Goal: Task Accomplishment & Management: Complete application form

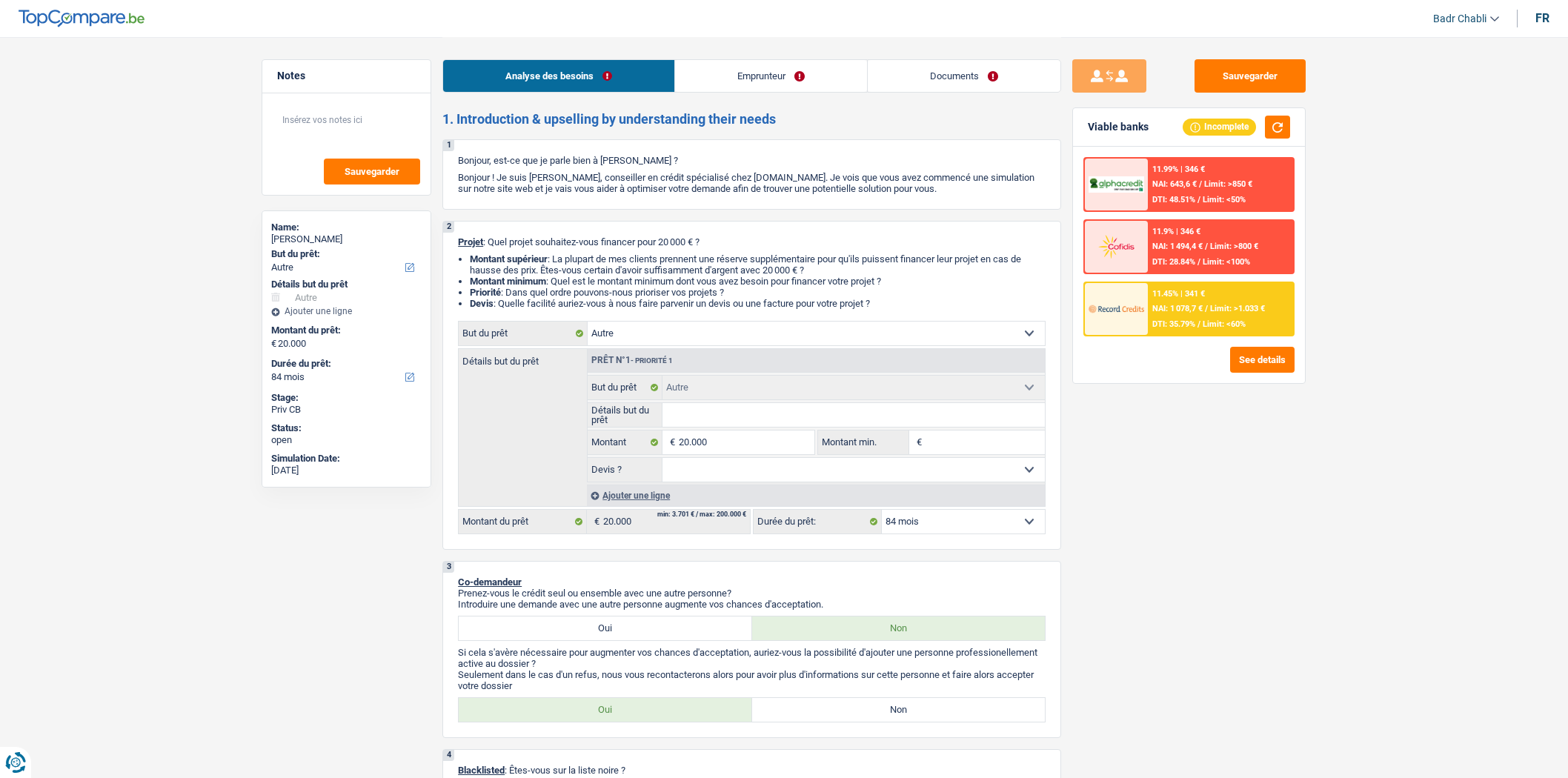
select select "other"
select select "84"
select select "other"
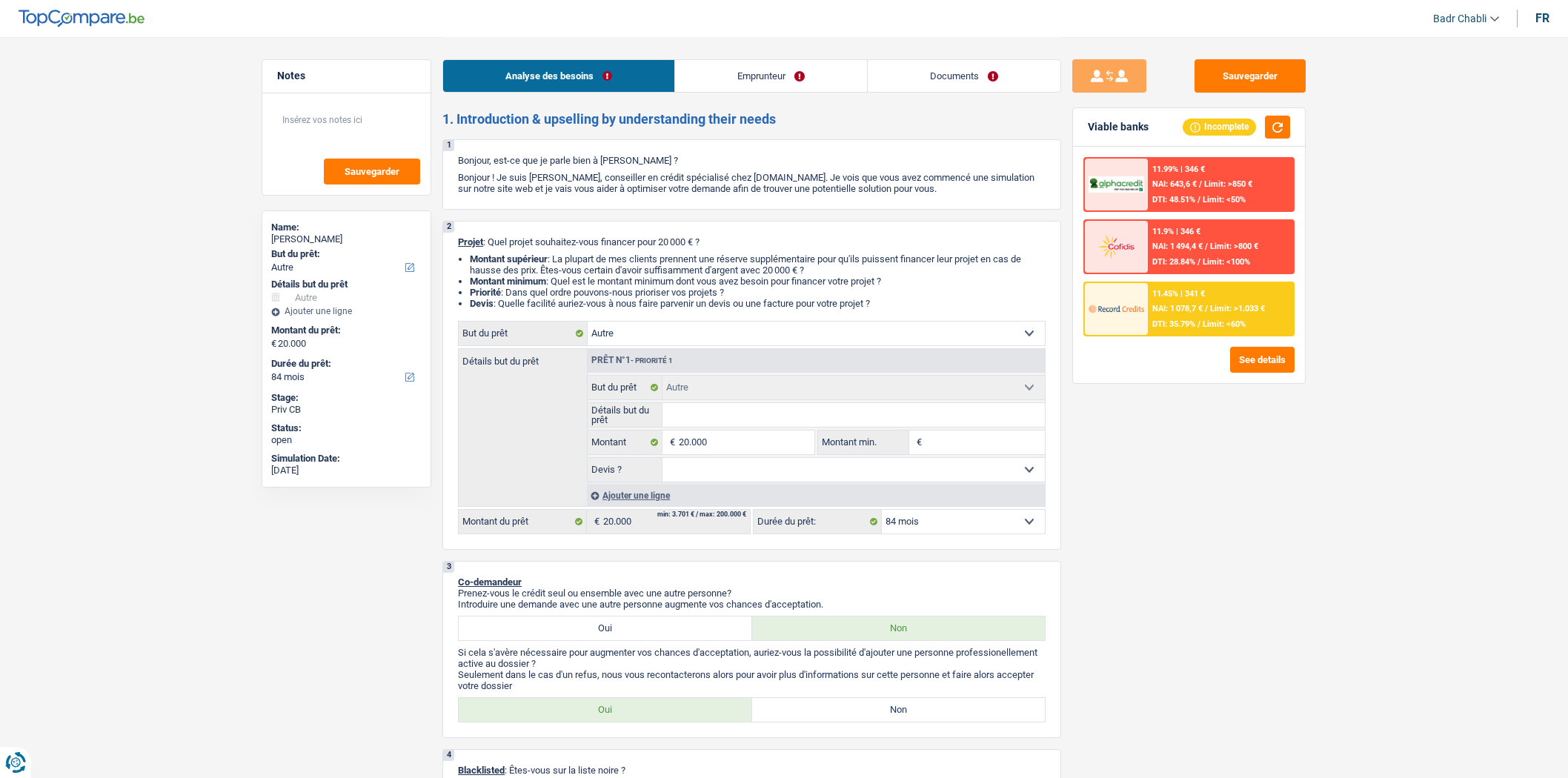
select select "84"
select select "worker"
select select "netSalary"
select select "rents"
select select "other"
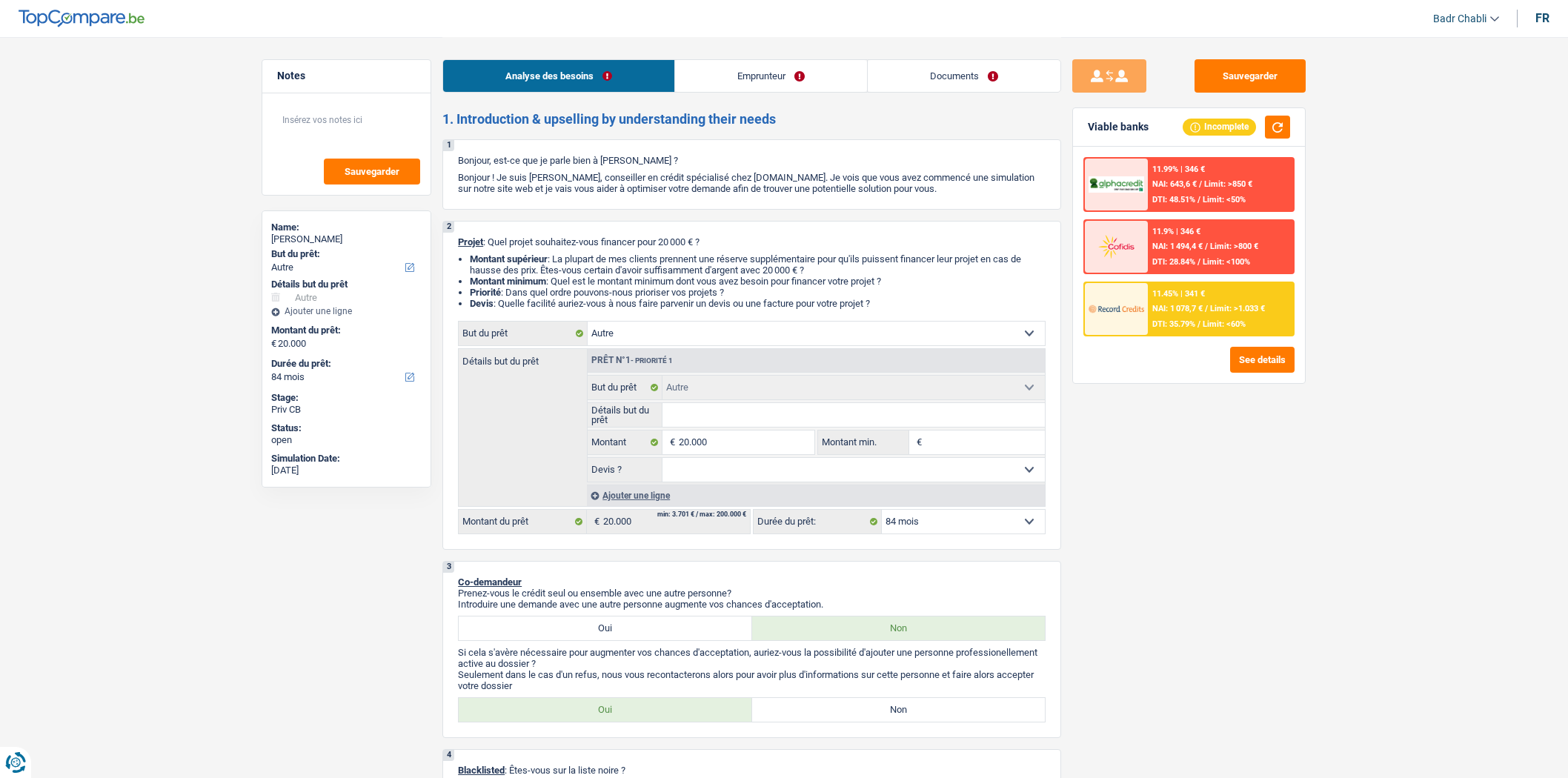
select select "other"
select select "84"
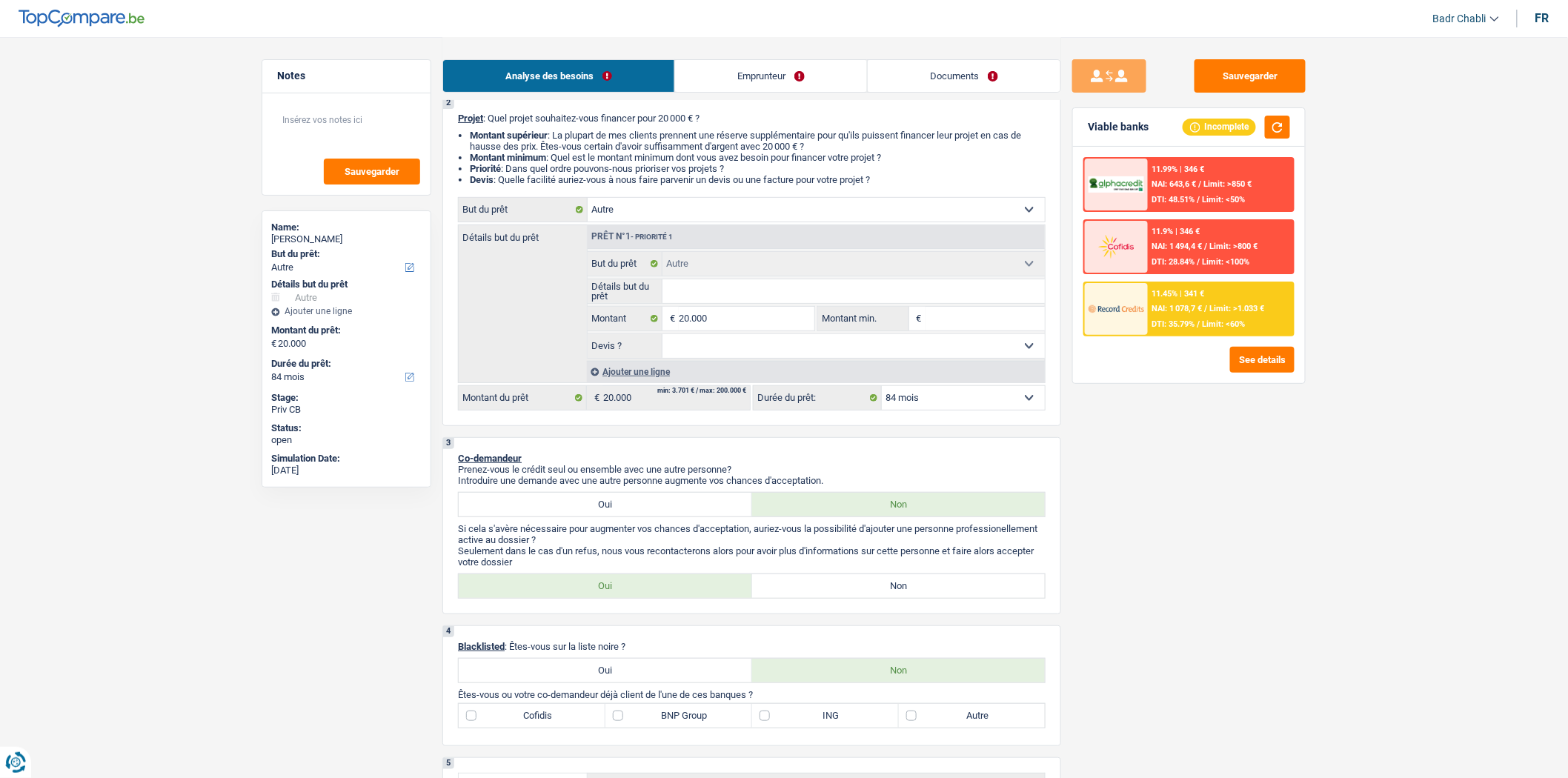
scroll to position [247, 0]
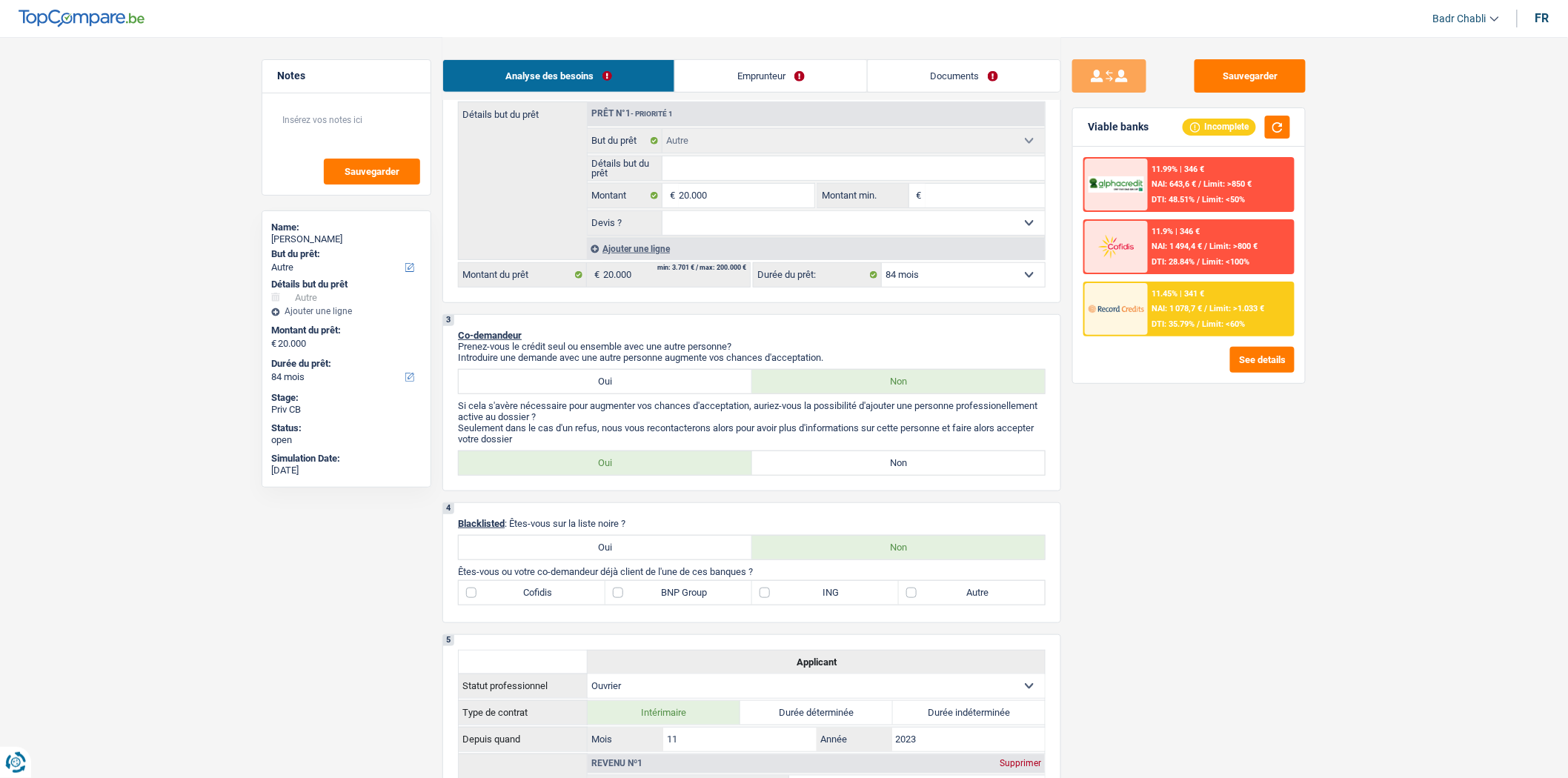
click at [843, 471] on label "Non" at bounding box center [899, 462] width 294 height 23
click at [843, 471] on input "Non" at bounding box center [899, 462] width 294 height 23
radio input "true"
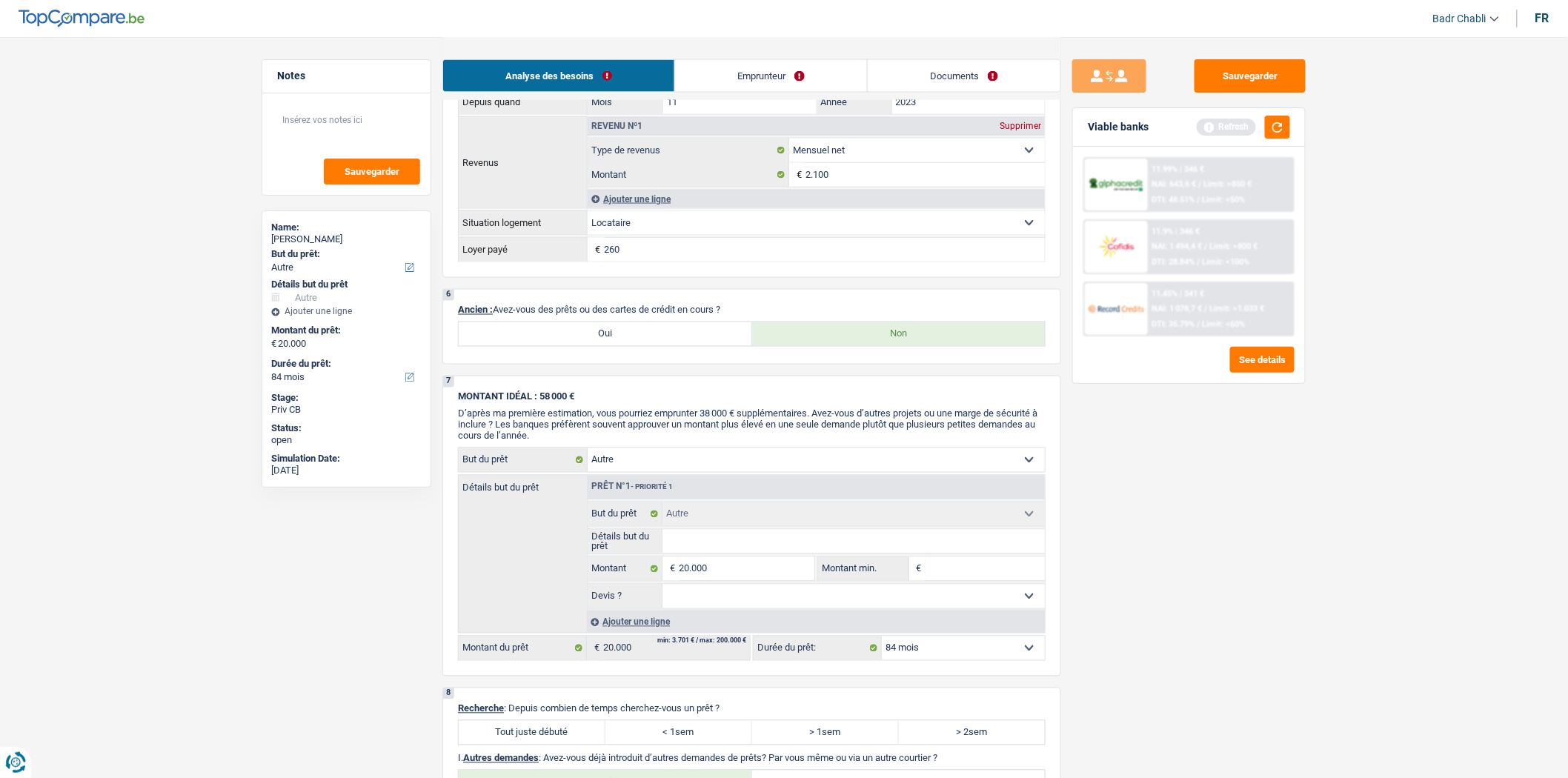
scroll to position [1069, 0]
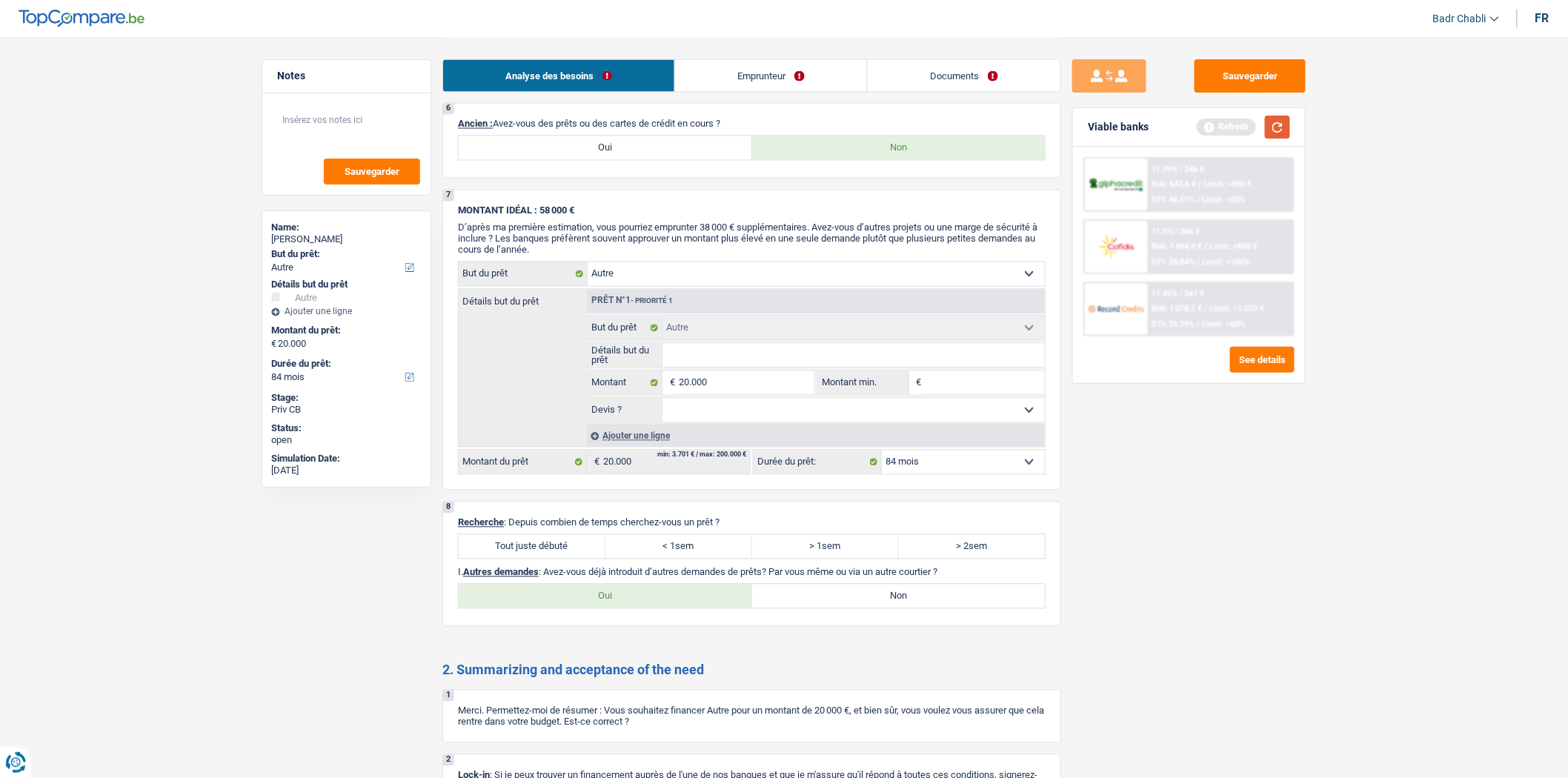
click at [1290, 117] on div "Refresh" at bounding box center [1244, 127] width 93 height 23
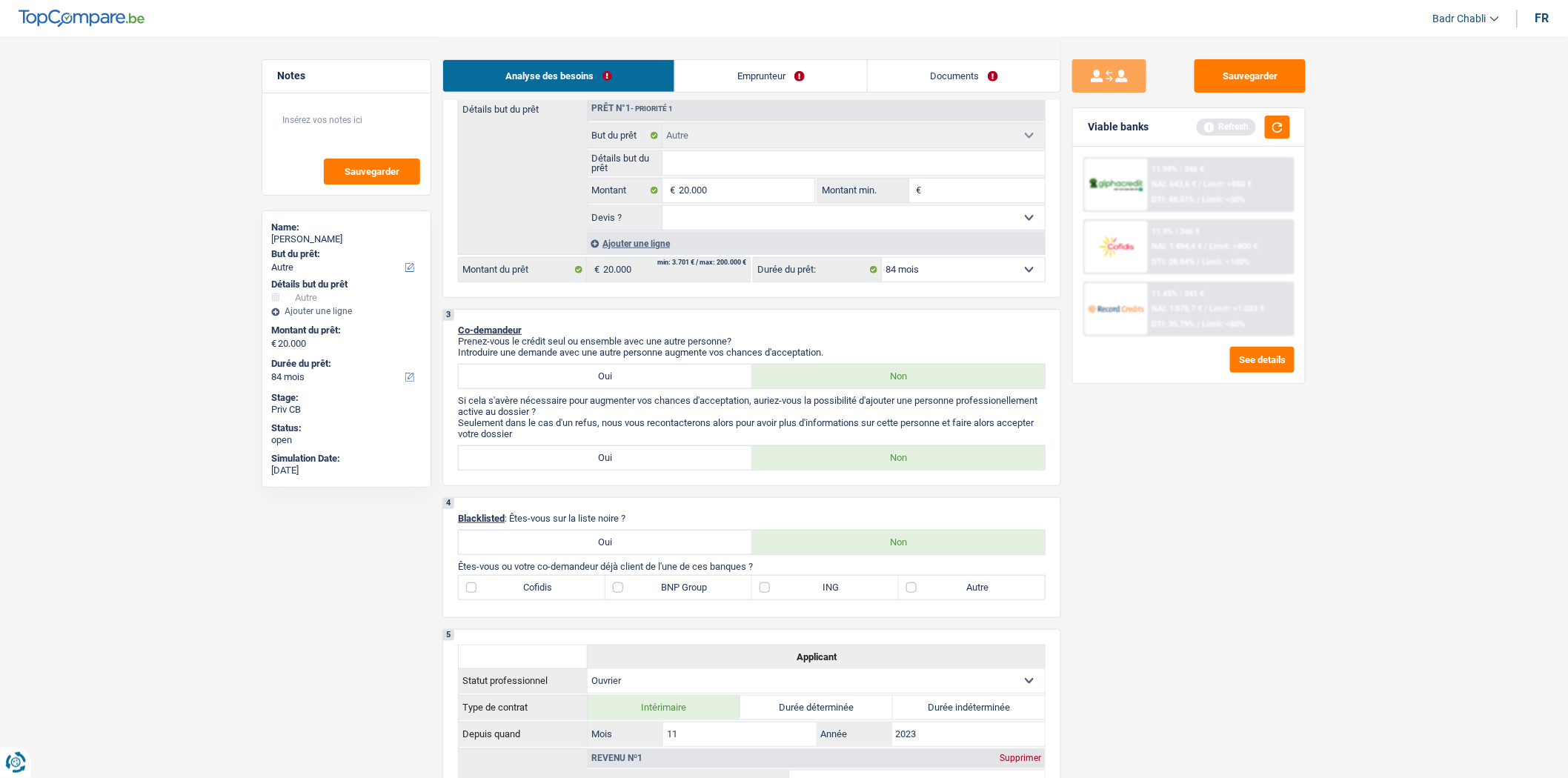
scroll to position [247, 0]
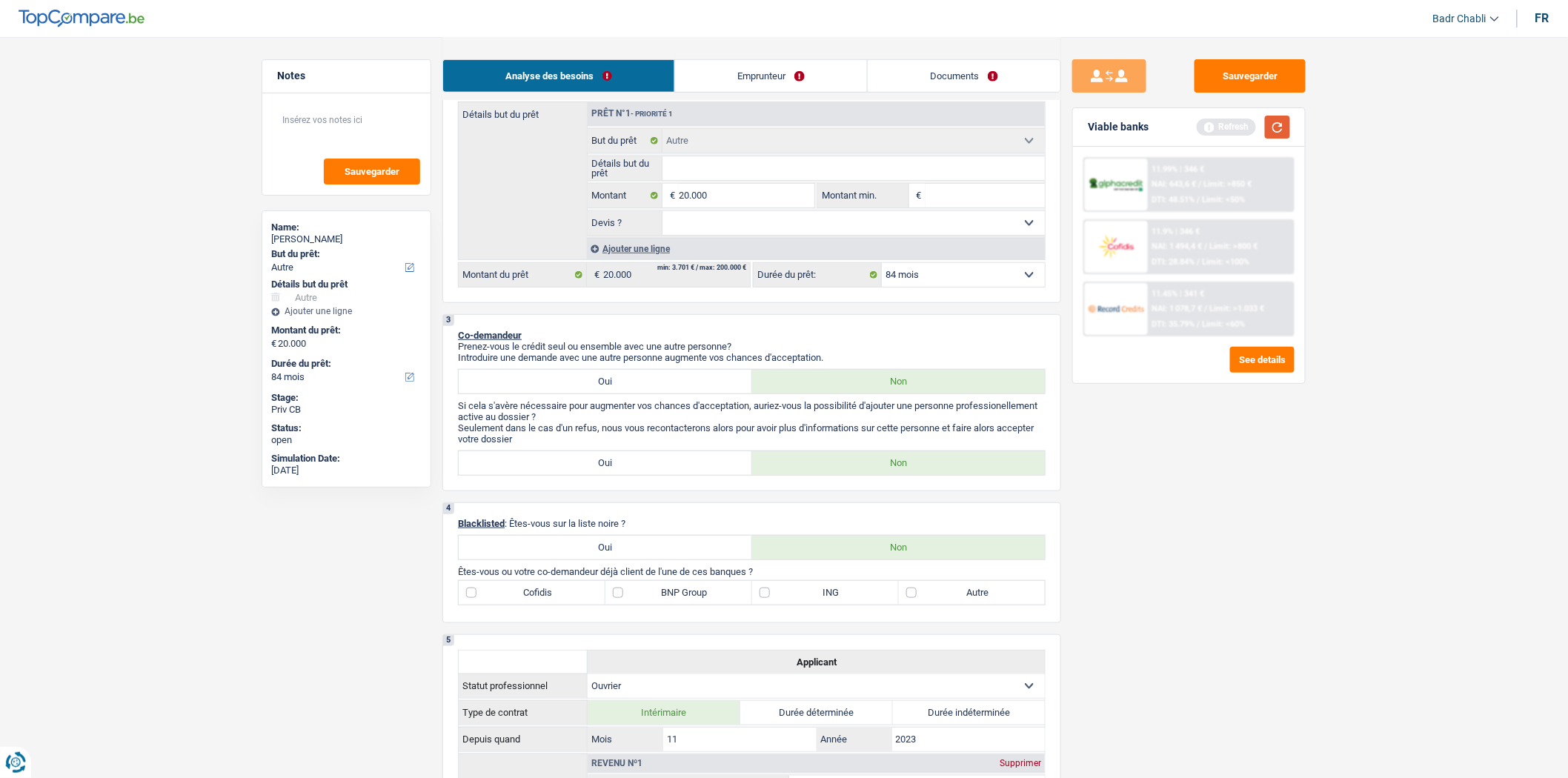
click at [1273, 136] on button "button" at bounding box center [1277, 127] width 25 height 23
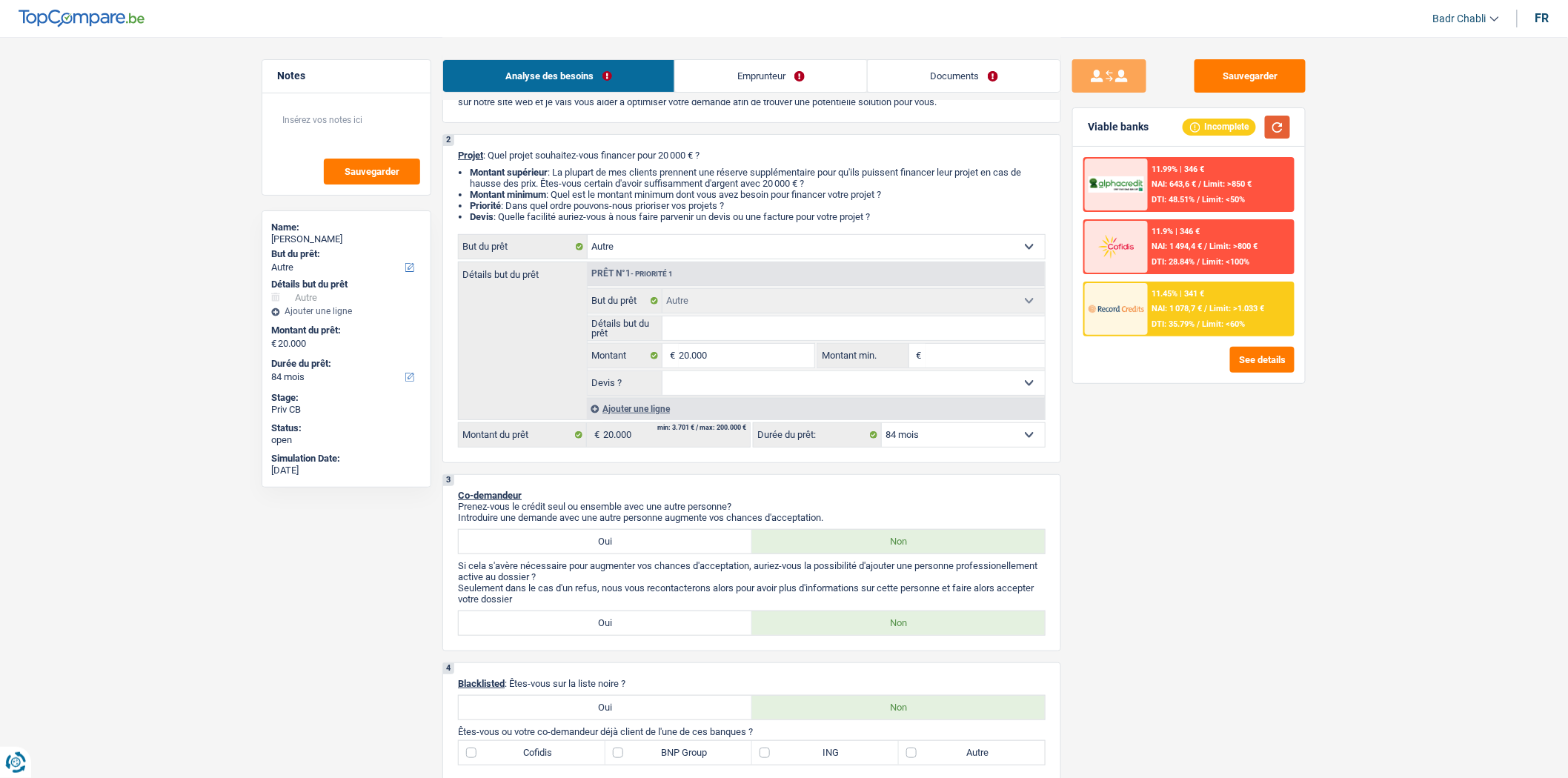
scroll to position [0, 0]
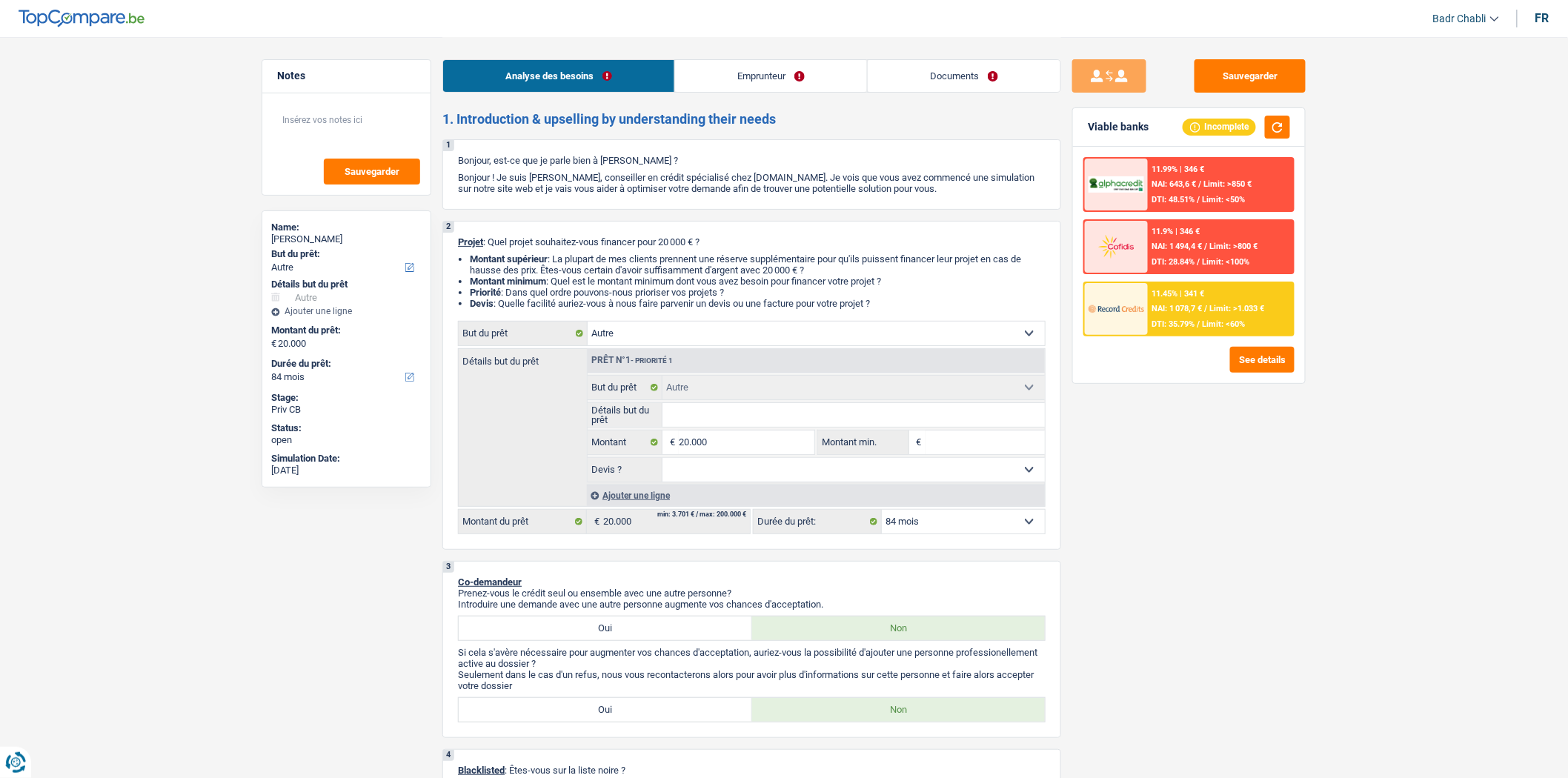
click at [971, 72] on link "Documents" at bounding box center [964, 76] width 193 height 32
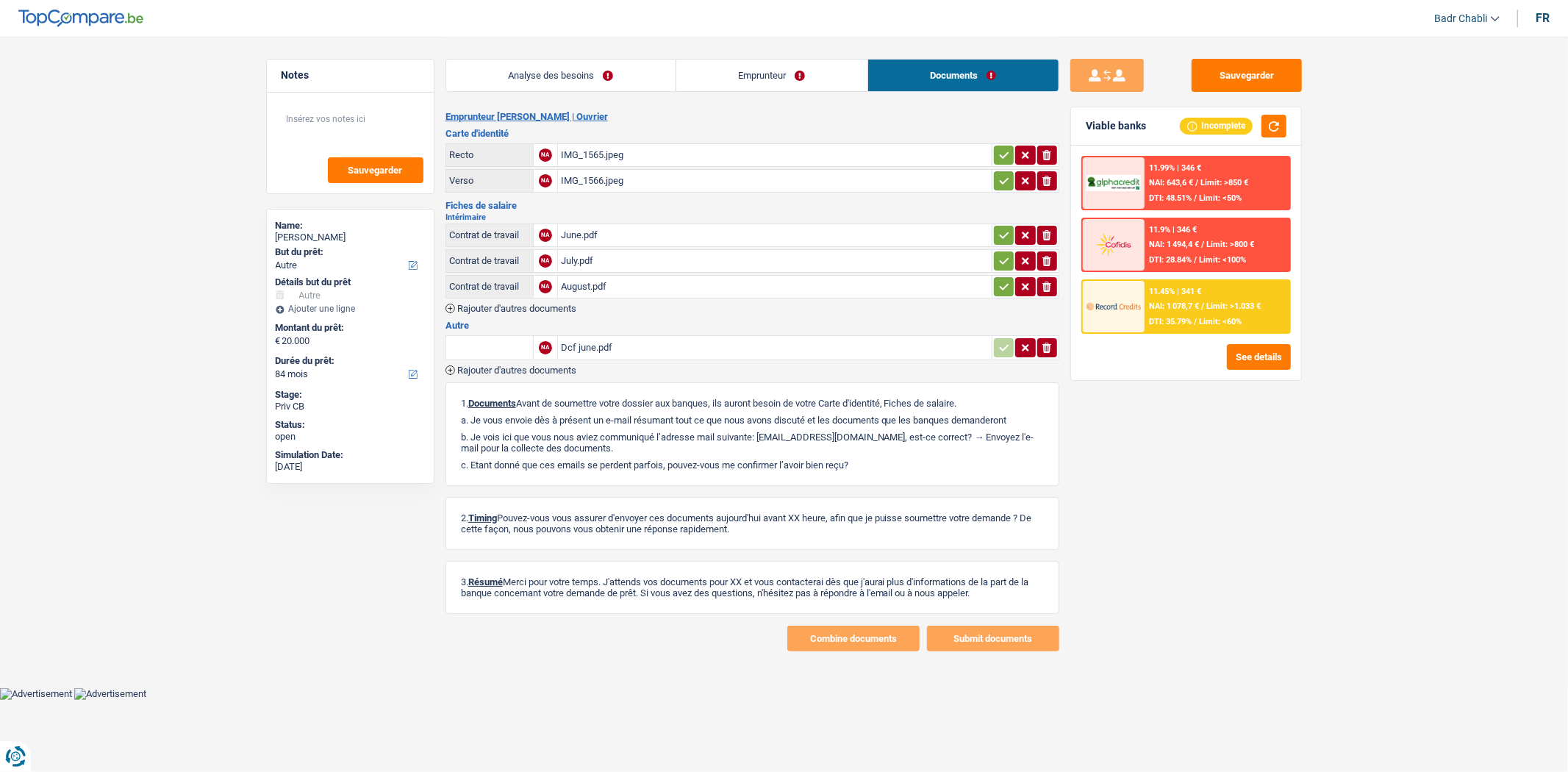
click at [590, 149] on div "IMG_1565.jpeg" at bounding box center [775, 155] width 428 height 22
click at [596, 342] on div "Dcf june.pdf" at bounding box center [775, 348] width 428 height 22
click at [589, 61] on link "Analyse des besoins" at bounding box center [561, 75] width 229 height 31
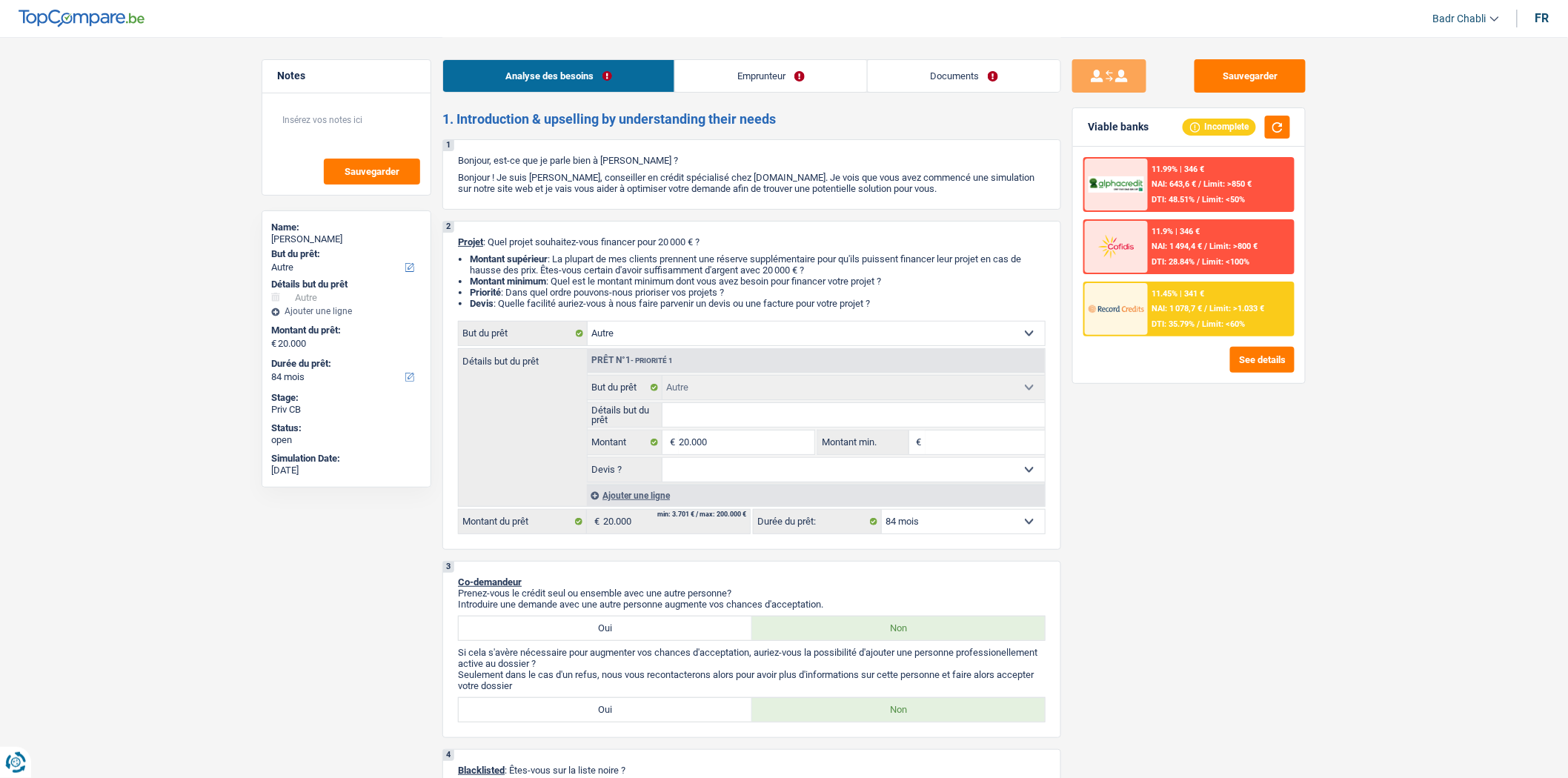
click at [677, 316] on div "2 Projet : Quel projet souhaitez-vous financer pour 20 000 € ? Montant supérieu…" at bounding box center [751, 385] width 619 height 329
click at [682, 332] on select "Confort maison: meubles, textile, peinture, électroménager, outillage non-profe…" at bounding box center [816, 333] width 457 height 23
select select "household"
click at [588, 325] on select "Confort maison: meubles, textile, peinture, électroménager, outillage non-profe…" at bounding box center [816, 333] width 457 height 23
select select "household"
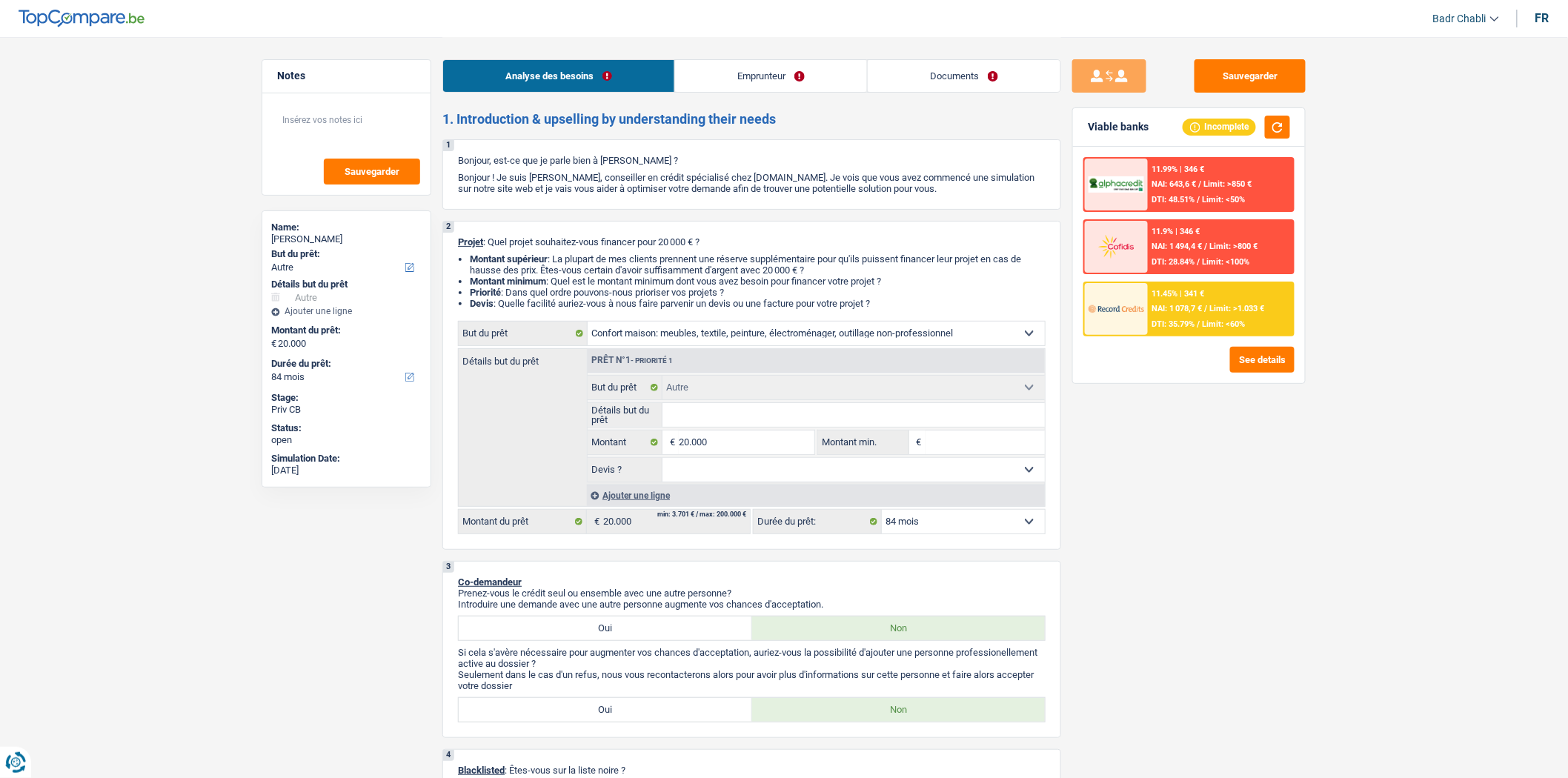
select select "household"
select select "other"
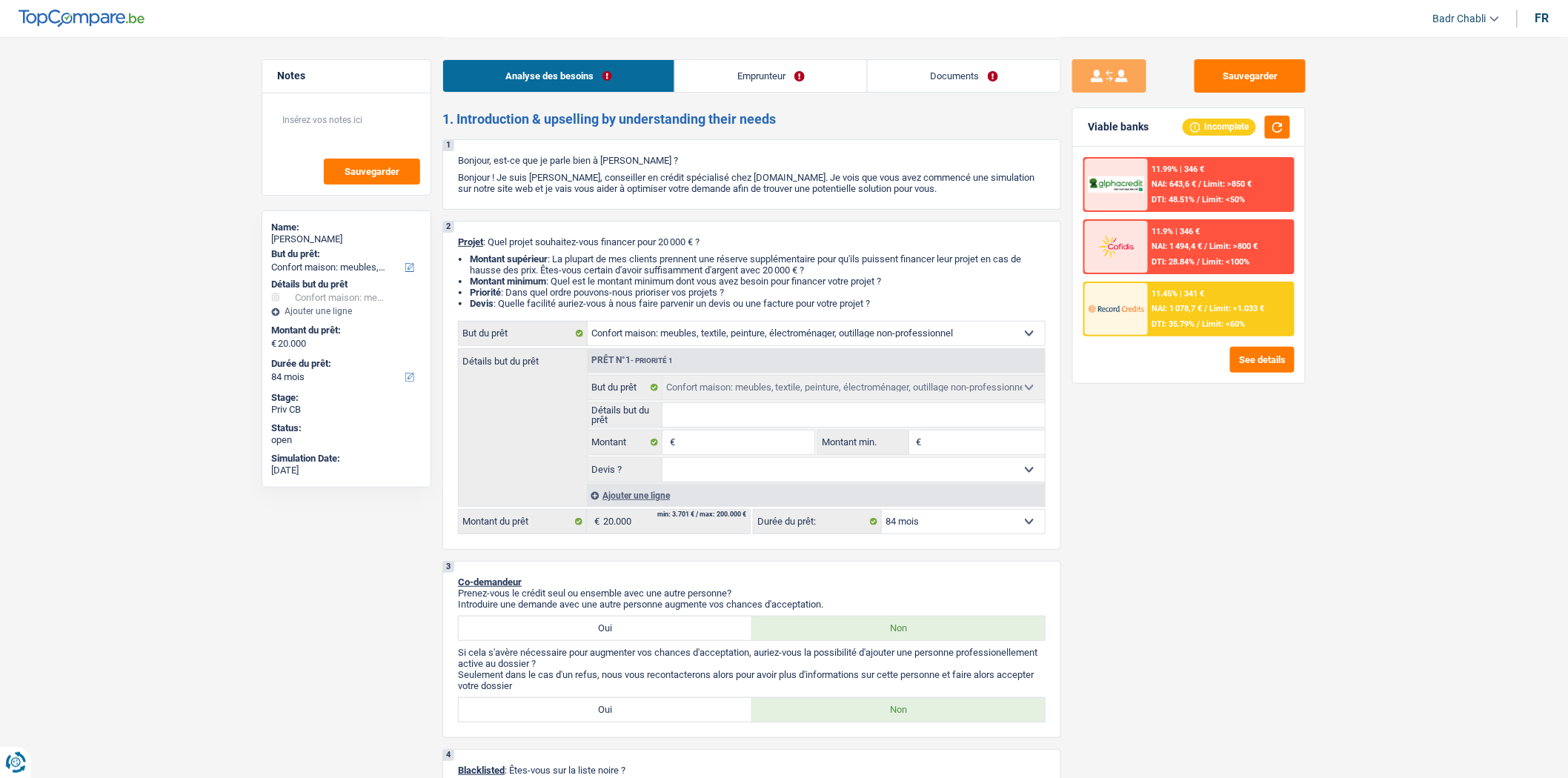
select select "other"
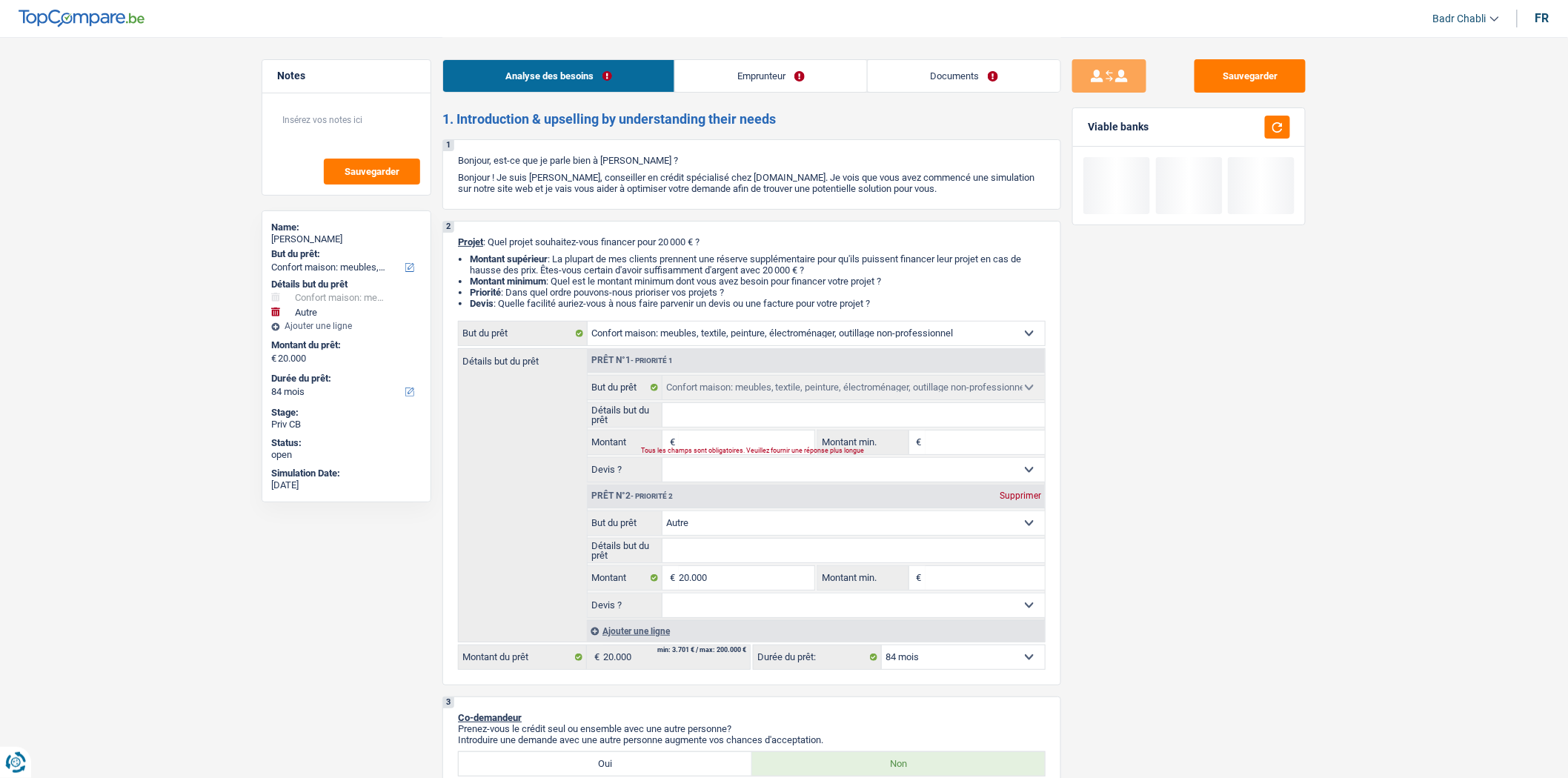
click at [752, 426] on input "Détails but du prêt" at bounding box center [854, 414] width 384 height 23
click at [745, 446] on input "Montant" at bounding box center [747, 441] width 136 height 23
type input "1"
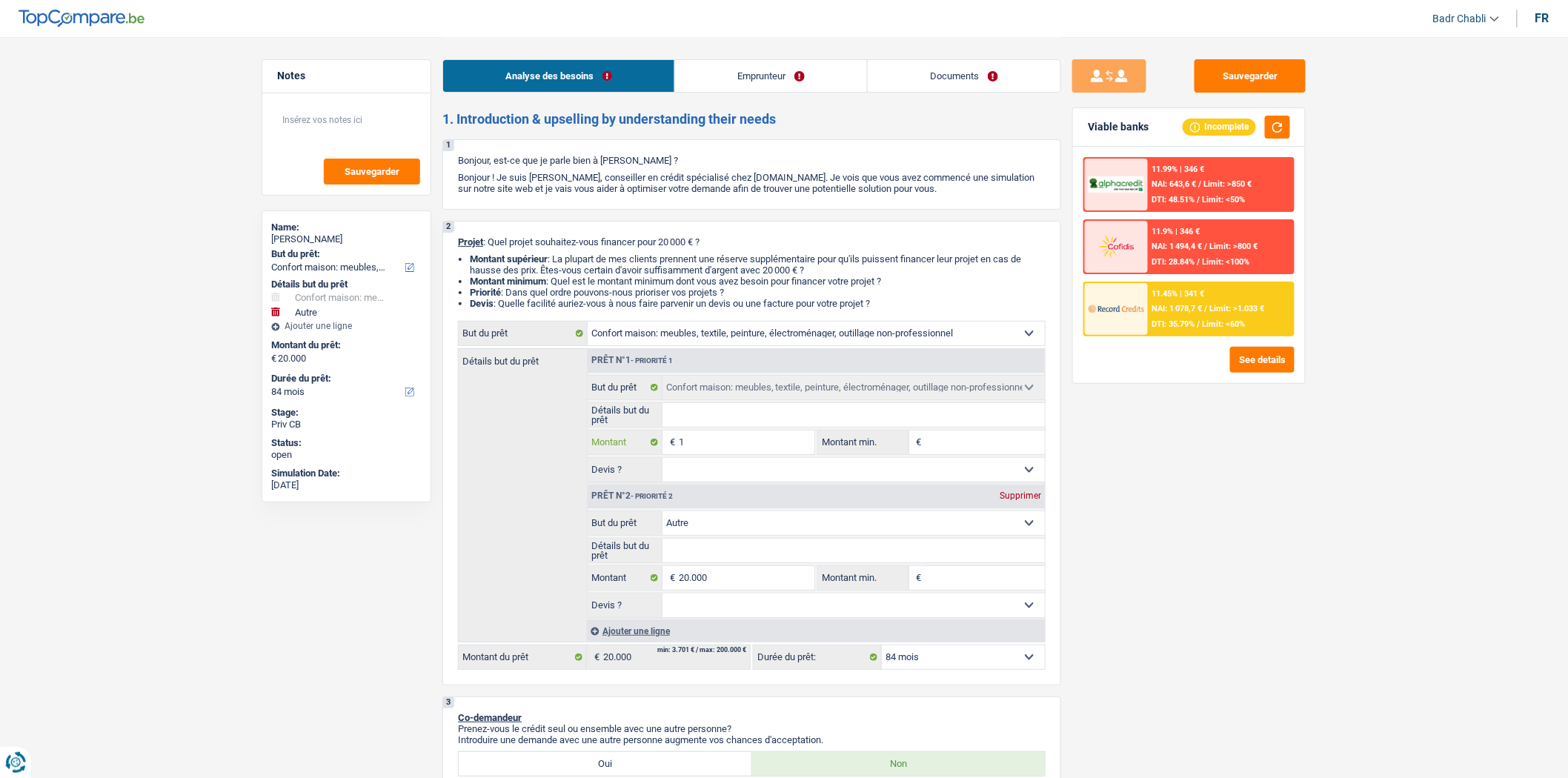
type input "10"
type input "100"
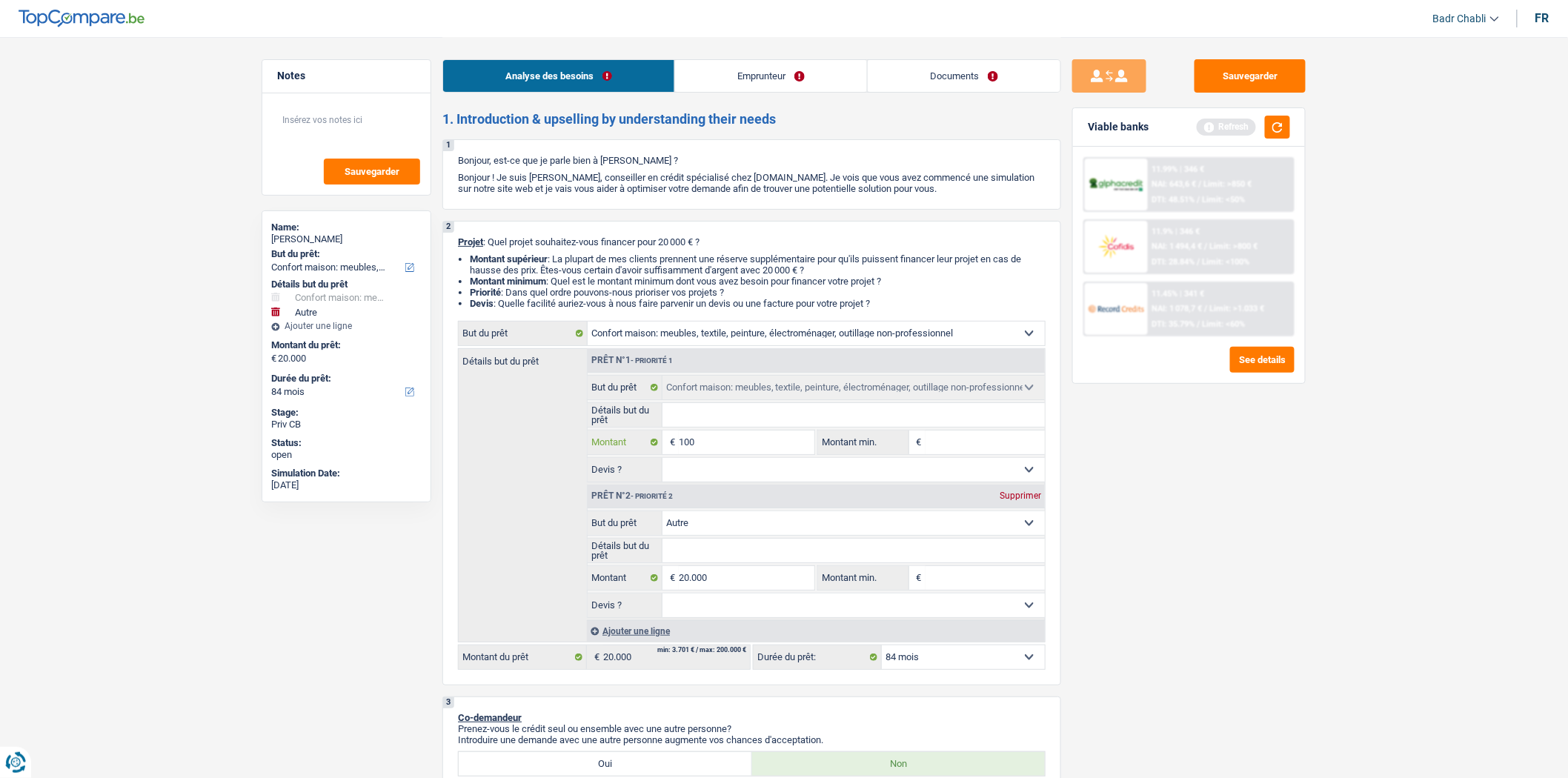
type input "1.000"
type input "10.000"
type input "100.000"
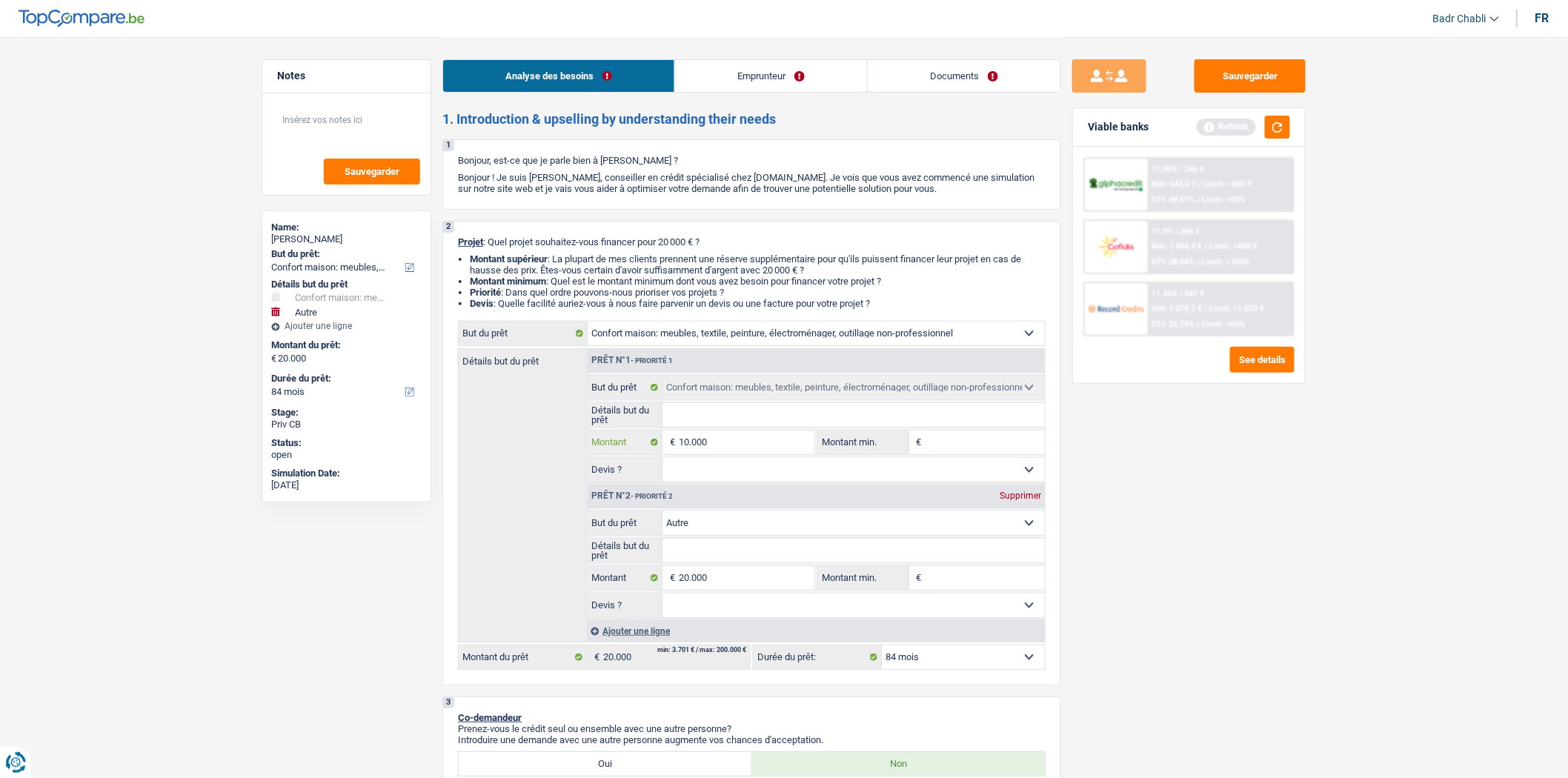
type input "100.000"
type input "10.000"
type input "30.000"
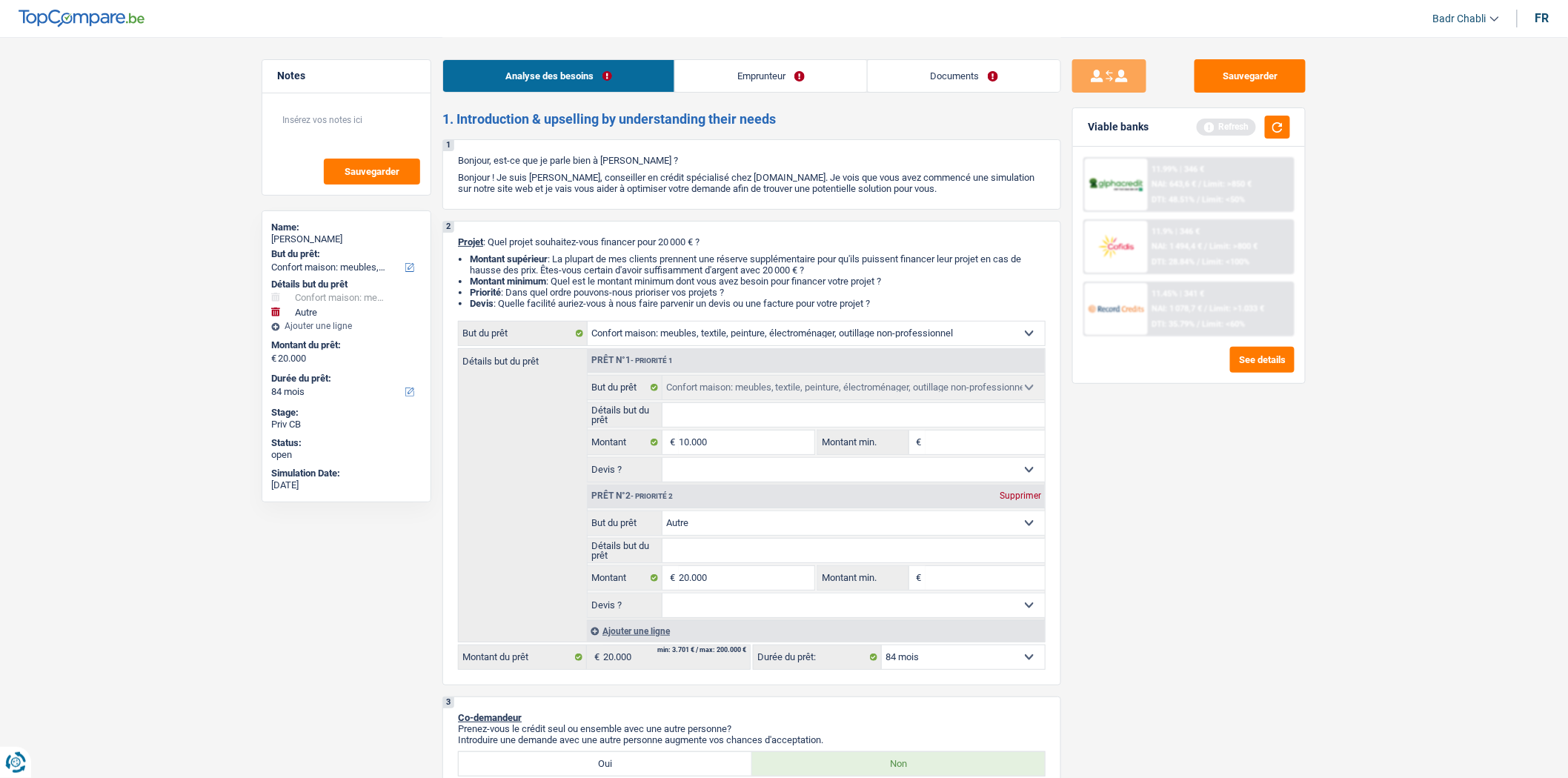
type input "30.000"
click at [974, 447] on input "Montant min." at bounding box center [986, 441] width 120 height 23
select select "120"
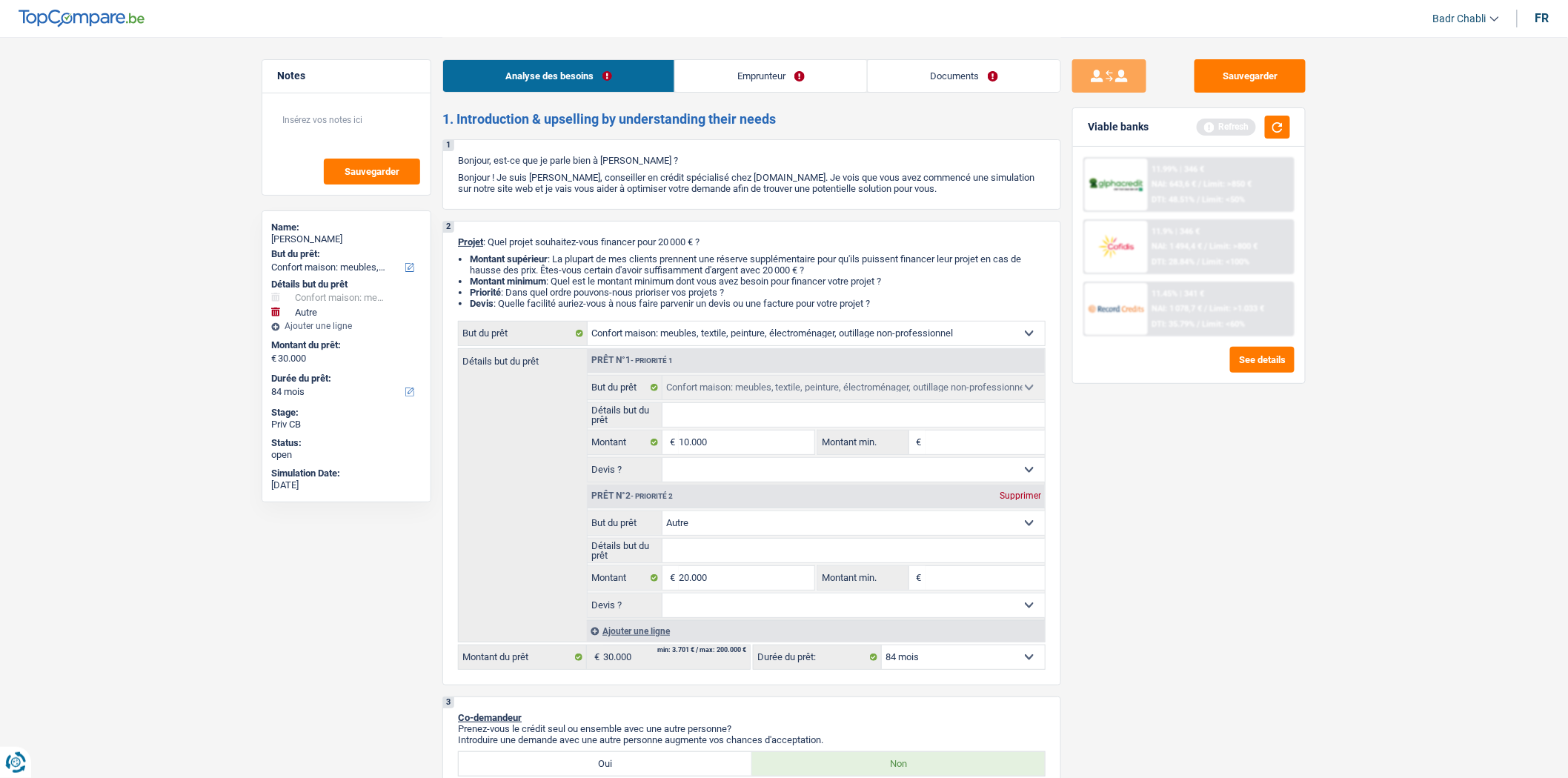
select select "120"
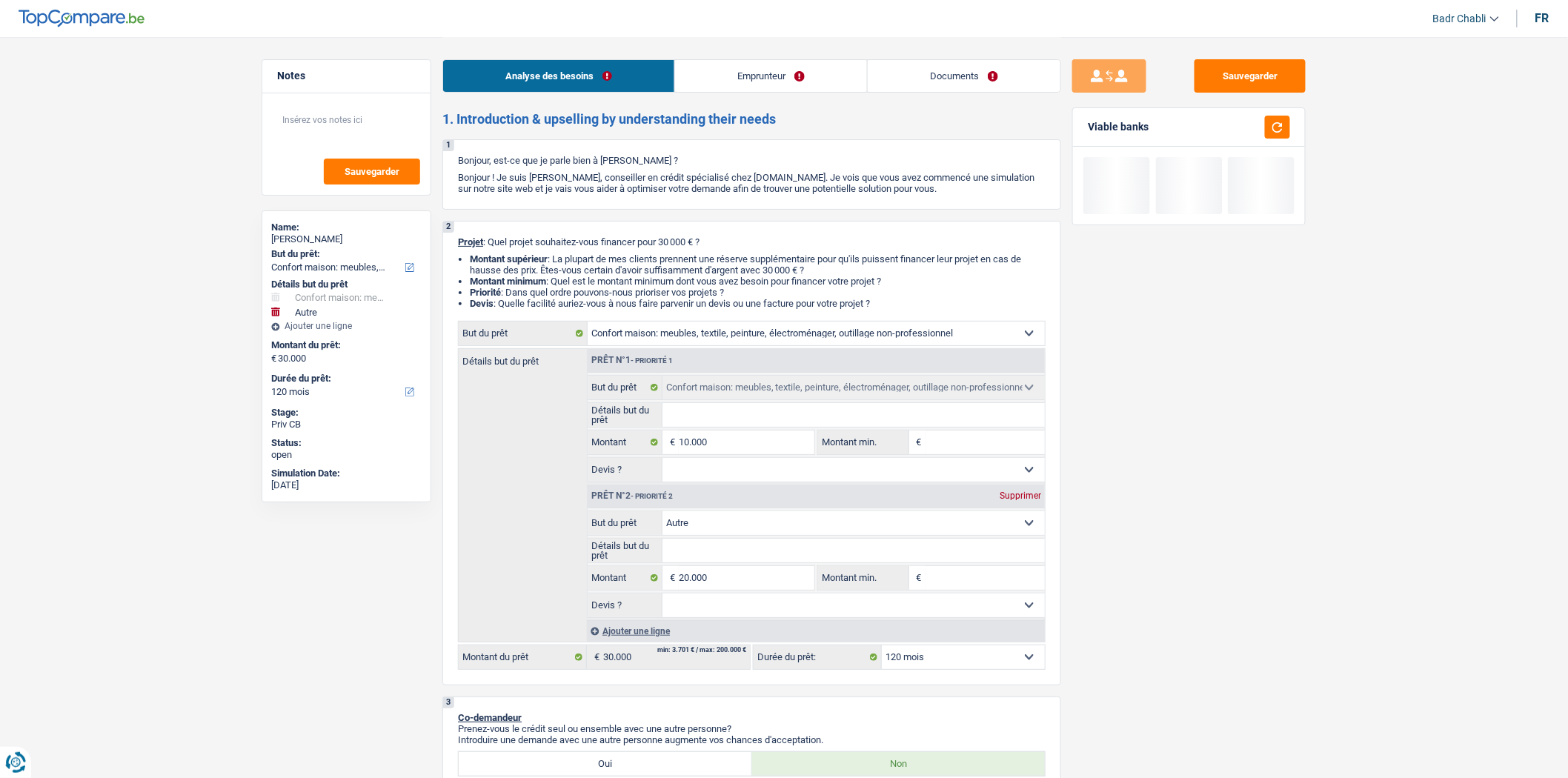
type input "8"
type input "80"
type input "800"
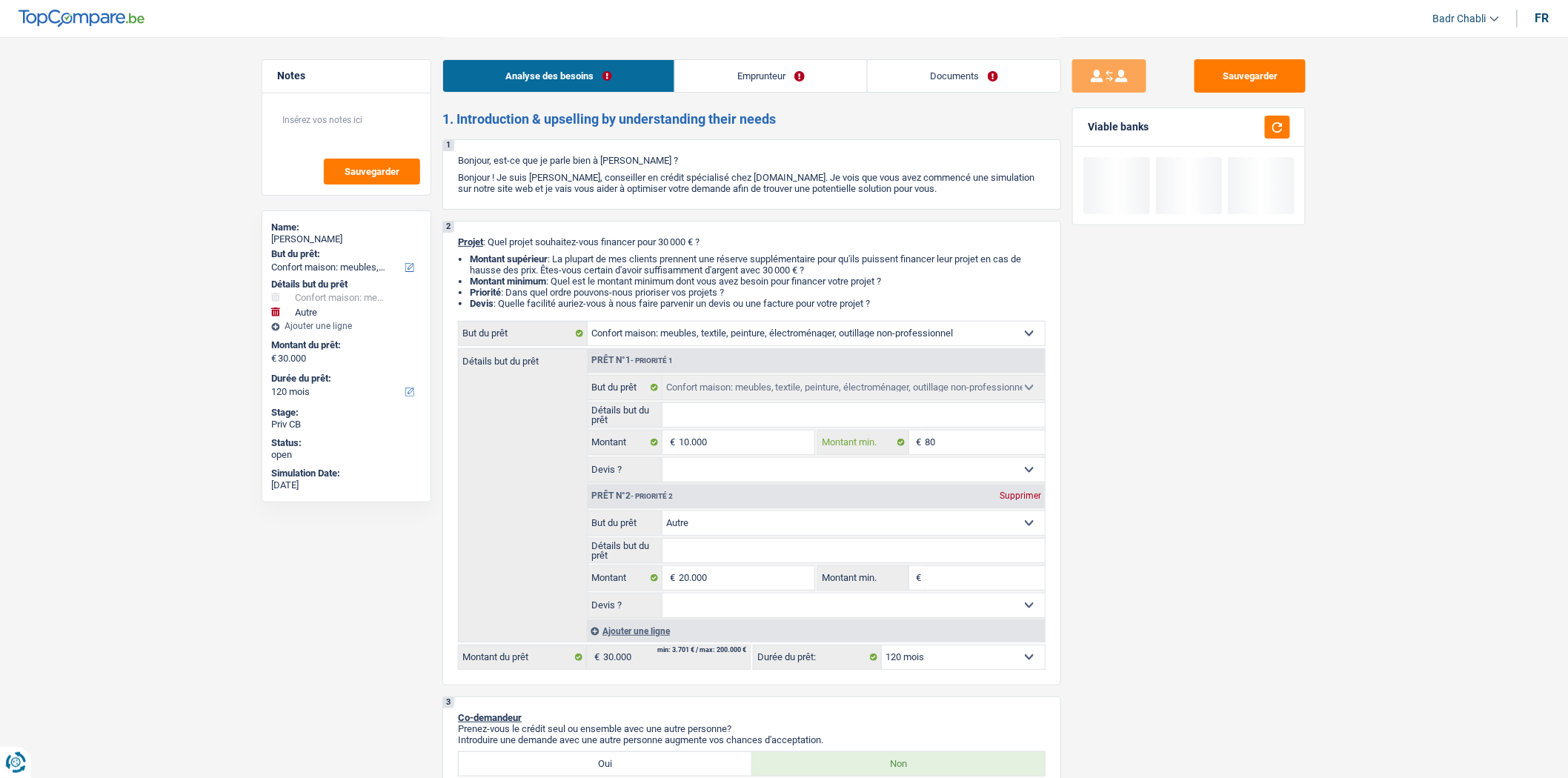
type input "800"
type input "8.000"
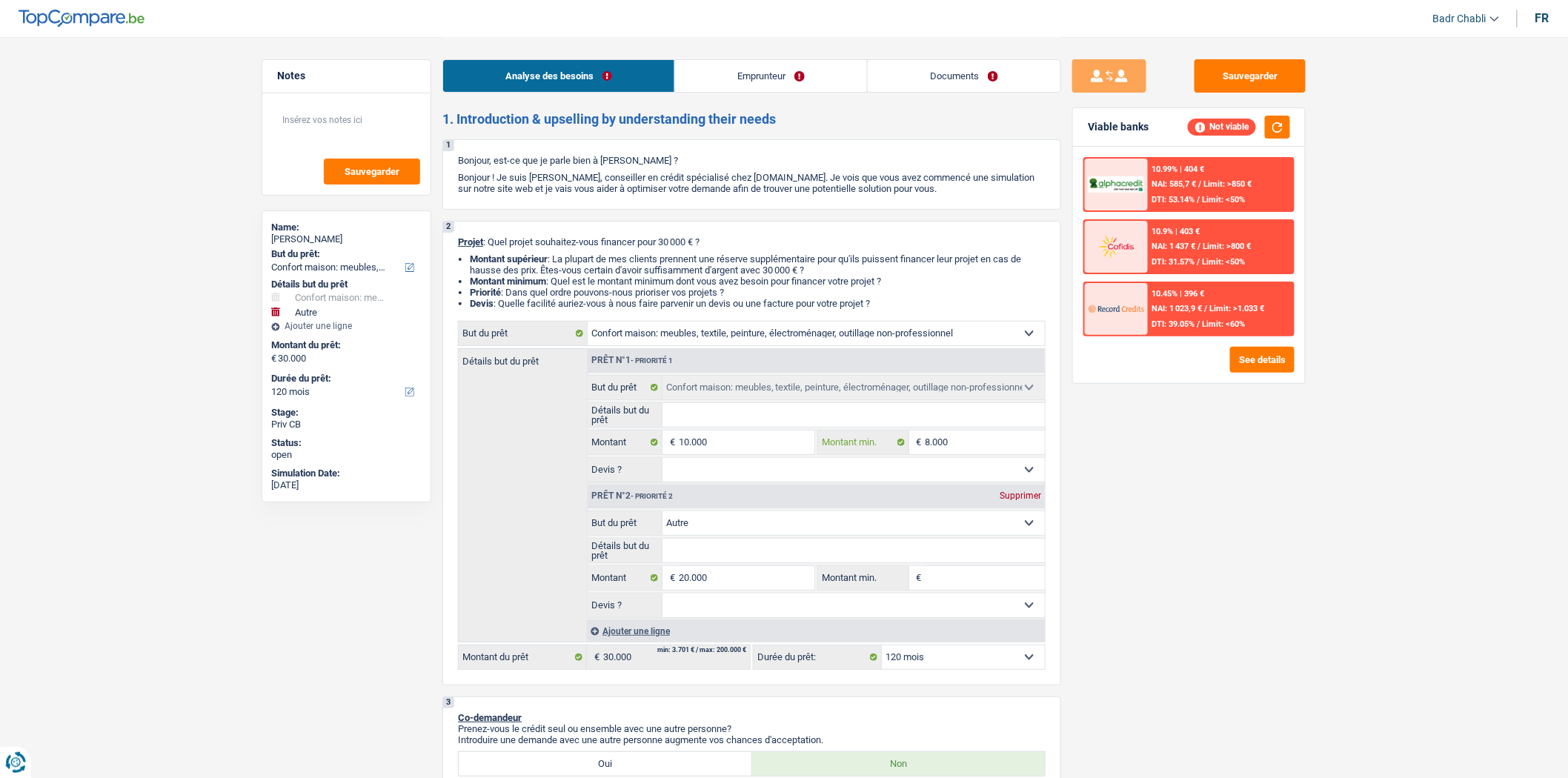
type input "8.000"
click at [732, 582] on input "20.000" at bounding box center [747, 578] width 136 height 23
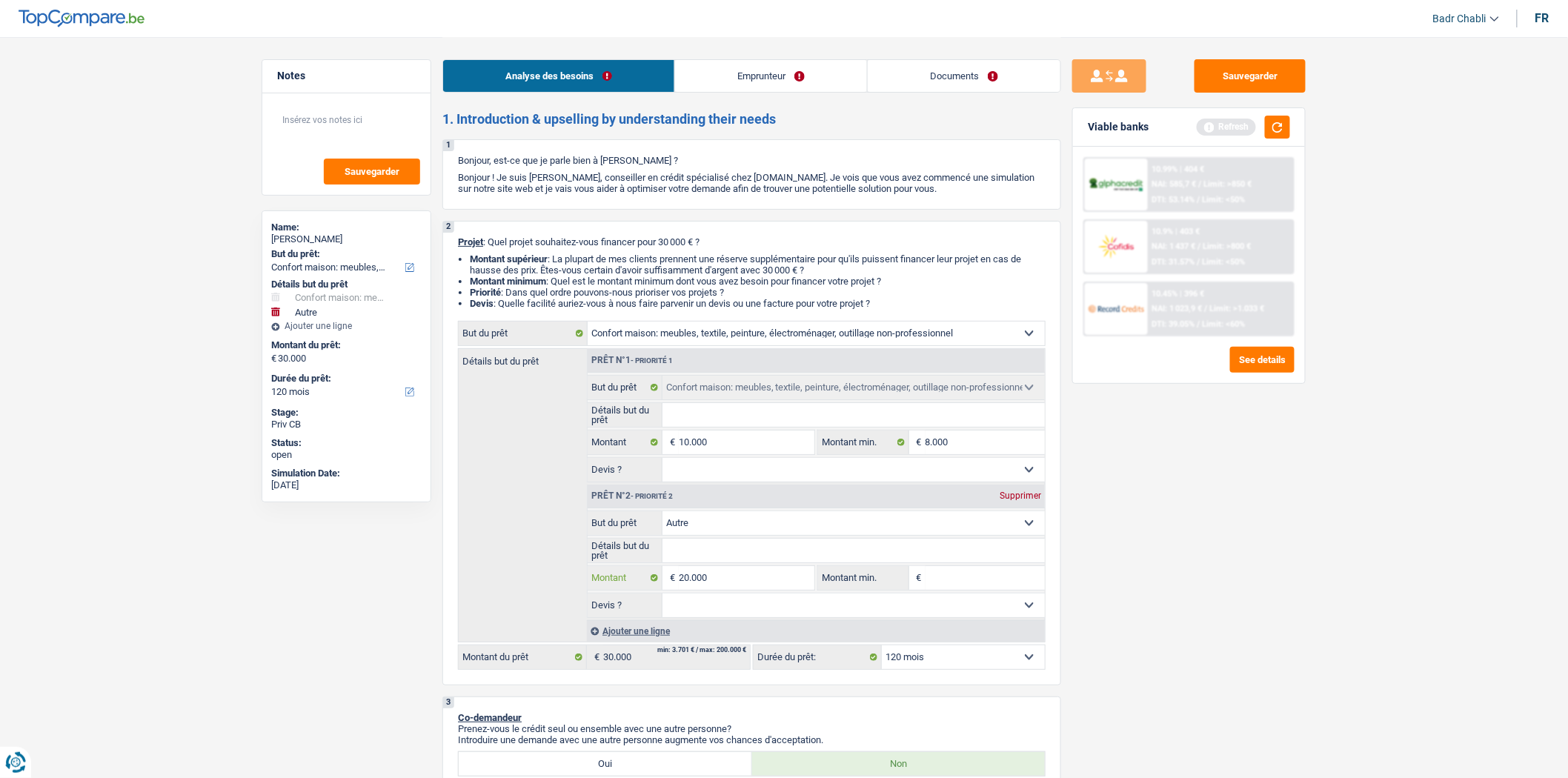
click at [732, 582] on input "20.000" at bounding box center [747, 578] width 136 height 23
type input "1"
type input "10"
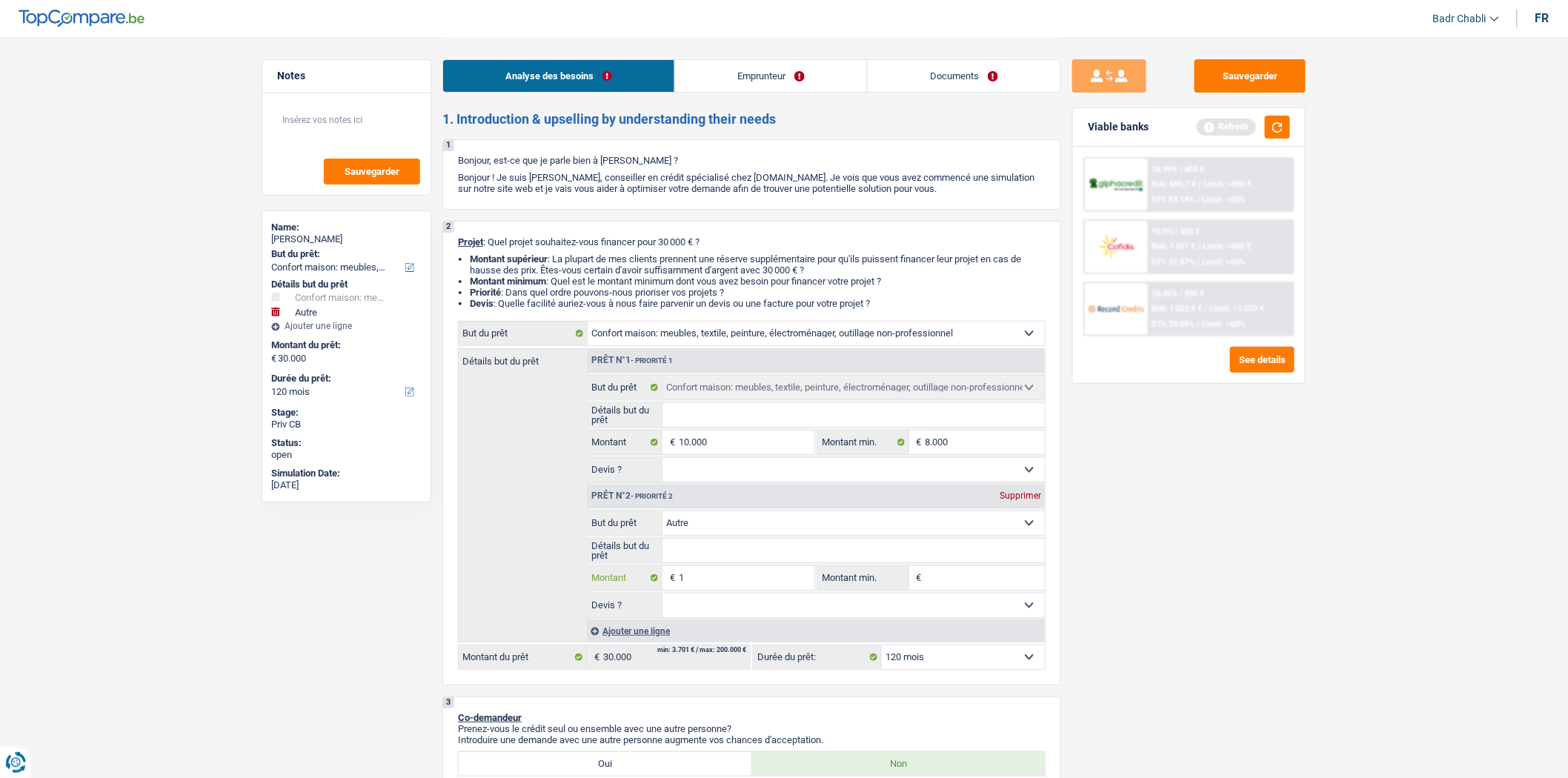
type input "10"
type input "100"
type input "1.000"
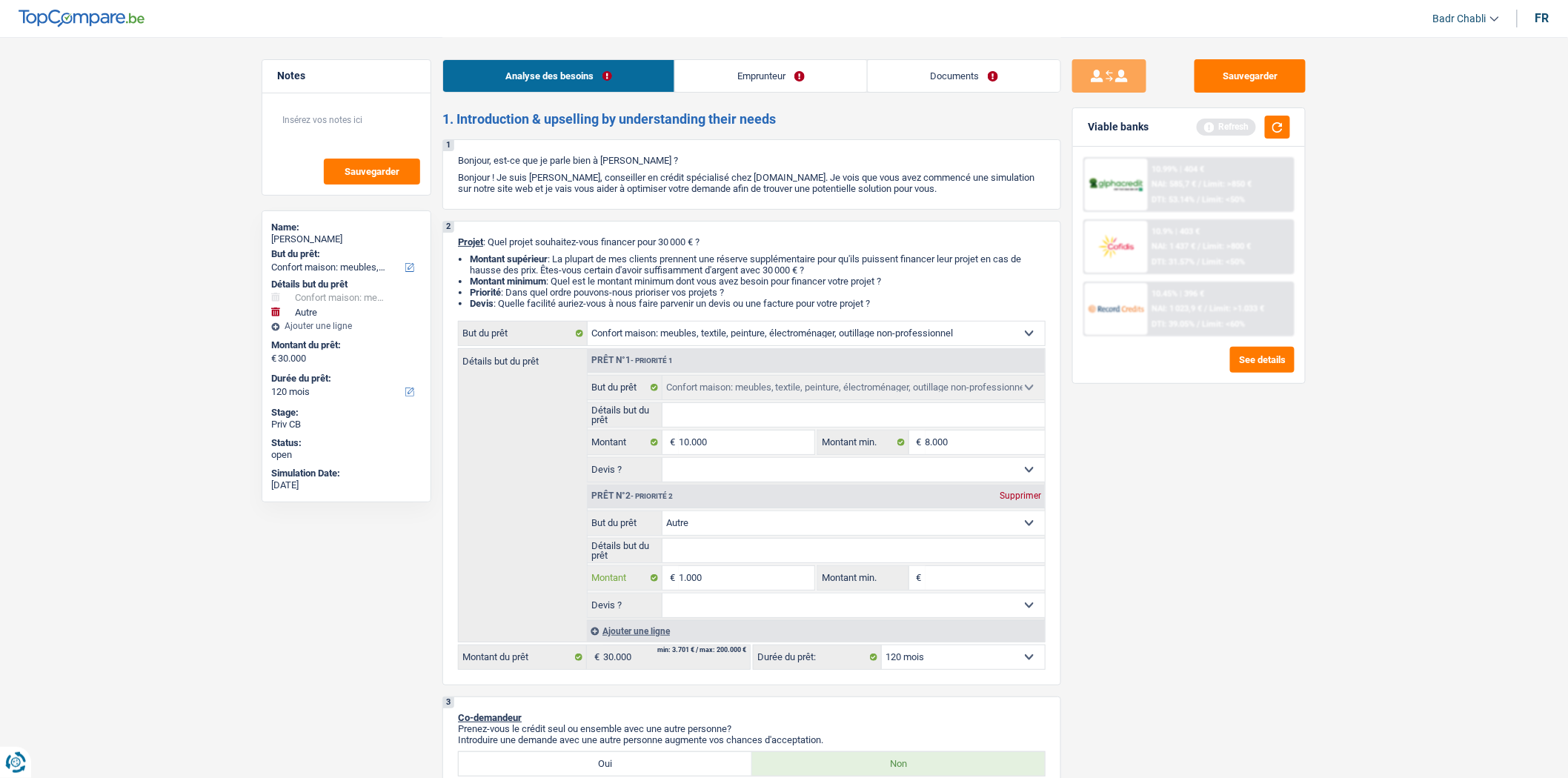
type input "10.000"
type input "20.000"
select select "84"
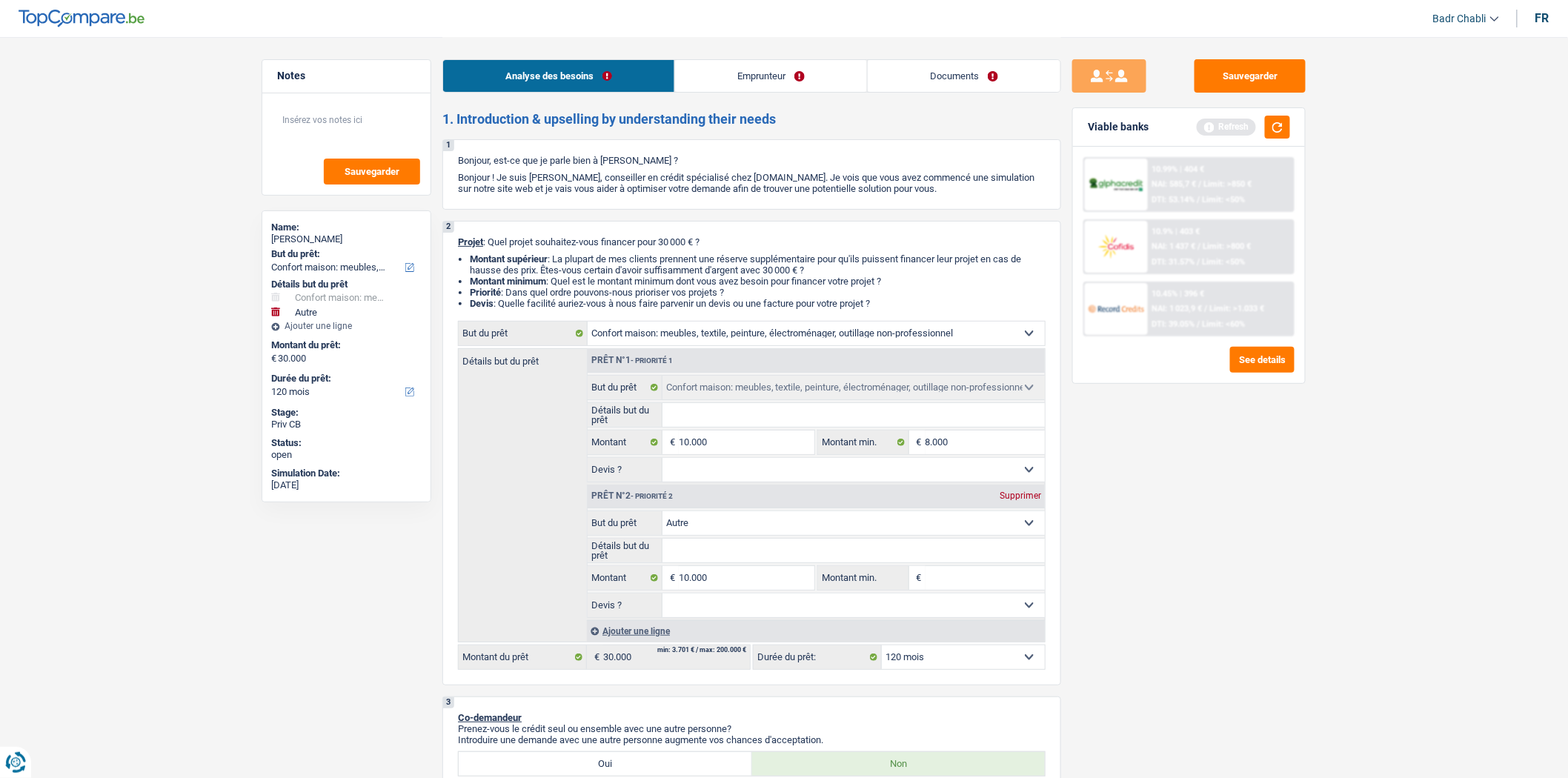
type input "20.000"
select select "84"
type input "20.000"
select select "84"
click at [779, 529] on select "Confort maison: meubles, textile, peinture, électroménager, outillage non-profe…" at bounding box center [854, 523] width 384 height 23
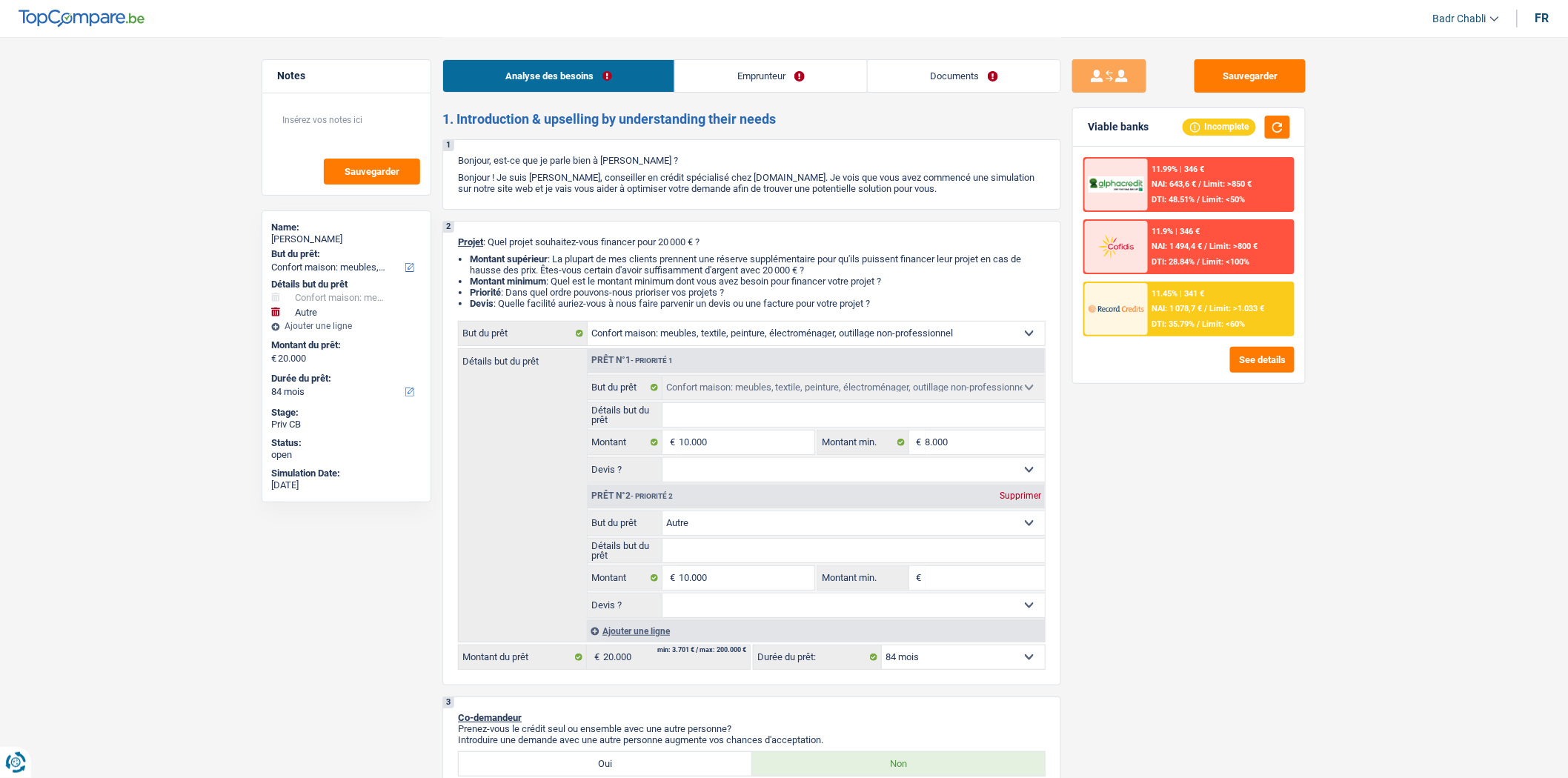
select select "movingOrInstallation"
click at [662, 516] on select "Confort maison: meubles, textile, peinture, électroménager, outillage non-profe…" at bounding box center [854, 523] width 384 height 23
select select "movingOrInstallation"
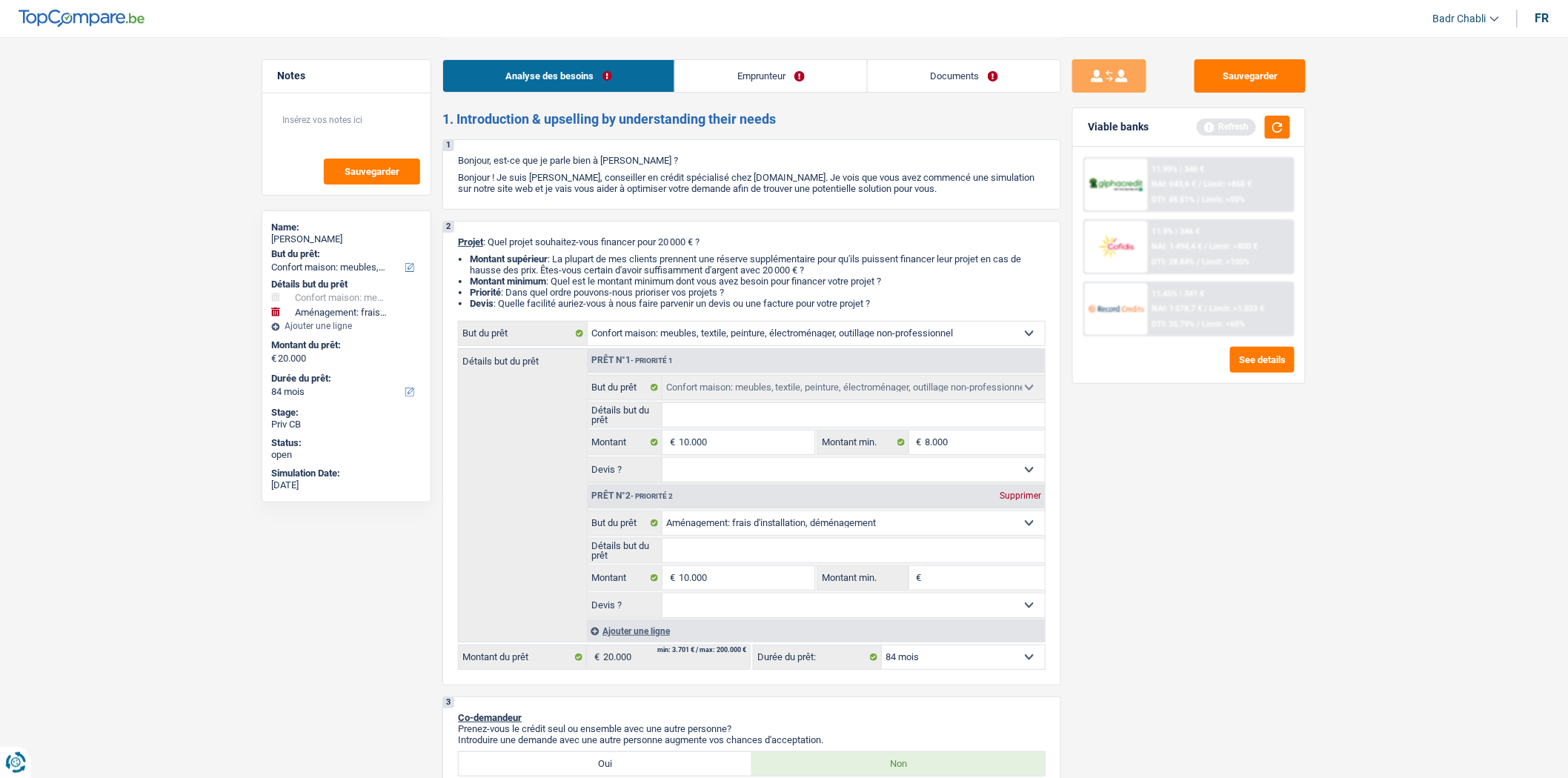
click at [710, 554] on input "Détails but du prêt" at bounding box center [854, 550] width 384 height 23
type input "D"
type input "Dé"
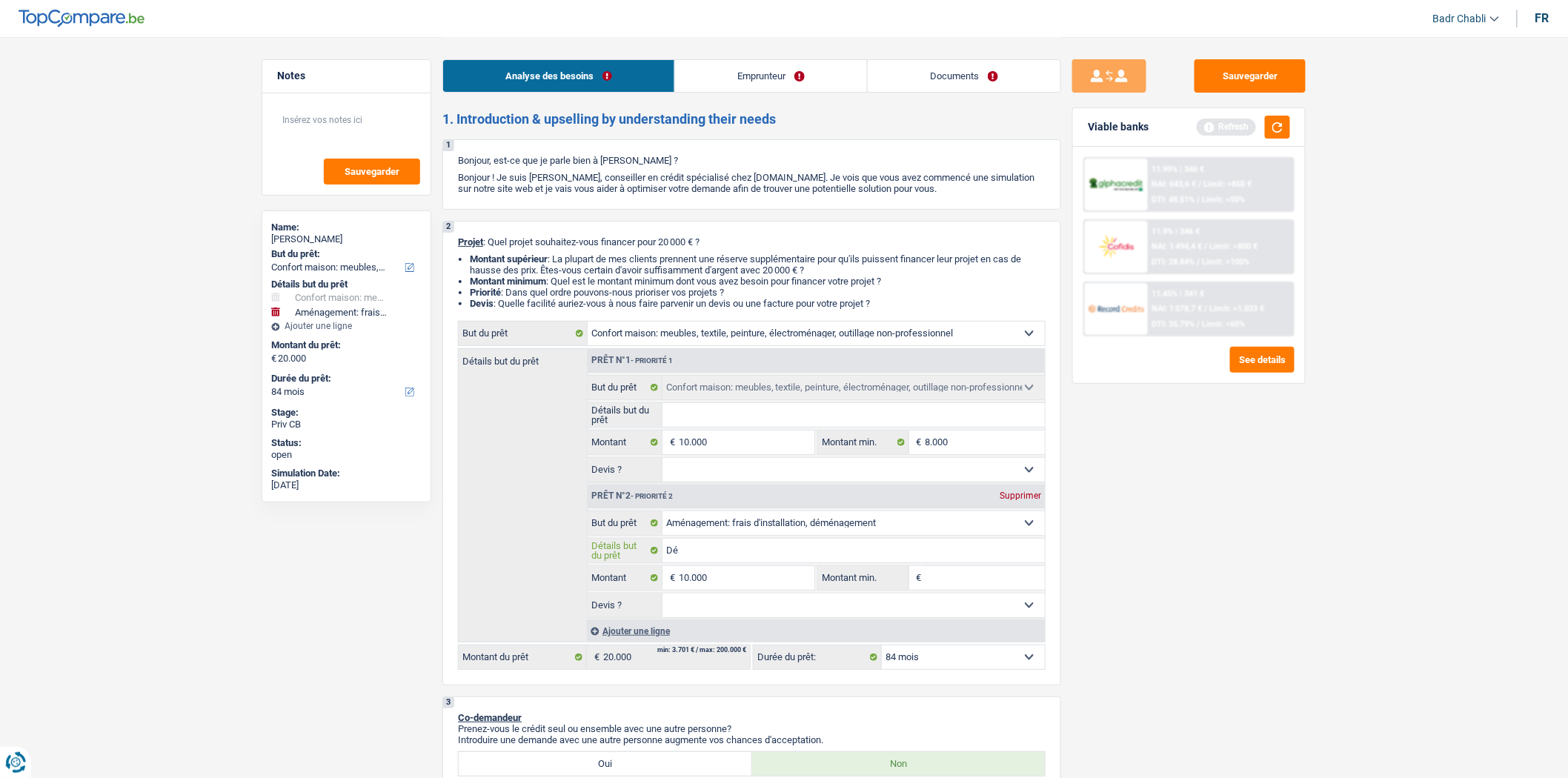
type input "Dém"
type input "Démé"
type input "Démén"
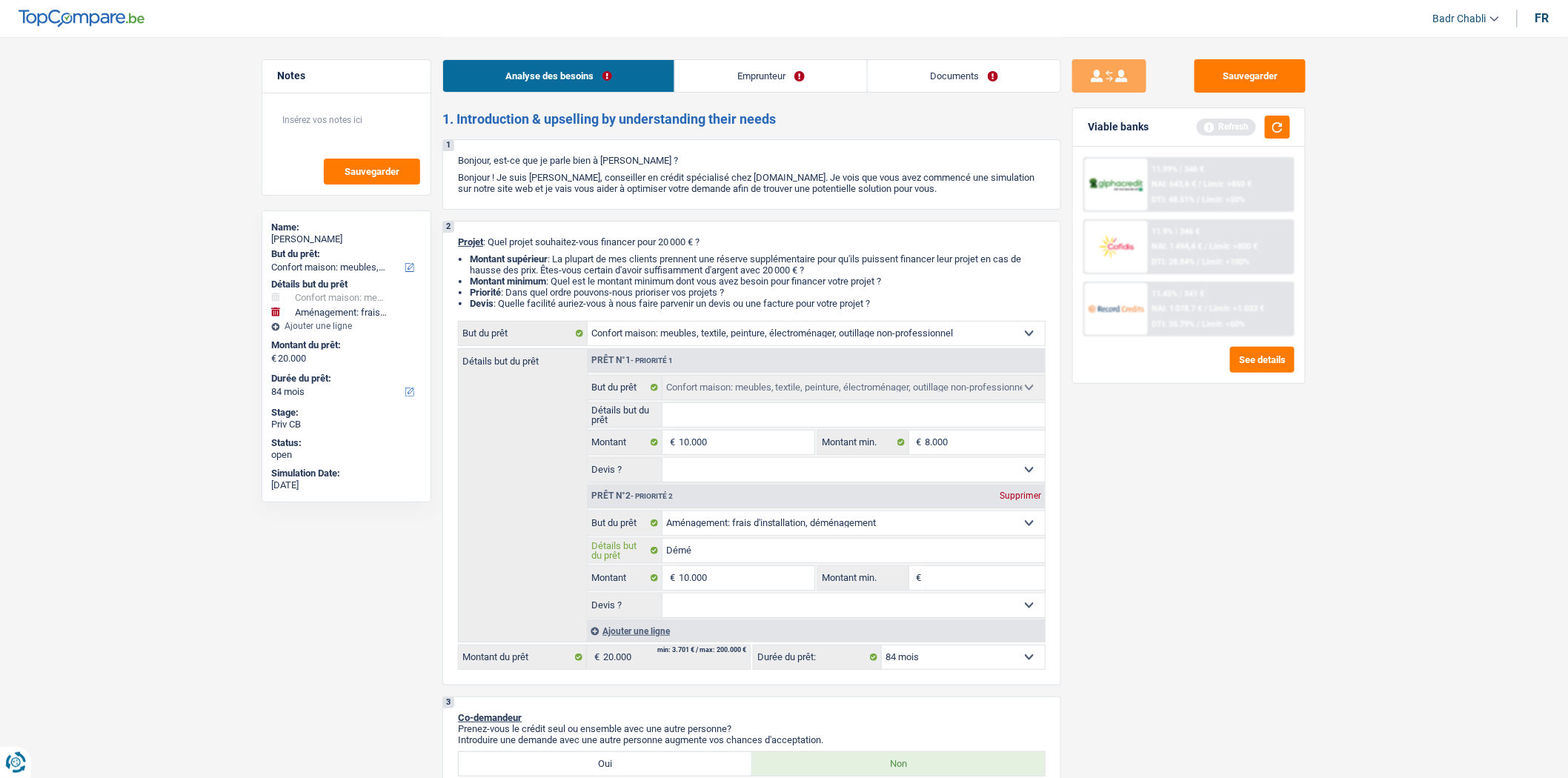
type input "Démén"
type input "Déména"
type input "Déménag"
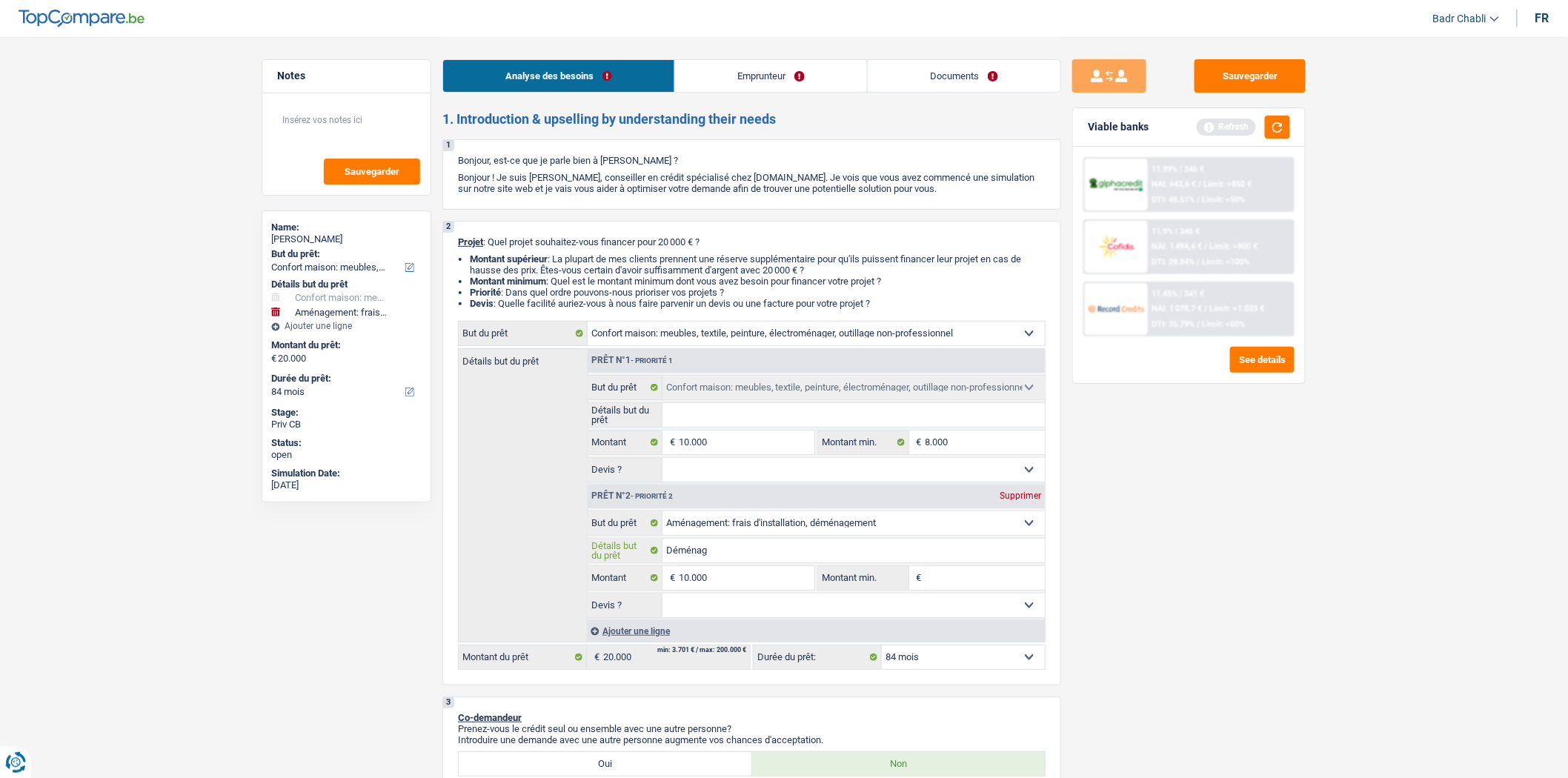
type input "Déménage"
type input "Déménagem"
type input "Déménageme"
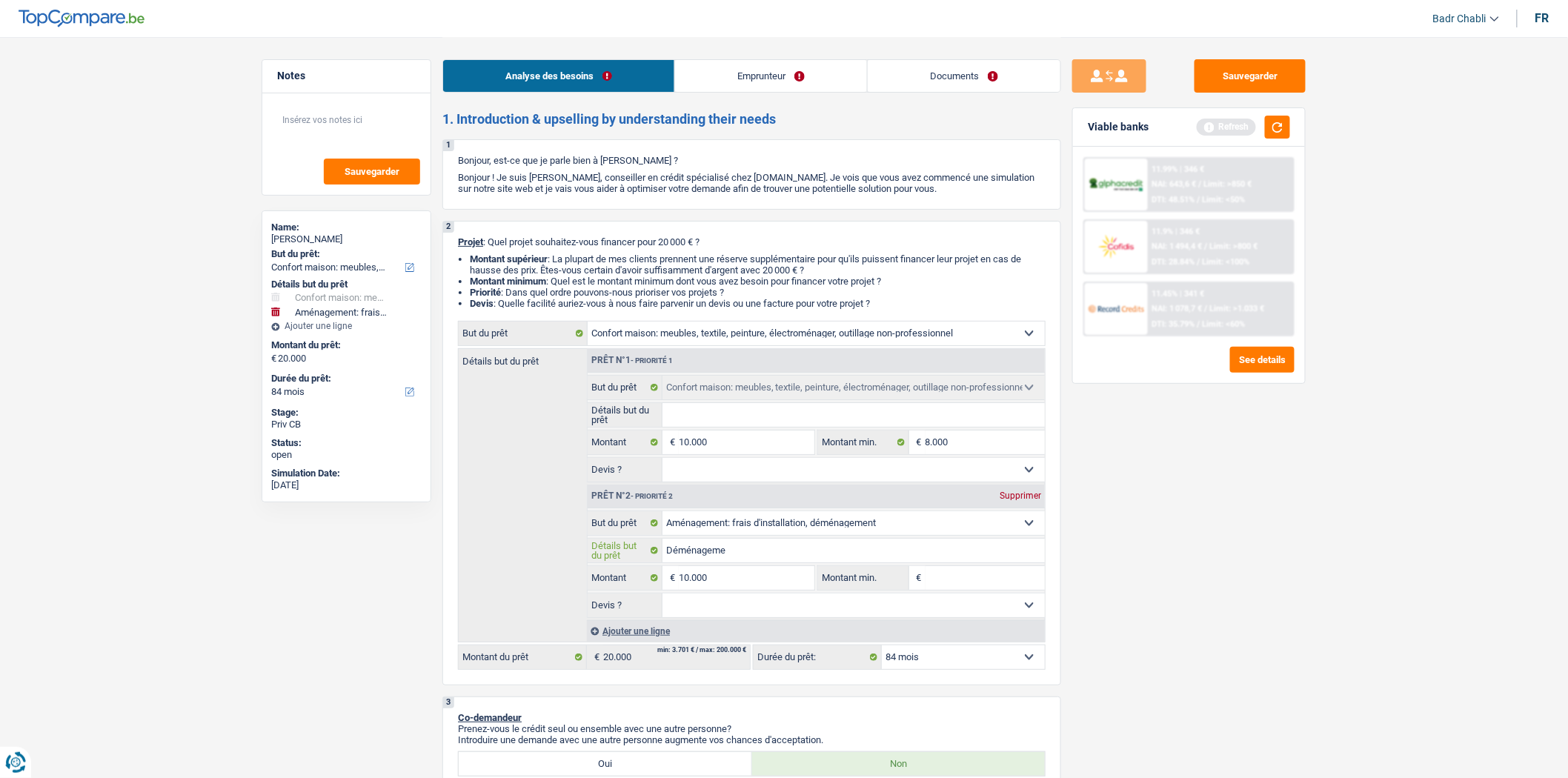
type input "Déménageme"
type input "Déménagemen"
type input "Déménagement"
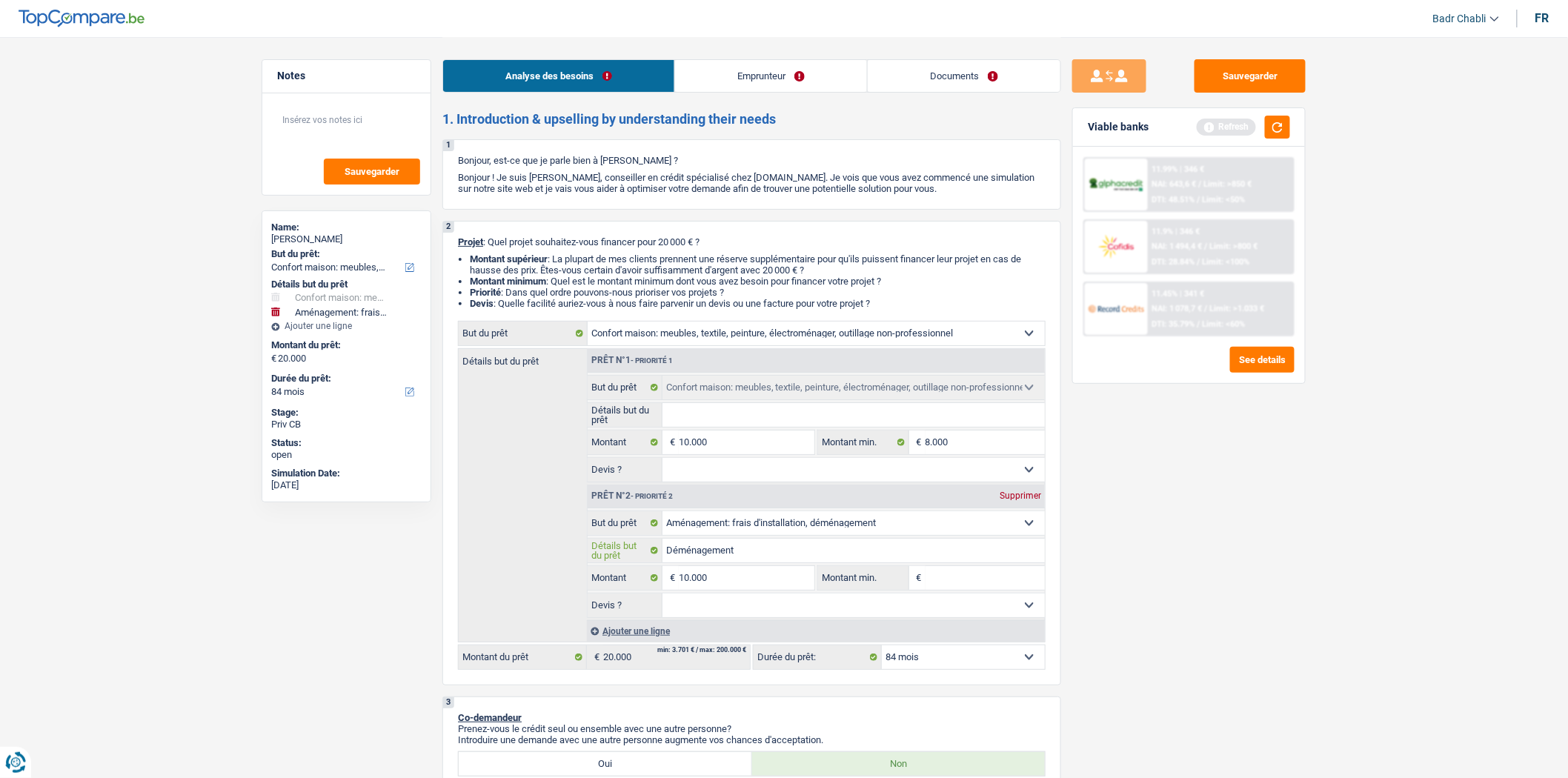
type input "Déménagement"
type input "Déménagement f"
type input "Déménagement fr"
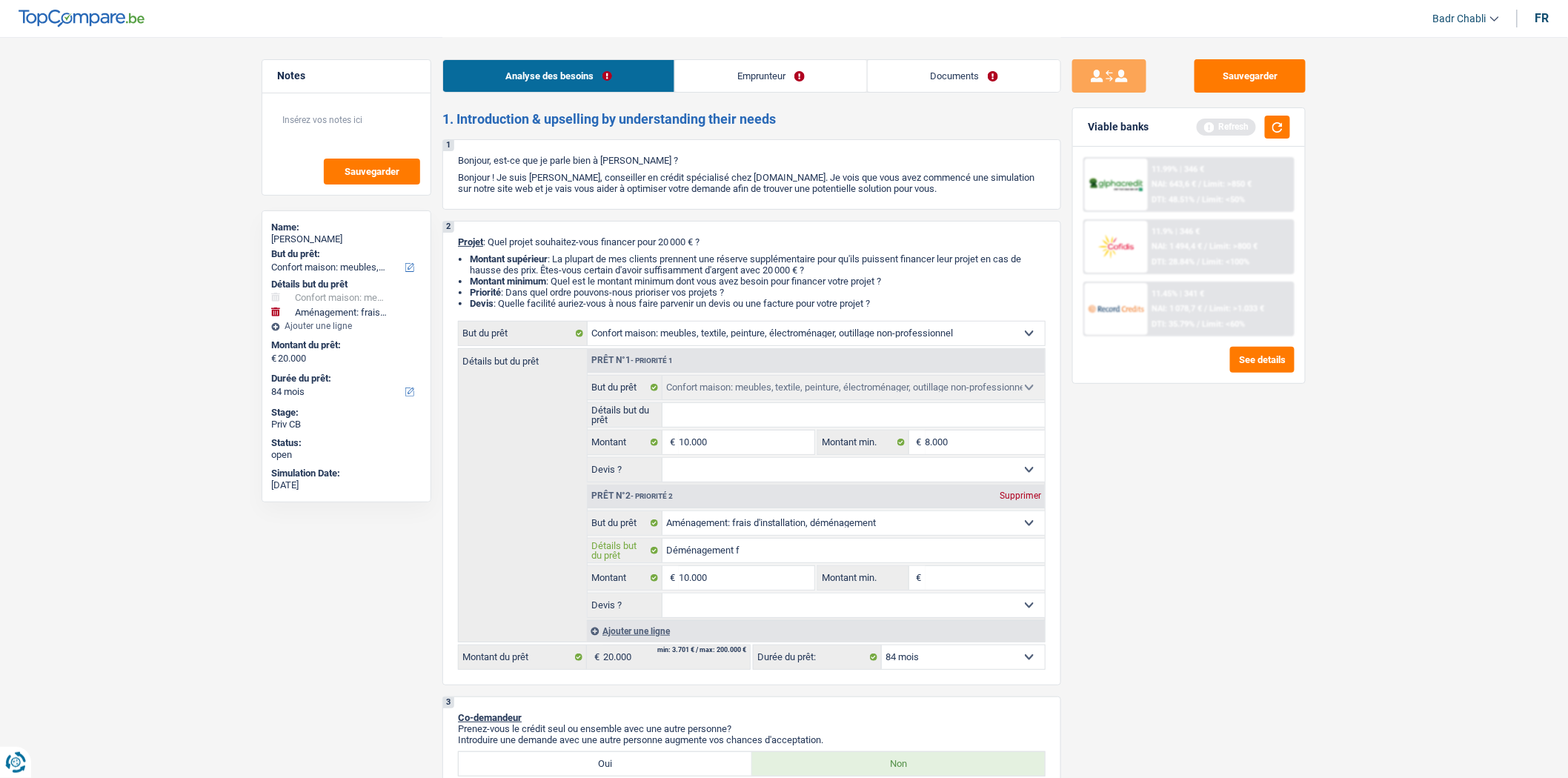
type input "Déménagement fr"
type input "Déménagement fra"
type input "Déménagement frai"
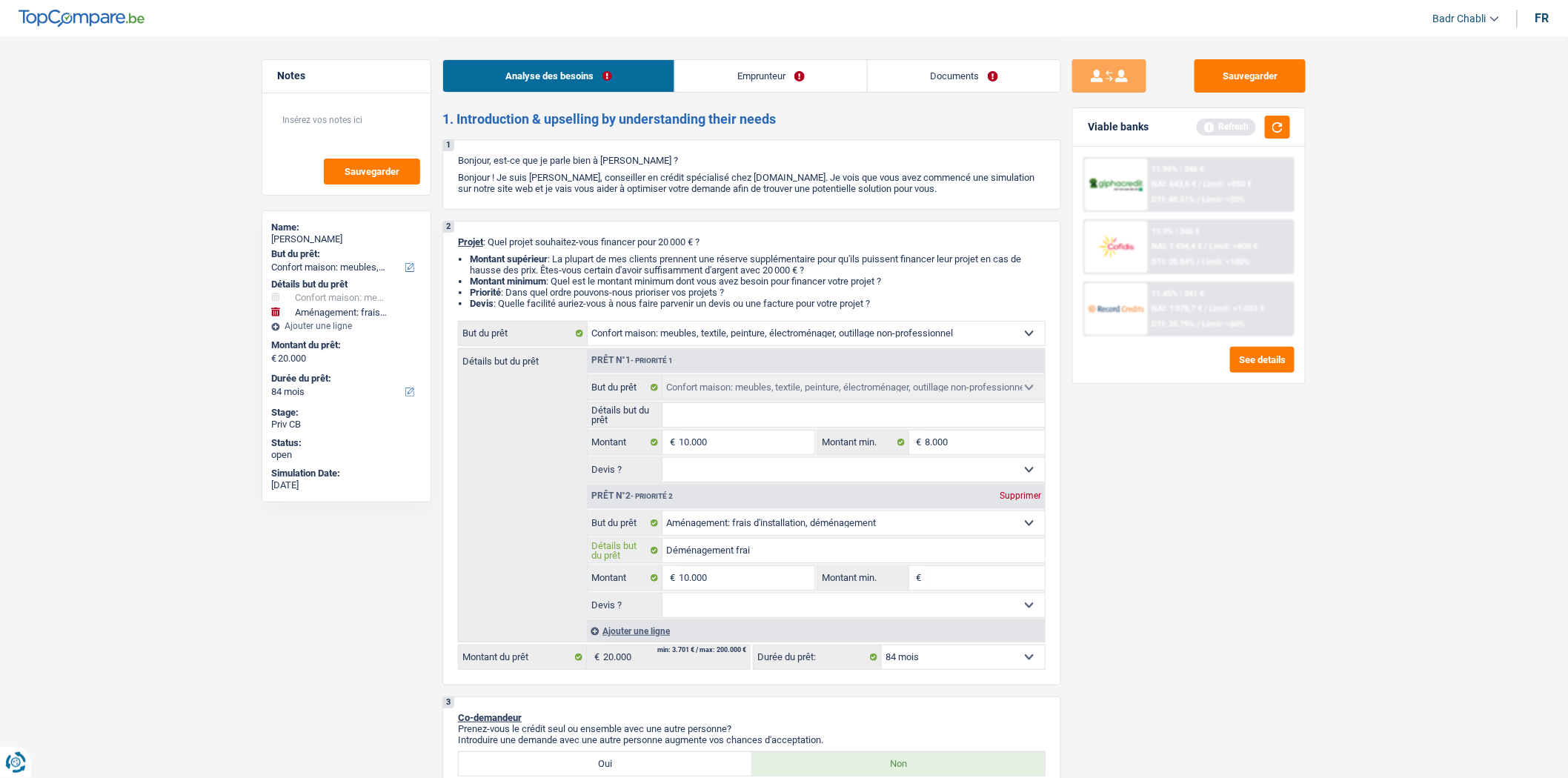
type input "Déménagement frais"
type input "Déménagement frais l"
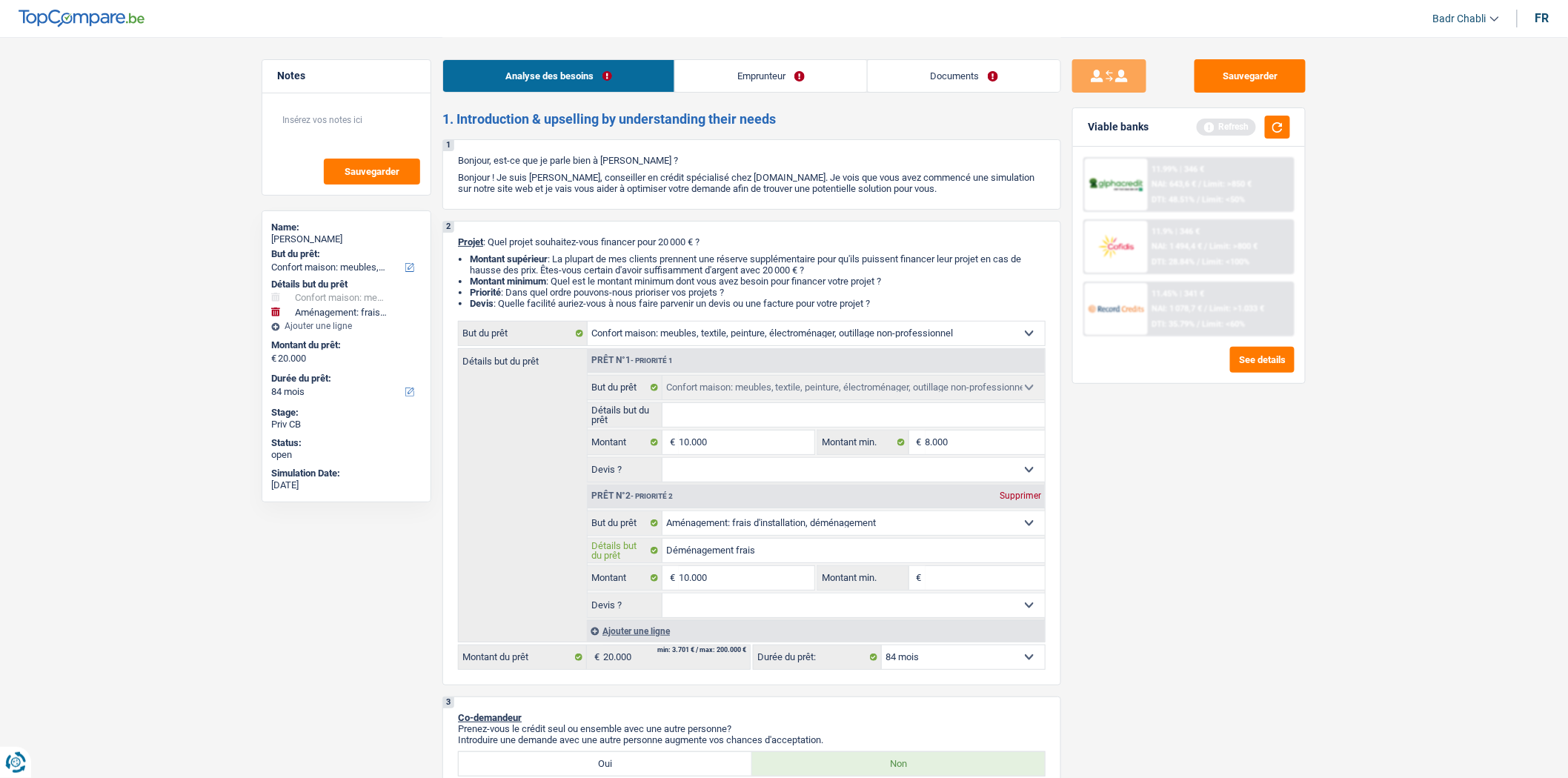
type input "Déménagement frais l"
type input "Déménagement frais li"
type input "Déménagement frais lié"
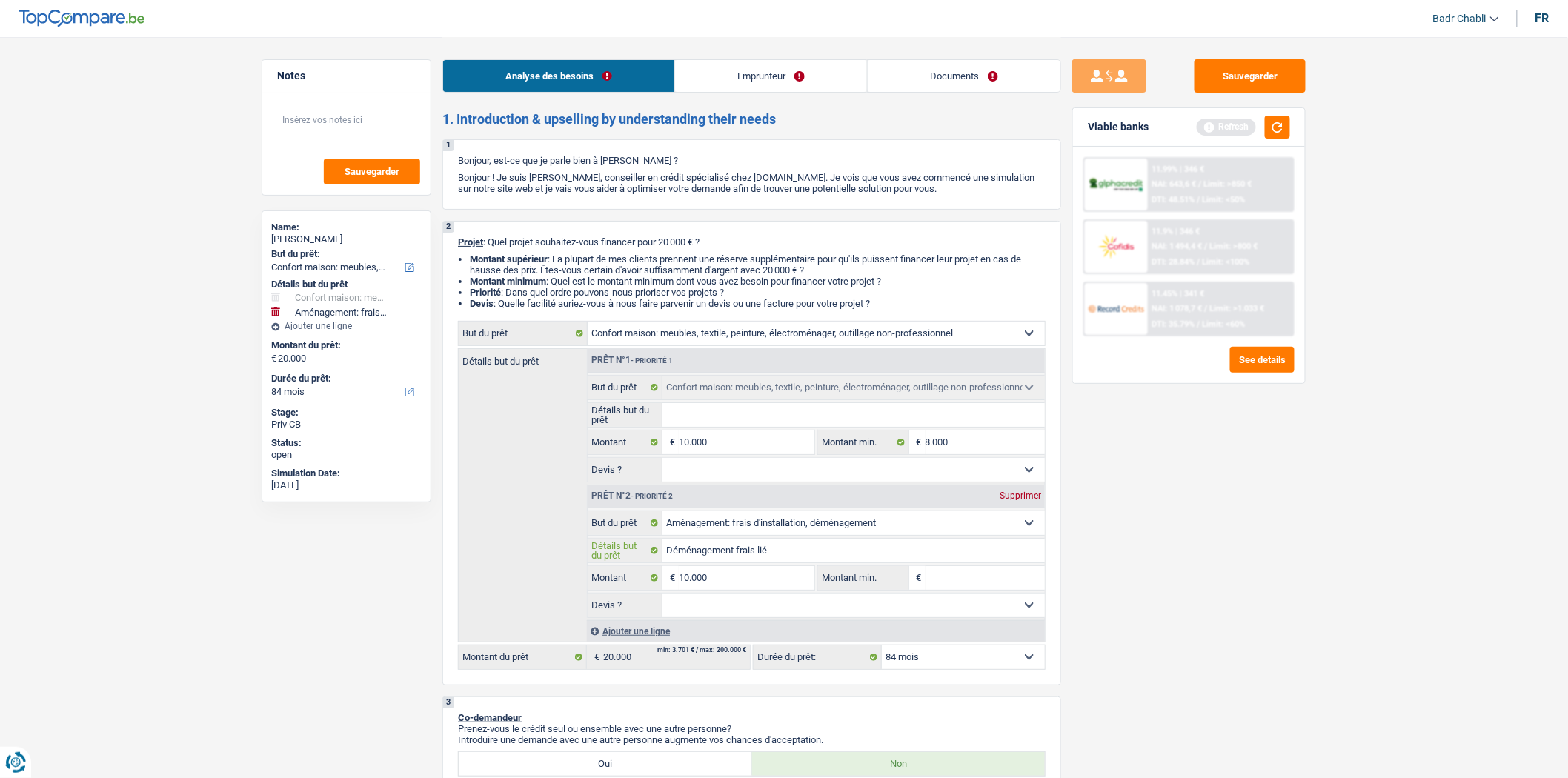
type input "Déménagement frais lié"
click at [777, 420] on input "Détails but du prêt" at bounding box center [854, 414] width 384 height 23
type input "A"
type input "Ac"
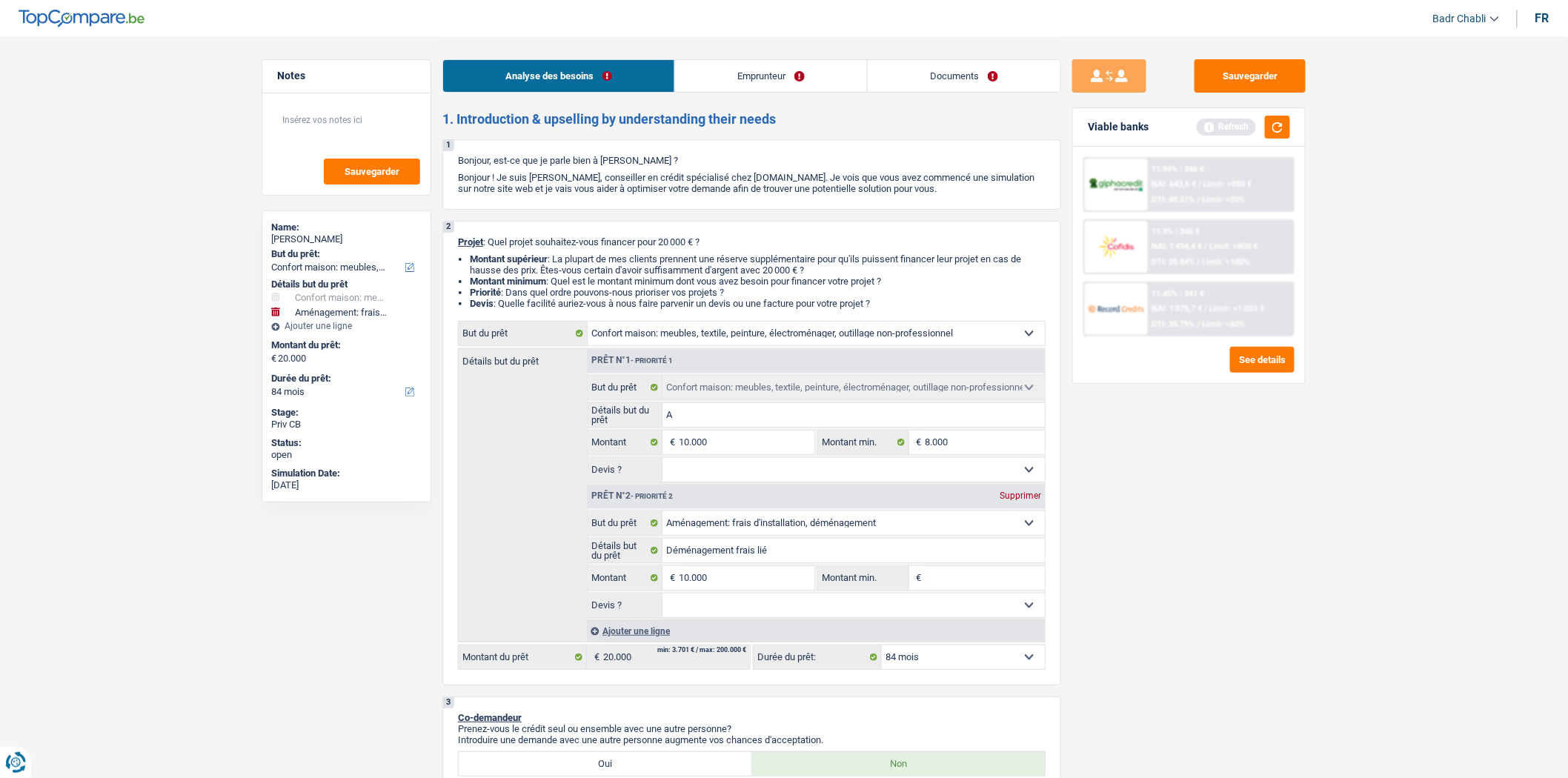
type input "Ac"
type input "Ach"
type input "Acha"
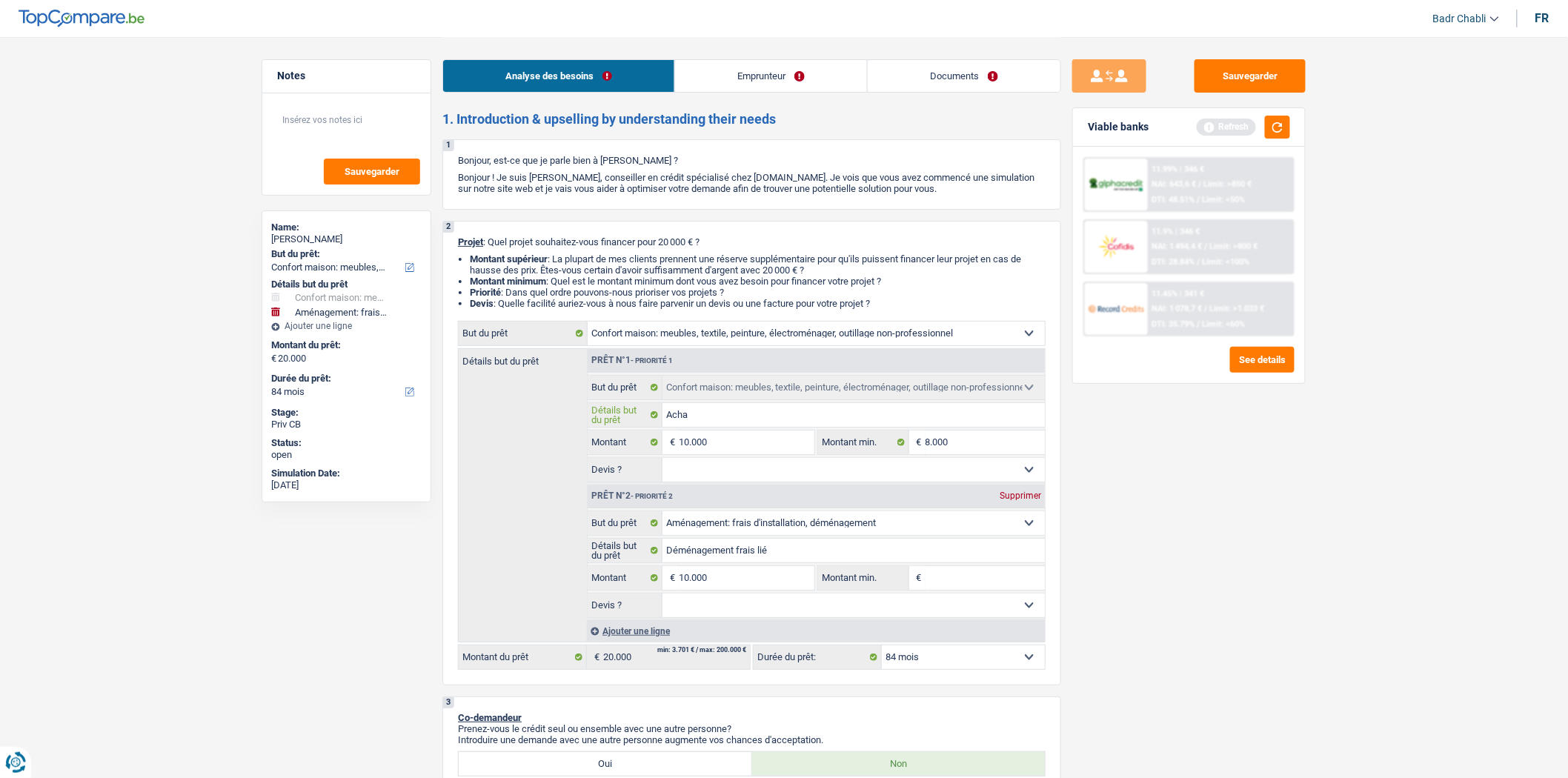
type input "Achat"
type input "Achat m"
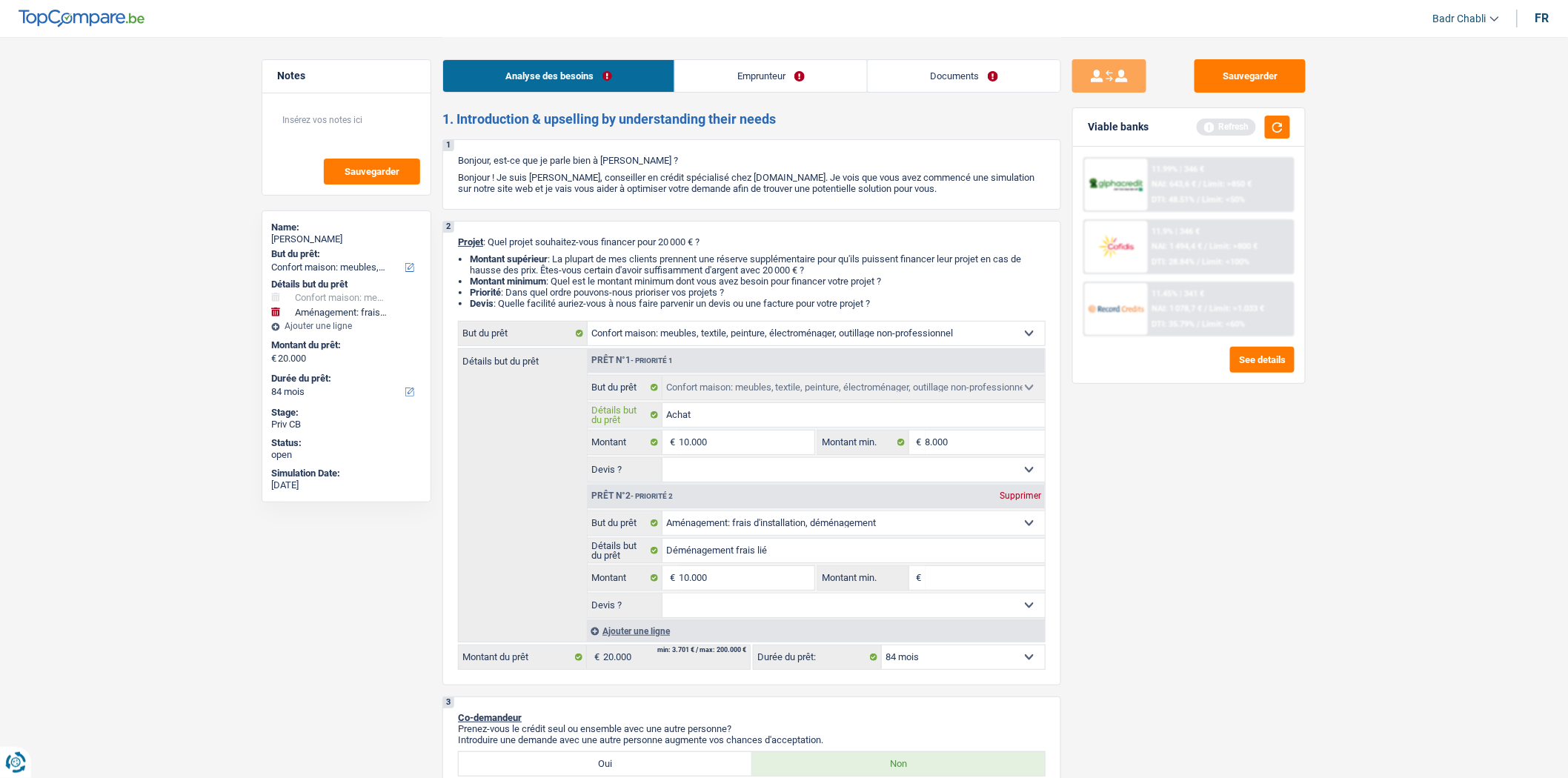
type input "Achat m"
type input "Achat me"
type input "Achat meu"
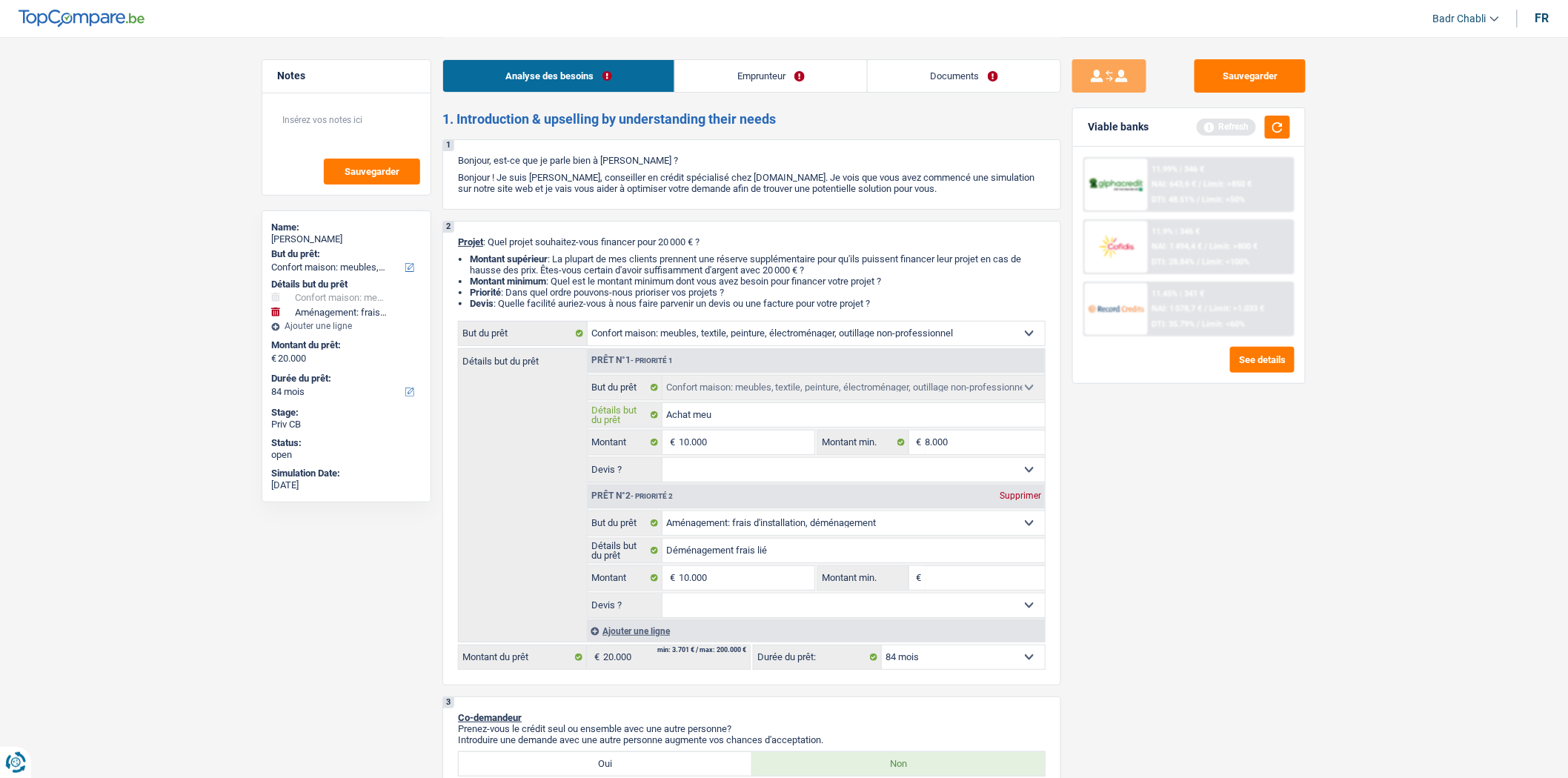
type input "Achat meub"
type input "Achat meubl"
type input "Achat meuble"
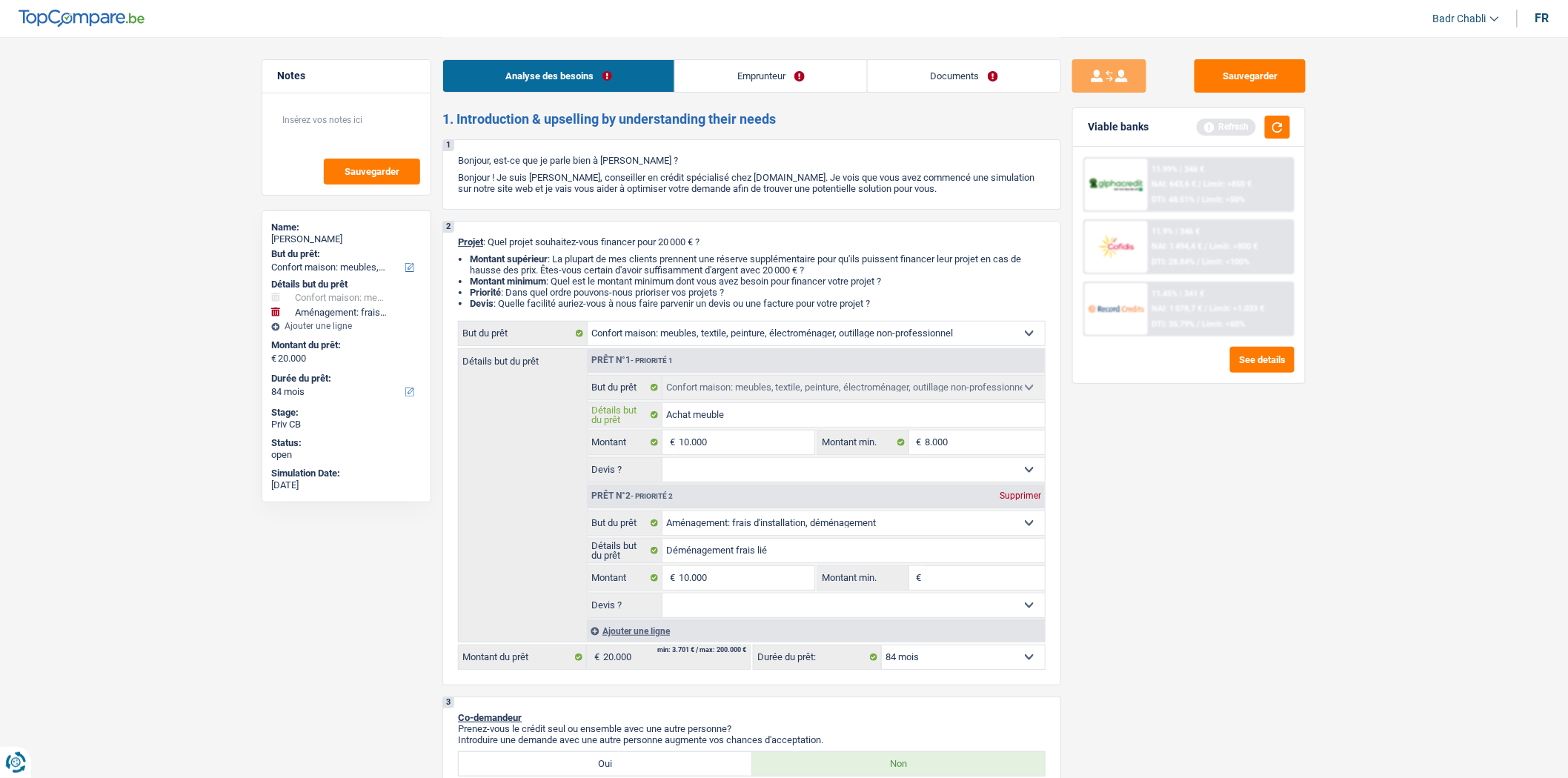
type input "Achat meuble"
type input "Achat meubles"
type input "Achat meubles p"
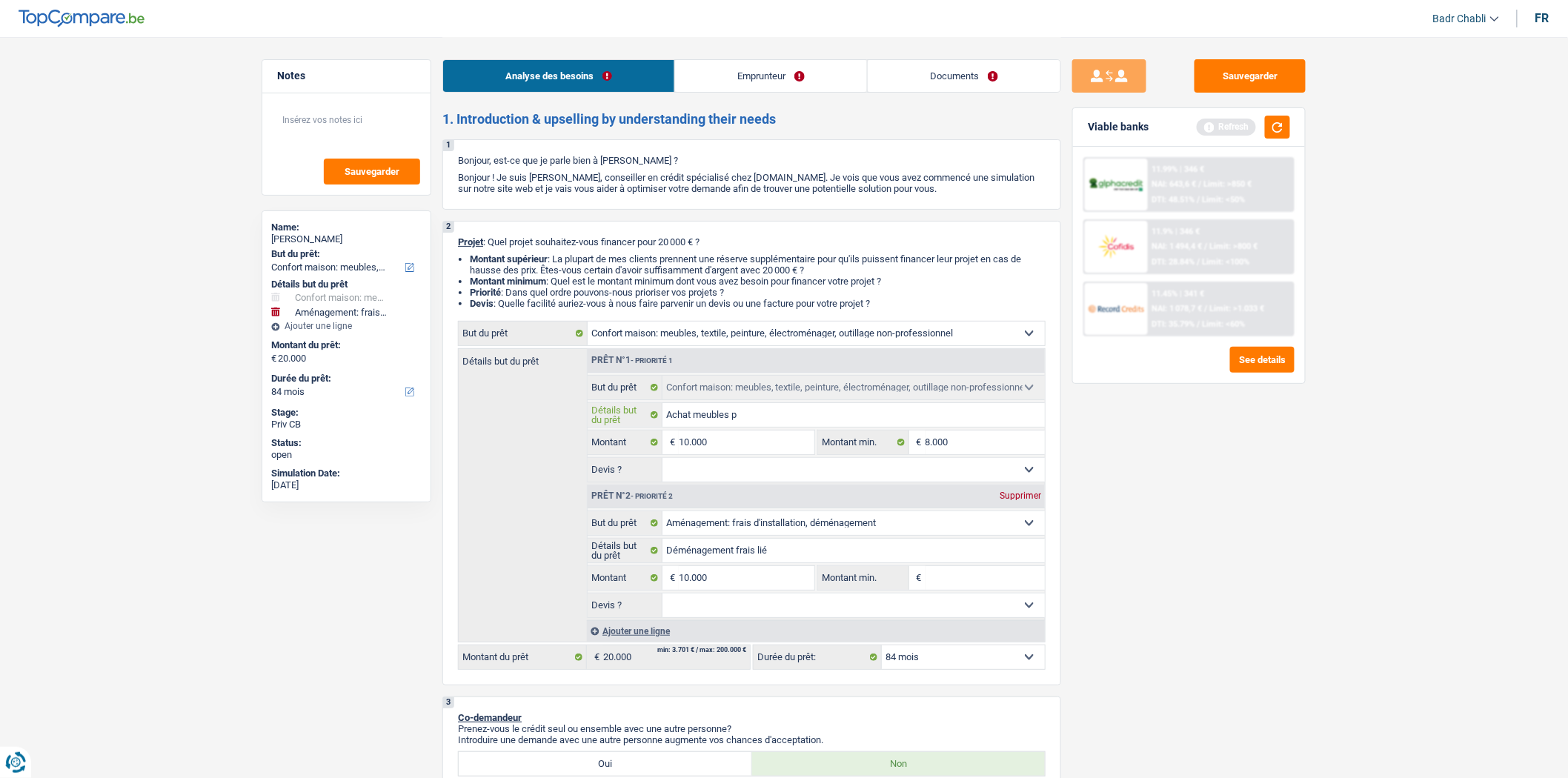
type input "Achat meubles po"
type input "Achat meubles pou"
type input "Achat meubles pour"
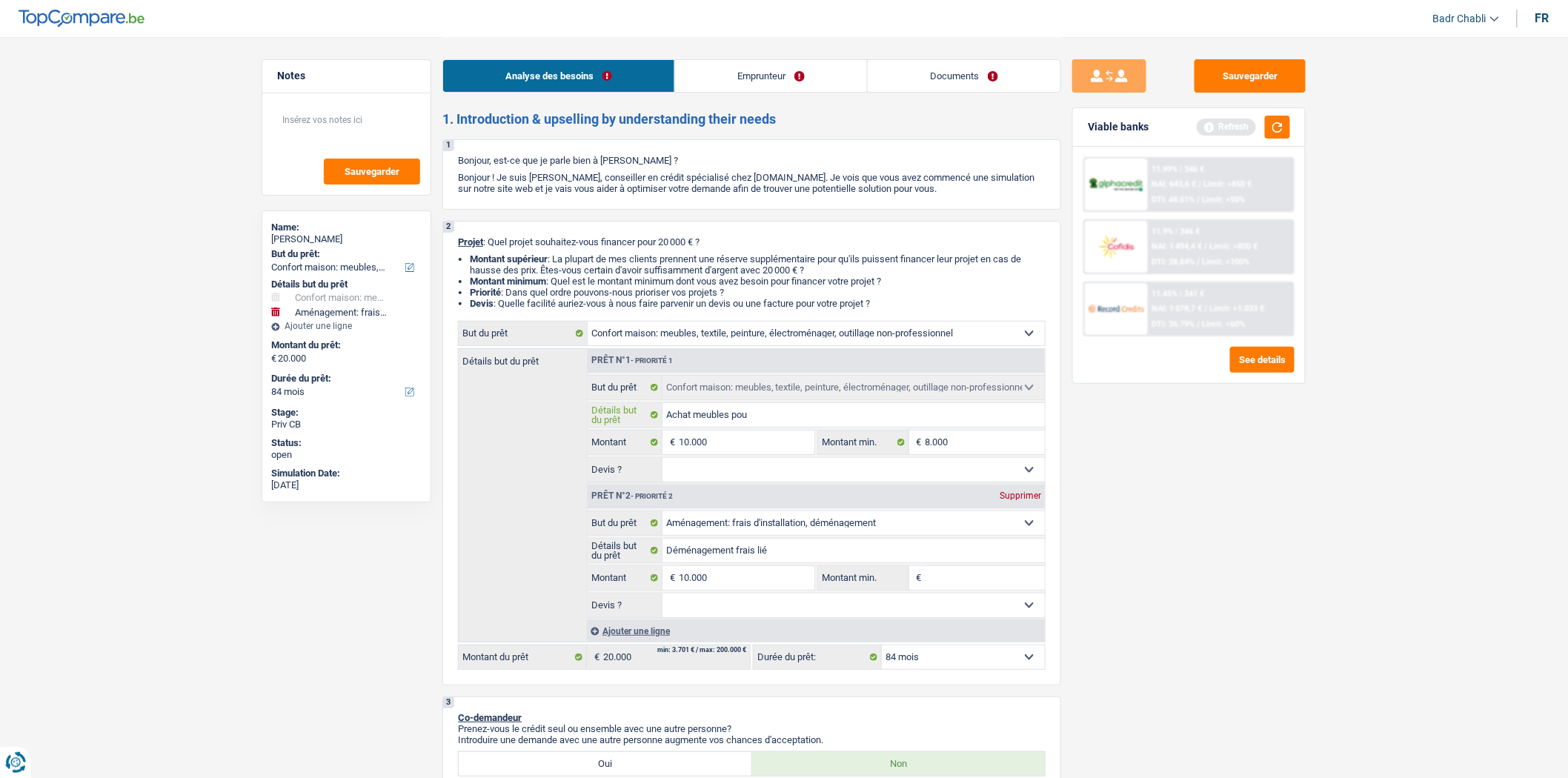
type input "Achat meubles pour"
type input "Achat meubles pour a"
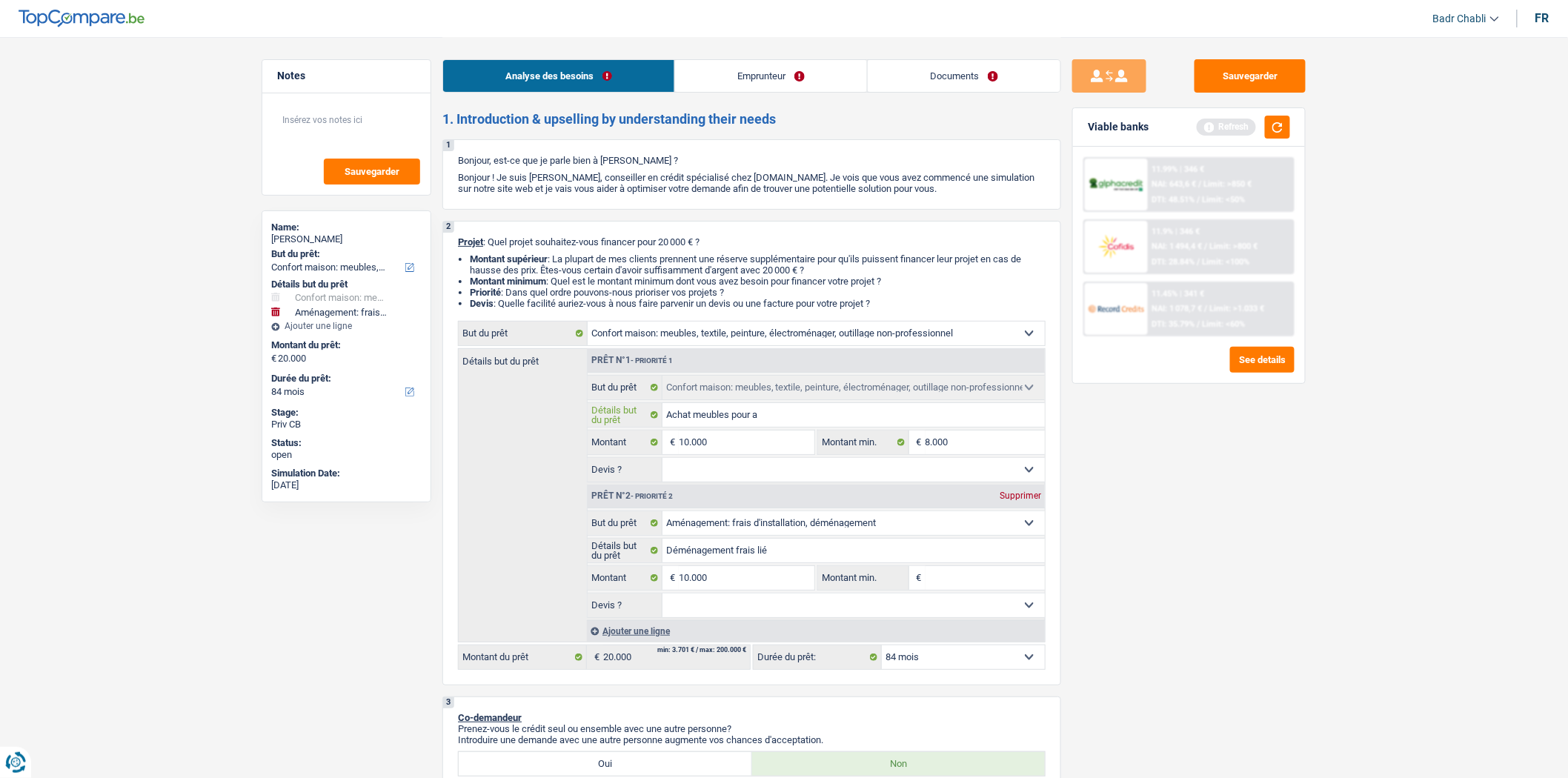
type input "Achat meubles pour am"
type input "Achat meubles pour amé"
type input "Achat meubles pour amén"
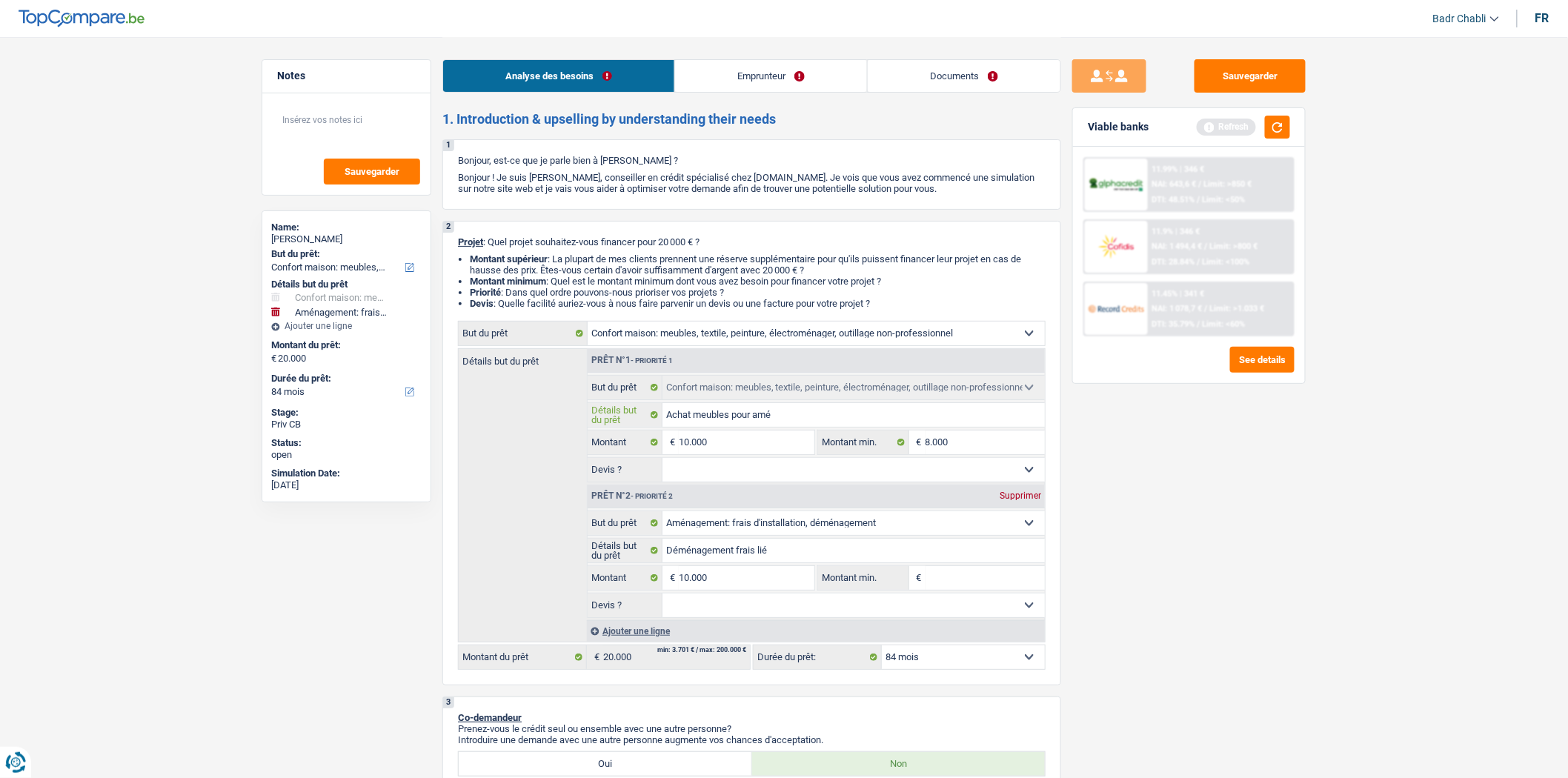
type input "Achat meubles pour amén"
type input "Achat meubles pour aména"
type input "Achat meubles pour aménag"
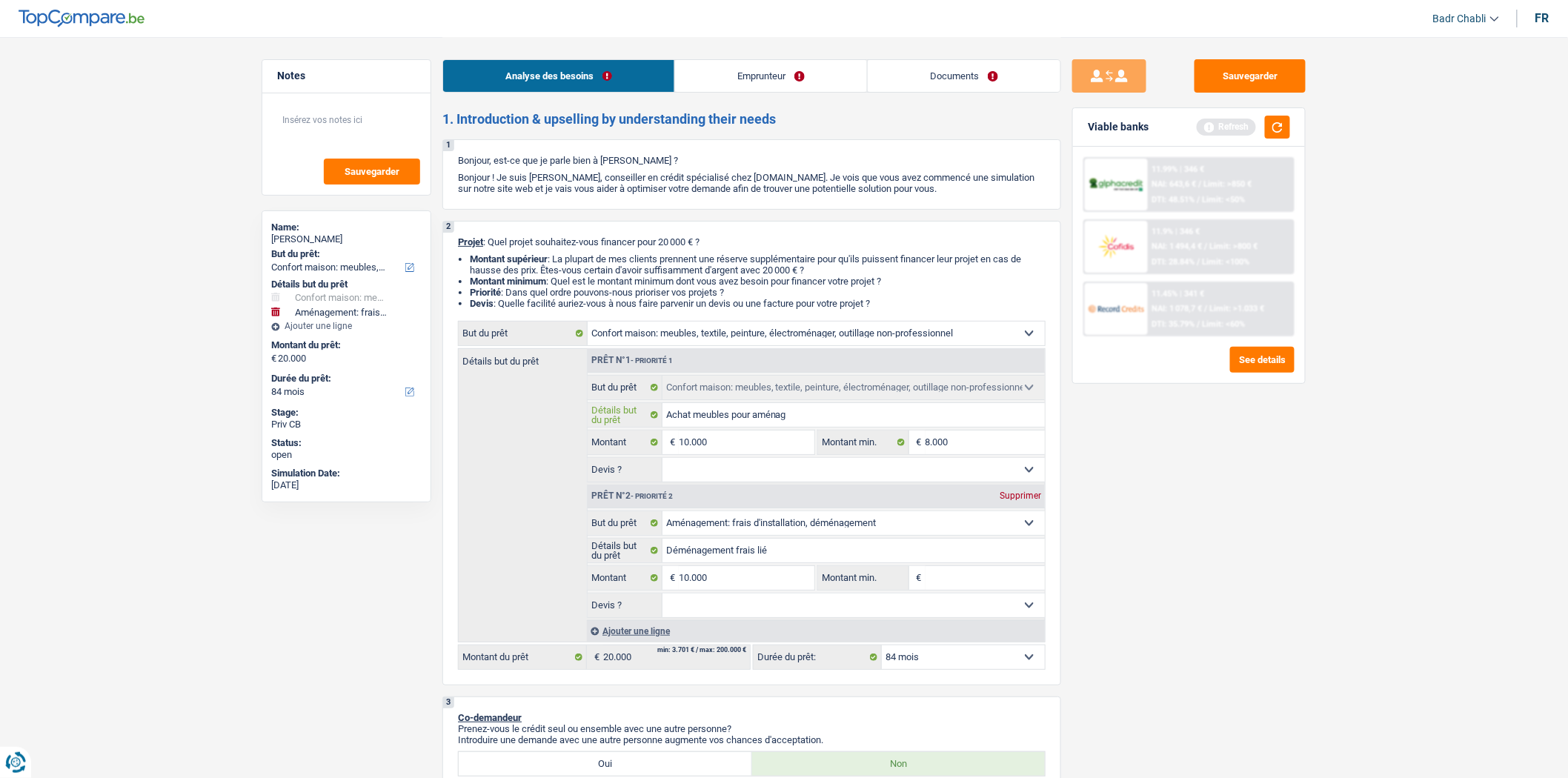
type input "Achat meubles pour aménage"
type input "Achat meubles pour aménagem"
type input "Achat meubles pour aménageme"
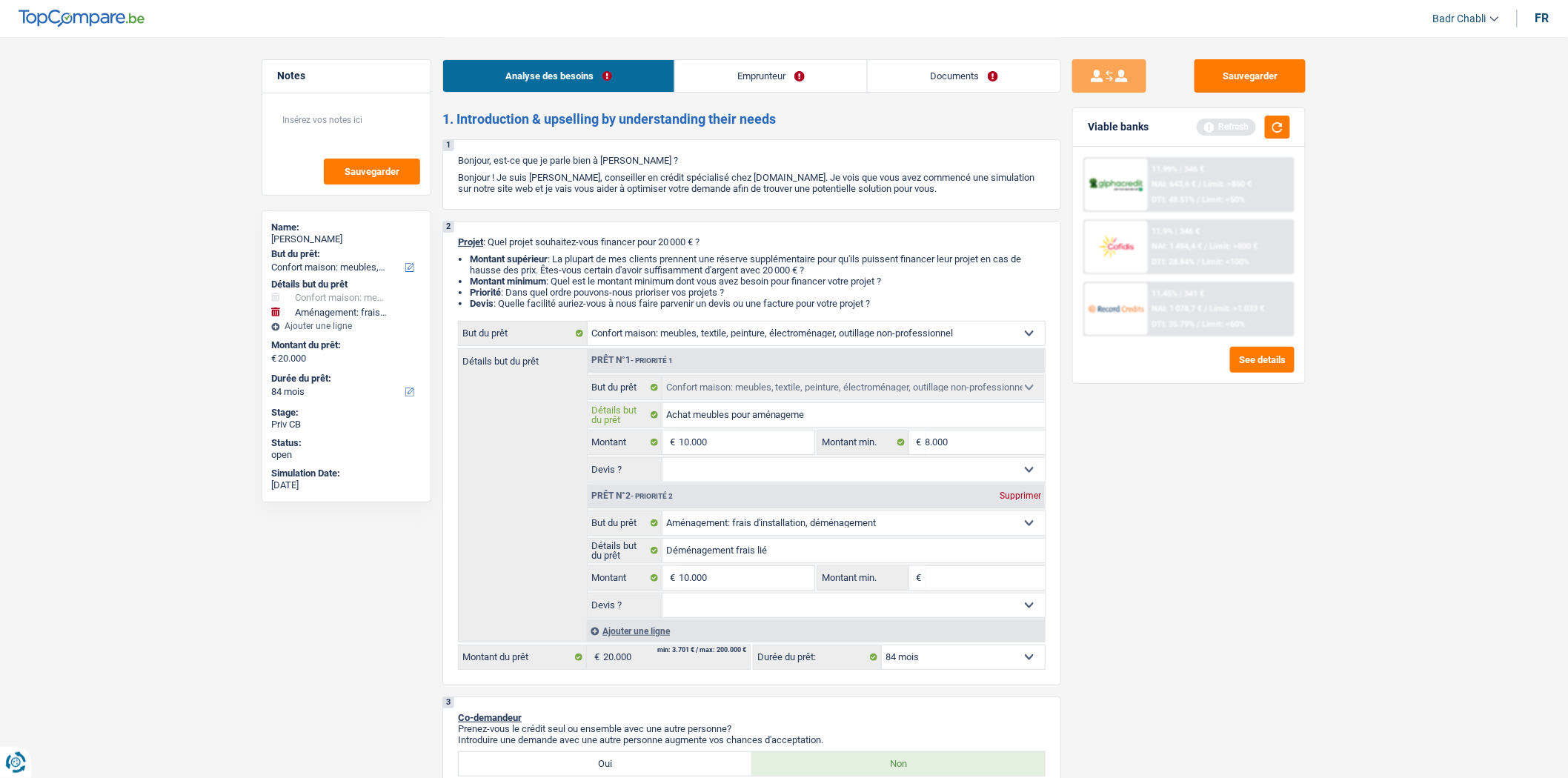
type input "Achat meubles pour aménageme"
type input "Achat meubles pour aménagemen"
type input "Achat meubles pour aménagement"
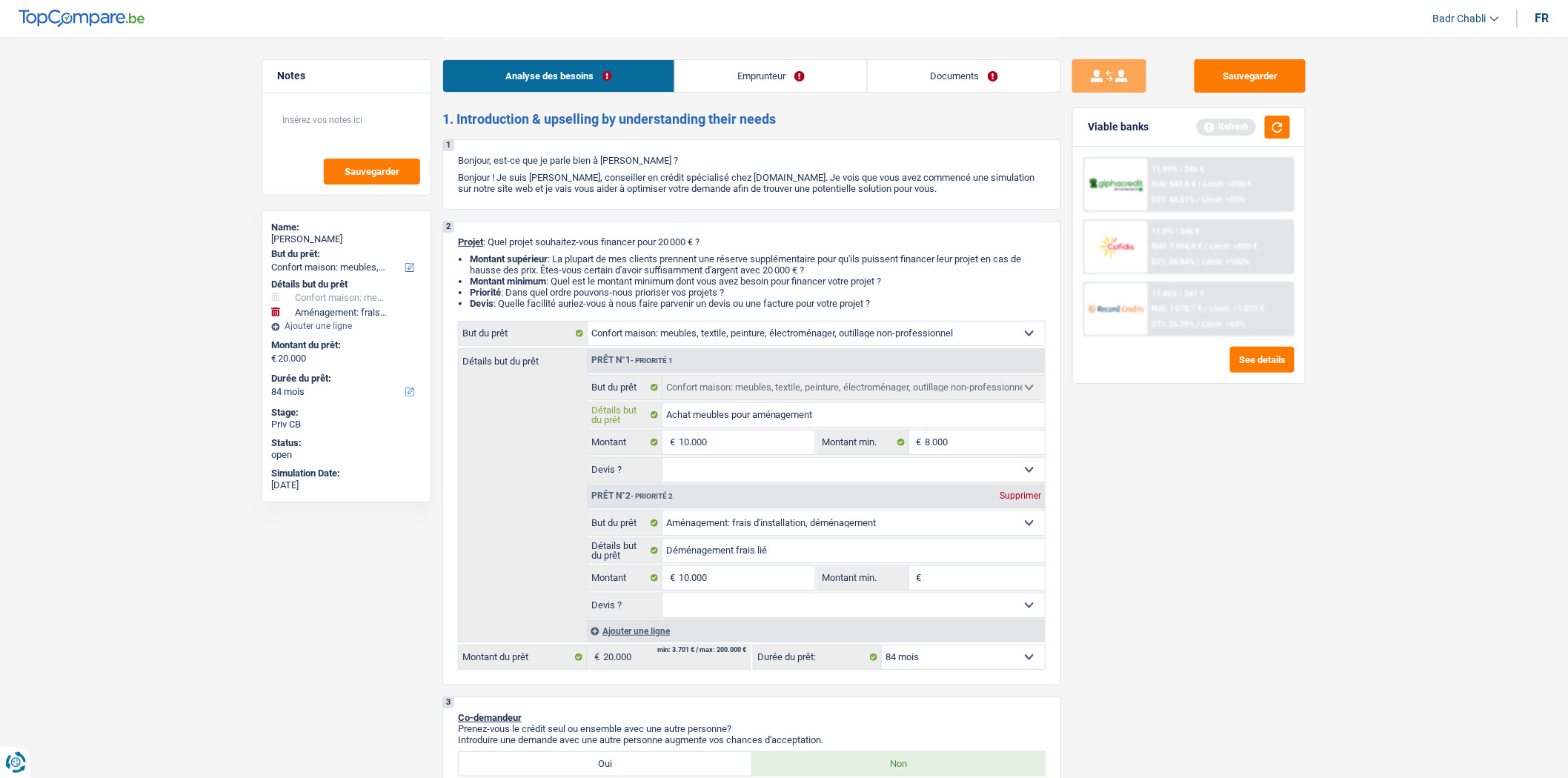
type input "Achat meubles pour aménagement"
click at [751, 464] on select "Oui Non Non répondu Sélectionner une option" at bounding box center [854, 469] width 384 height 23
select select "false"
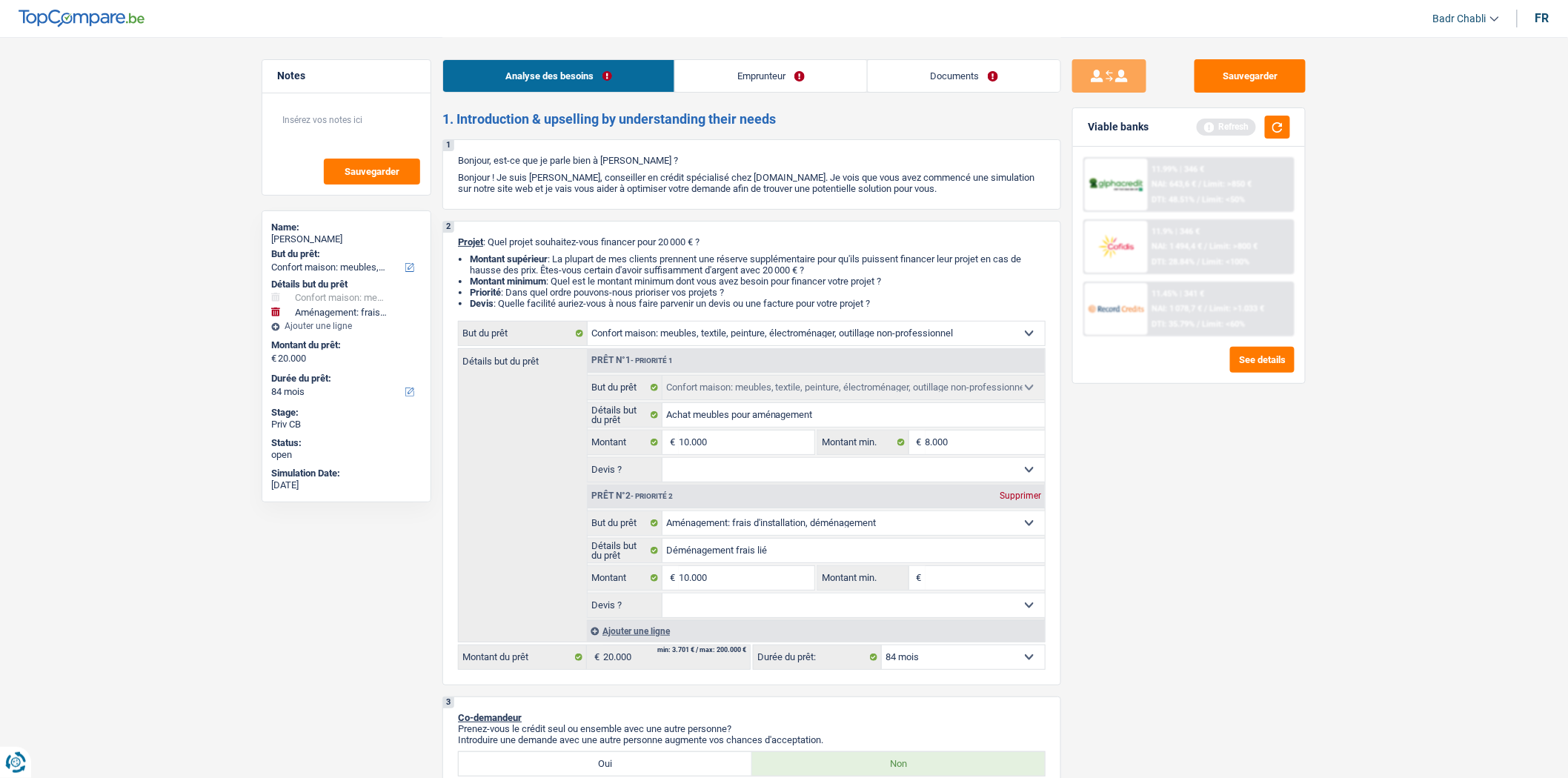
click at [662, 462] on select "Oui Non Non répondu Sélectionner une option" at bounding box center [854, 469] width 384 height 23
select select "false"
click at [709, 610] on select "Oui Non Non répondu Sélectionner une option" at bounding box center [854, 605] width 384 height 23
select select "false"
click at [662, 598] on select "Oui Non Non répondu Sélectionner une option" at bounding box center [854, 605] width 384 height 23
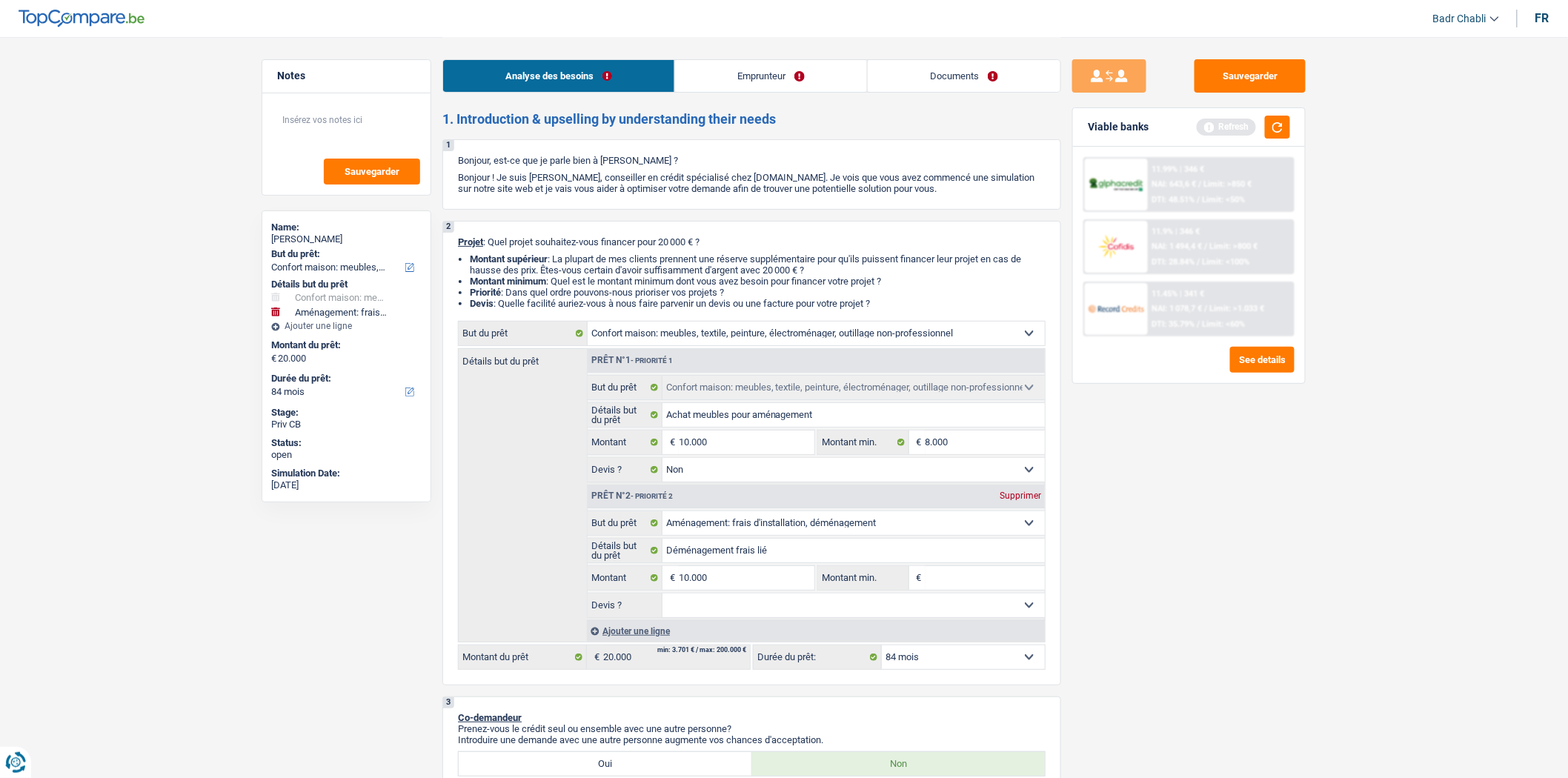
select select "false"
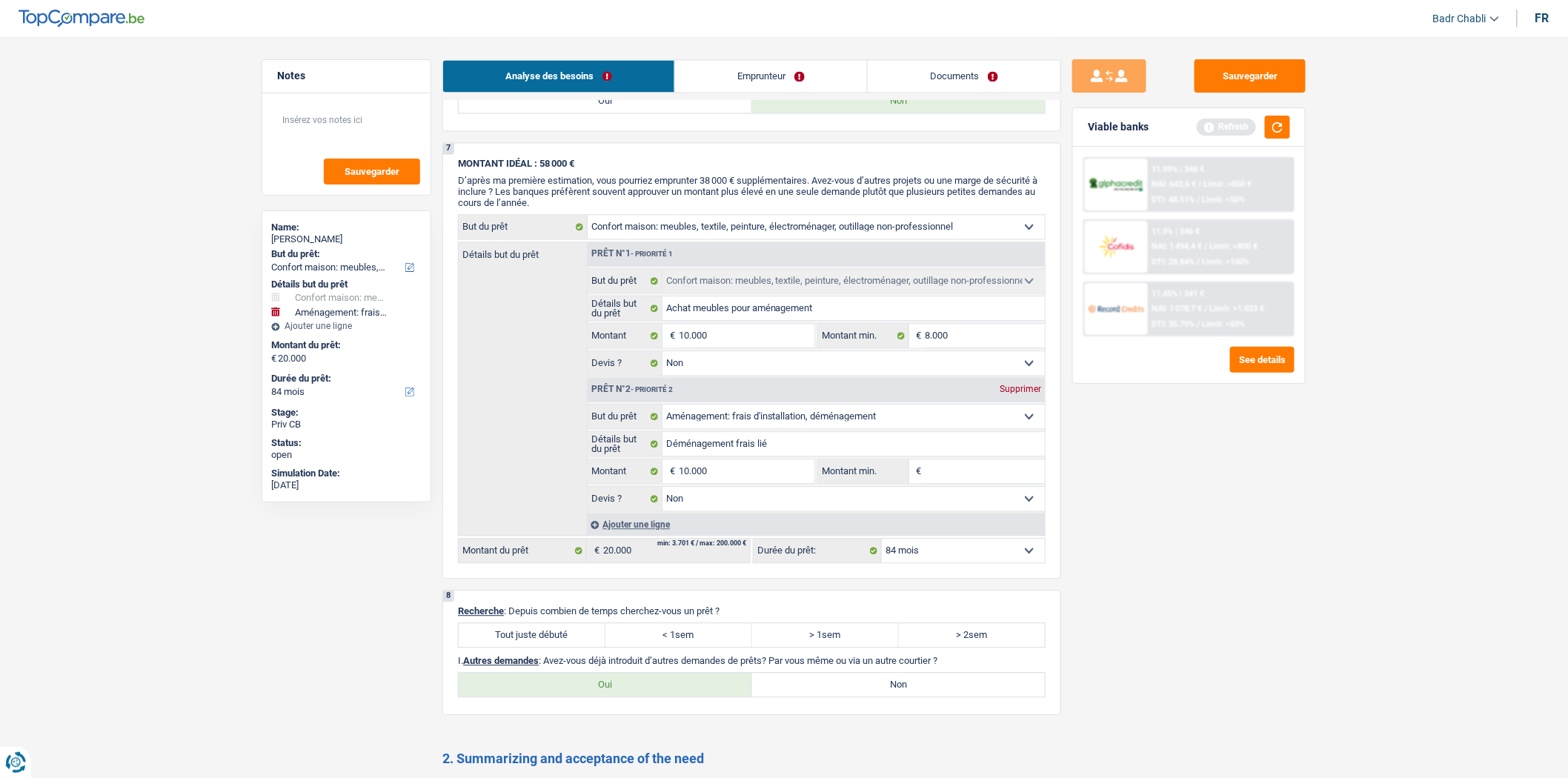
scroll to position [1481, 0]
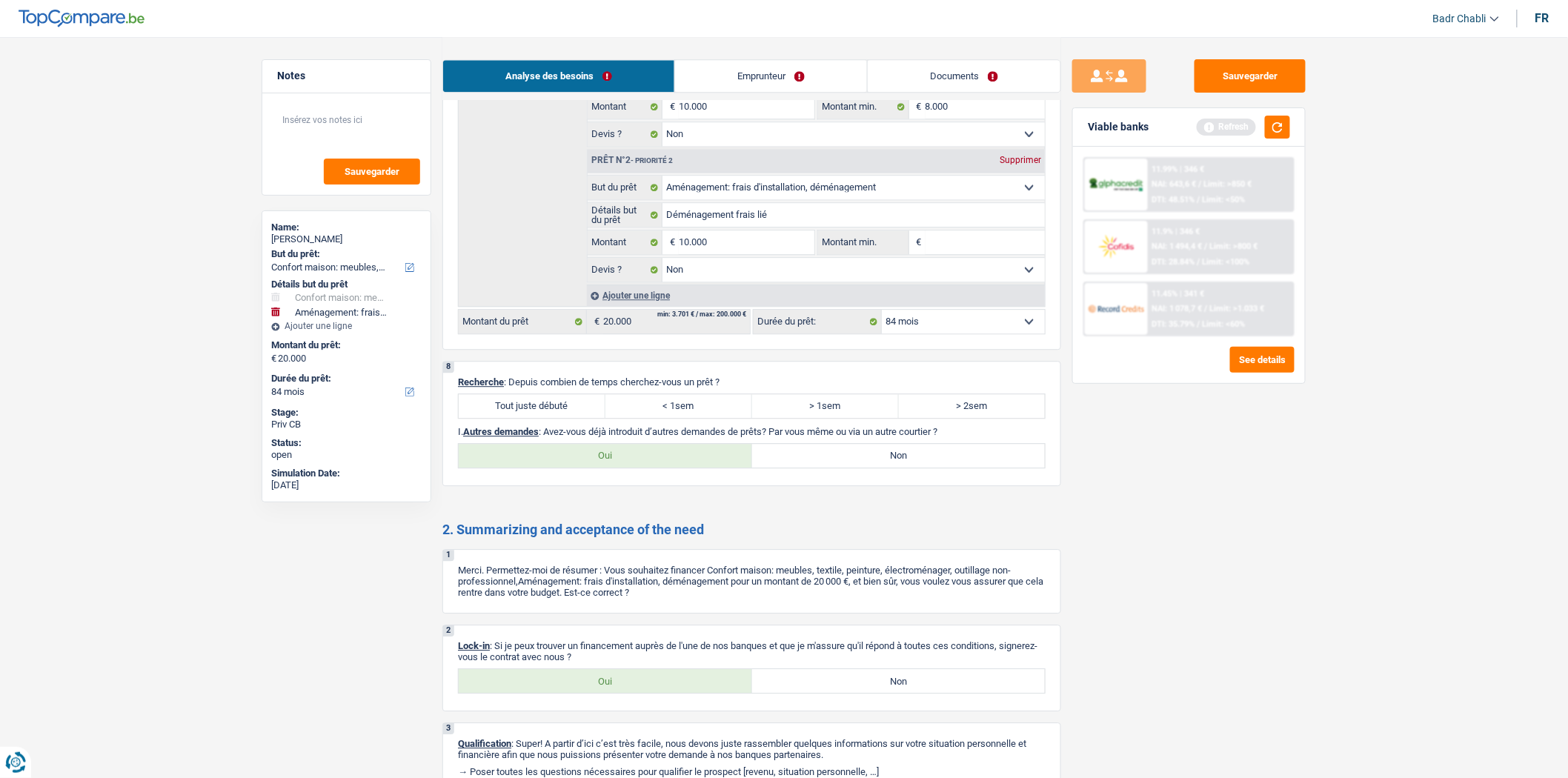
click at [573, 418] on label "Tout juste débuté" at bounding box center [532, 405] width 147 height 23
click at [573, 418] on input "Tout juste débuté" at bounding box center [532, 405] width 147 height 23
radio input "true"
click at [901, 468] on label "Non" at bounding box center [899, 455] width 294 height 23
click at [901, 468] on input "Non" at bounding box center [899, 455] width 294 height 23
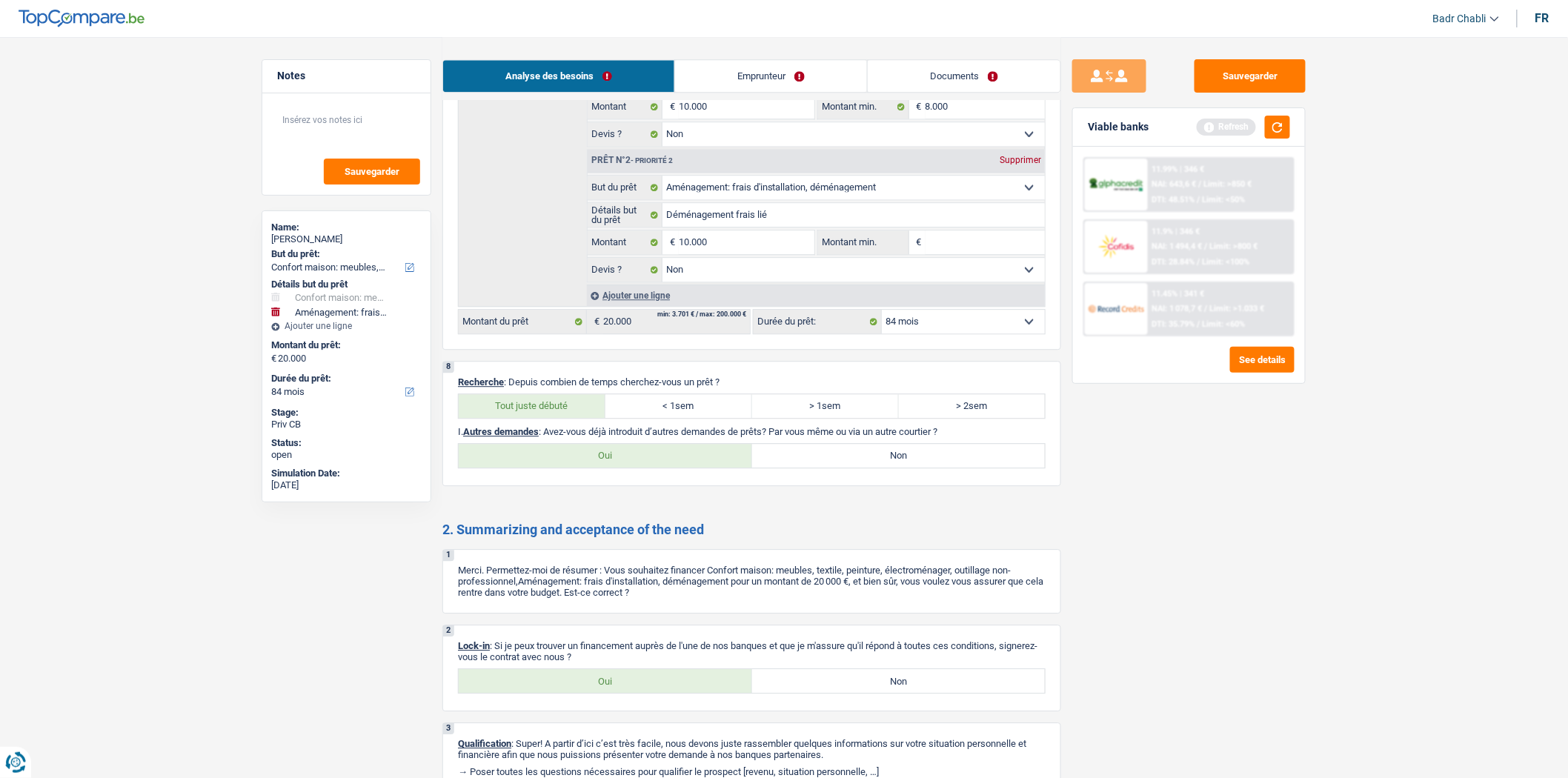
radio input "true"
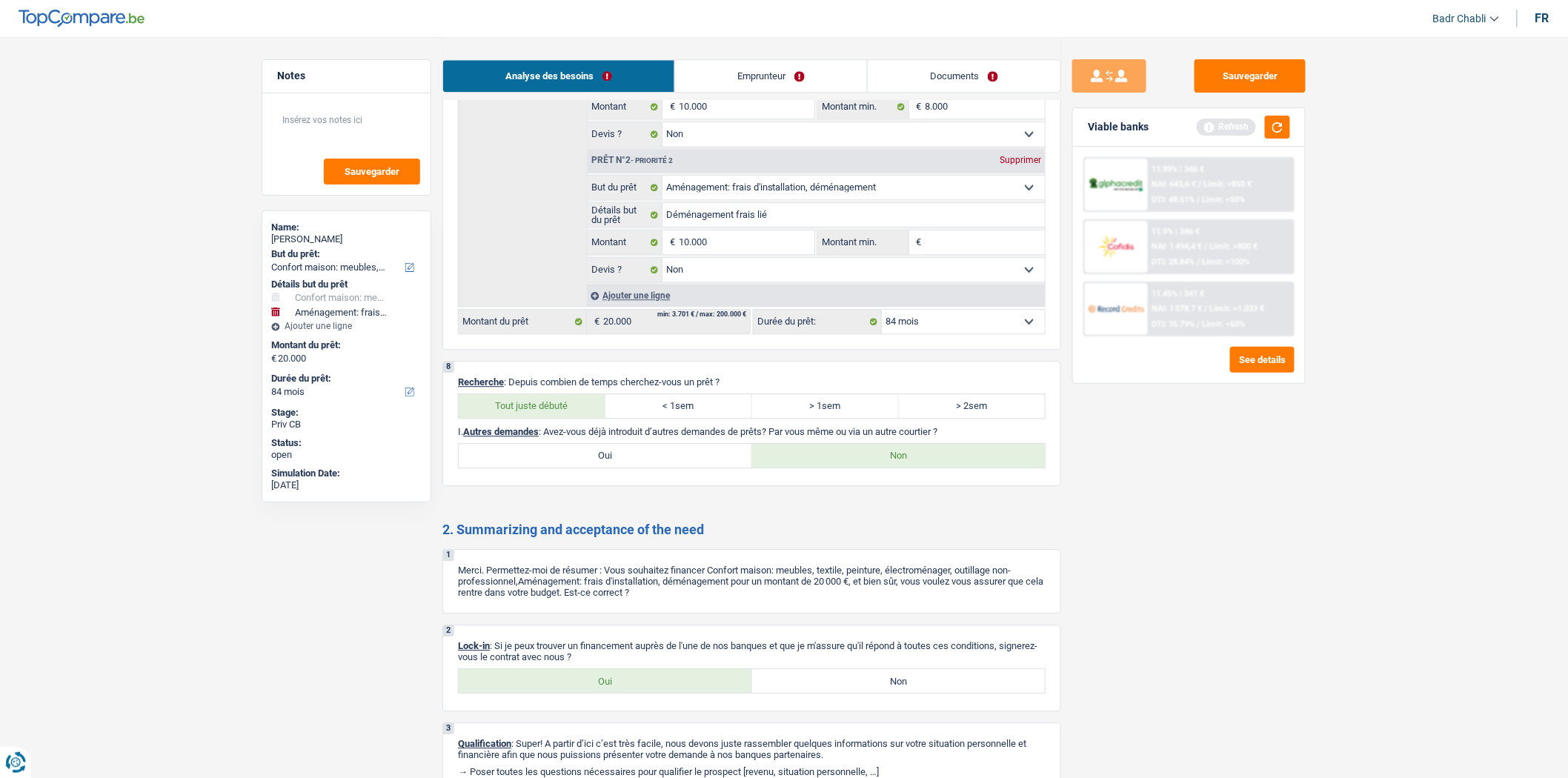
click at [619, 687] on div "Oui Non Tous les champs sont obligatoires. Veuillez sélectionner une option" at bounding box center [752, 680] width 588 height 25
click at [623, 693] on label "Oui" at bounding box center [606, 680] width 294 height 23
click at [623, 693] on input "Oui" at bounding box center [606, 680] width 294 height 23
radio input "true"
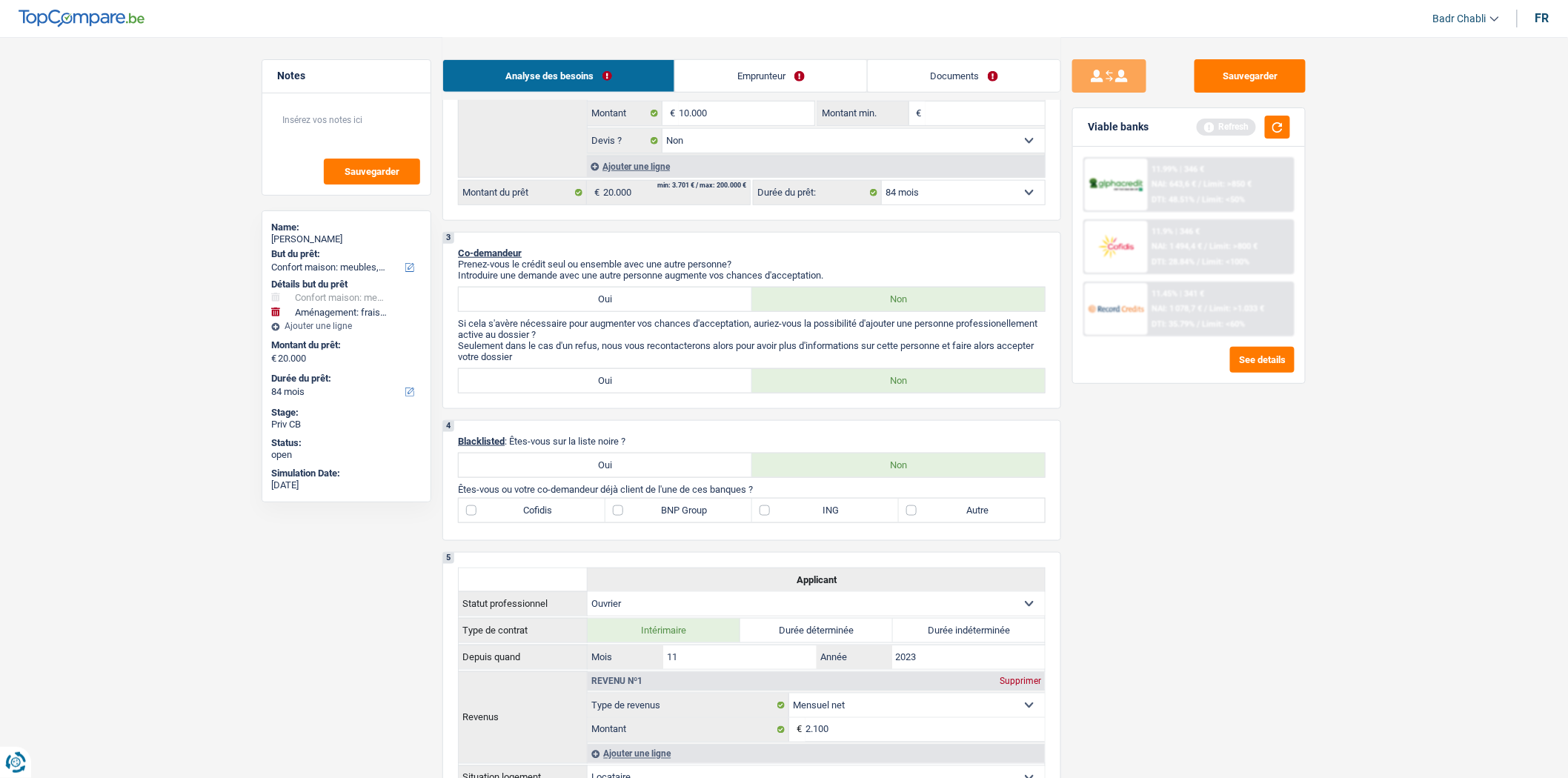
scroll to position [247, 0]
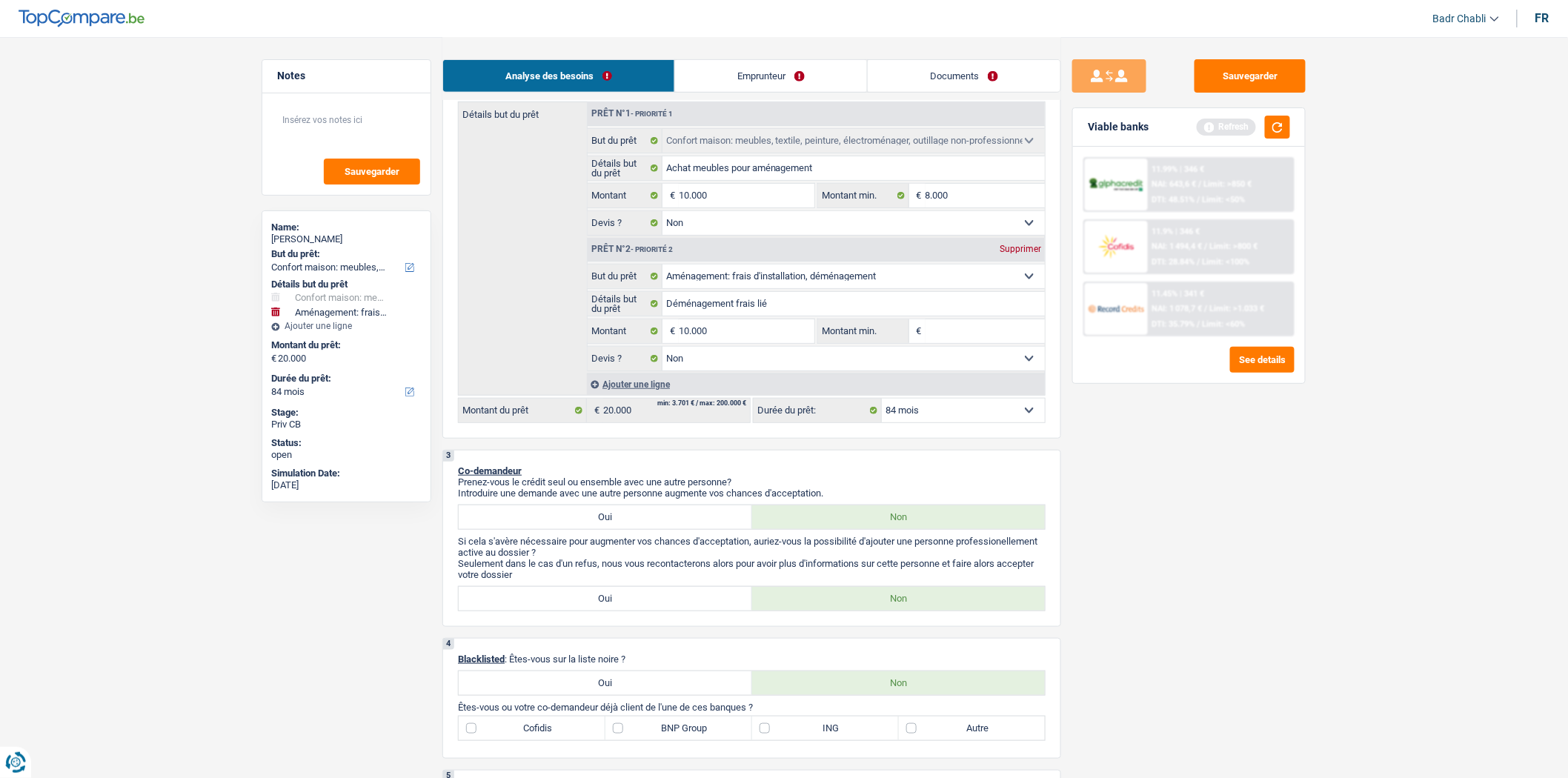
click at [781, 69] on link "Emprunteur" at bounding box center [771, 76] width 192 height 32
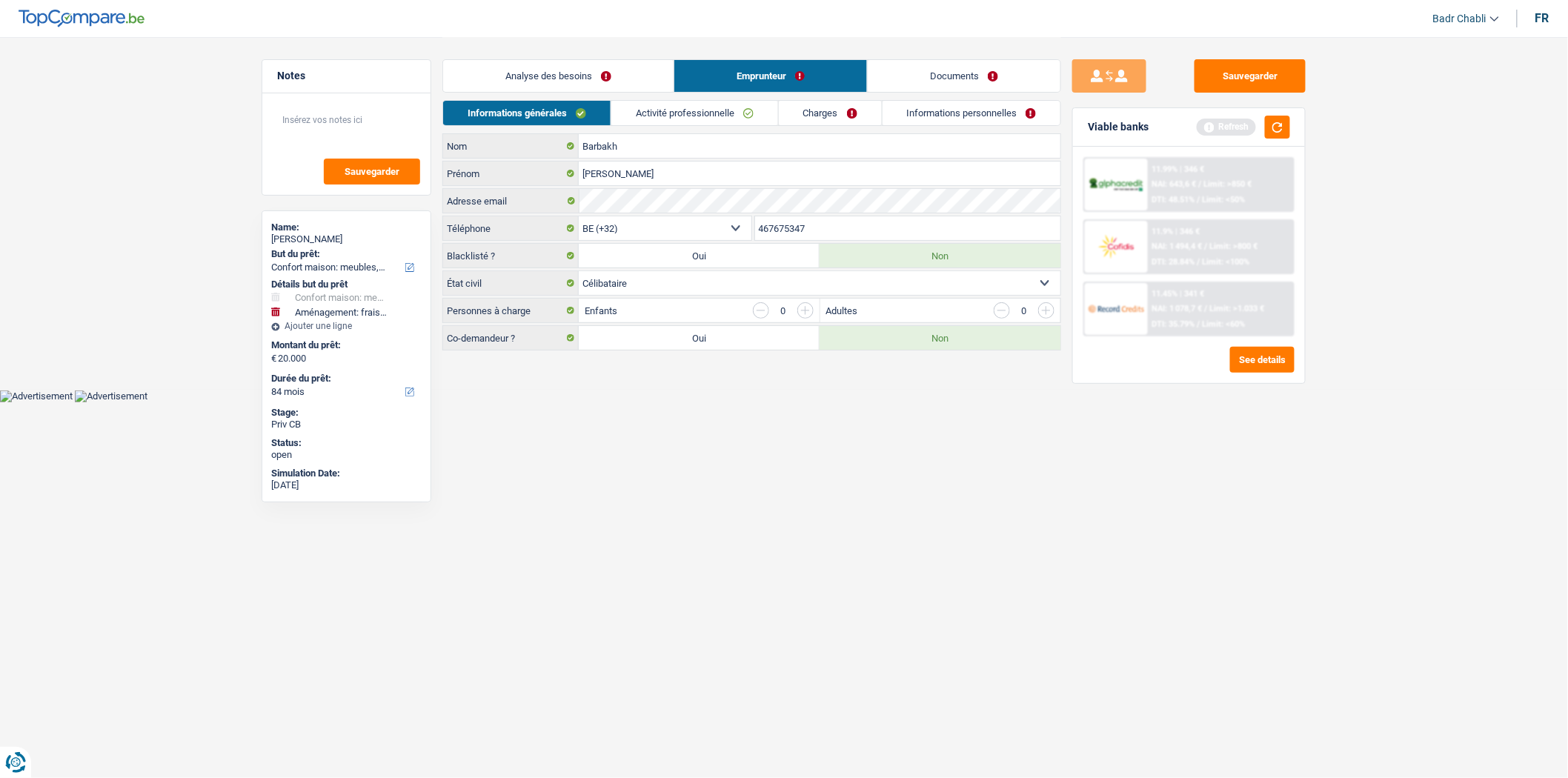
scroll to position [0, 0]
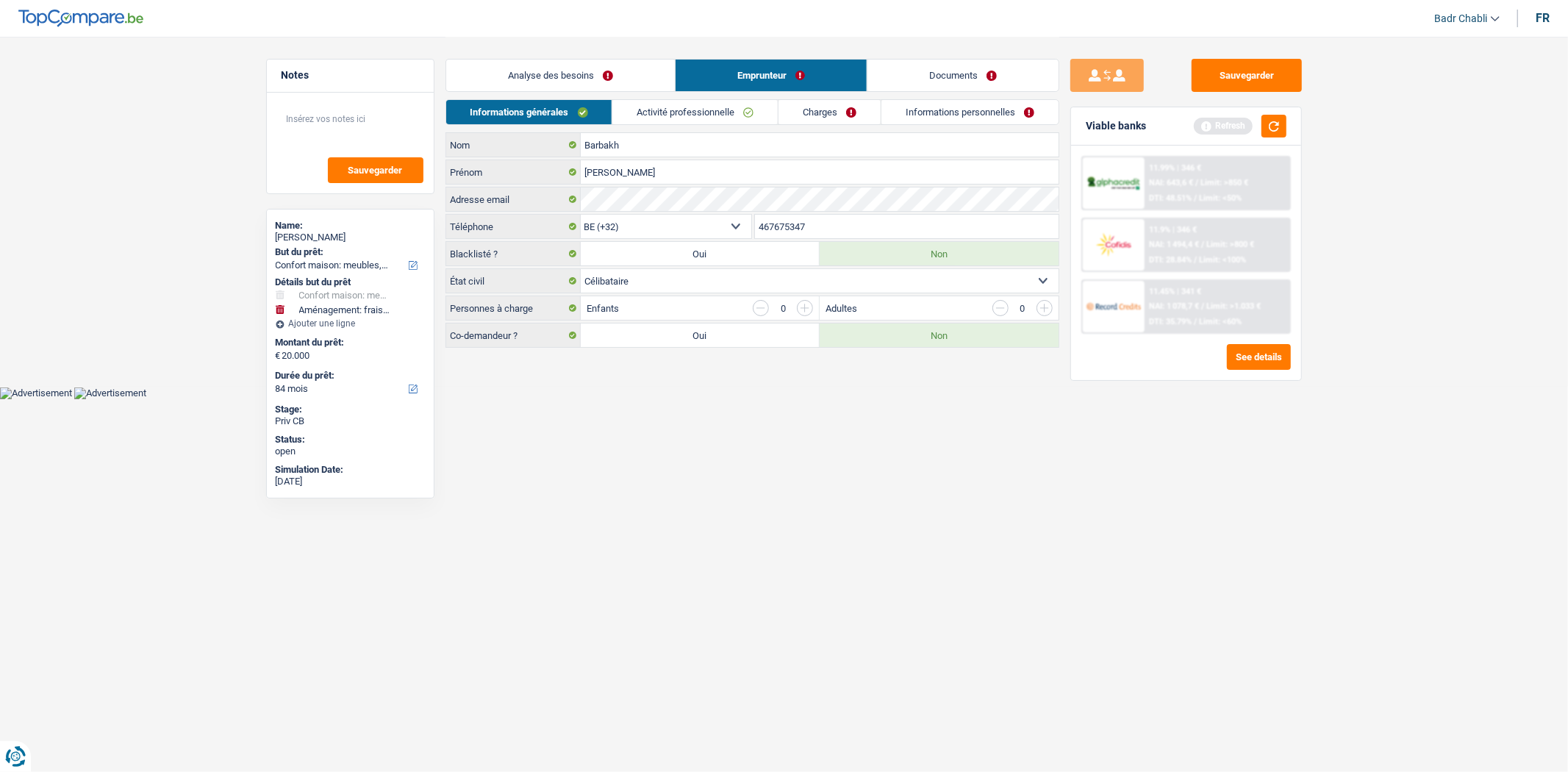
click at [549, 67] on link "Analyse des besoins" at bounding box center [561, 75] width 229 height 31
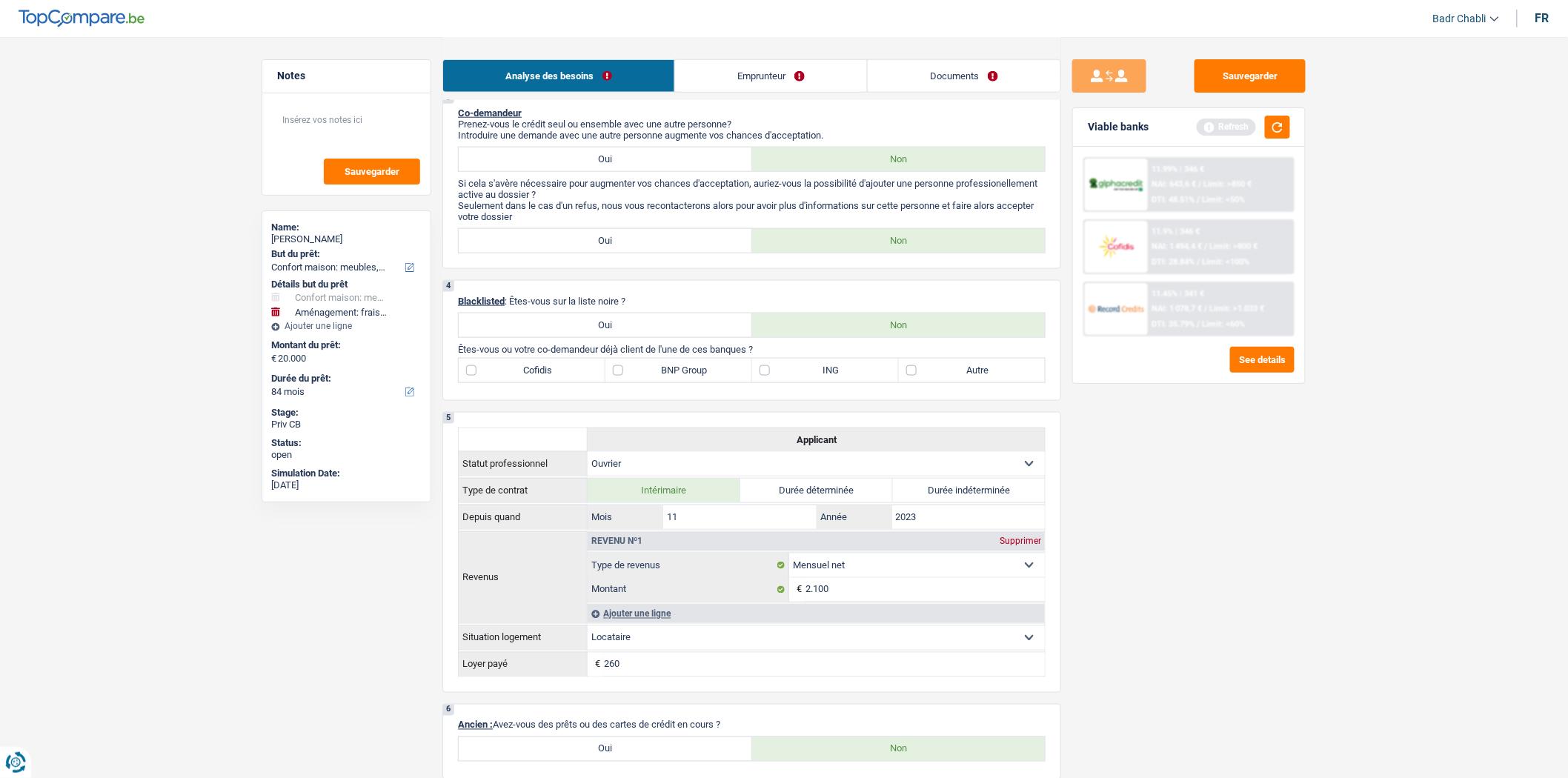
scroll to position [741, 0]
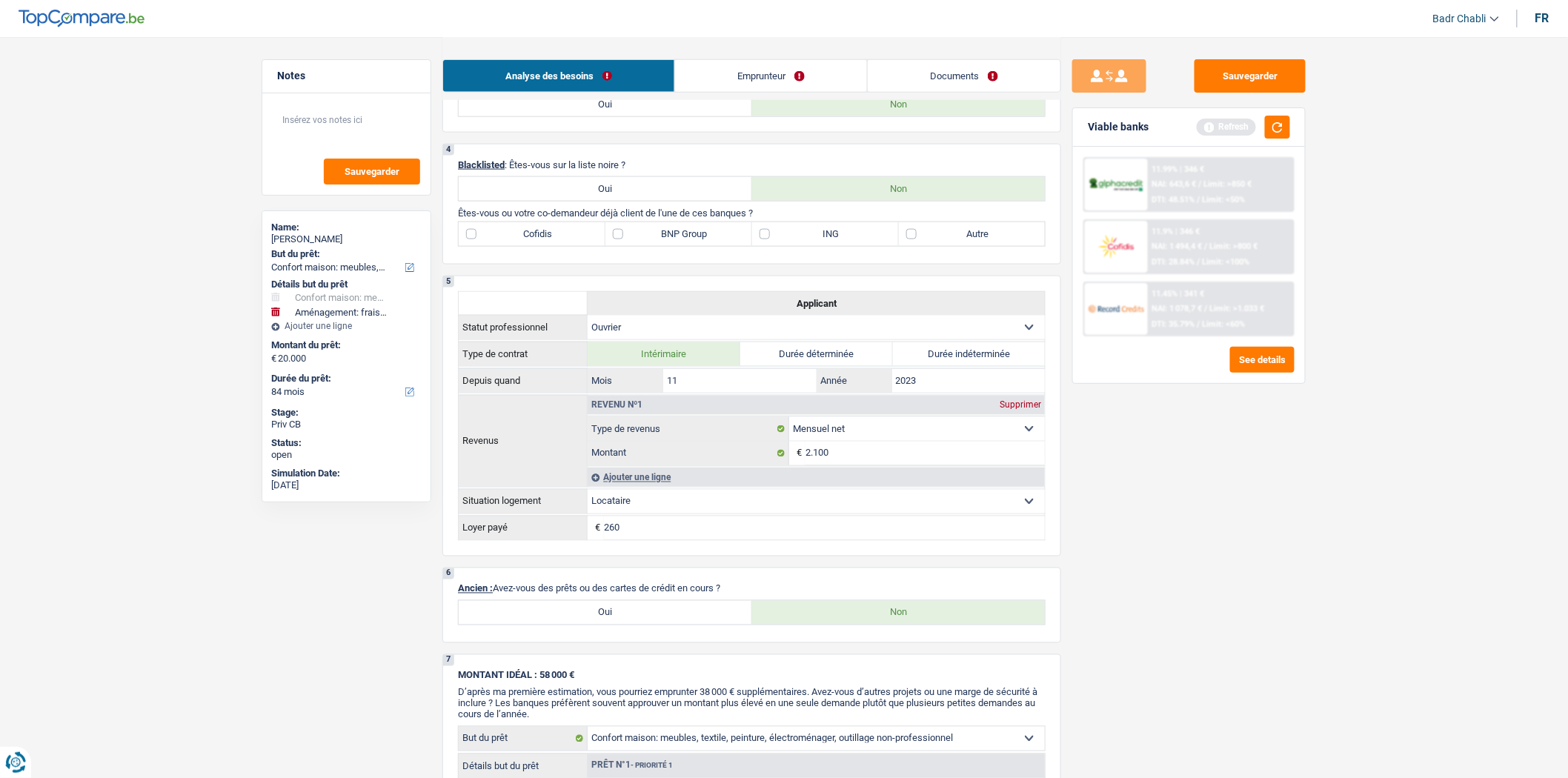
click at [920, 240] on label "Autre" at bounding box center [972, 233] width 147 height 23
click at [920, 240] on input "Autre" at bounding box center [972, 233] width 147 height 23
checkbox input "true"
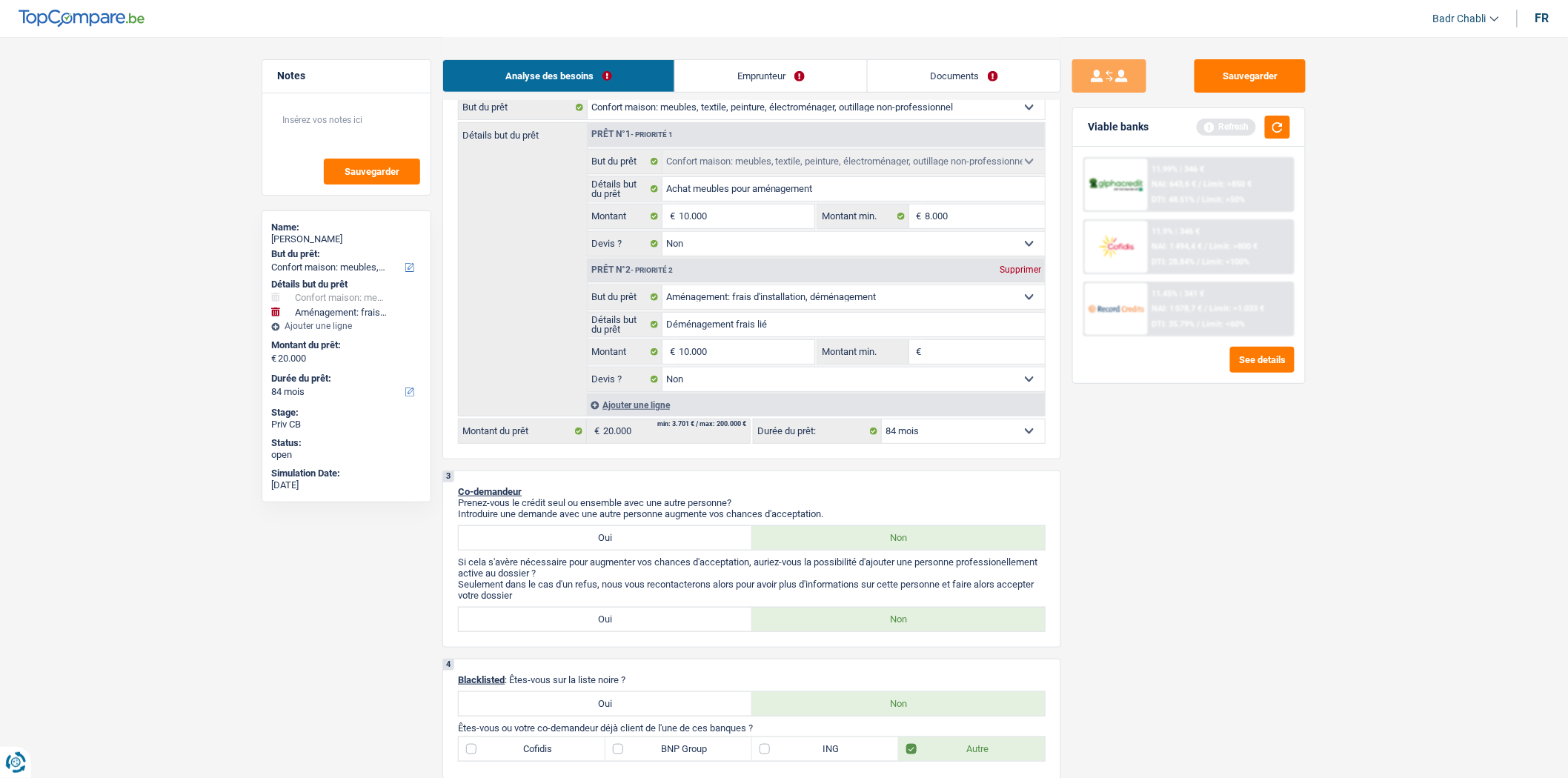
scroll to position [82, 0]
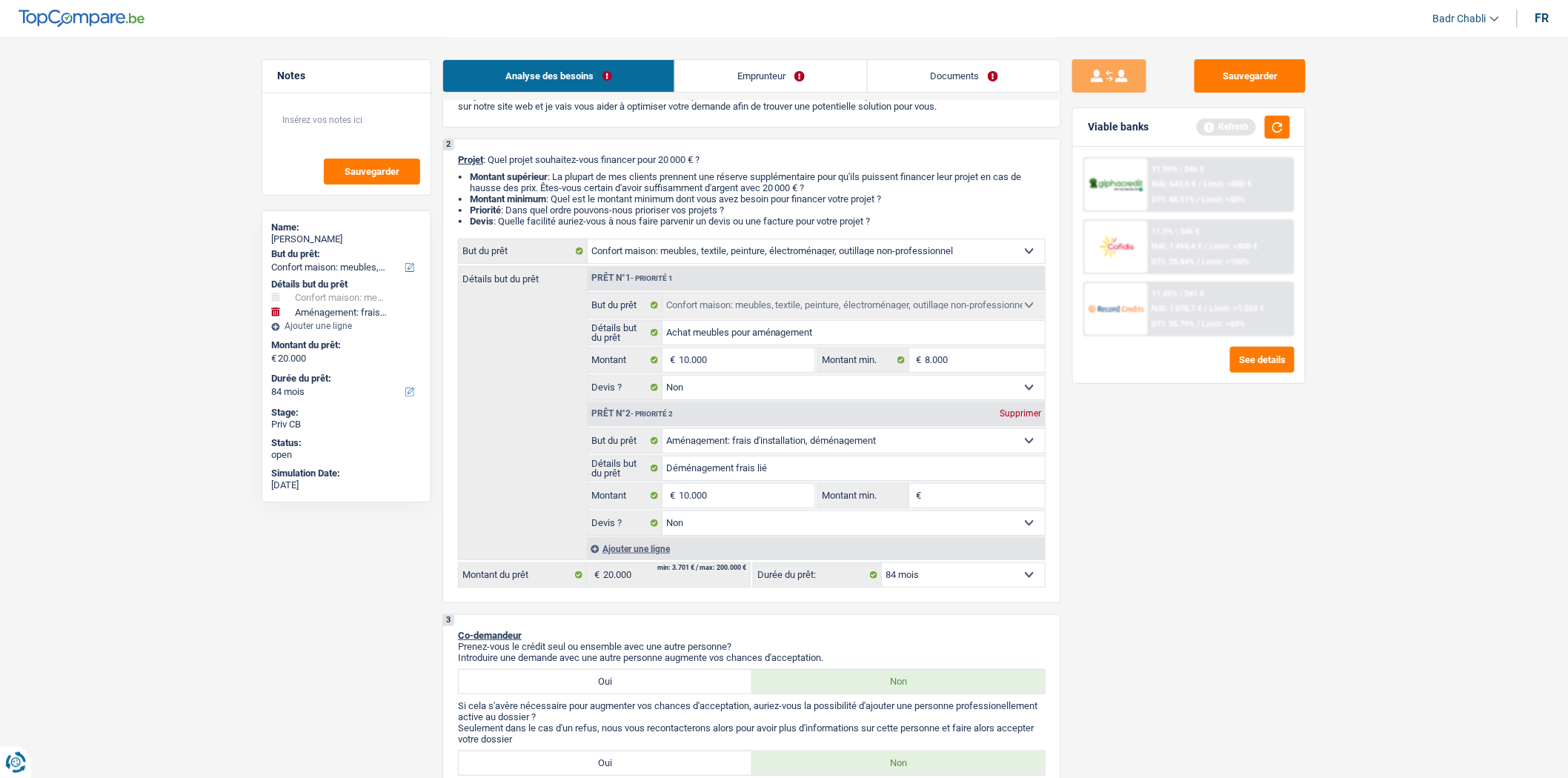
click at [964, 500] on input "Montant min." at bounding box center [986, 495] width 120 height 23
type input "8"
type input "80"
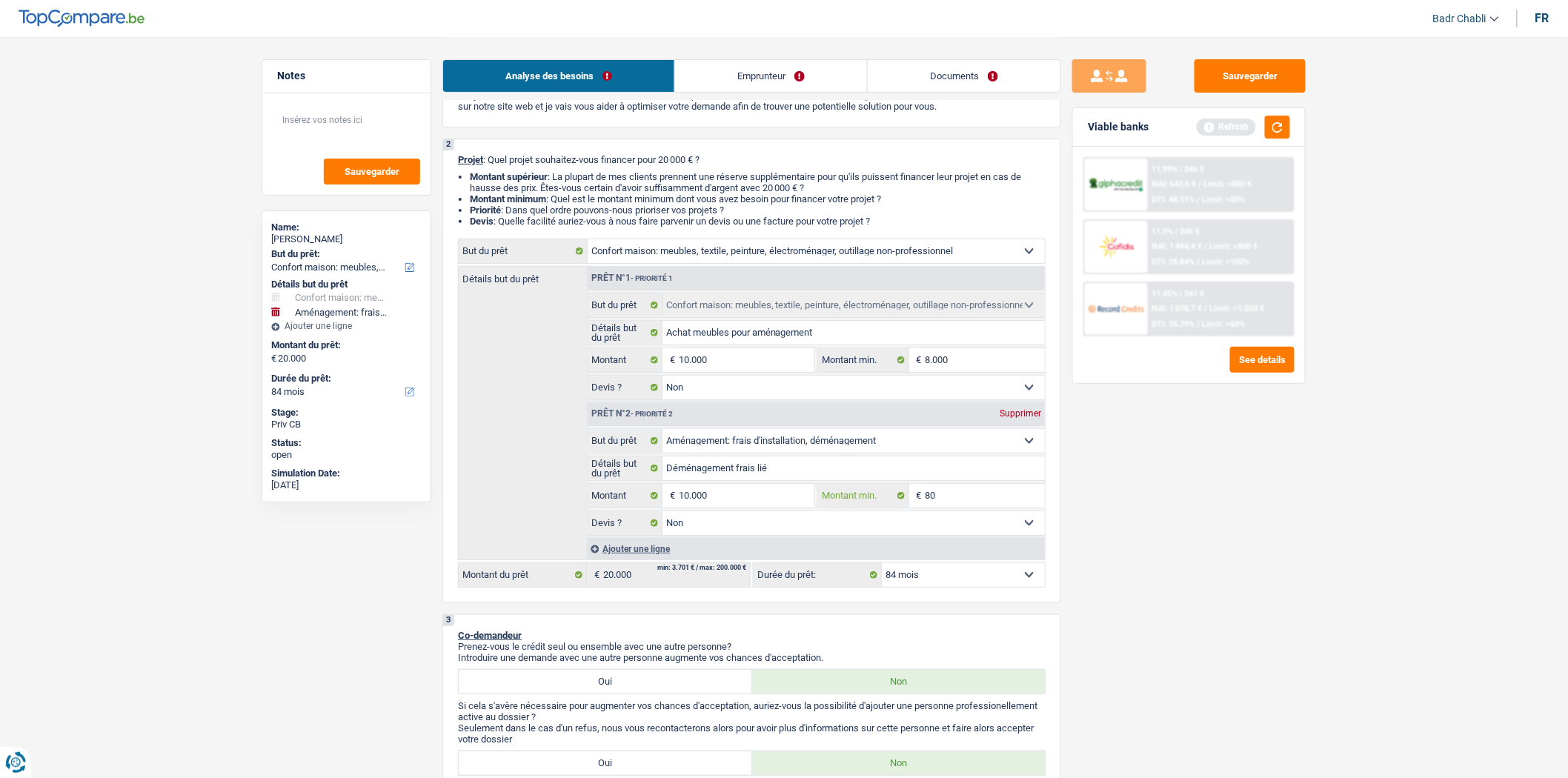
type input "800"
type input "8.000"
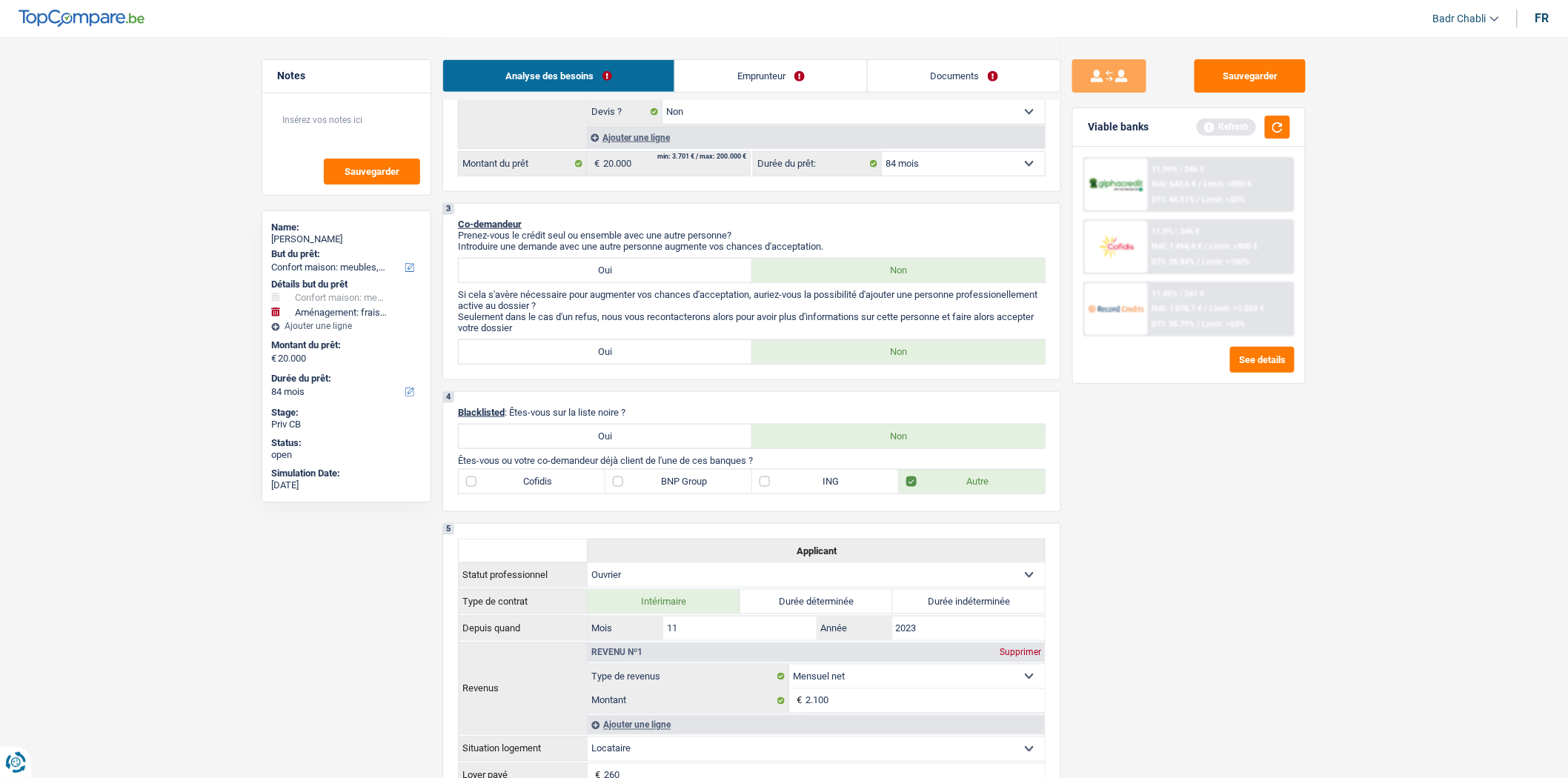
scroll to position [741, 0]
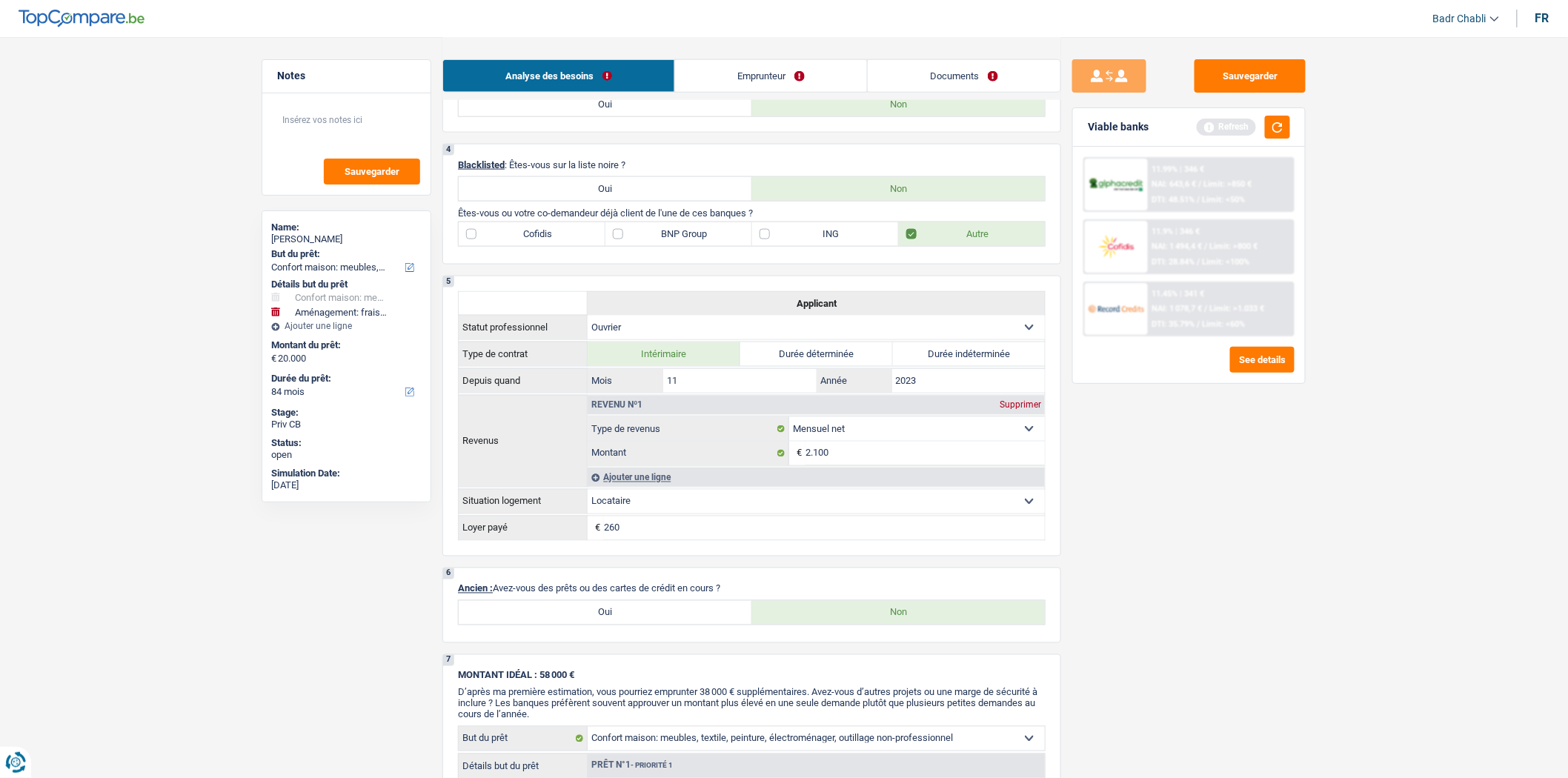
type input "8.000"
click at [745, 243] on label "BNP Group" at bounding box center [679, 233] width 147 height 23
click at [745, 243] on input "BNP Group" at bounding box center [679, 233] width 147 height 23
checkbox input "true"
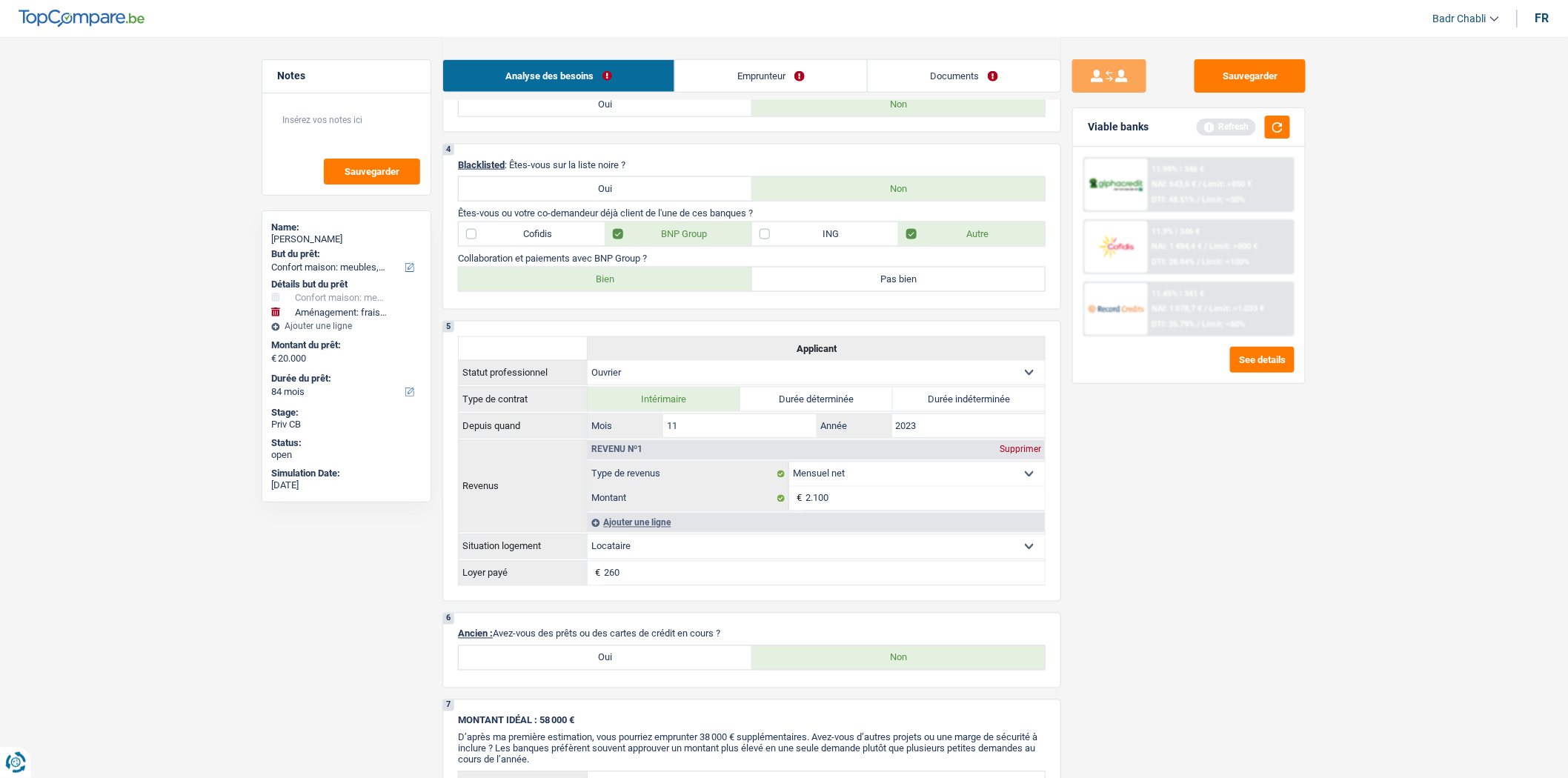
click at [763, 246] on label "ING" at bounding box center [825, 233] width 147 height 23
click at [763, 246] on input "ING" at bounding box center [825, 233] width 147 height 23
checkbox input "true"
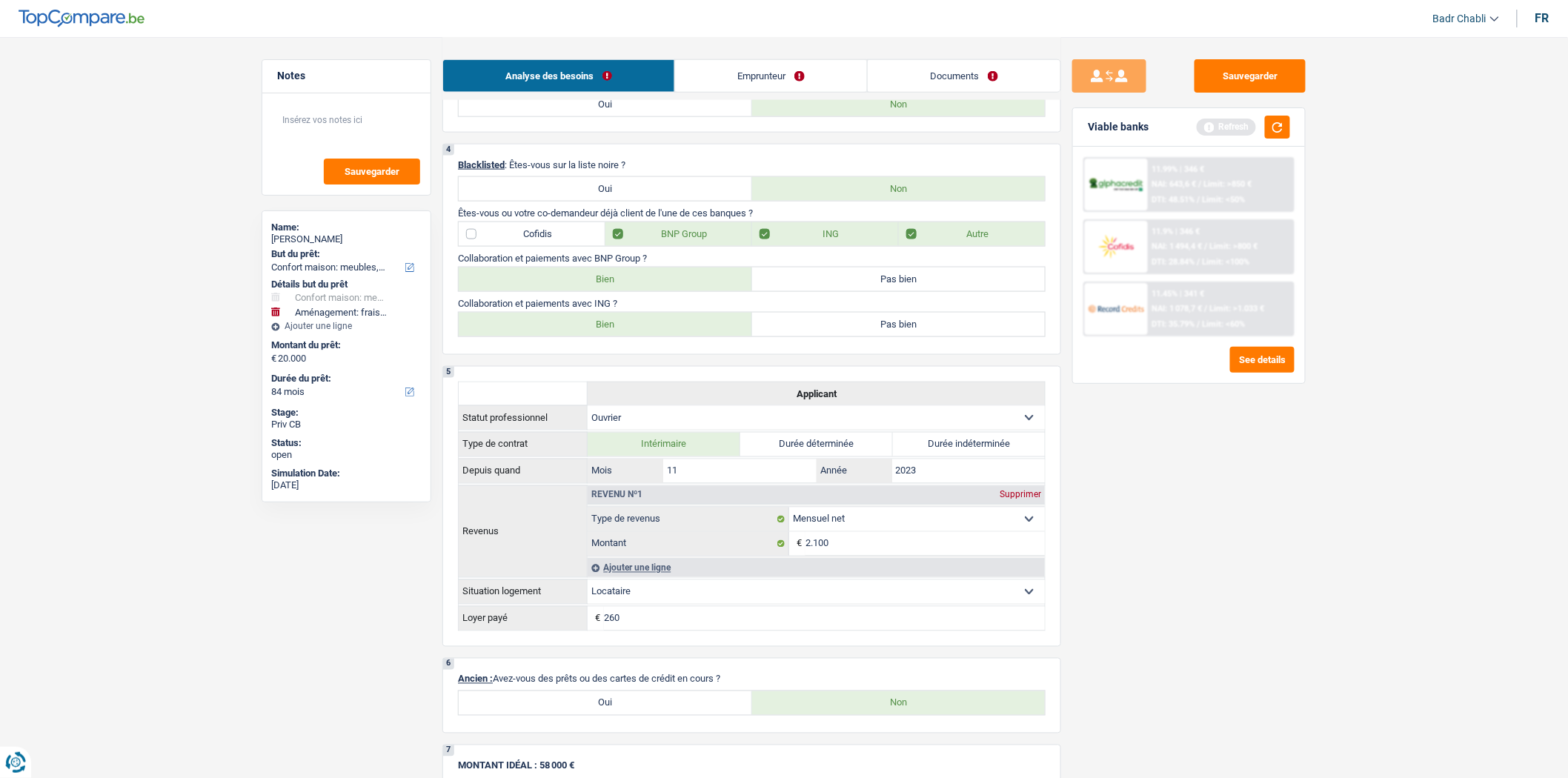
click at [616, 291] on label "Bien" at bounding box center [606, 279] width 294 height 23
click at [616, 291] on input "Bien" at bounding box center [606, 279] width 294 height 23
radio input "true"
click at [623, 336] on label "Bien" at bounding box center [606, 324] width 294 height 23
click at [623, 336] on input "Bien" at bounding box center [606, 324] width 294 height 23
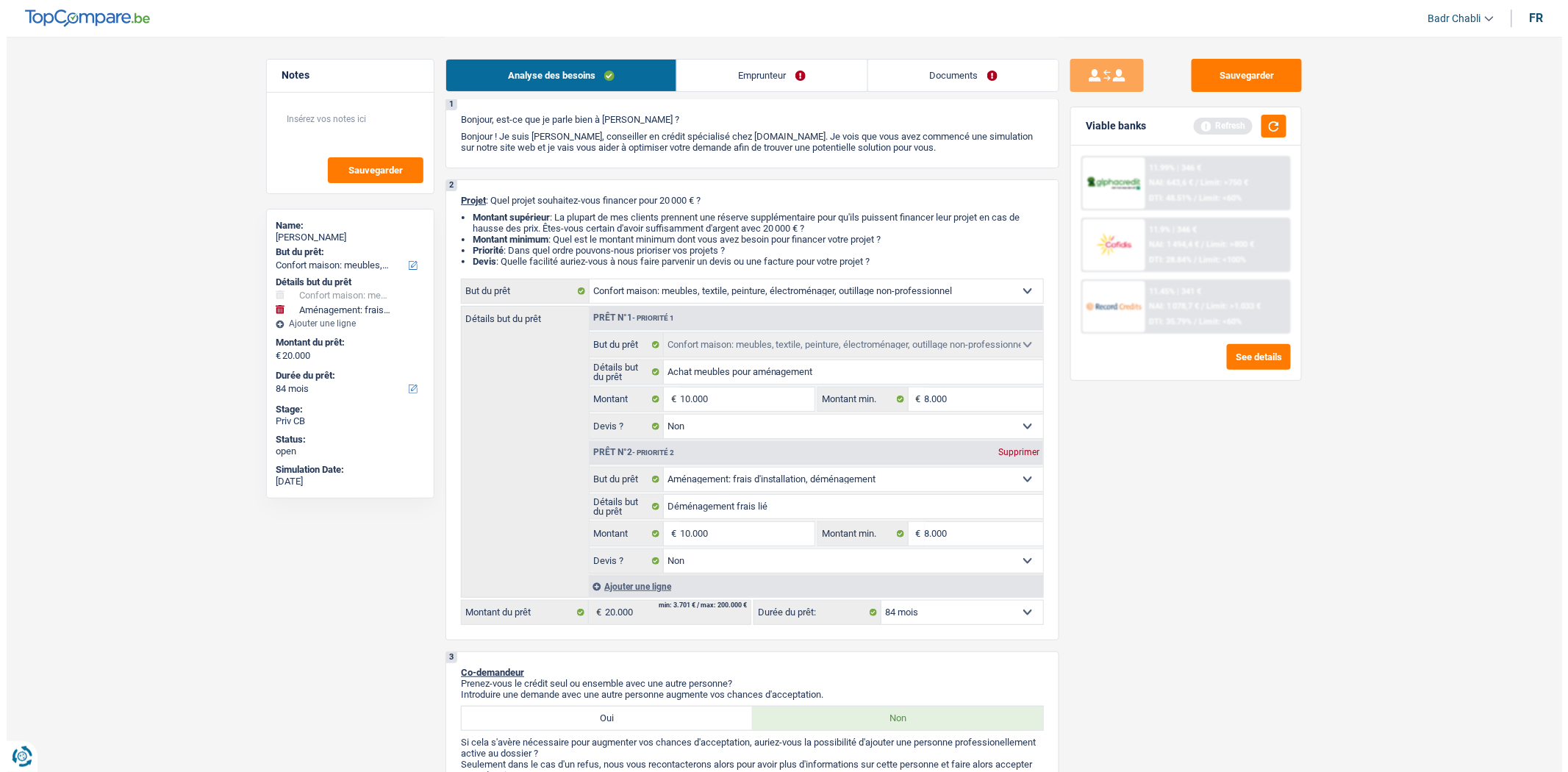
scroll to position [0, 0]
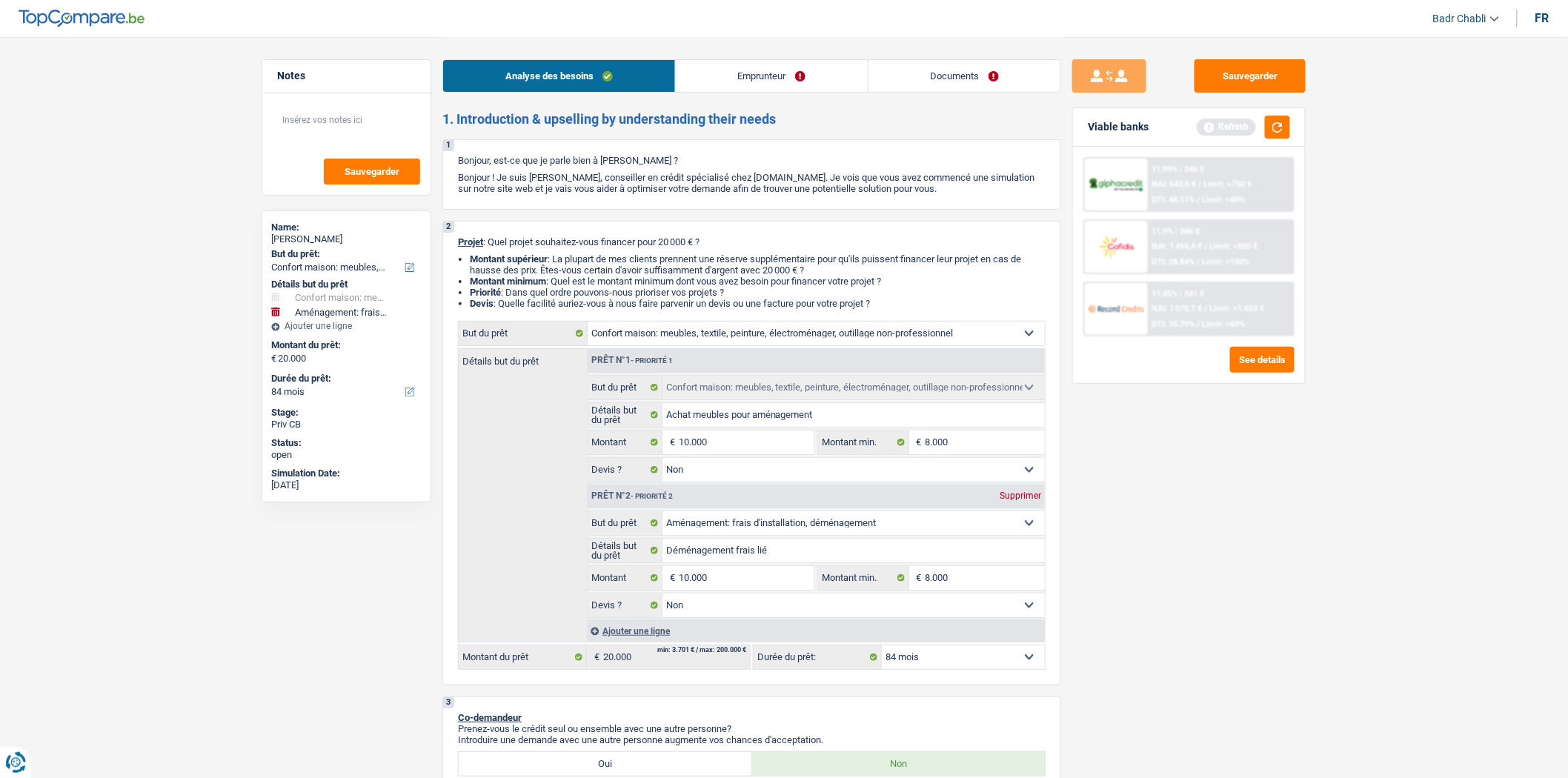
click at [709, 62] on link "Emprunteur" at bounding box center [772, 76] width 192 height 32
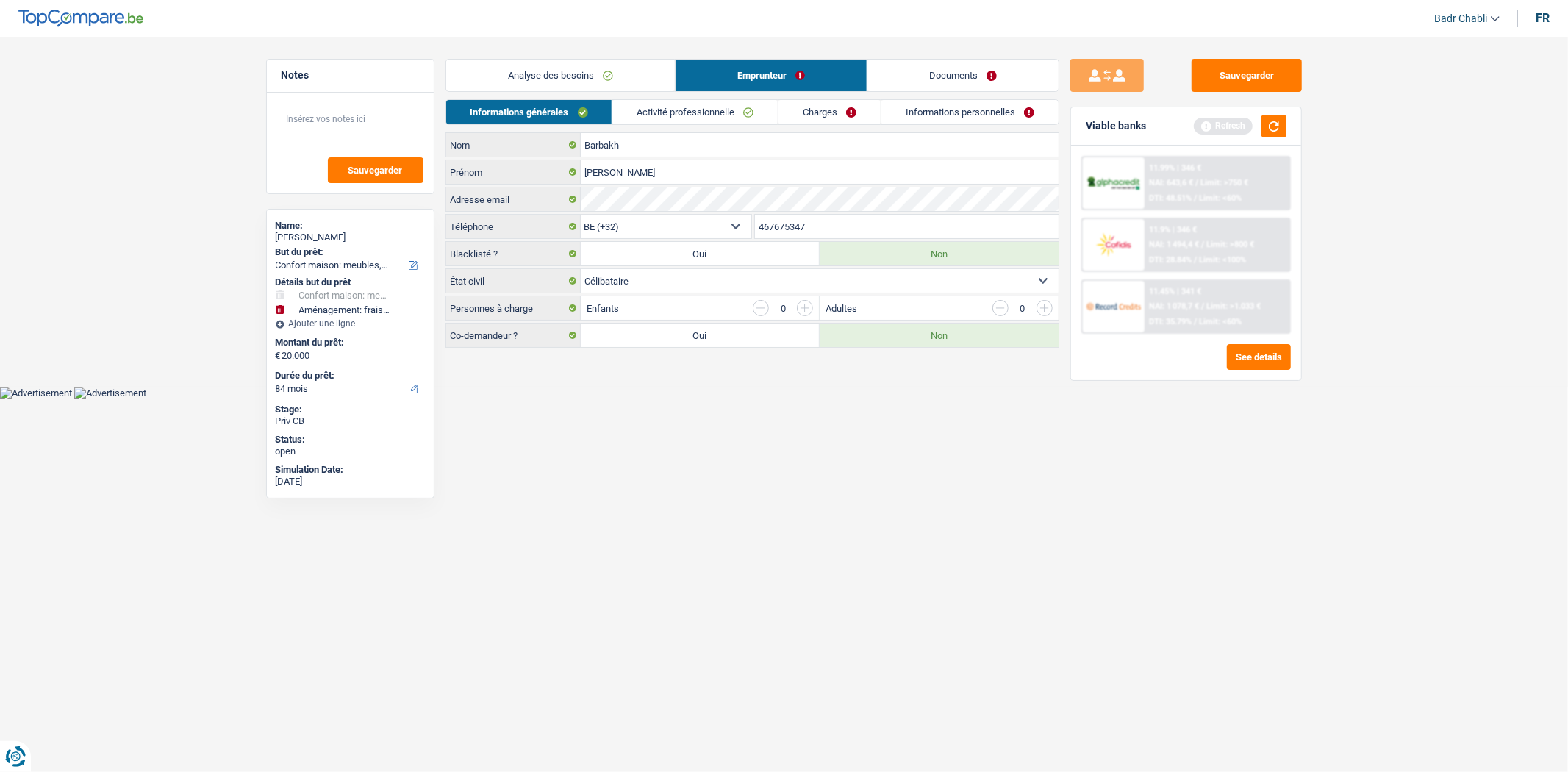
click at [708, 117] on link "Activité professionnelle" at bounding box center [694, 112] width 165 height 24
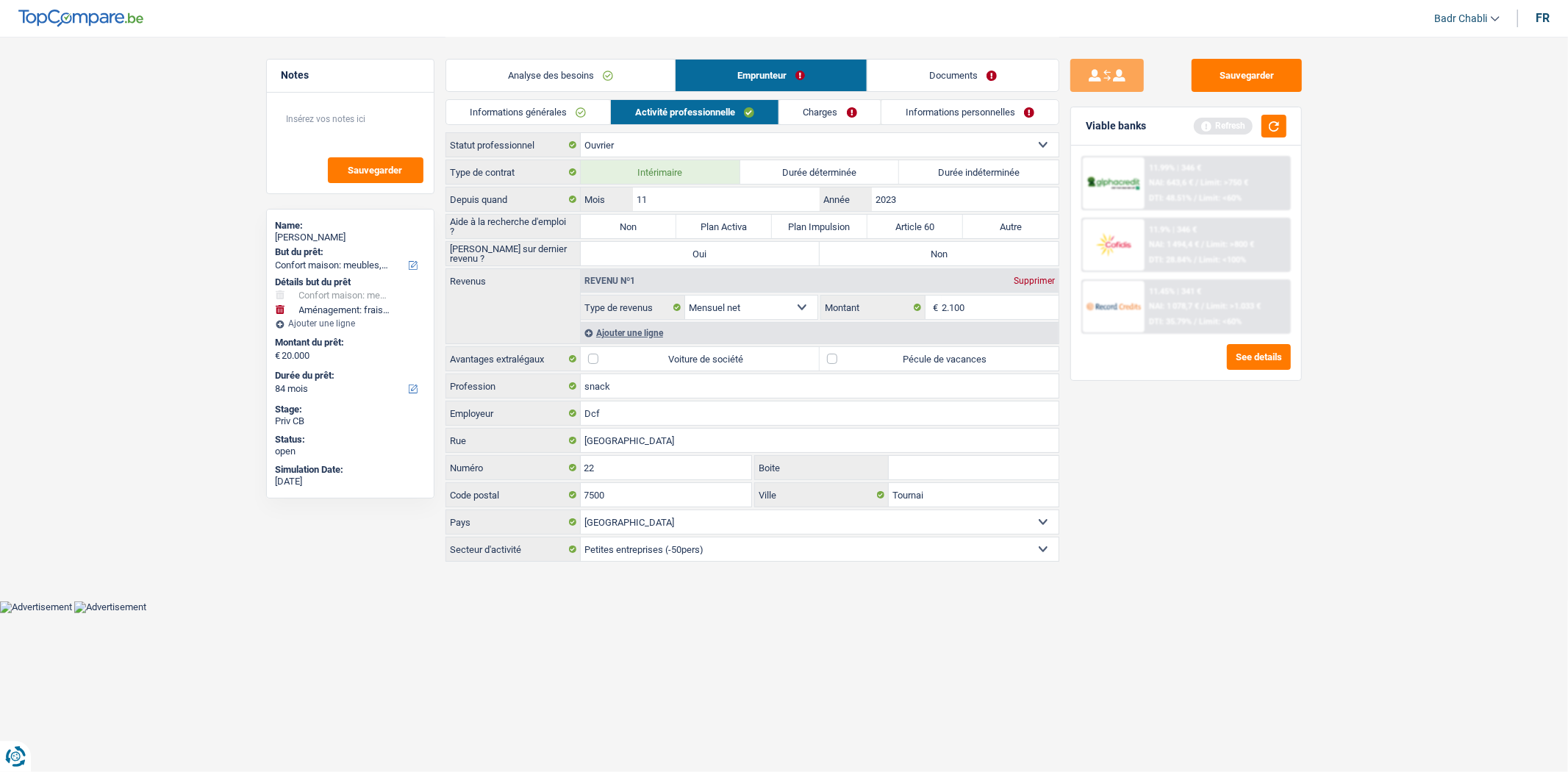
click at [618, 223] on label "Non" at bounding box center [629, 226] width 96 height 23
click at [618, 223] on input "Non" at bounding box center [629, 226] width 96 height 23
click at [631, 388] on input "snack" at bounding box center [819, 386] width 478 height 23
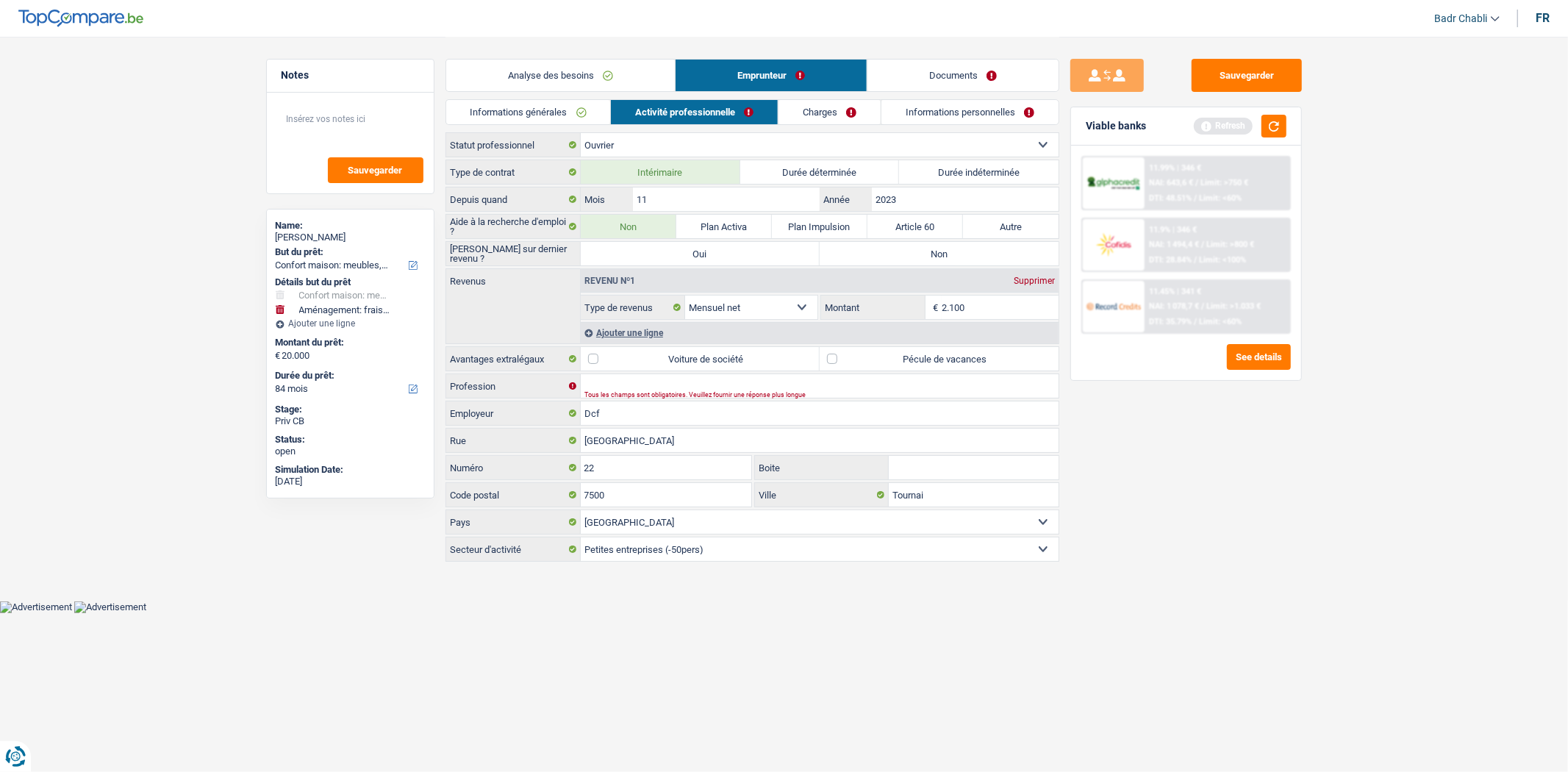
click at [998, 73] on link "Documents" at bounding box center [963, 75] width 191 height 31
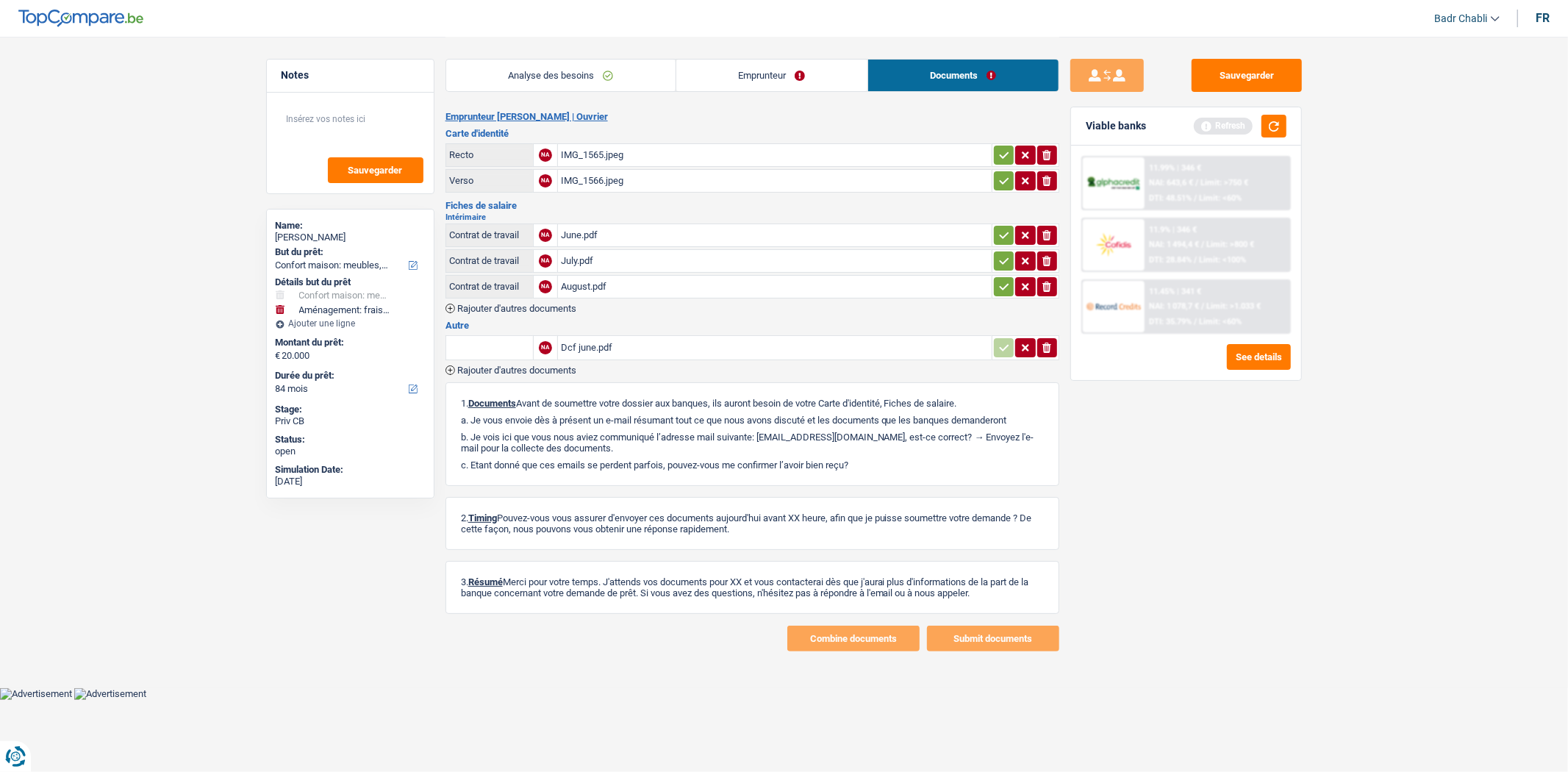
click at [593, 233] on div "June.pdf" at bounding box center [775, 235] width 428 height 22
click at [593, 255] on div "July.pdf" at bounding box center [775, 261] width 428 height 22
click at [589, 226] on div "June.pdf" at bounding box center [775, 235] width 428 height 22
click at [593, 348] on div "Dcf june.pdf" at bounding box center [775, 348] width 428 height 22
click at [588, 284] on div "August.pdf" at bounding box center [775, 287] width 428 height 22
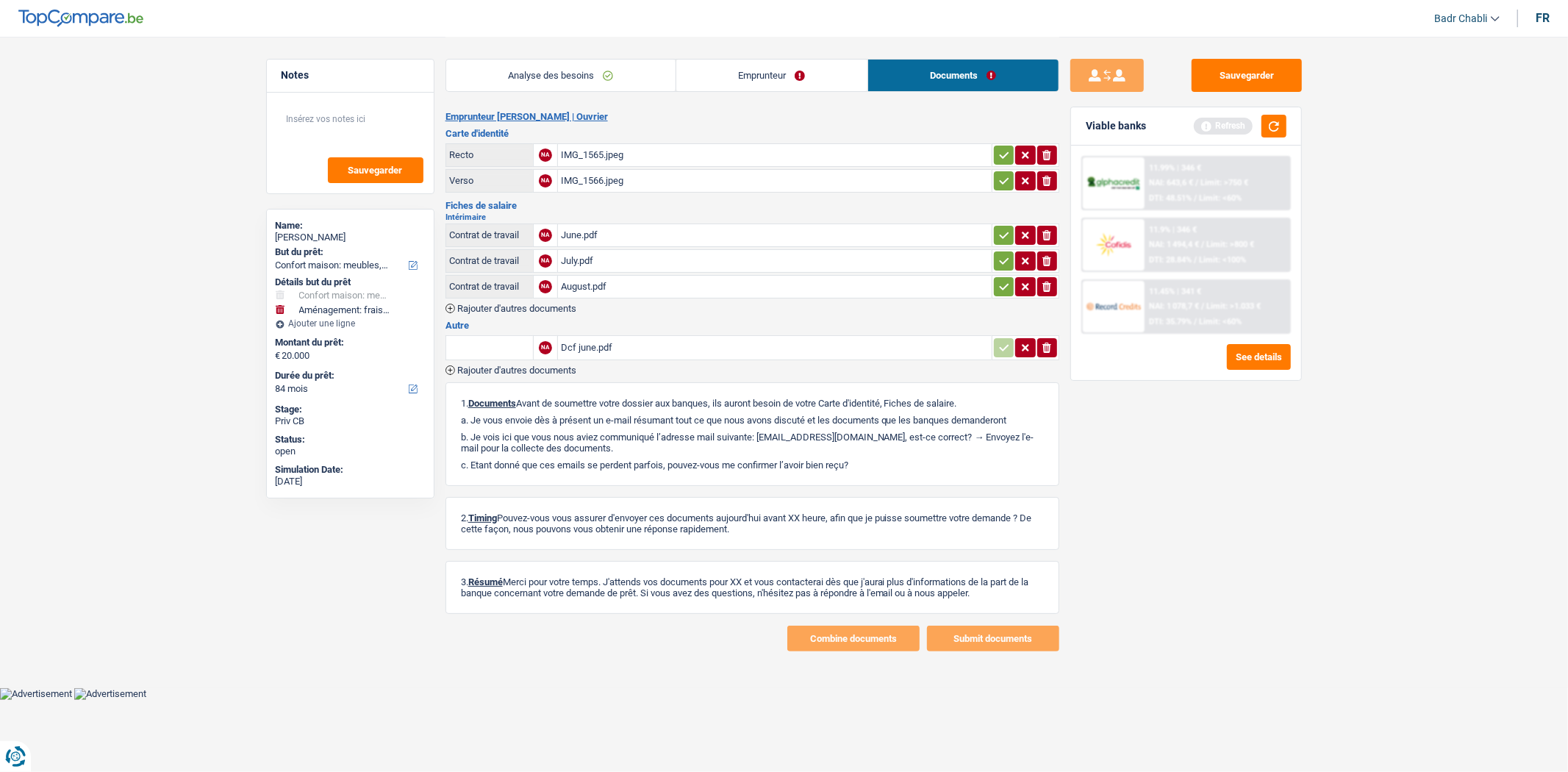
click at [1047, 229] on icon "ionicons-v5-e" at bounding box center [1047, 235] width 12 height 15
click at [1041, 258] on icon "ionicons-v5-e" at bounding box center [1047, 261] width 12 height 15
click at [1046, 280] on icon "ionicons-v5-e" at bounding box center [1047, 287] width 12 height 15
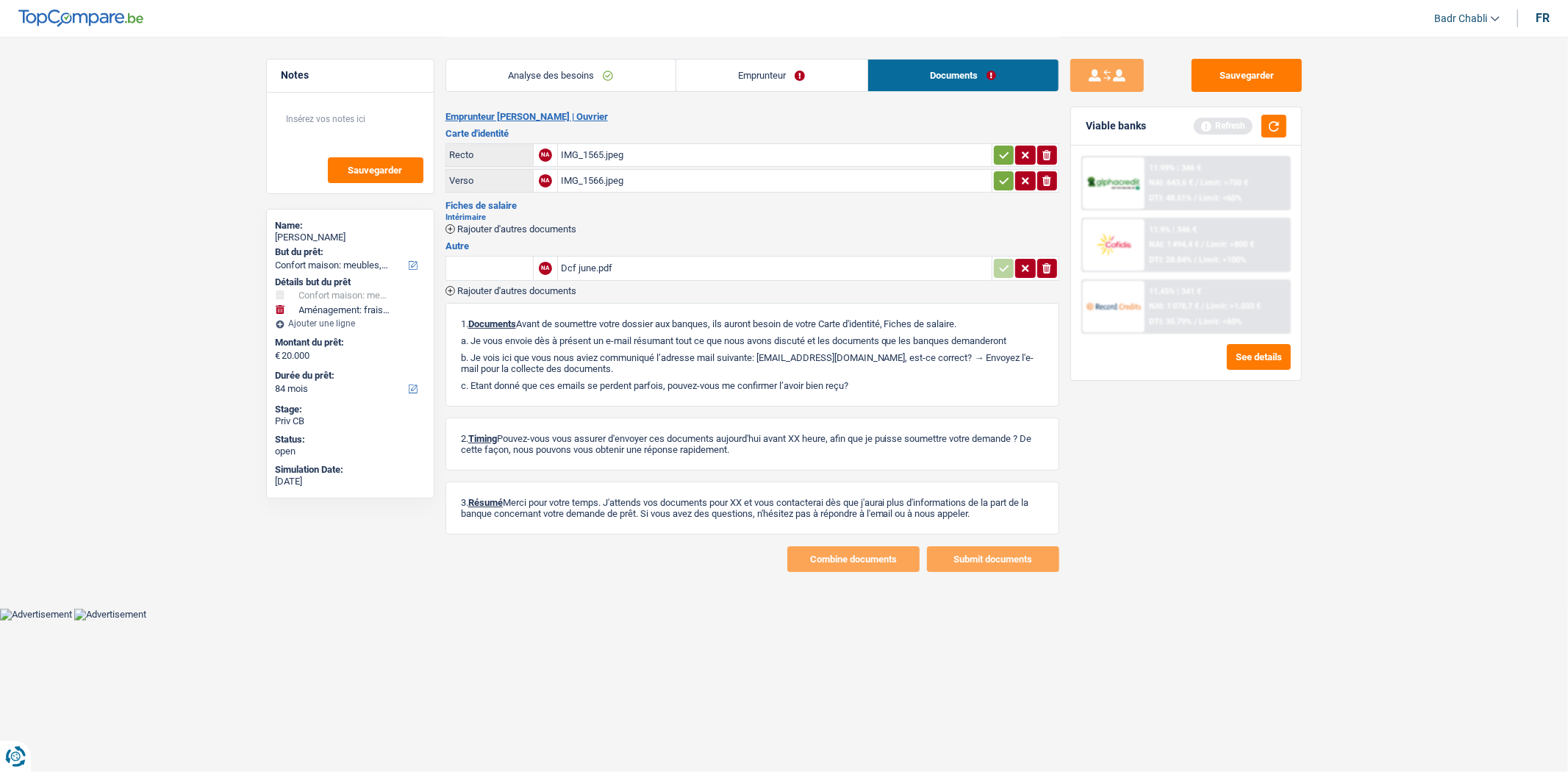
click at [737, 84] on link "Emprunteur" at bounding box center [772, 75] width 191 height 31
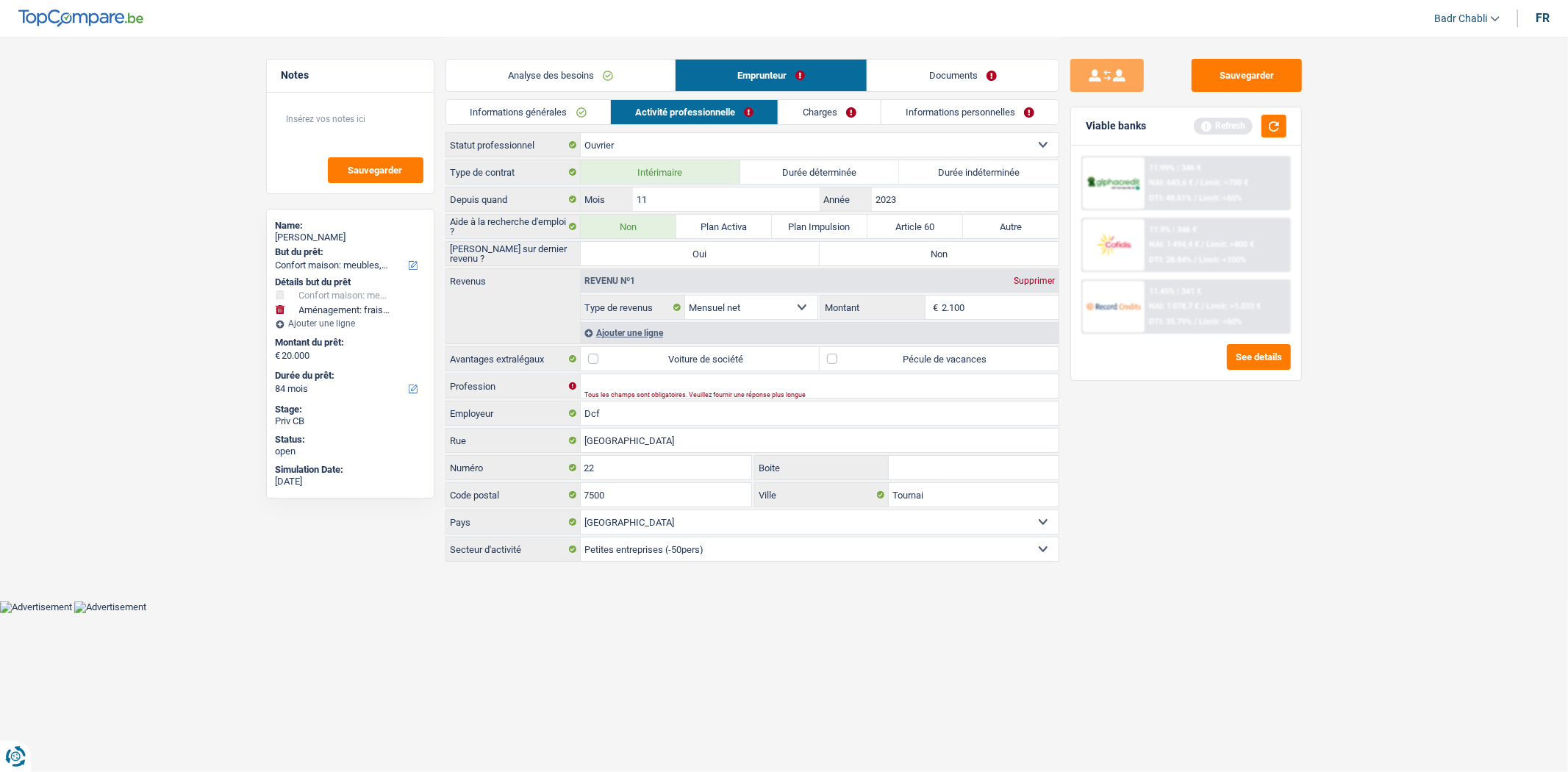
click at [966, 162] on label "Durée indéterminée" at bounding box center [978, 171] width 159 height 23
click at [966, 162] on input "Durée indéterminée" at bounding box center [978, 171] width 159 height 23
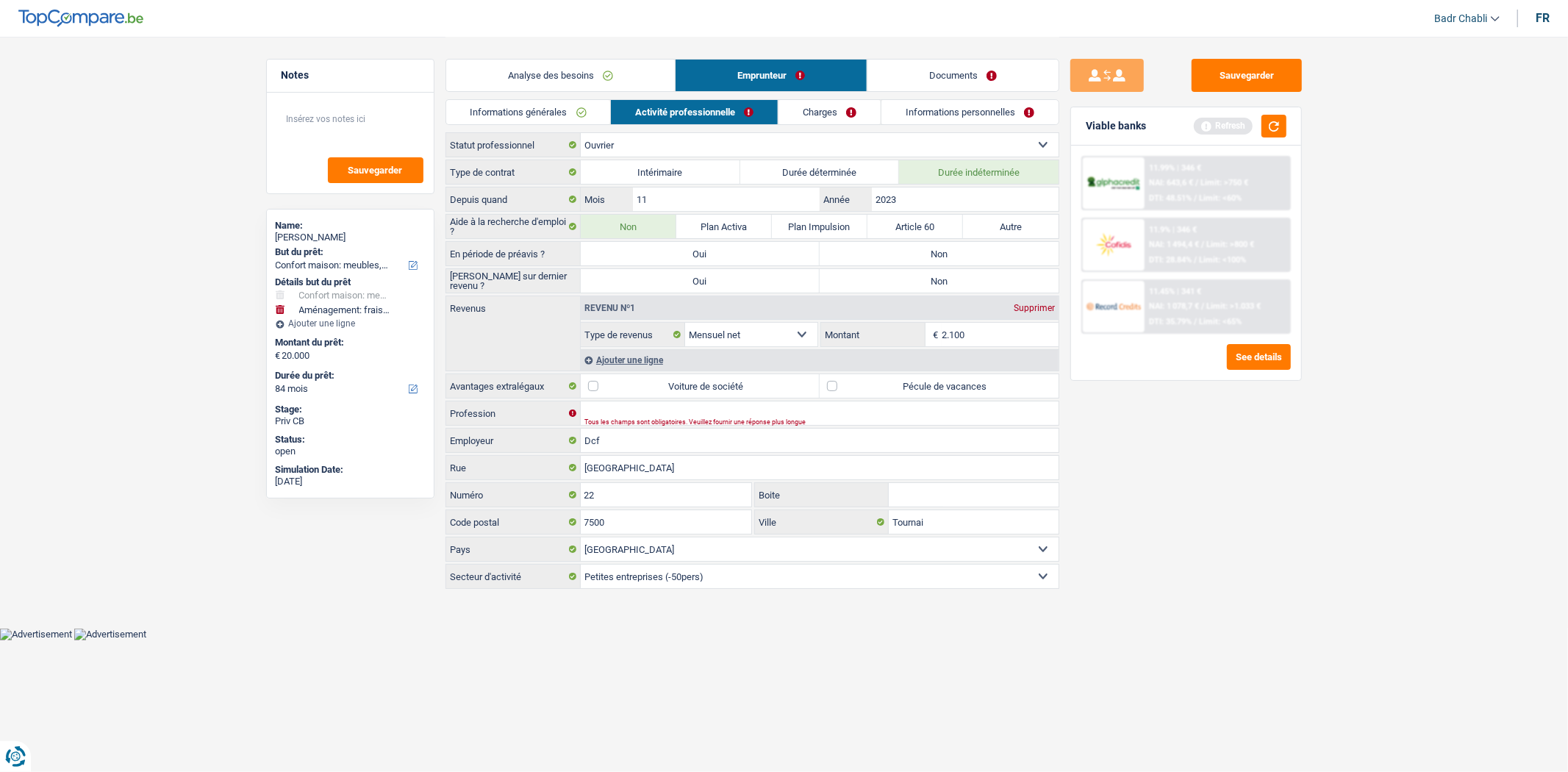
click at [703, 252] on label "Oui" at bounding box center [700, 253] width 239 height 23
click at [703, 252] on input "Oui" at bounding box center [700, 253] width 239 height 23
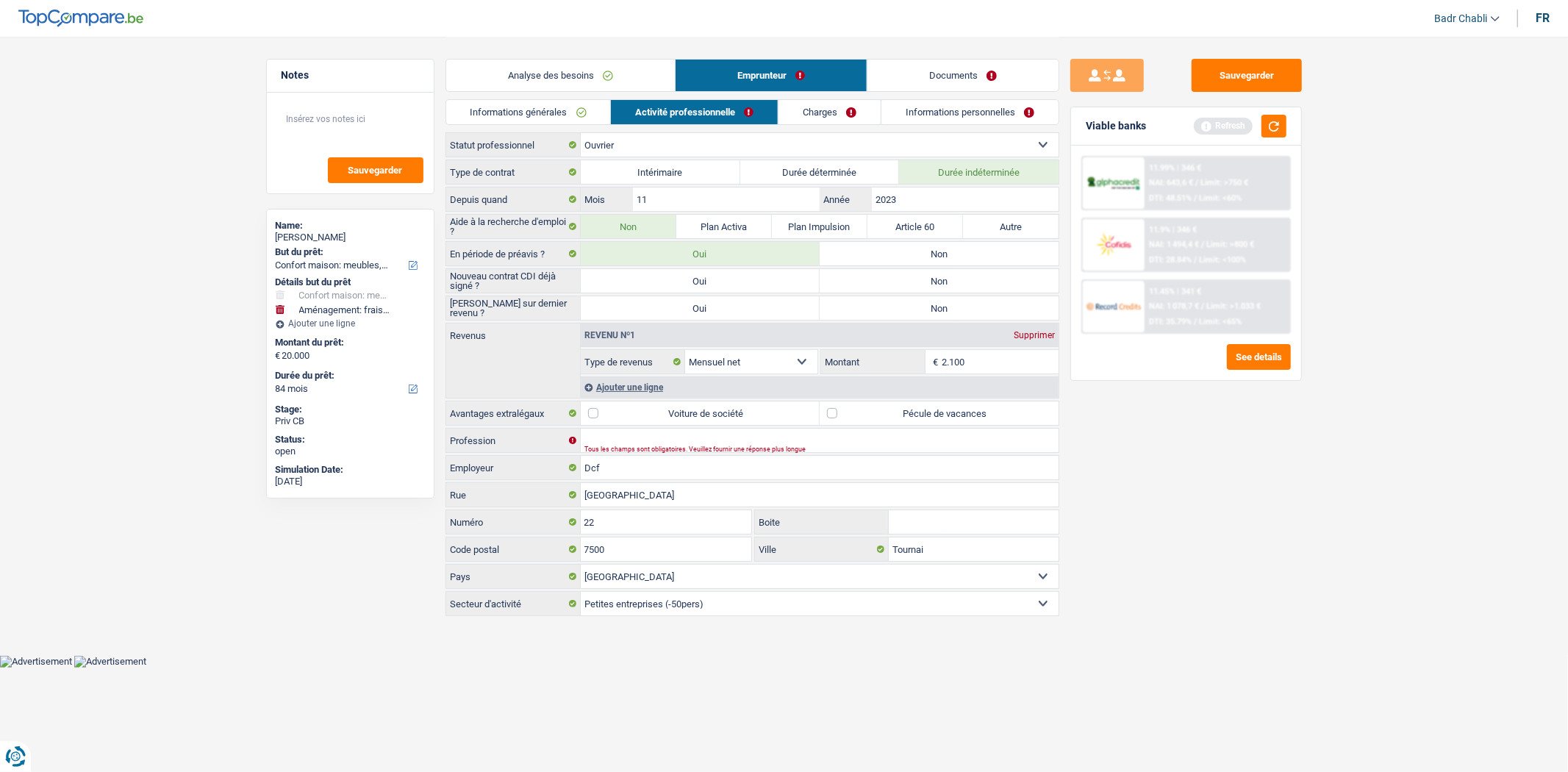
click at [903, 260] on label "Non" at bounding box center [939, 253] width 239 height 23
click at [903, 260] on input "Non" at bounding box center [939, 253] width 239 height 23
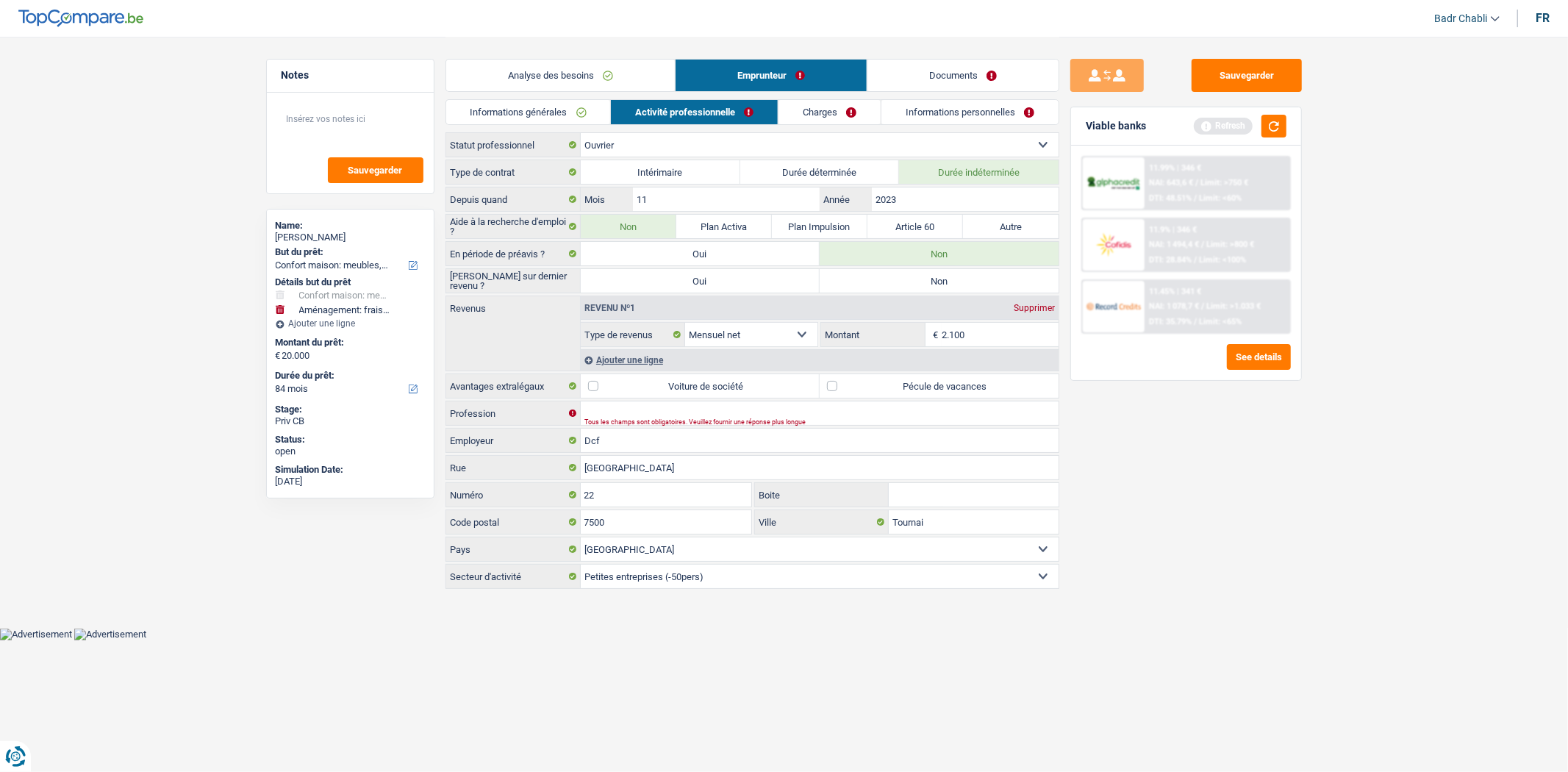
click at [907, 287] on label "Non" at bounding box center [939, 280] width 239 height 23
click at [907, 287] on input "Non" at bounding box center [939, 280] width 239 height 23
click at [626, 410] on input "Profession" at bounding box center [819, 413] width 478 height 23
click at [821, 383] on label "Pécule de vacances" at bounding box center [939, 386] width 239 height 23
click at [821, 383] on input "Pécule de vacances" at bounding box center [939, 386] width 239 height 23
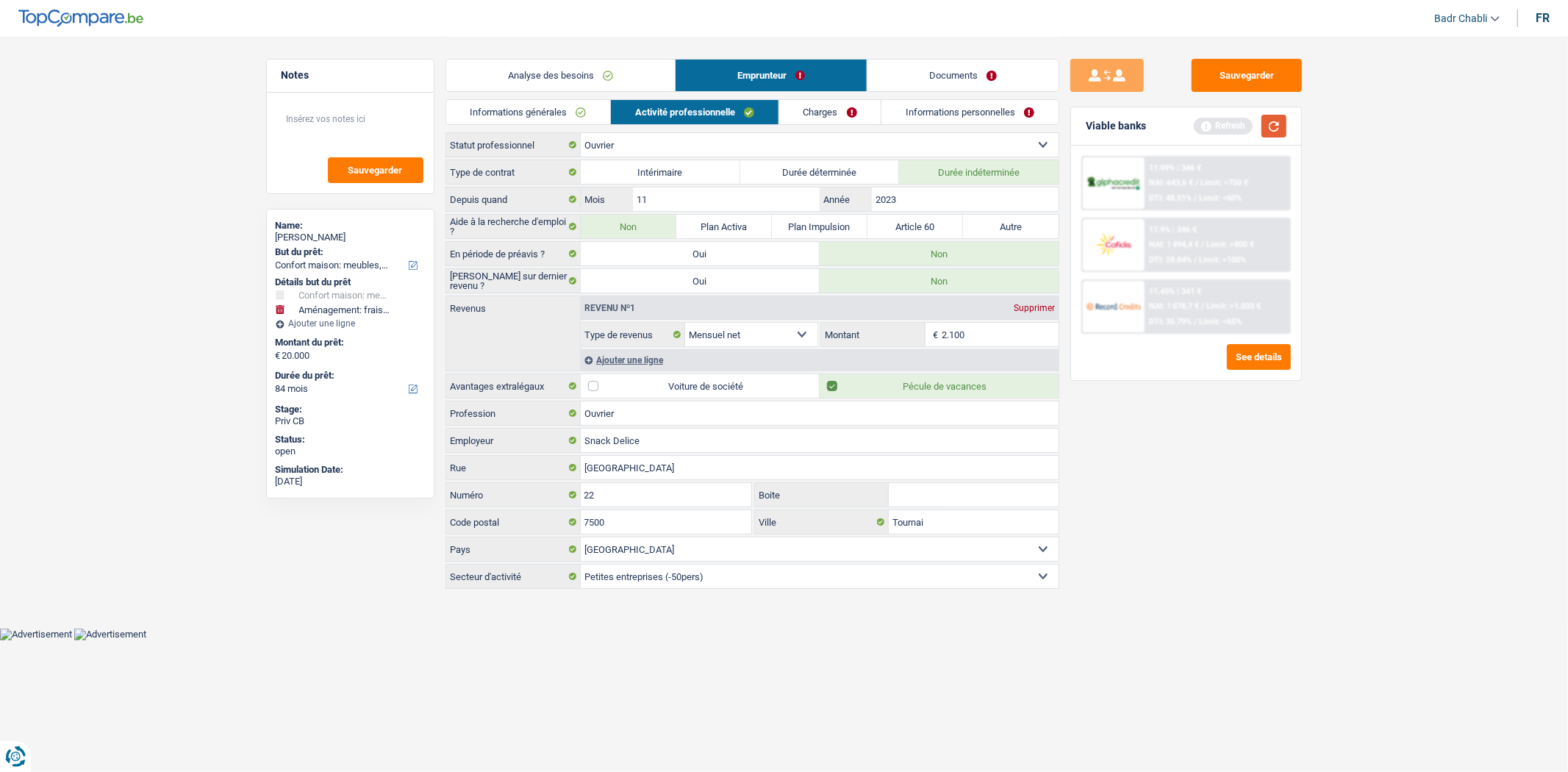
click at [1280, 123] on button "button" at bounding box center [1274, 126] width 25 height 22
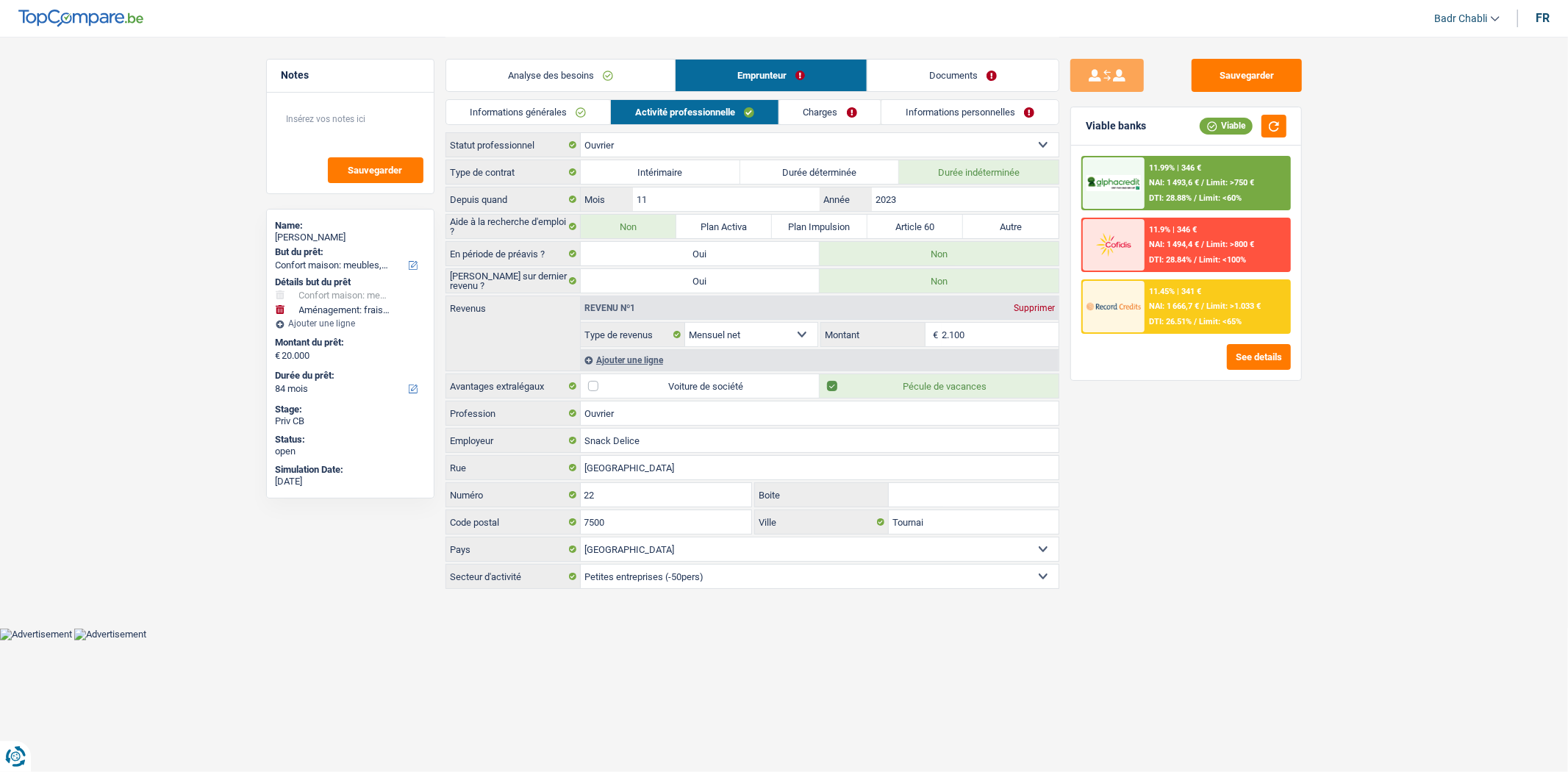
click at [833, 105] on link "Charges" at bounding box center [830, 112] width 102 height 24
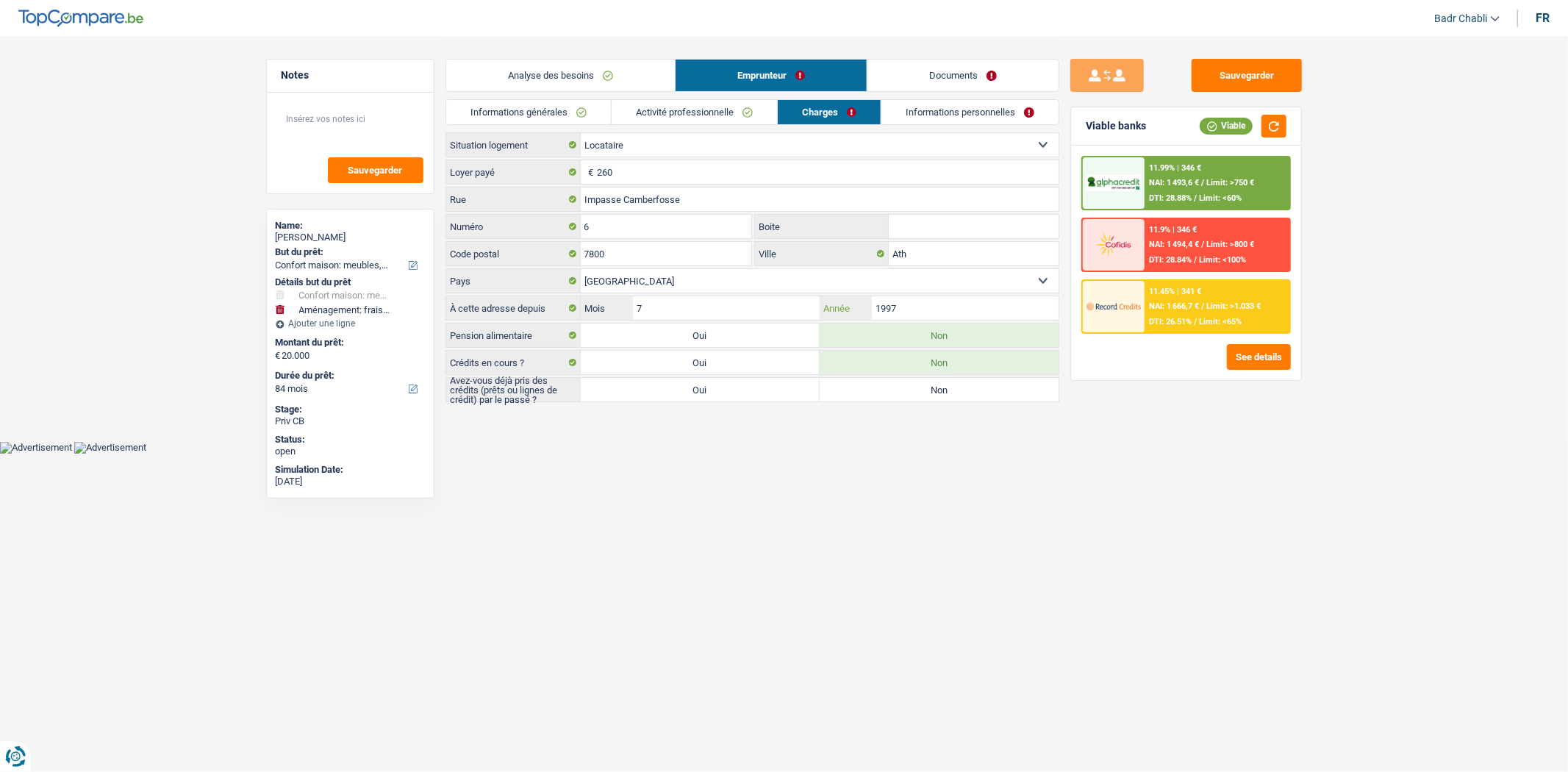
click at [908, 311] on input "1997" at bounding box center [965, 307] width 186 height 23
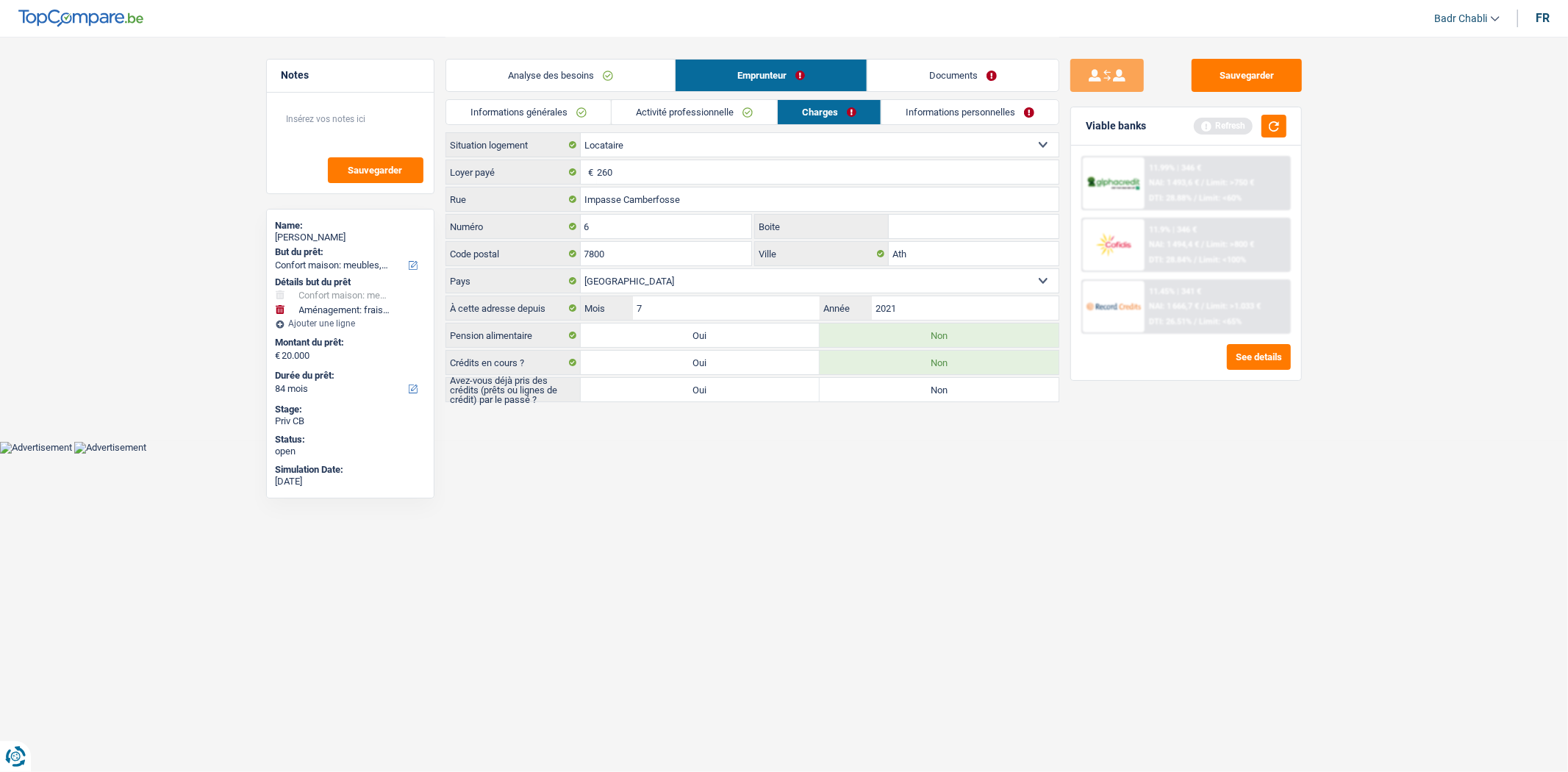
click at [864, 383] on label "Non" at bounding box center [939, 389] width 239 height 23
click at [864, 383] on input "Non" at bounding box center [939, 389] width 239 height 23
click at [963, 114] on link "Informations personnelles" at bounding box center [969, 112] width 177 height 24
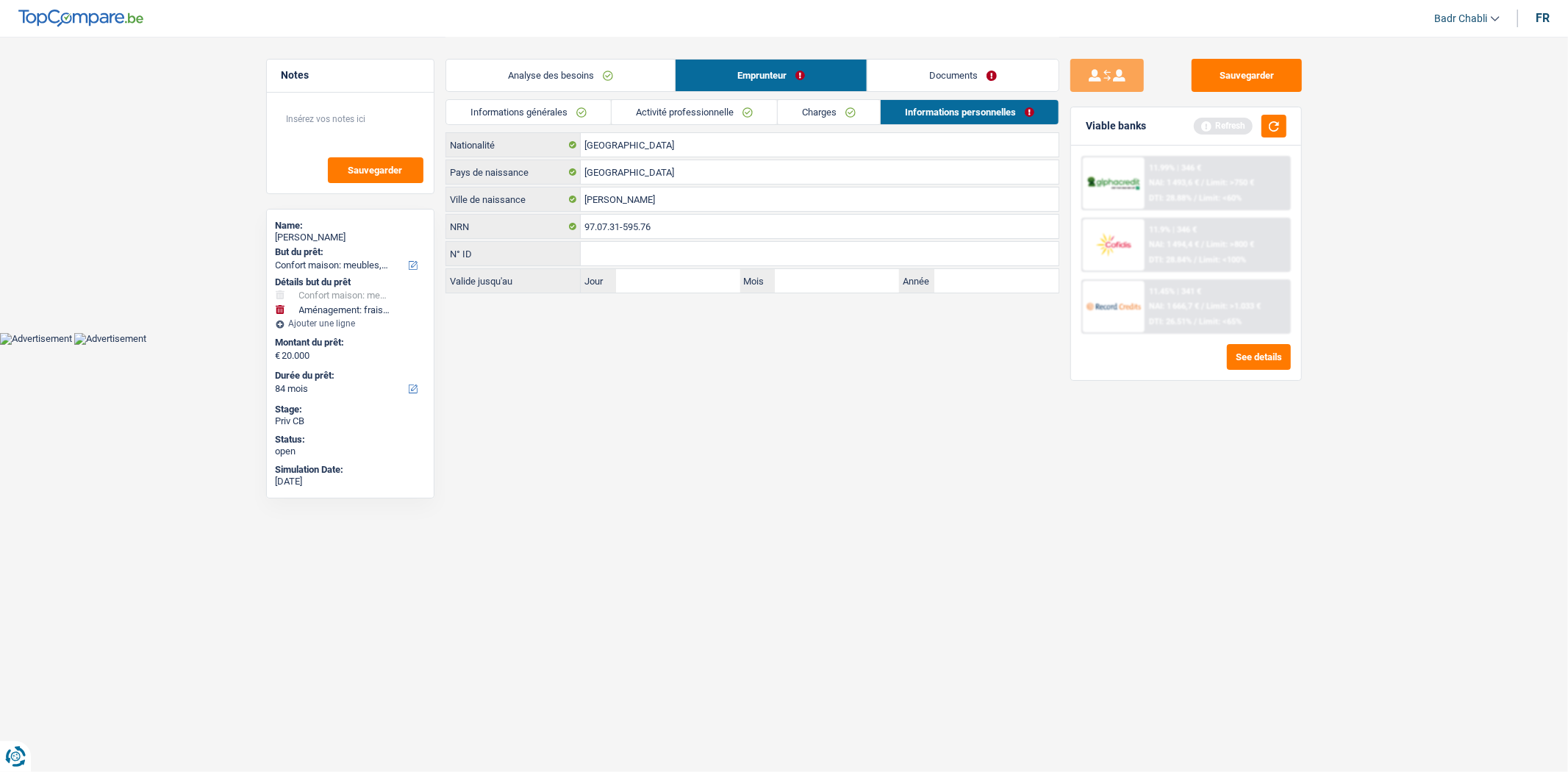
click at [957, 86] on link "Documents" at bounding box center [963, 75] width 191 height 31
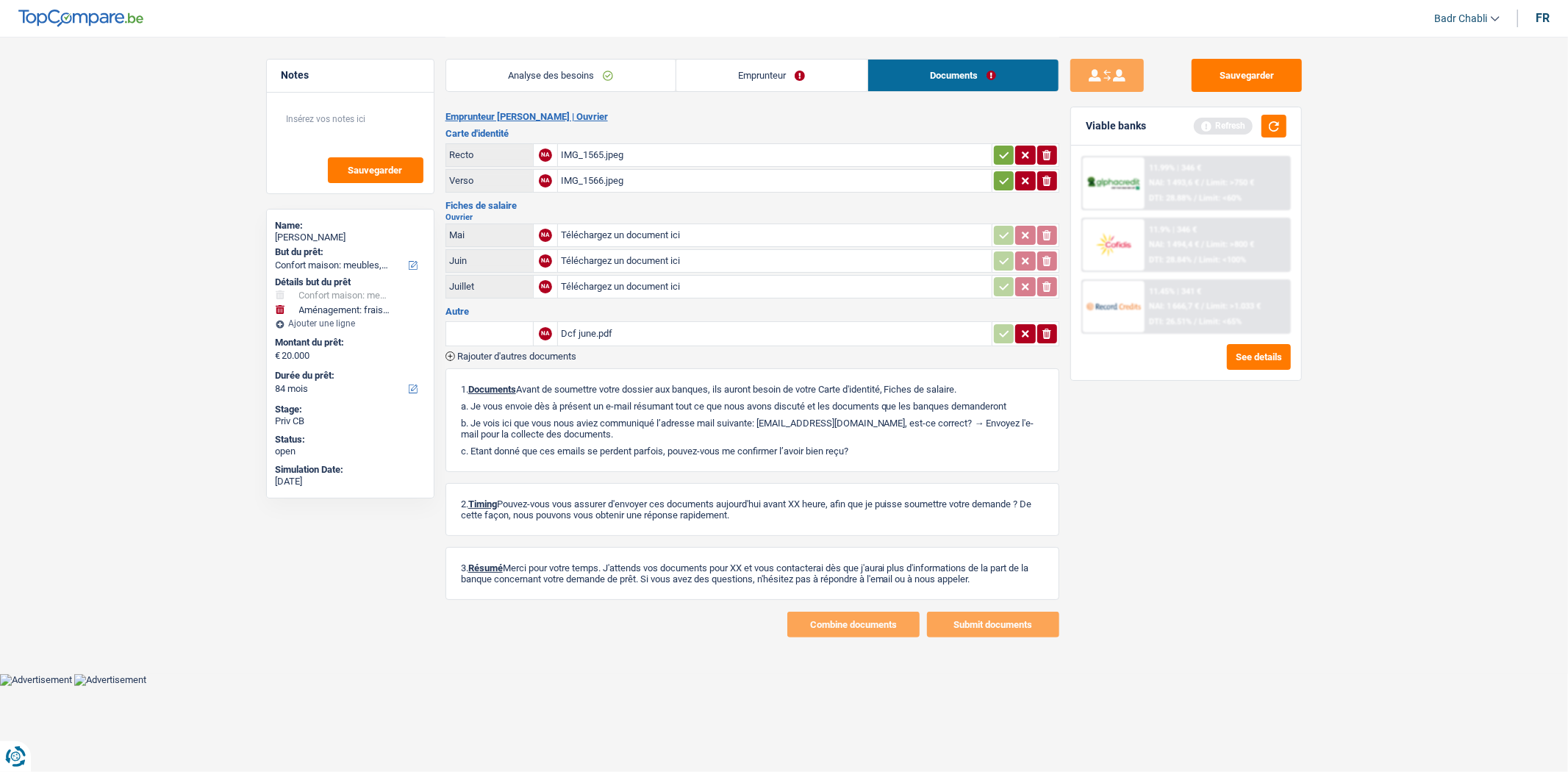
click at [614, 145] on div "IMG_1565.jpeg" at bounding box center [775, 155] width 428 height 22
click at [814, 69] on link "Emprunteur" at bounding box center [772, 75] width 191 height 31
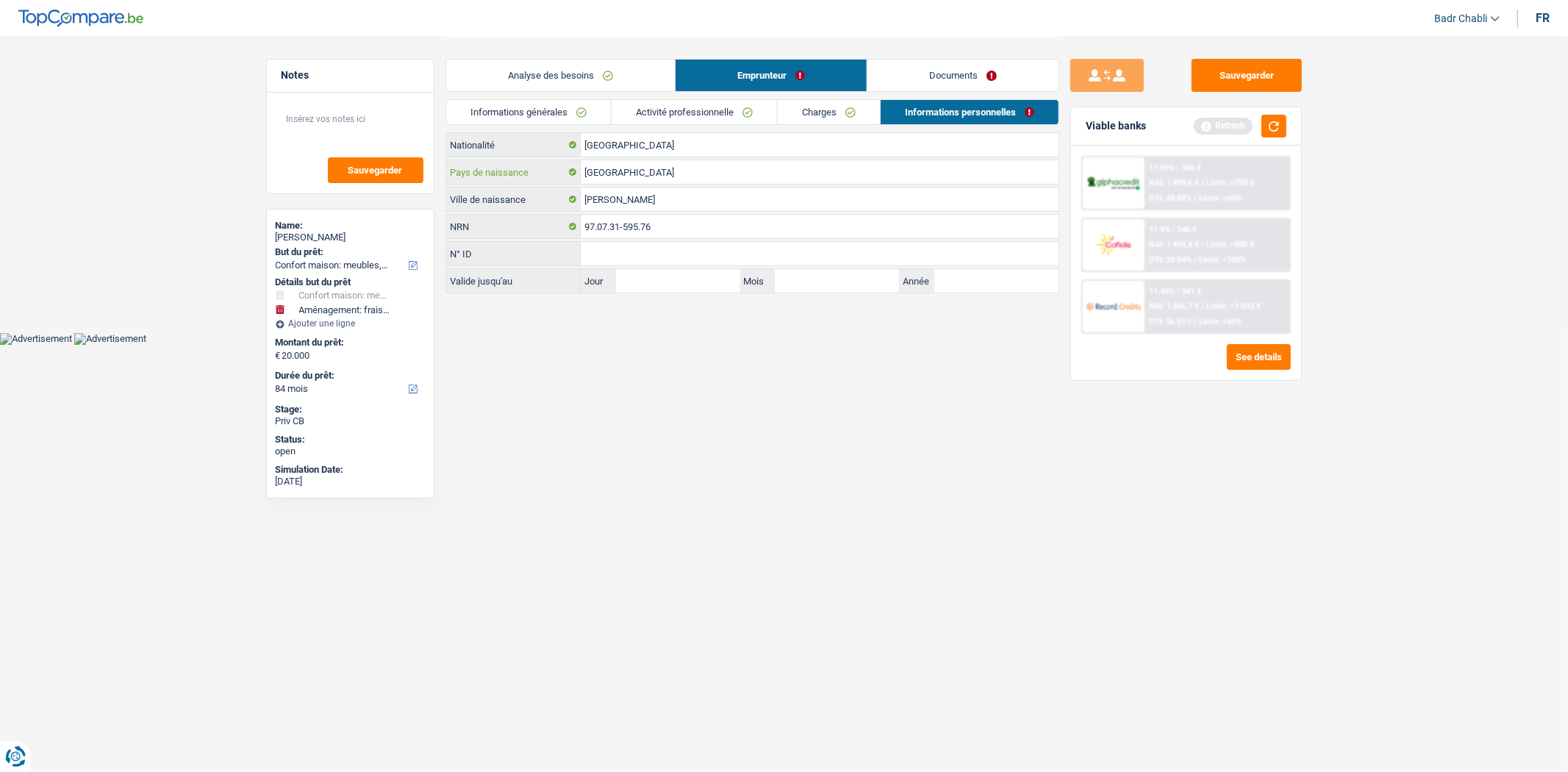
click at [669, 179] on input "[GEOGRAPHIC_DATA]" at bounding box center [819, 171] width 478 height 23
click at [585, 345] on html "Vous avez le contrôle de vos données Nous utilisons des cookies, tout comme nos…" at bounding box center [784, 172] width 1568 height 345
click at [1286, 76] on button "Sauvegarder" at bounding box center [1247, 75] width 111 height 33
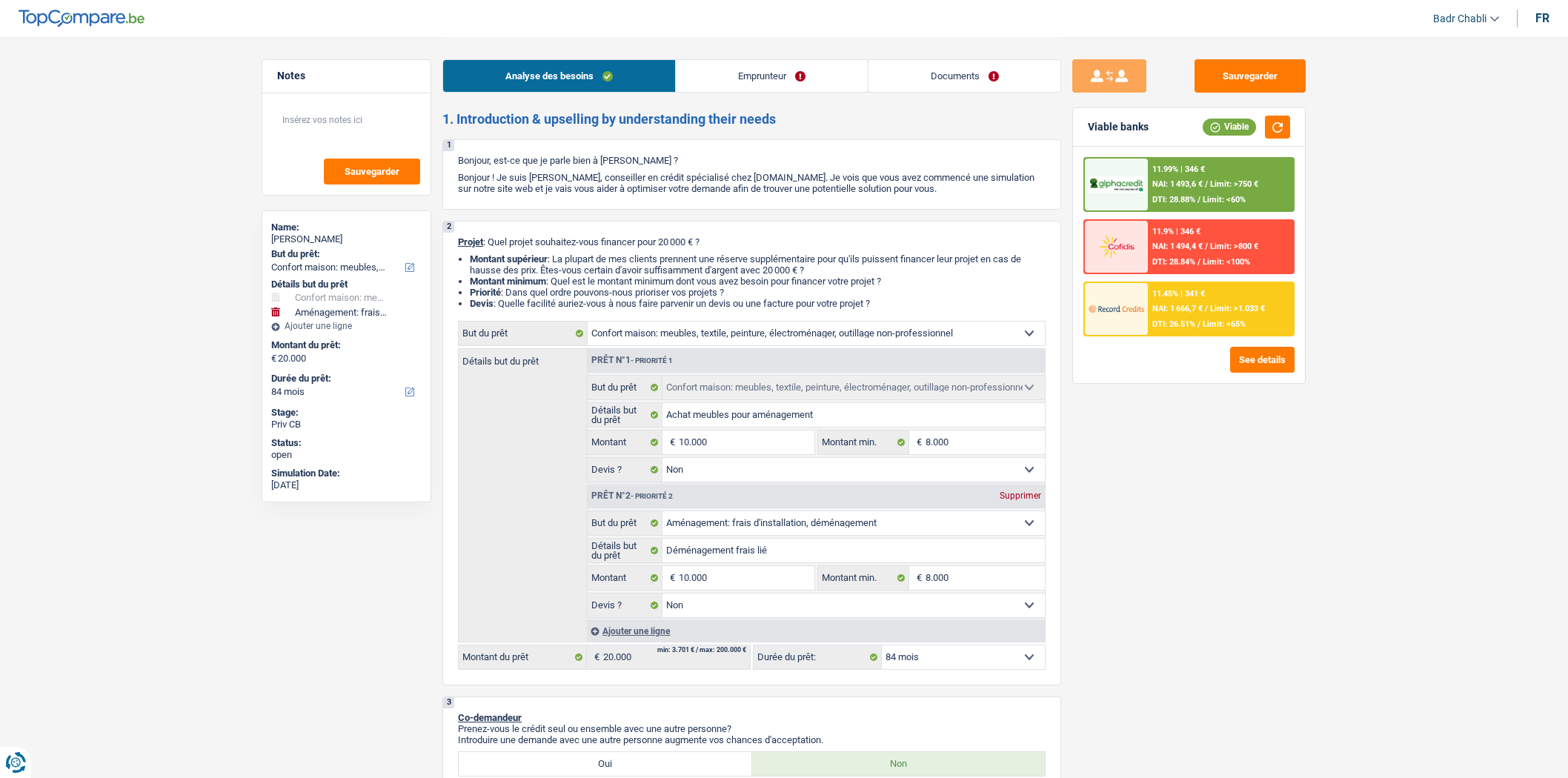
select select "household"
select select "movingOrInstallation"
select select "84"
select select "household"
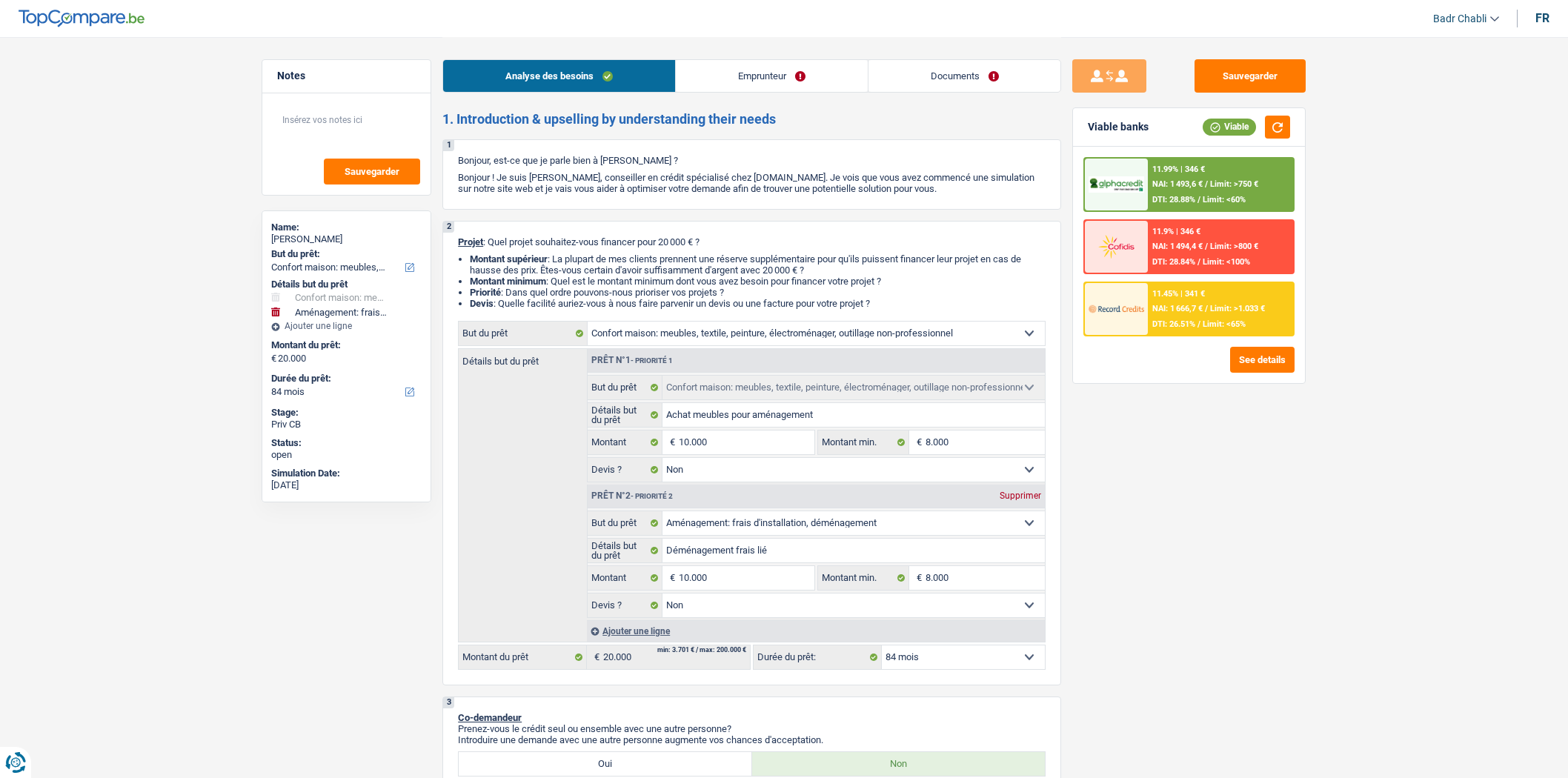
select select "household"
select select "false"
select select "movingOrInstallation"
select select "false"
select select "84"
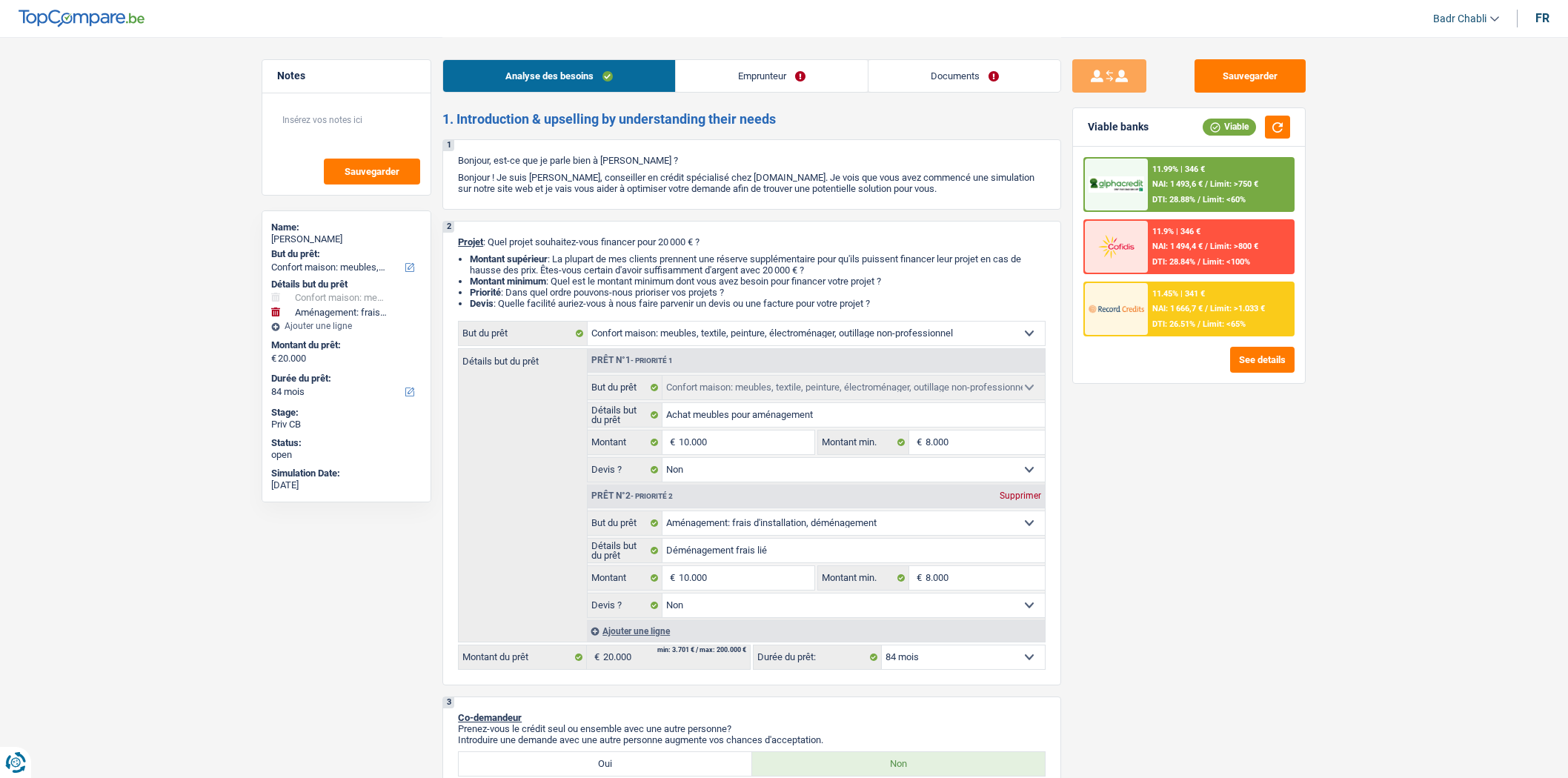
select select "worker"
select select "netSalary"
select select "rents"
select select "household"
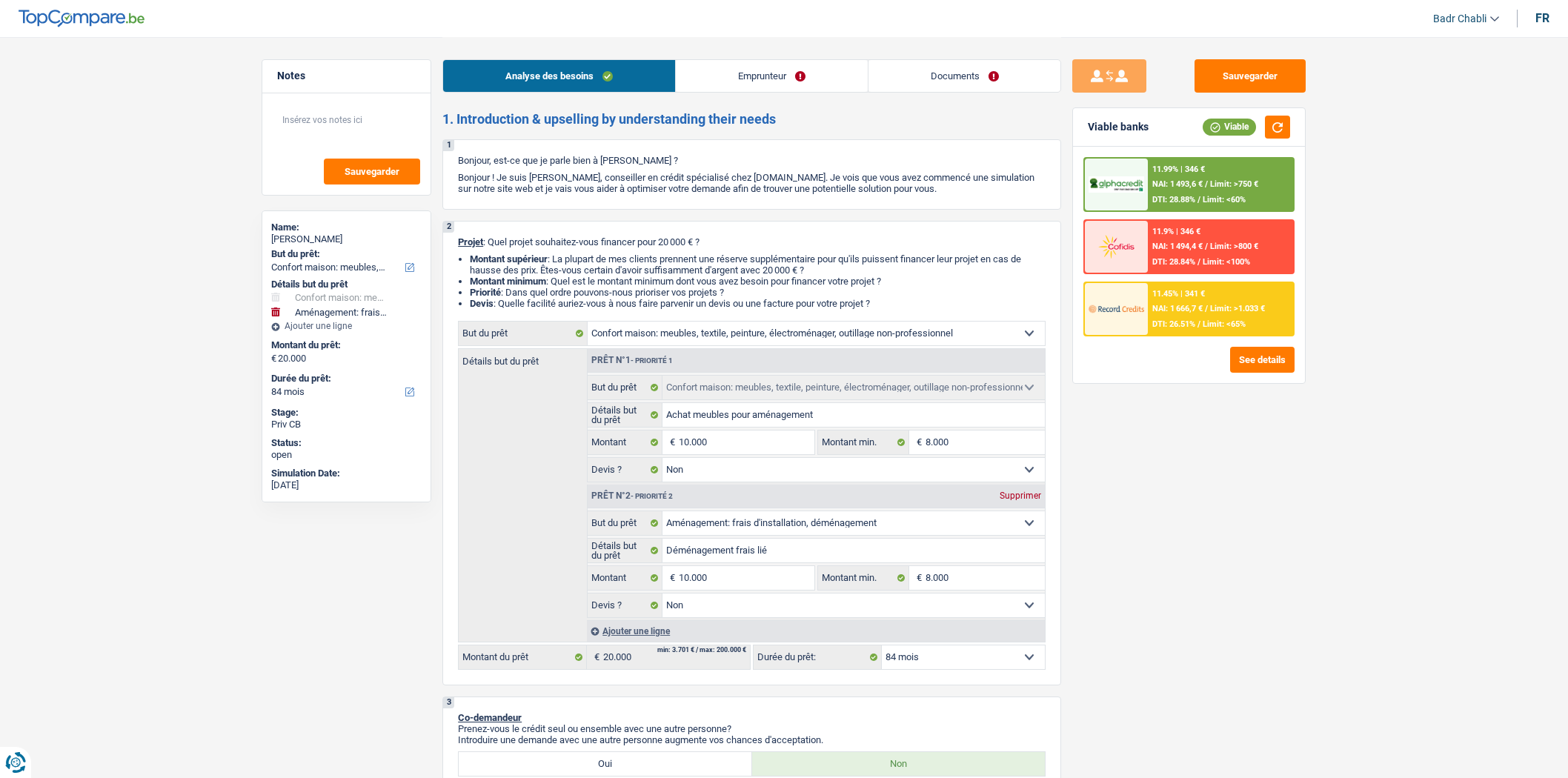
select select "false"
select select "movingOrInstallation"
select select "false"
select select "84"
click at [1018, 72] on link "Documents" at bounding box center [965, 76] width 193 height 32
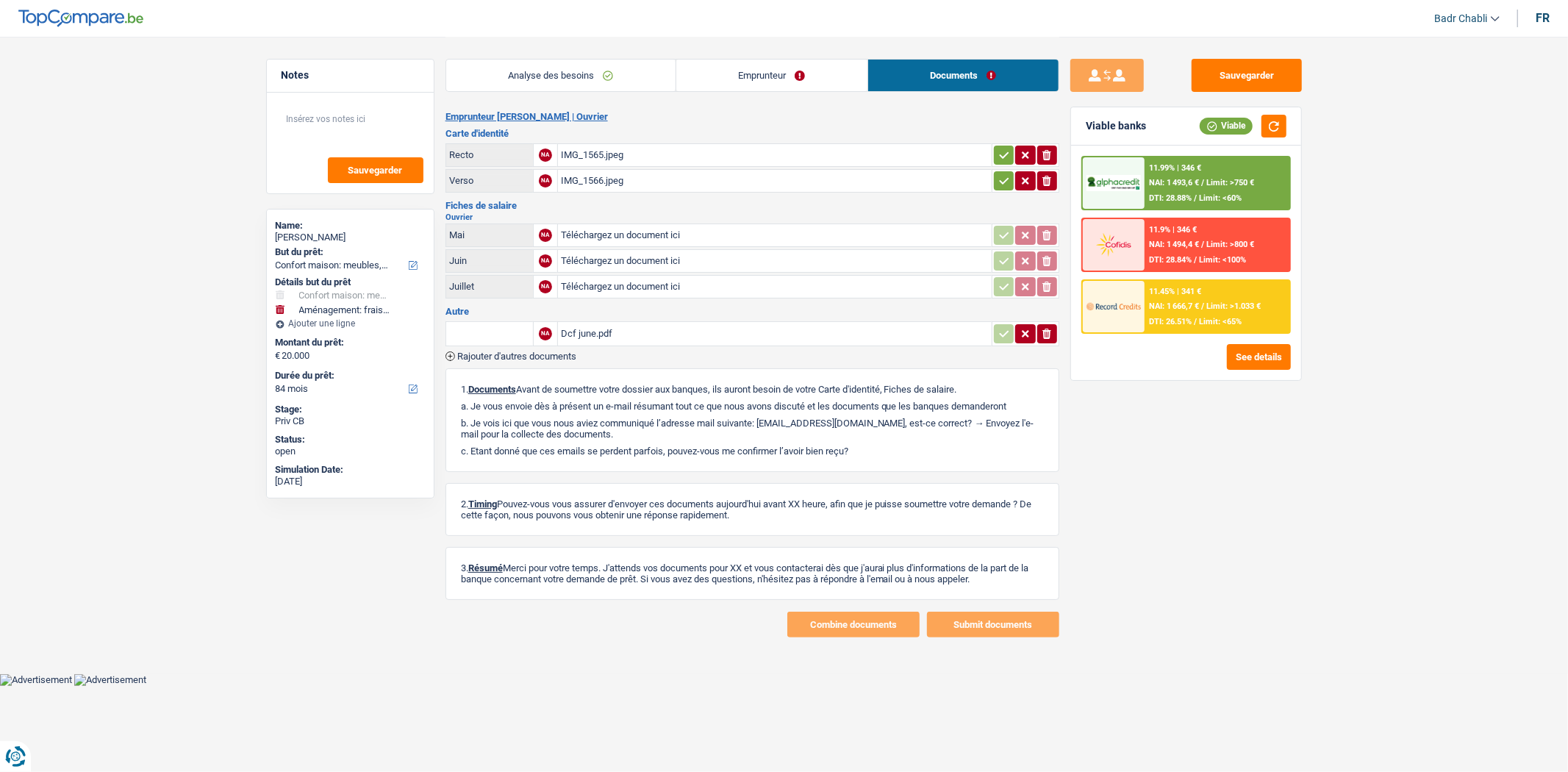
click at [1050, 327] on icon "ionicons-v5-e" at bounding box center [1047, 334] width 12 height 15
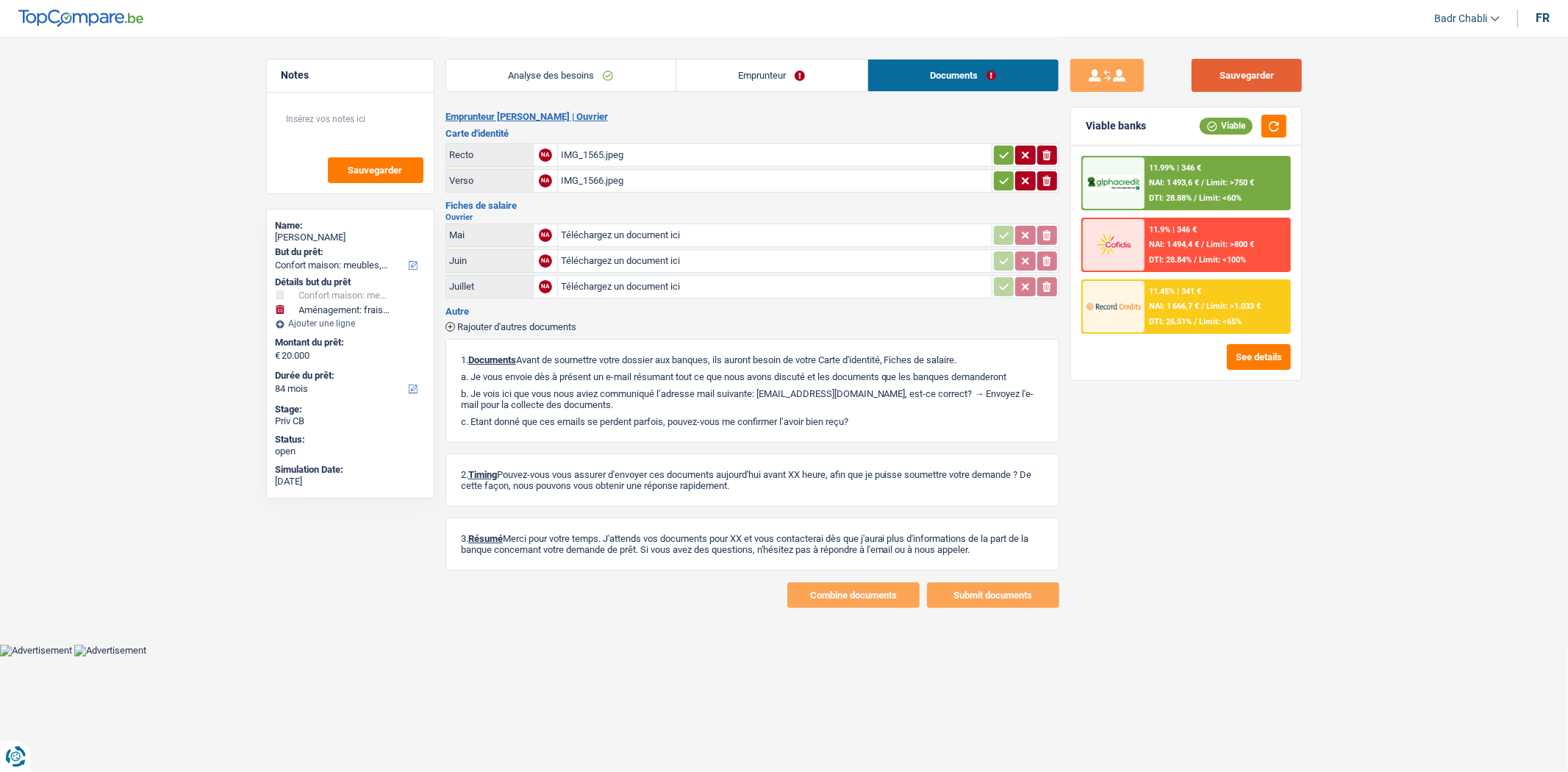
click at [1288, 60] on button "Sauvegarder" at bounding box center [1247, 75] width 111 height 33
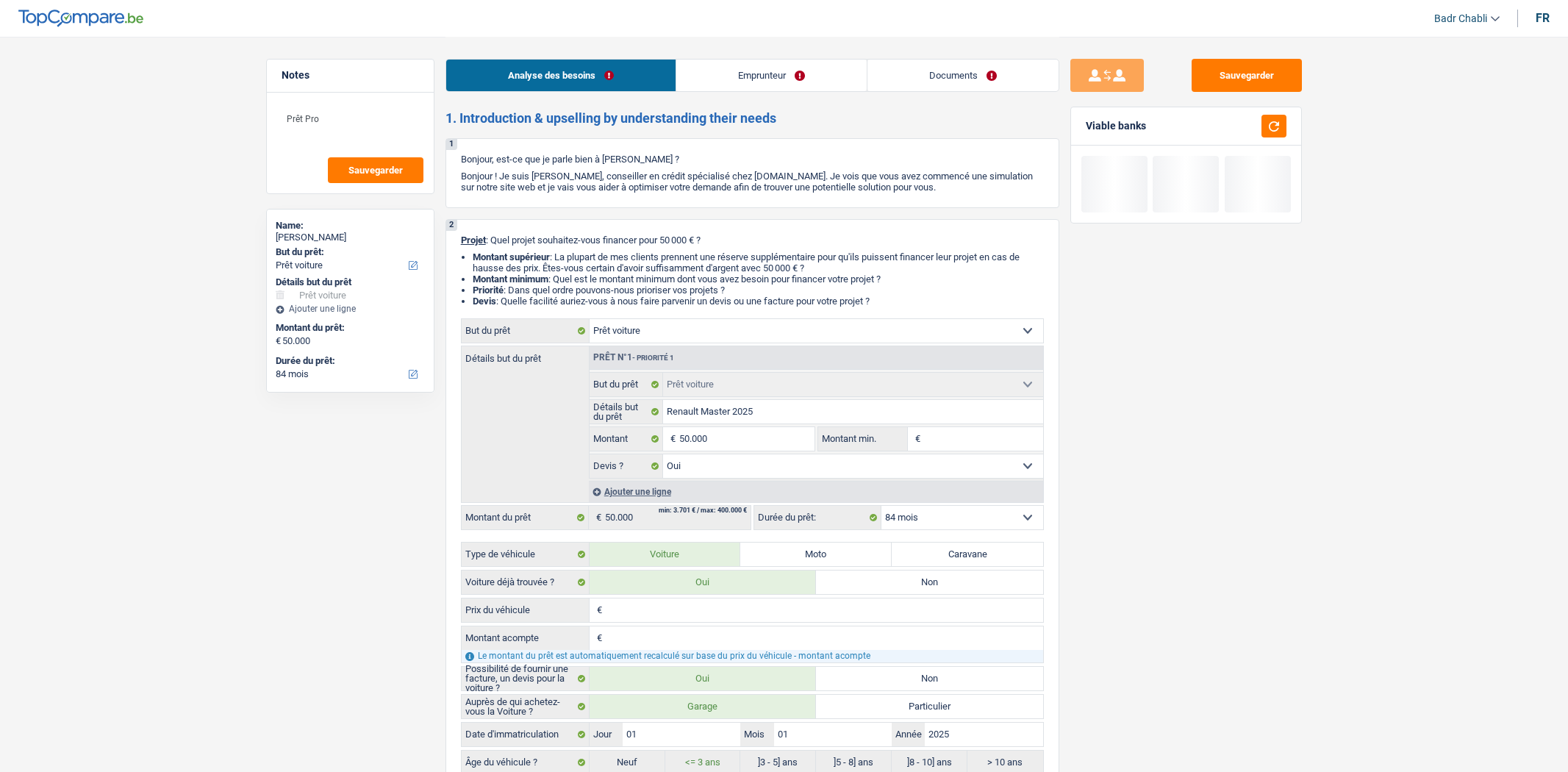
select select "car"
select select "84"
select select "car"
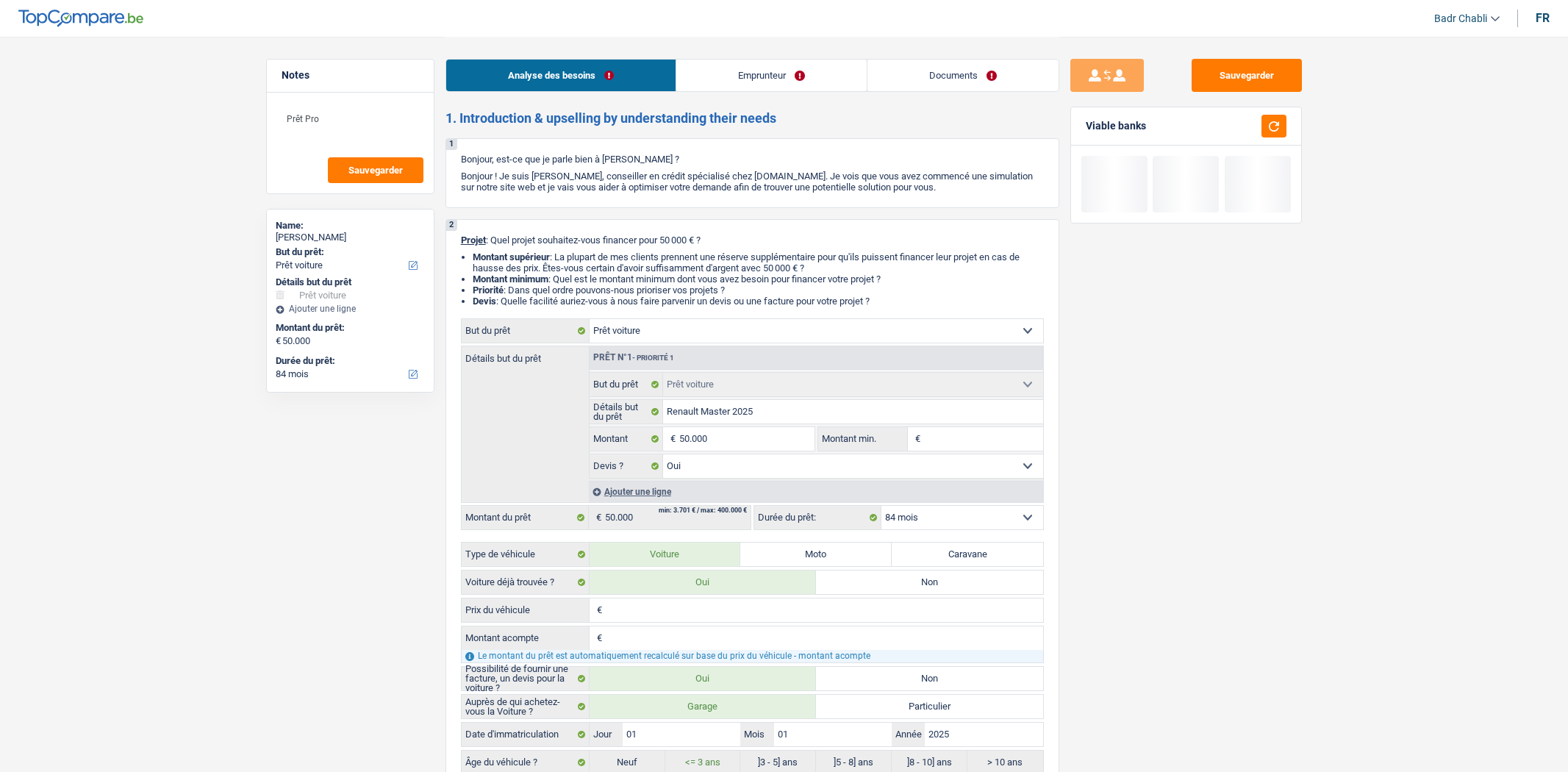
select select "yes"
select select "84"
select select "independent"
select select "netSalary"
select select "liveWithParents"
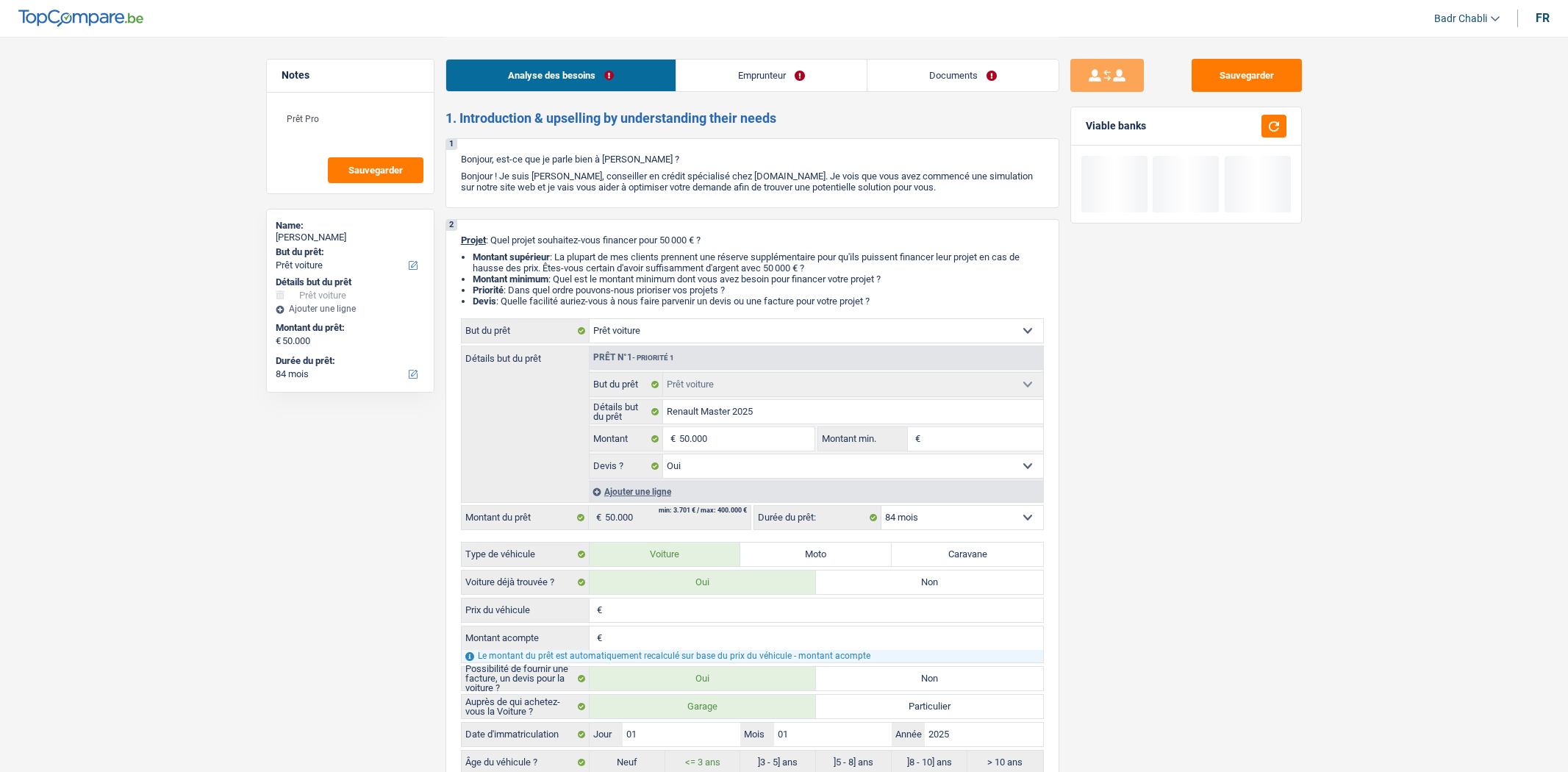
select select "car"
select select "yes"
select select "84"
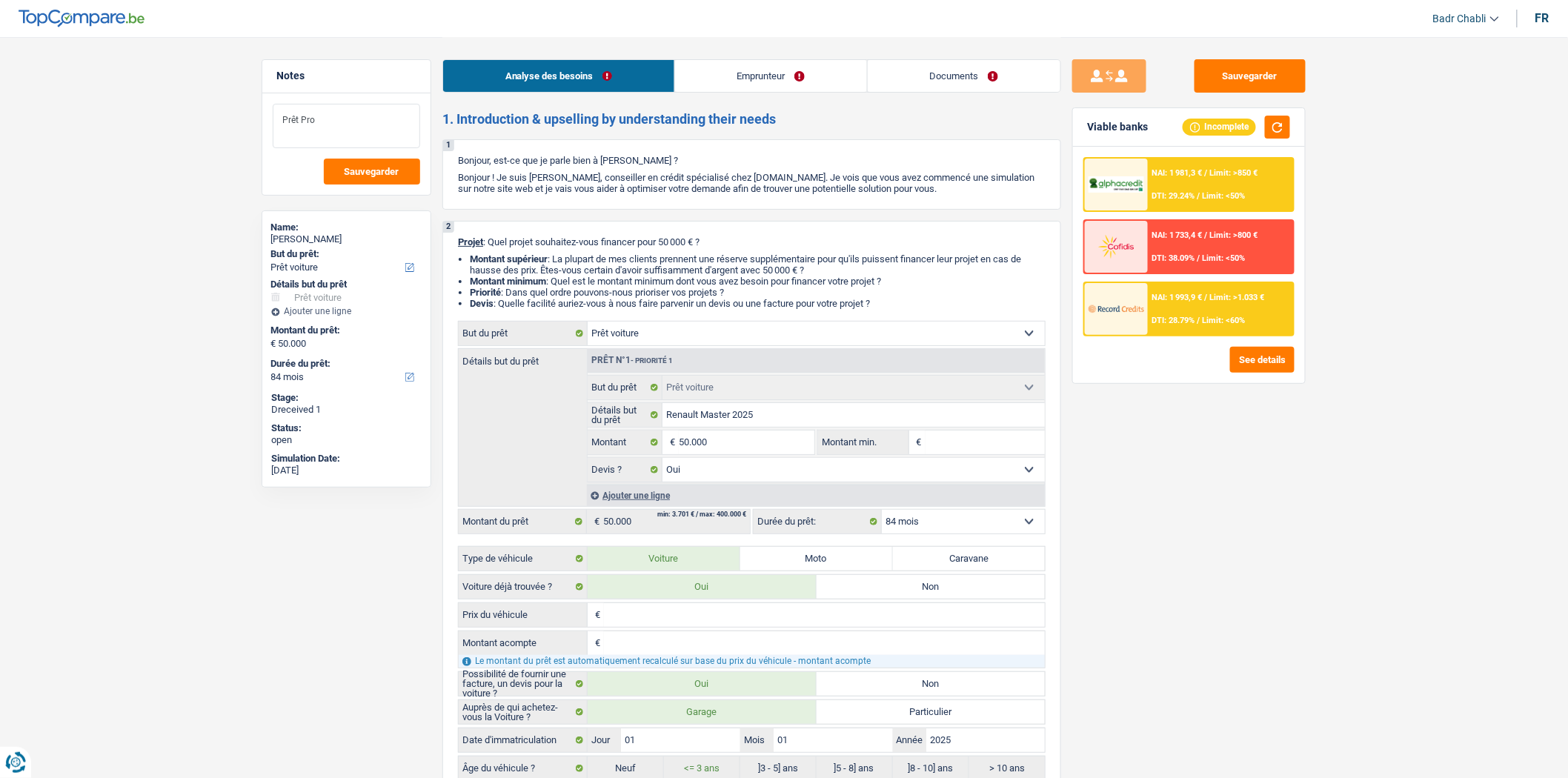
click at [353, 124] on textarea "Prêt Pro" at bounding box center [347, 126] width 148 height 44
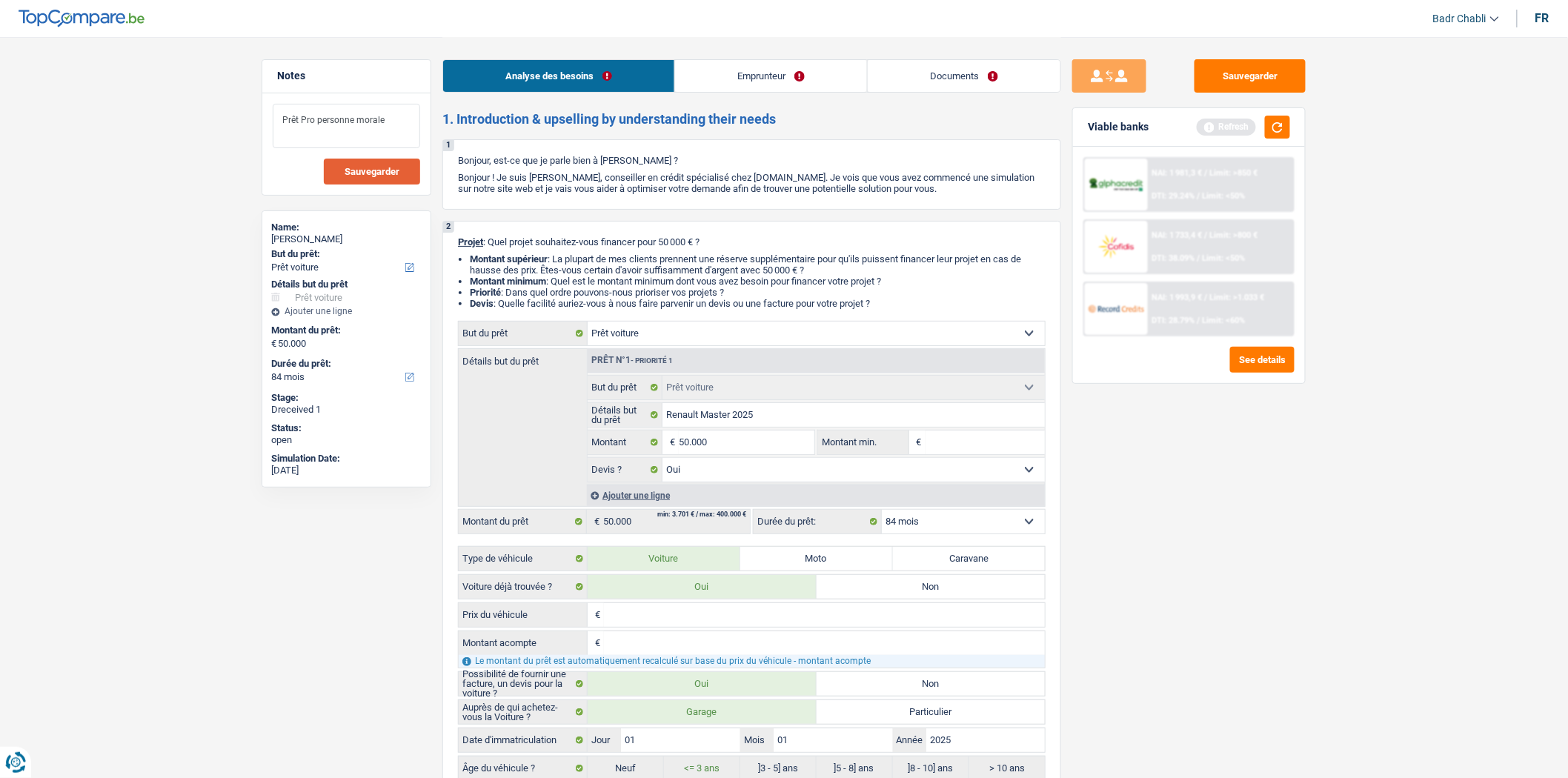
type textarea "Prêt Pro personne morale"
click at [410, 174] on button "Sauvegarder" at bounding box center [372, 171] width 96 height 26
click at [772, 71] on link "Emprunteur" at bounding box center [771, 76] width 192 height 32
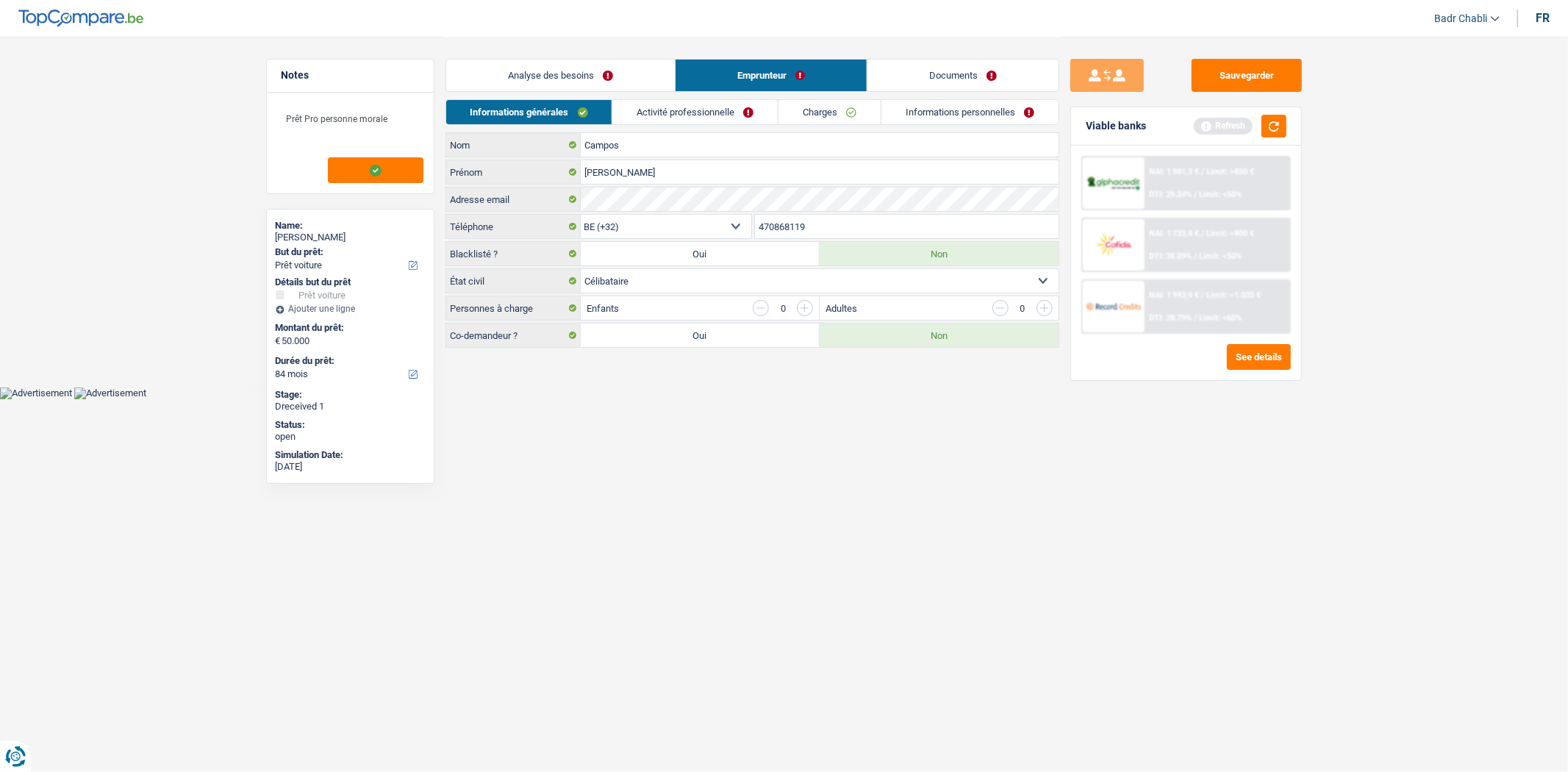
click at [752, 108] on link "Activité professionnelle" at bounding box center [694, 112] width 165 height 24
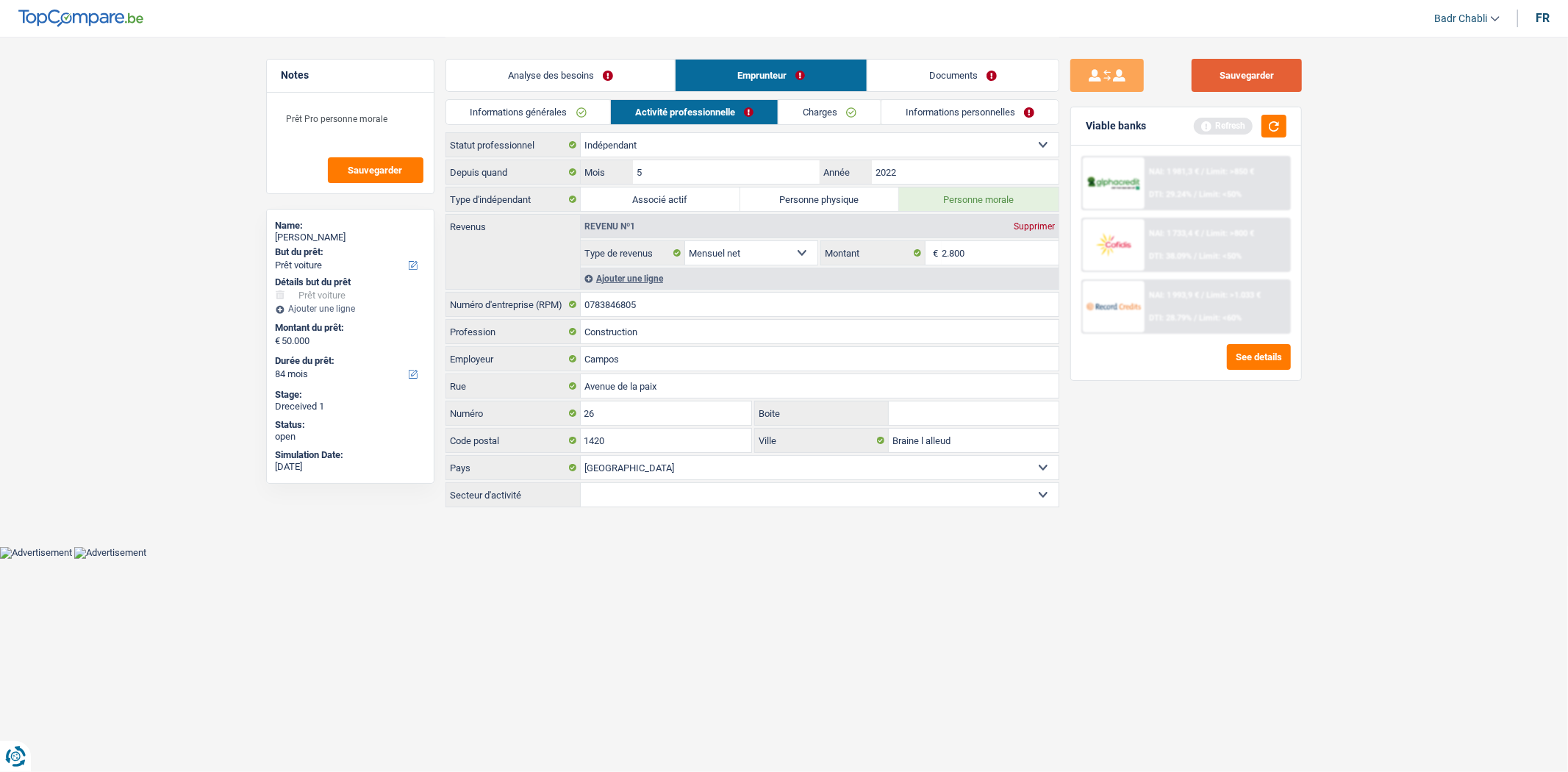
click at [1226, 75] on button "Sauvegarder" at bounding box center [1247, 75] width 111 height 33
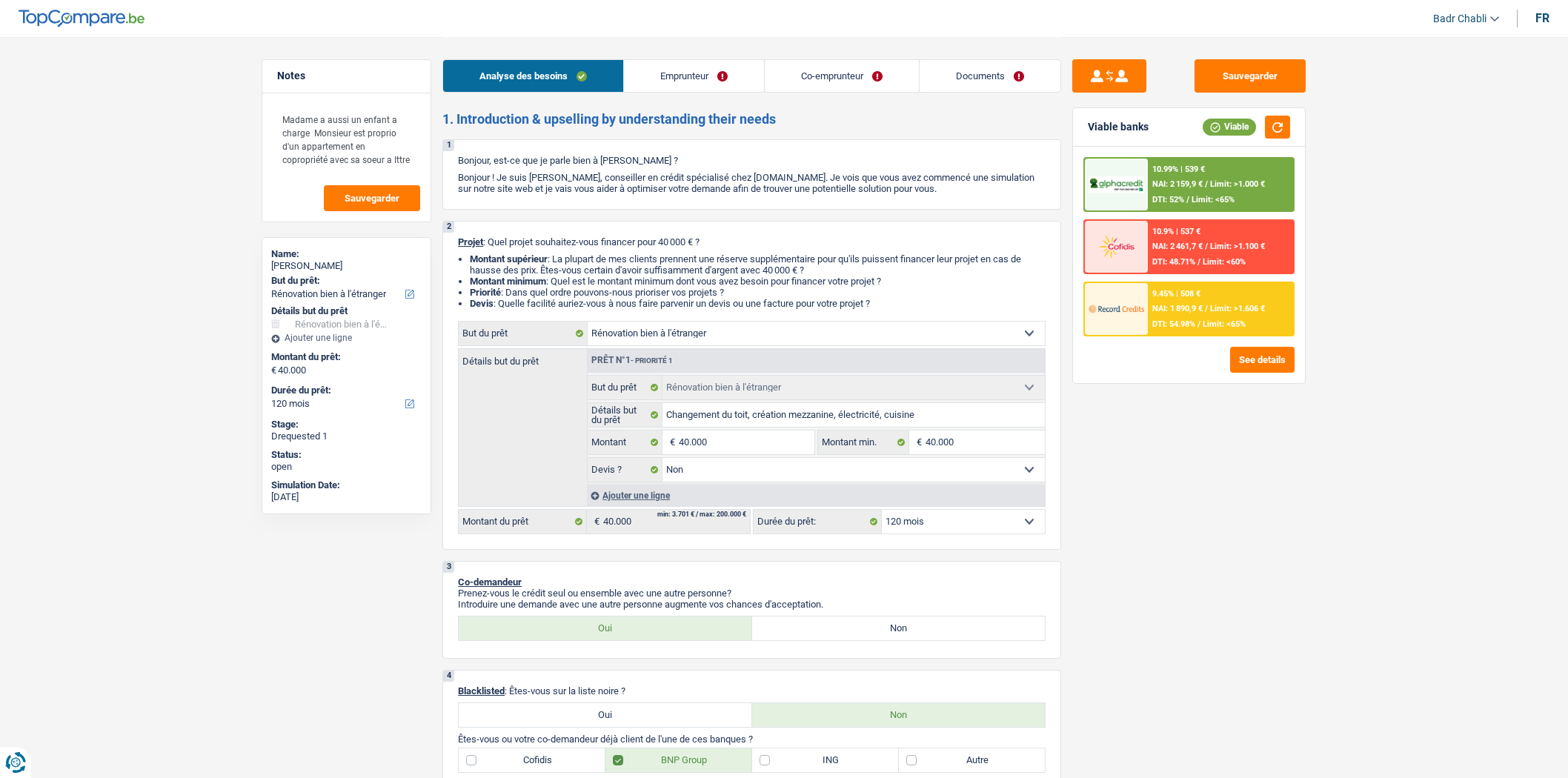
select select "renovatingAbroad"
select select "120"
select select "renovatingAbroad"
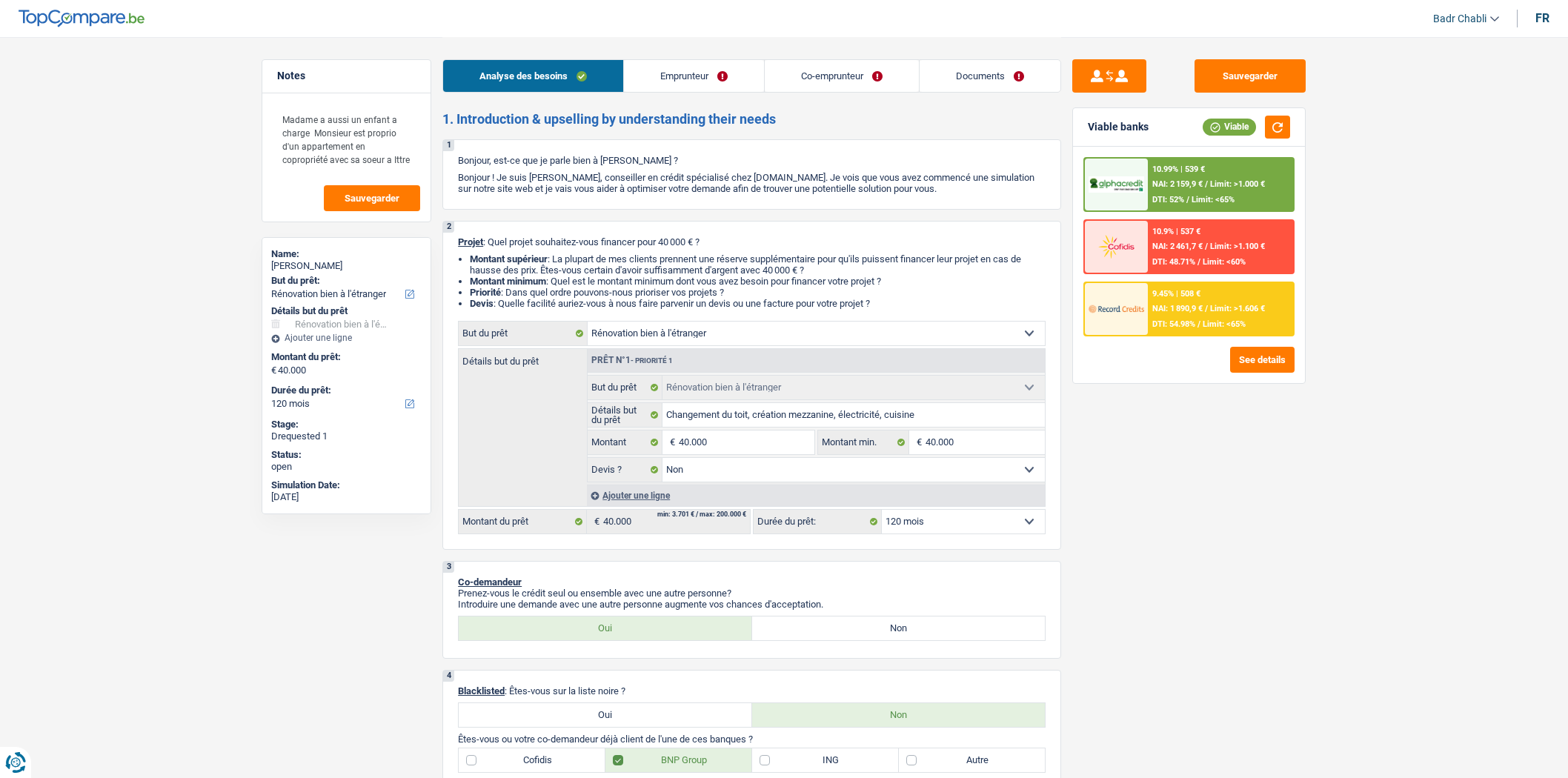
select select "false"
select select "120"
select select "unemployed"
select select "independent"
select select "familyAllowances"
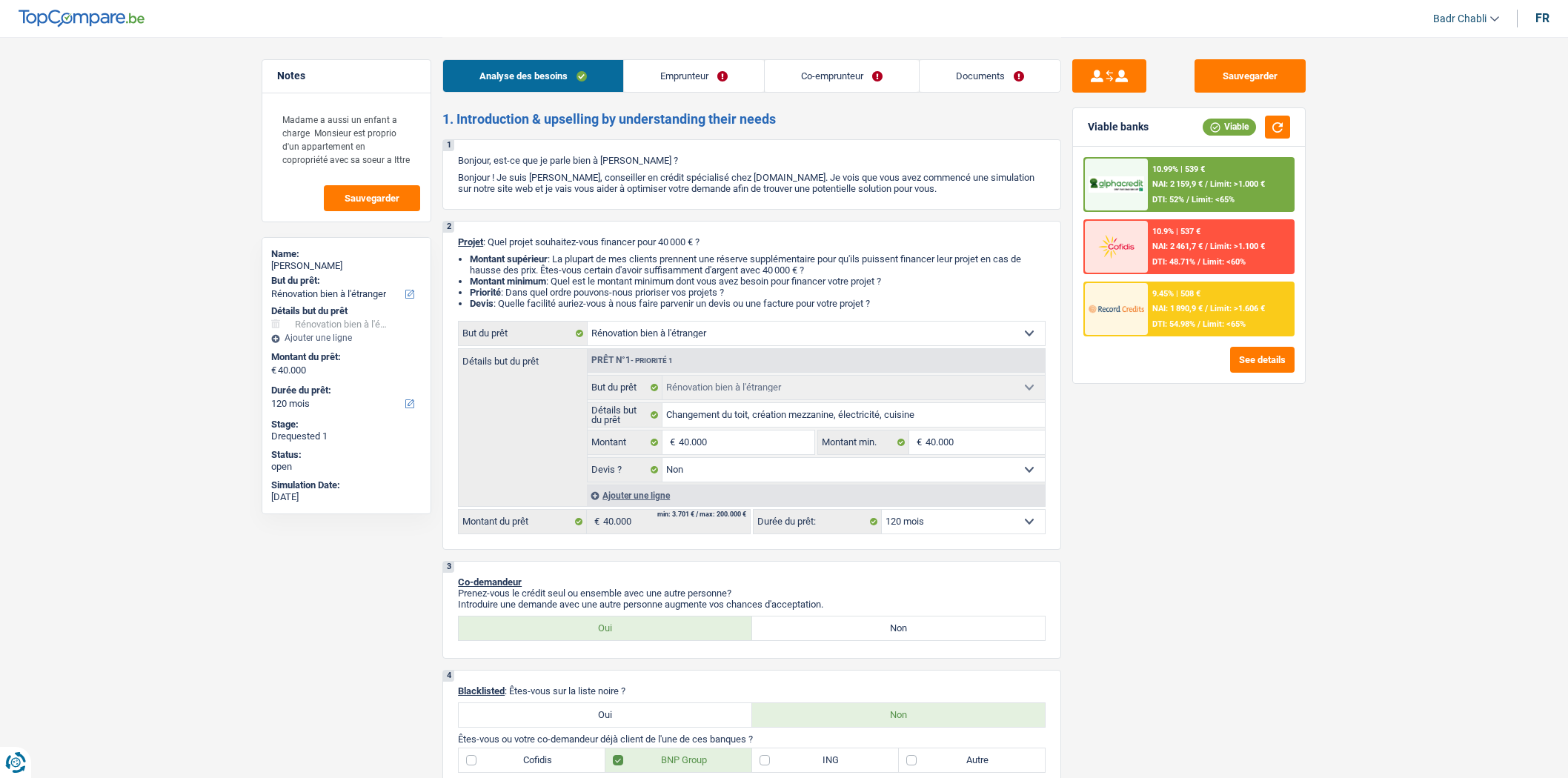
select select "unemployment"
select select "netSalary"
select select "familyAllowances"
select select "ownerWithMortgage"
select select "mortgage"
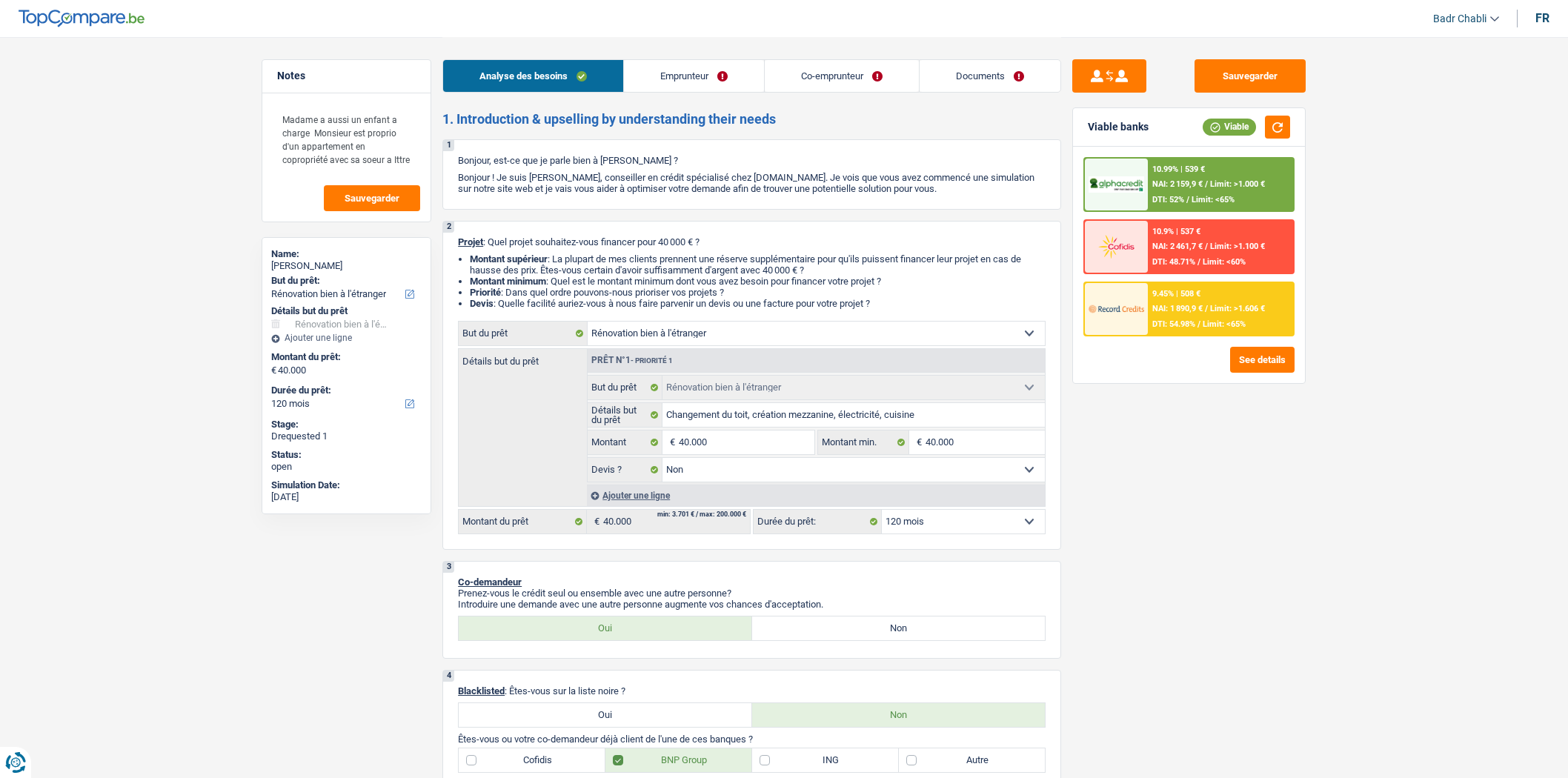
select select "420"
select select "cardOrCredit"
select select "renovatingAbroad"
select select "false"
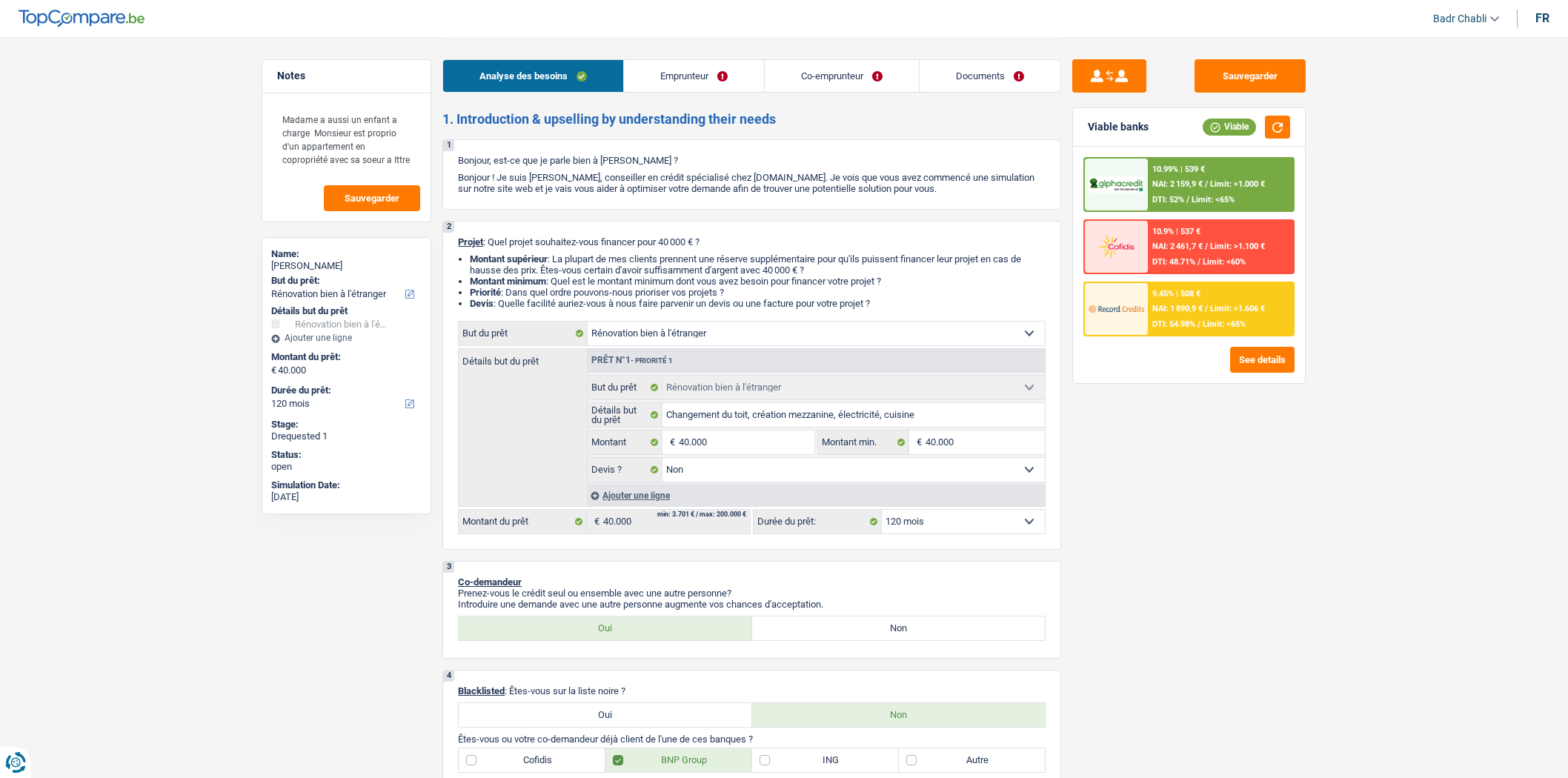
select select "120"
click at [1206, 319] on span "Limit: <65%" at bounding box center [1224, 324] width 43 height 10
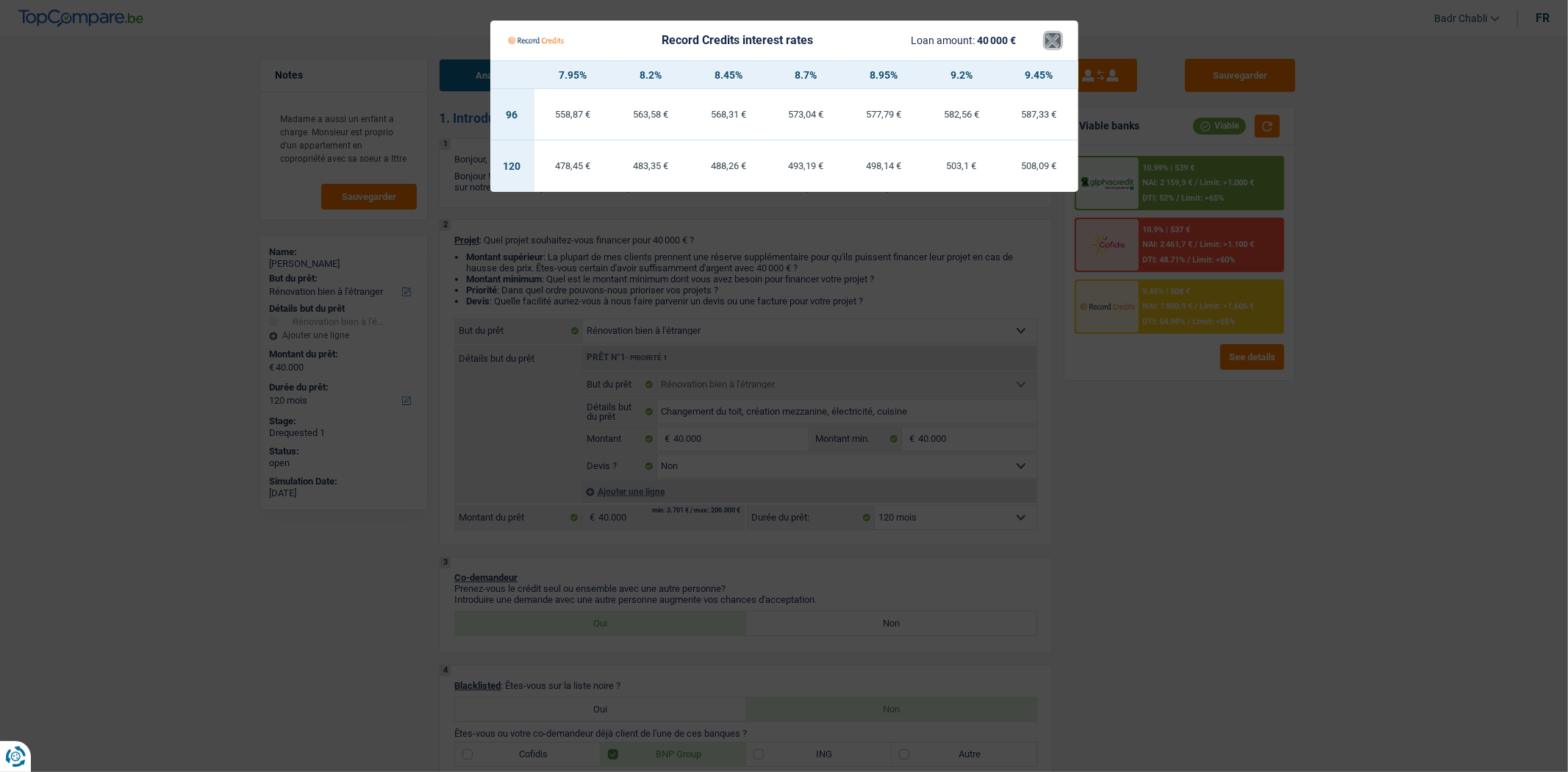
click at [1050, 33] on button "×" at bounding box center [1053, 40] width 16 height 15
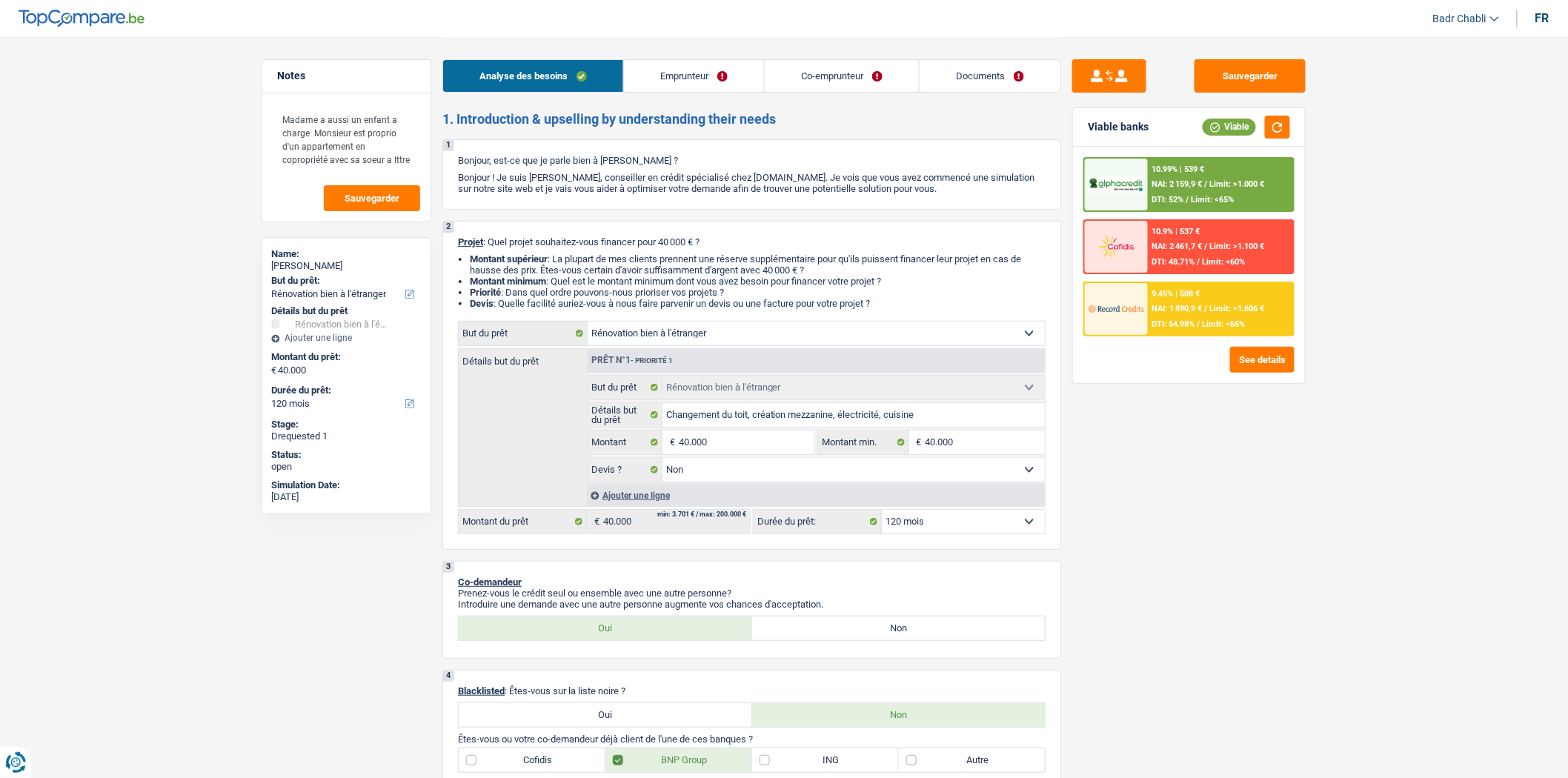
click at [701, 75] on link "Emprunteur" at bounding box center [694, 76] width 140 height 32
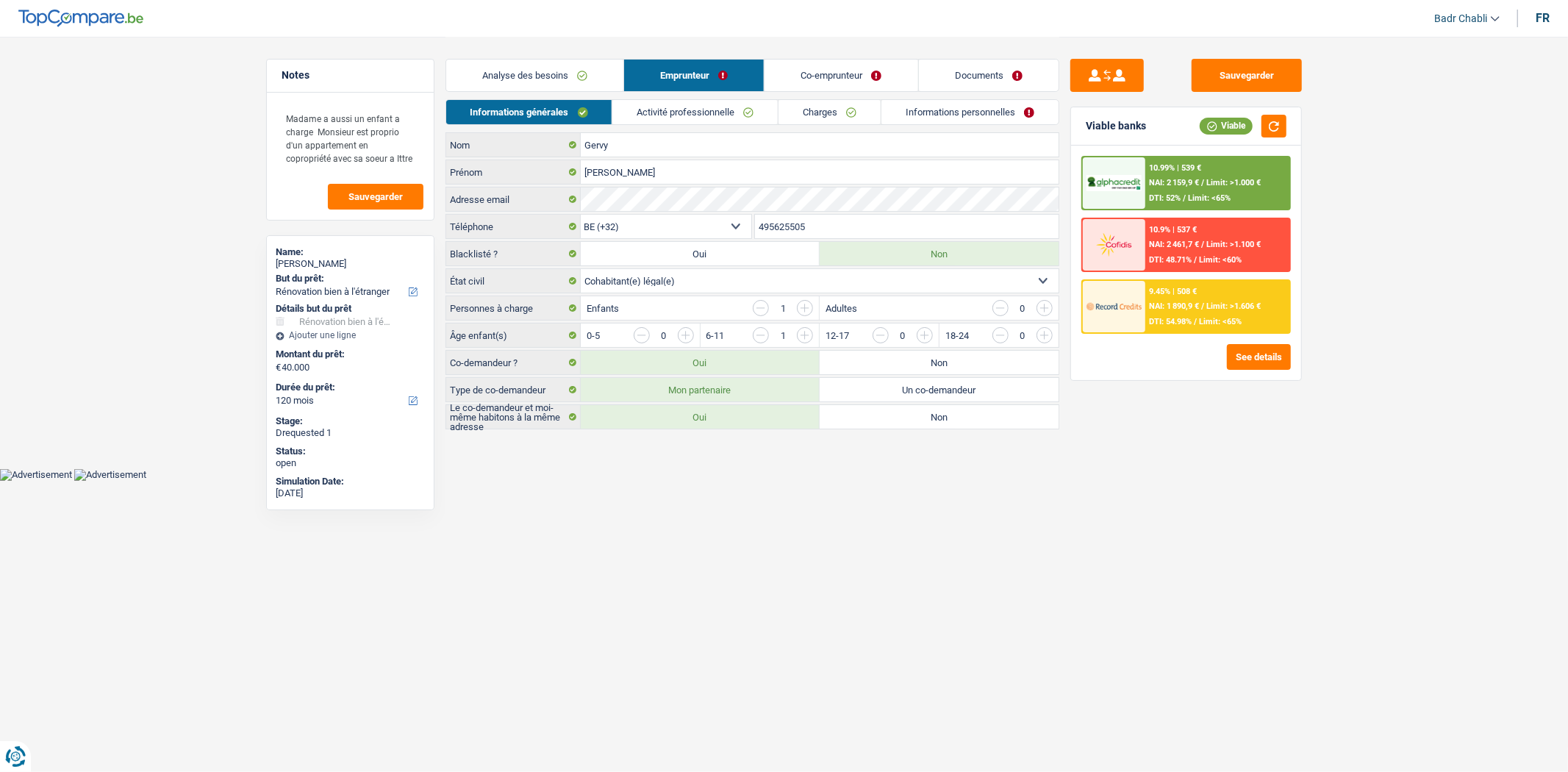
click at [691, 104] on link "Activité professionnelle" at bounding box center [694, 112] width 165 height 24
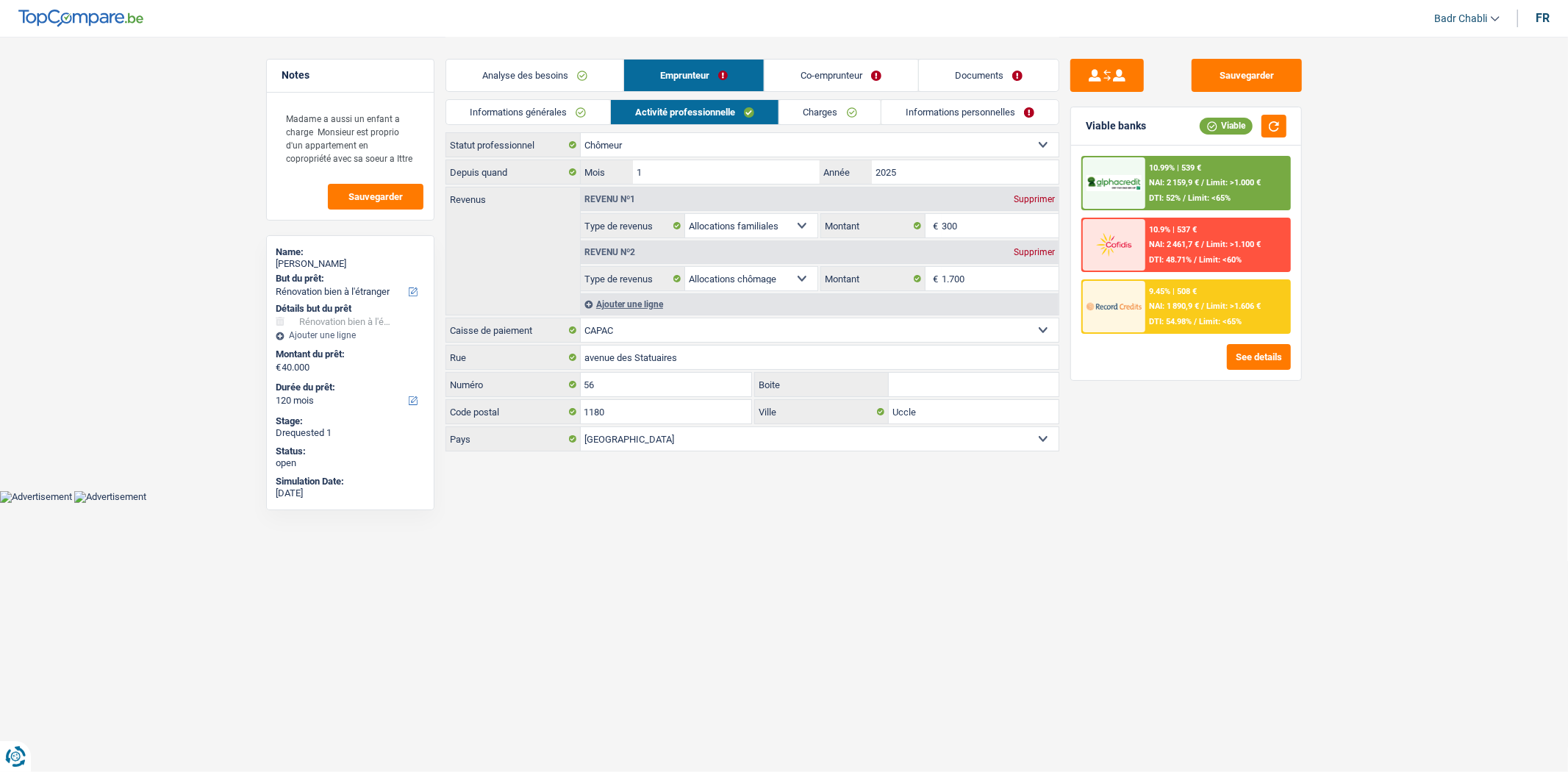
click at [942, 84] on link "Documents" at bounding box center [989, 75] width 140 height 31
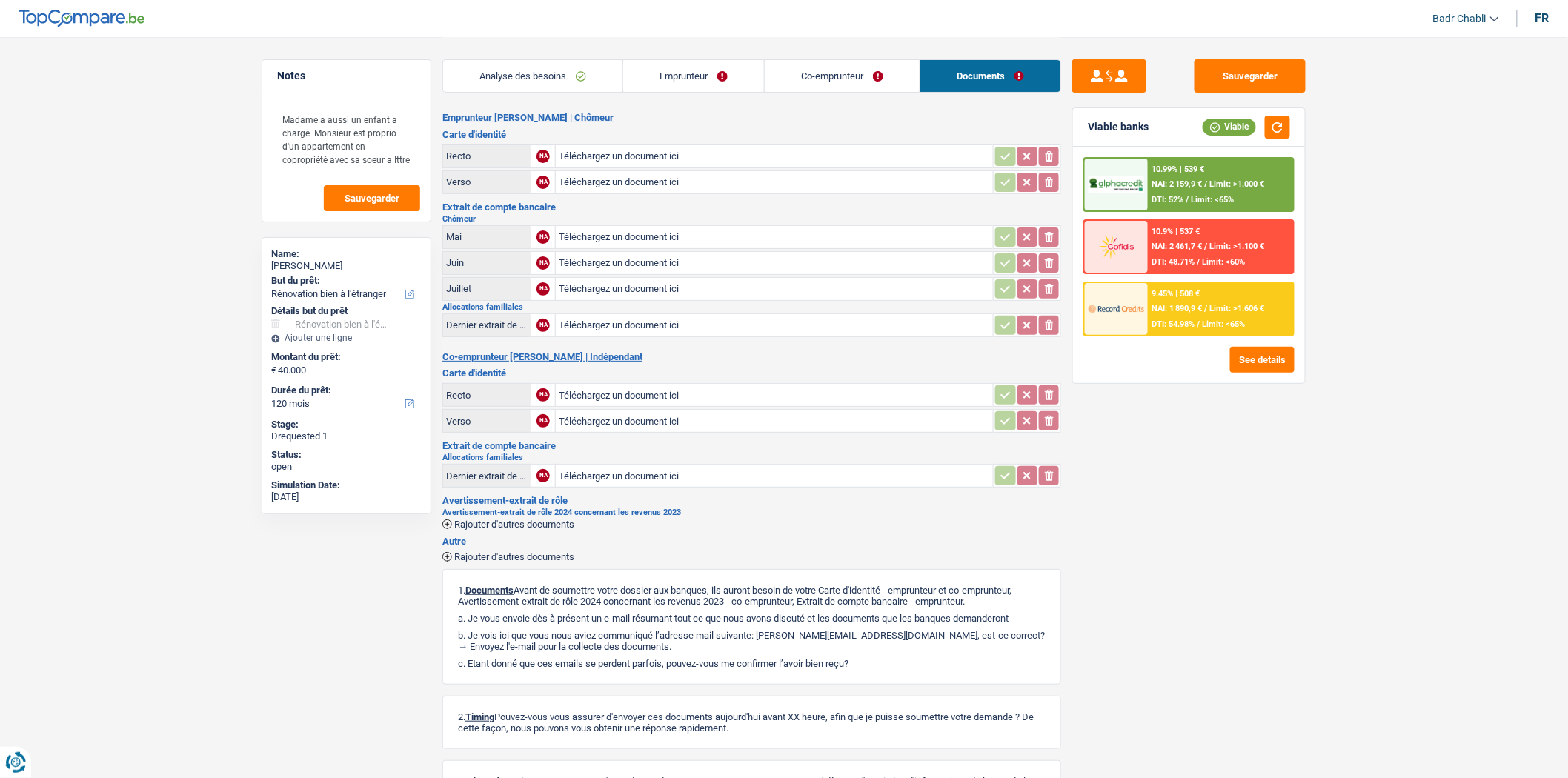
click at [656, 67] on link "Emprunteur" at bounding box center [693, 76] width 141 height 32
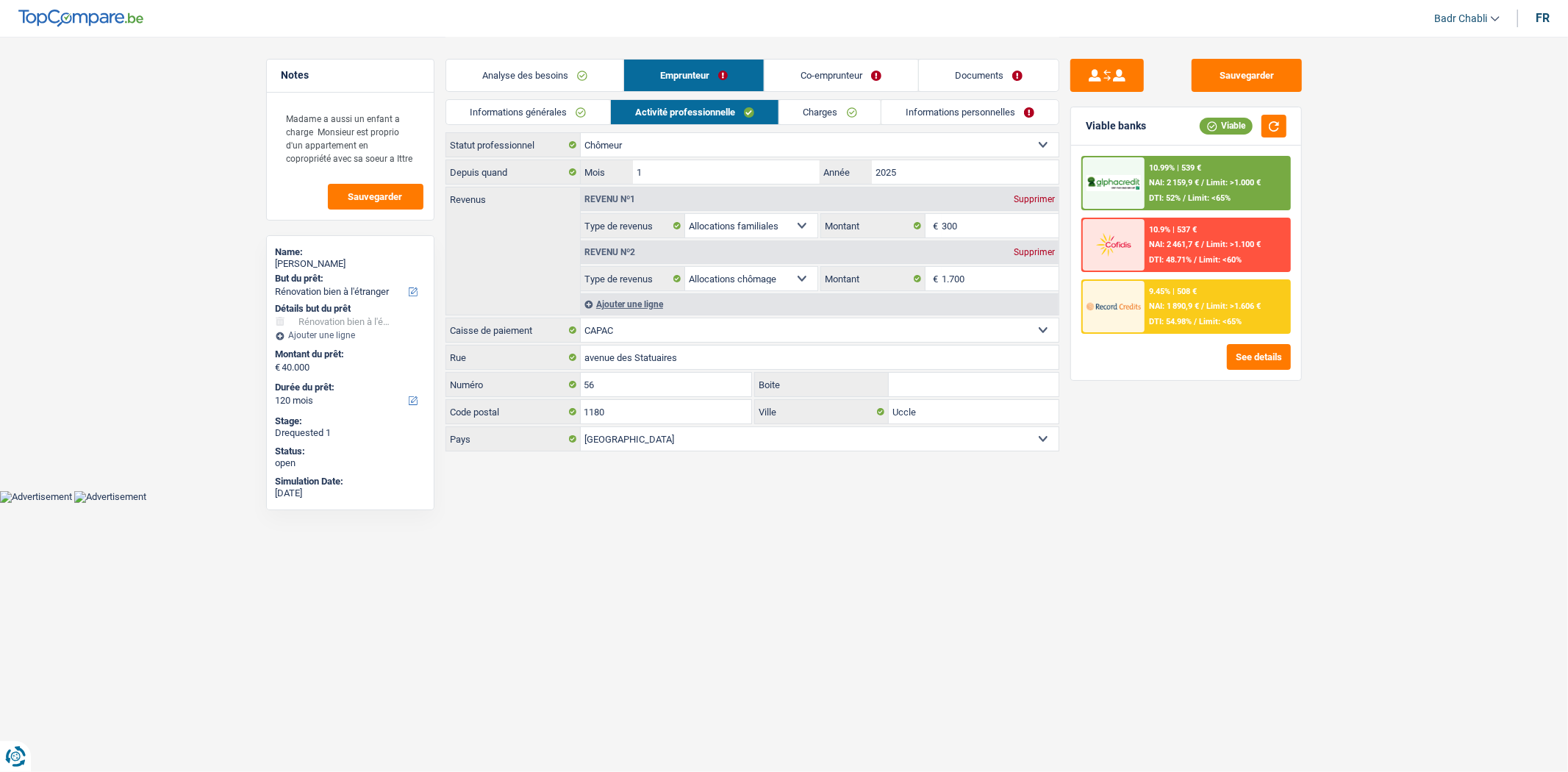
click at [842, 120] on link "Charges" at bounding box center [830, 112] width 102 height 24
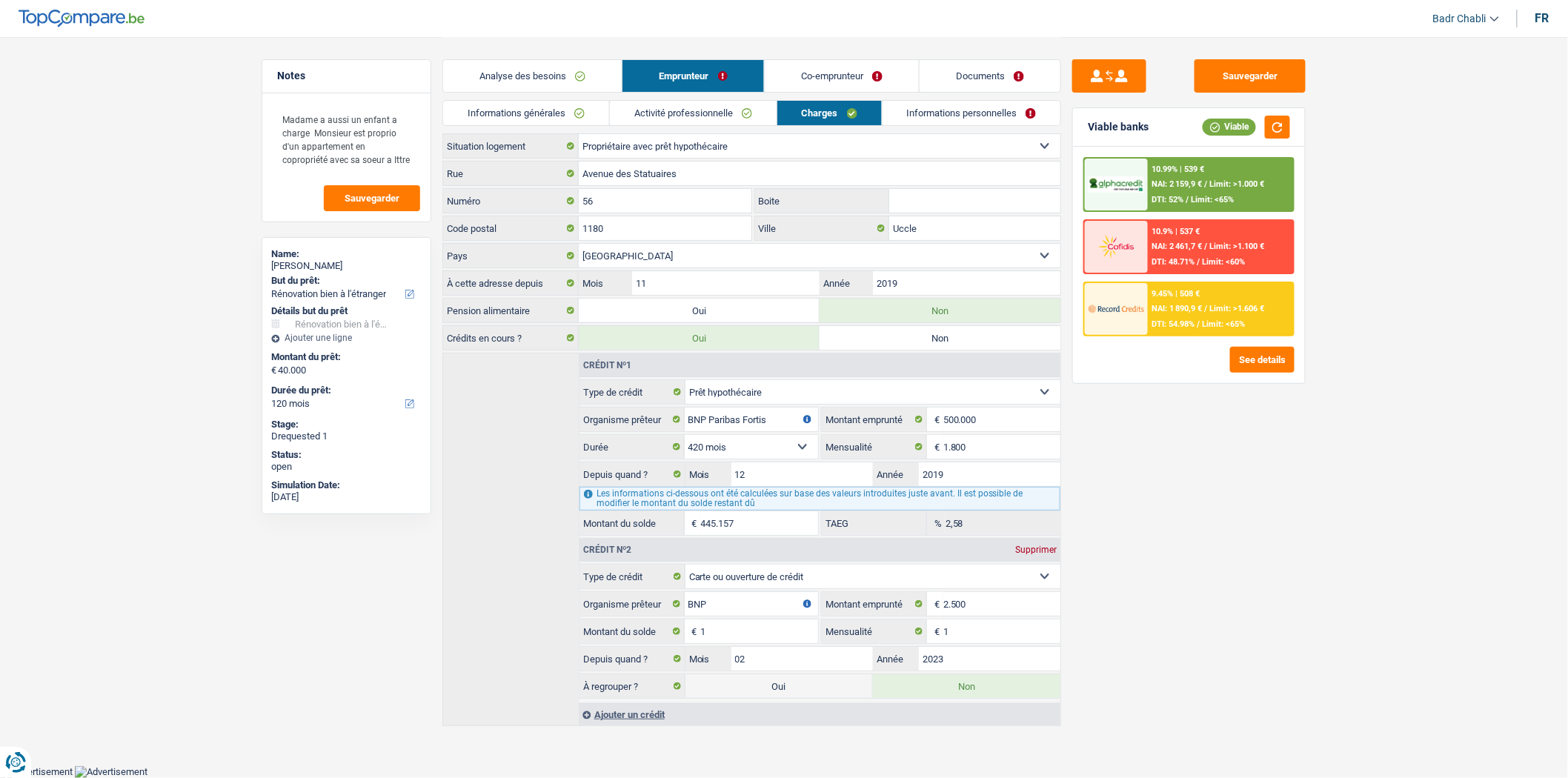
click at [906, 112] on link "Informations personnelles" at bounding box center [972, 113] width 179 height 24
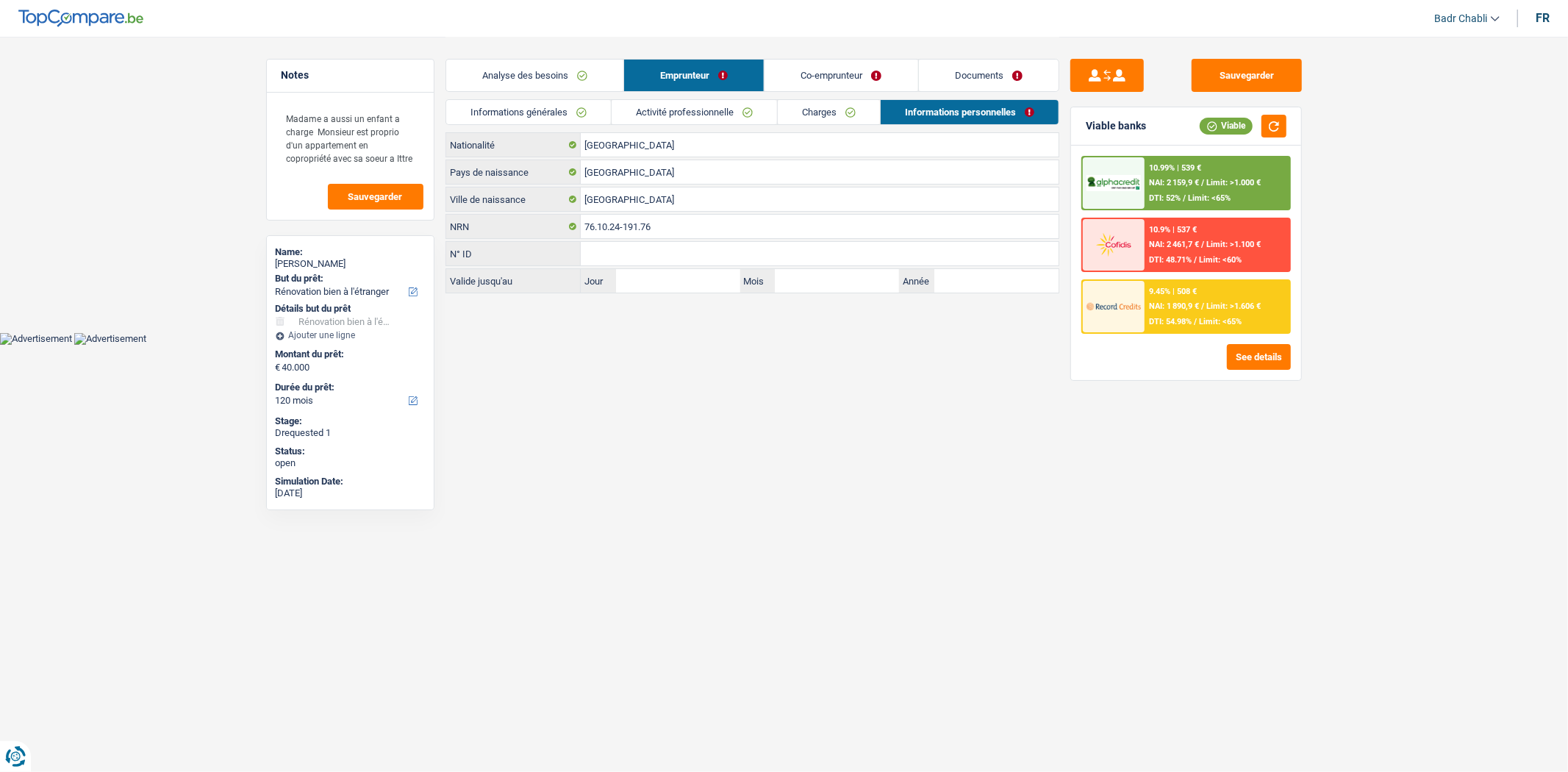
click at [794, 116] on link "Charges" at bounding box center [829, 112] width 102 height 24
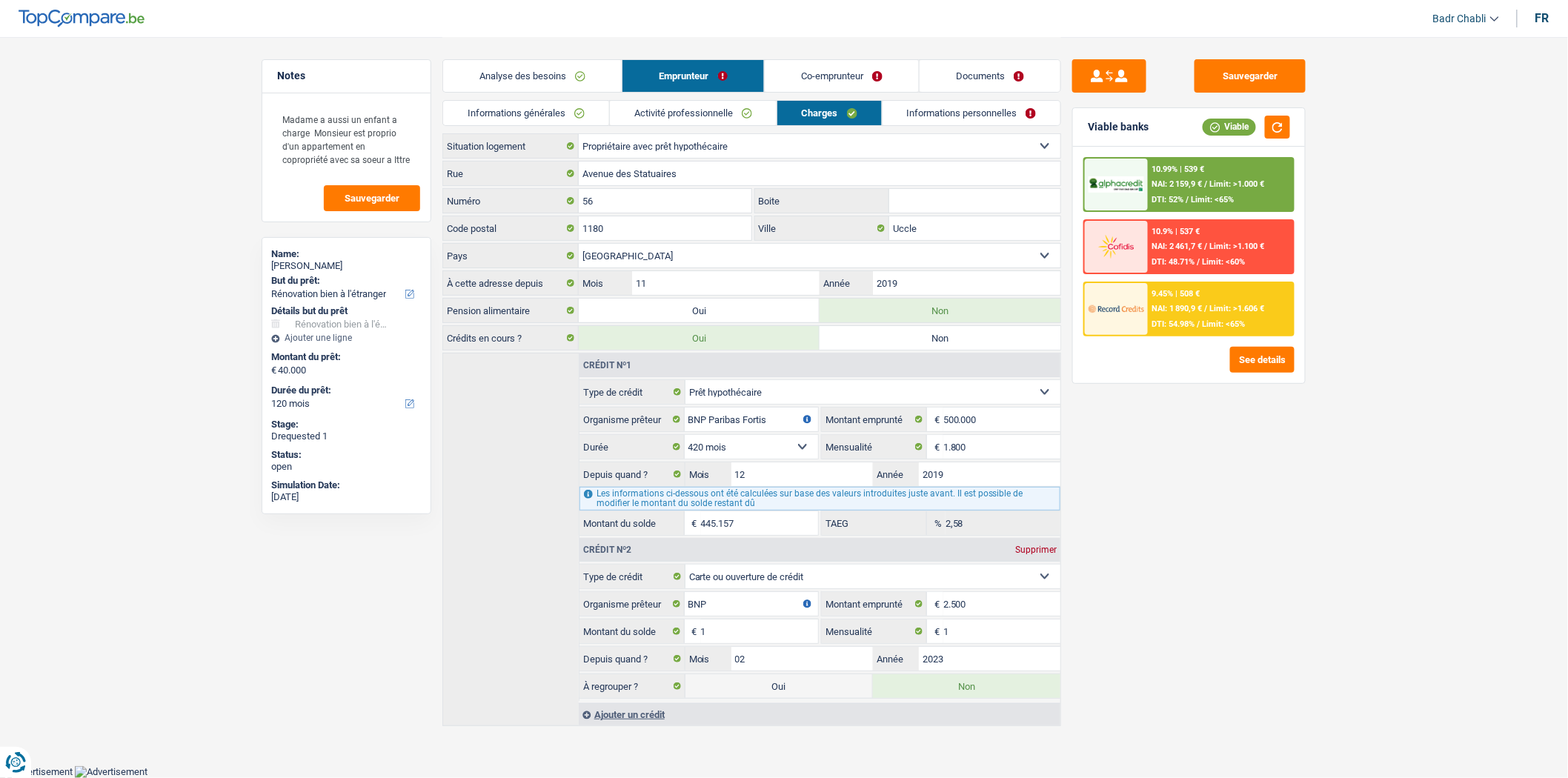
click at [684, 113] on link "Activité professionnelle" at bounding box center [693, 113] width 167 height 24
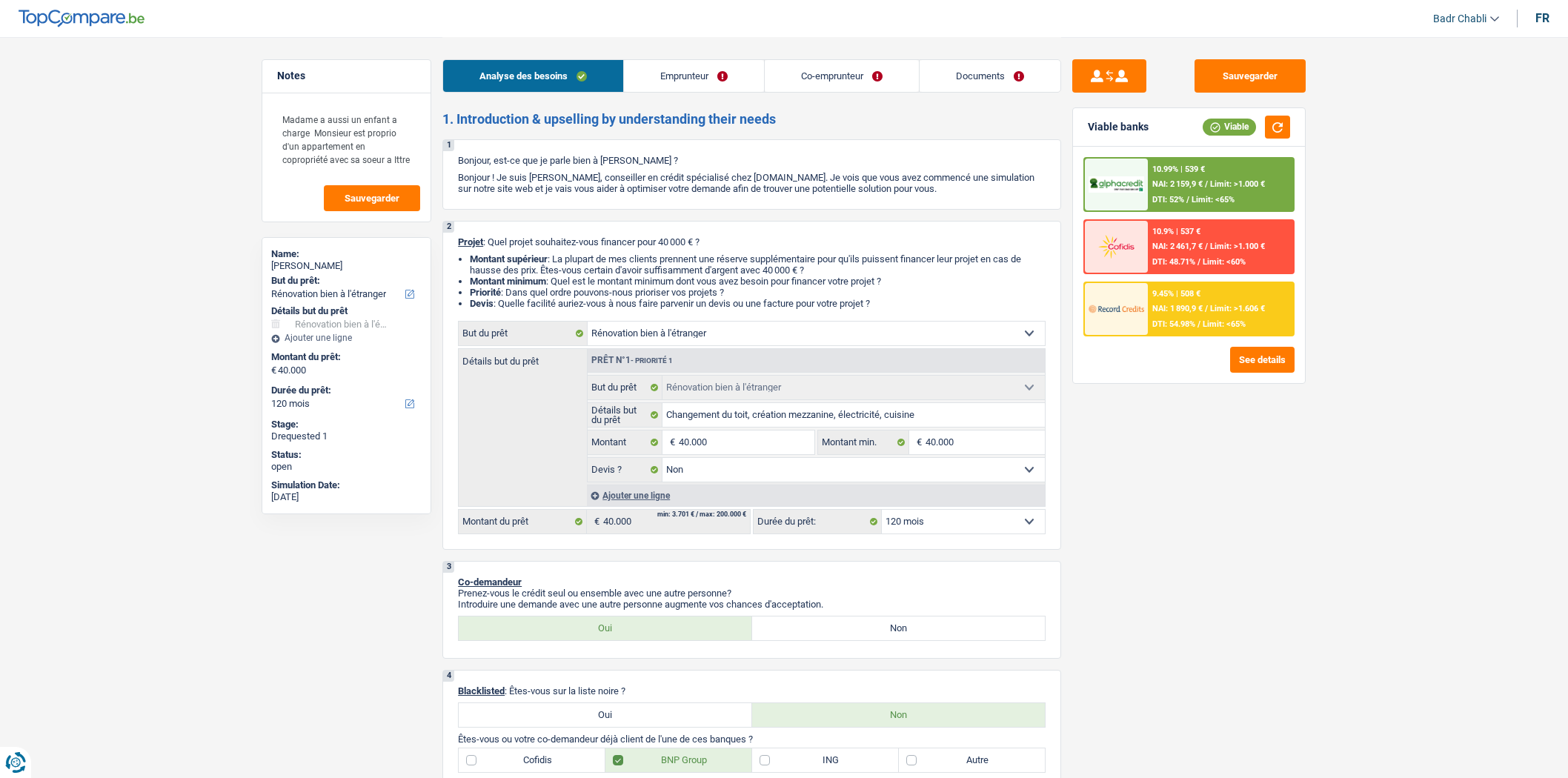
select select "renovatingAbroad"
select select "120"
select select "32"
select select "cohabitation"
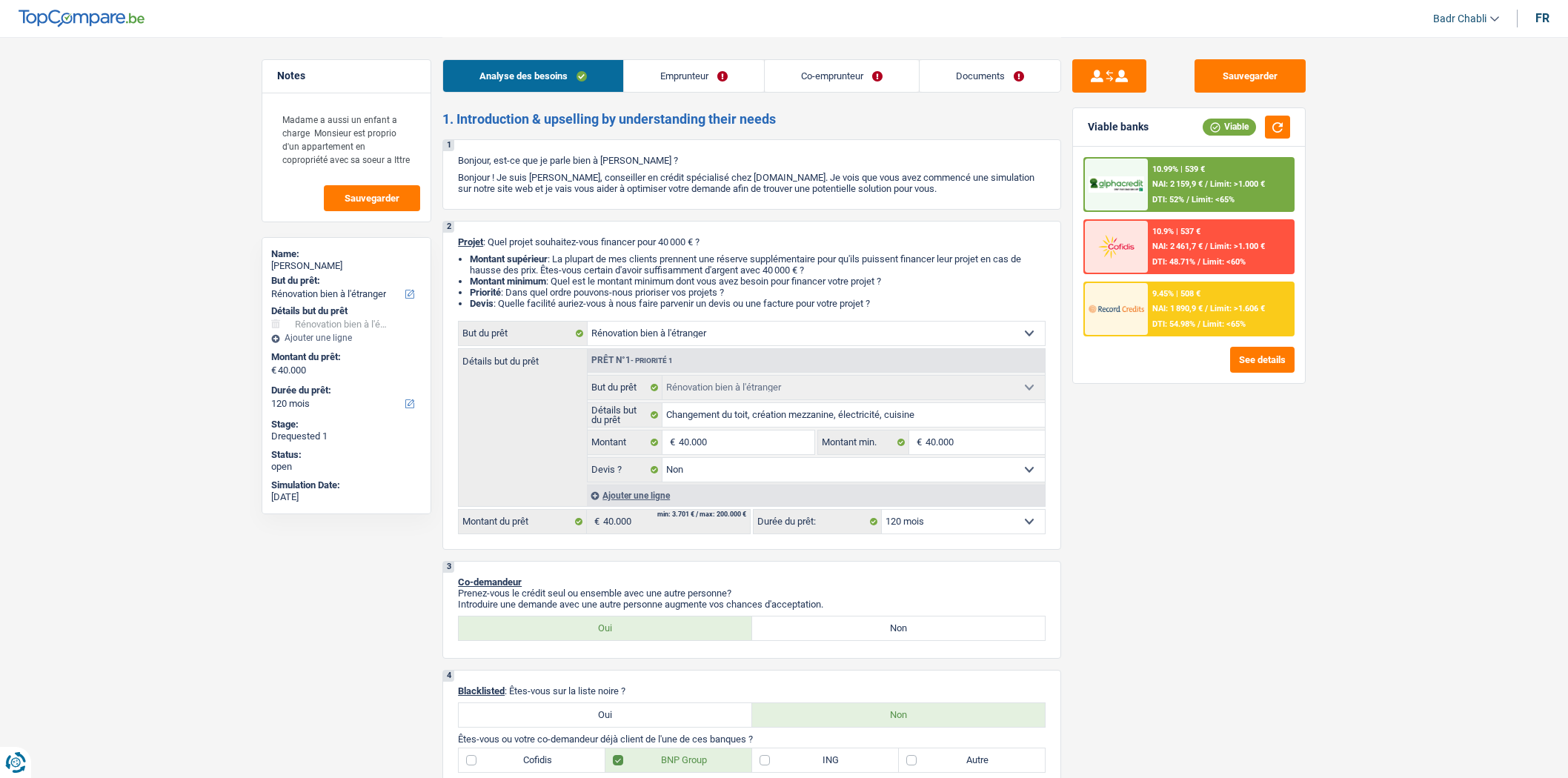
select select "independent"
select select "netSalary"
select select "familyAllowances"
select select "BE"
select select "smallCompanies"
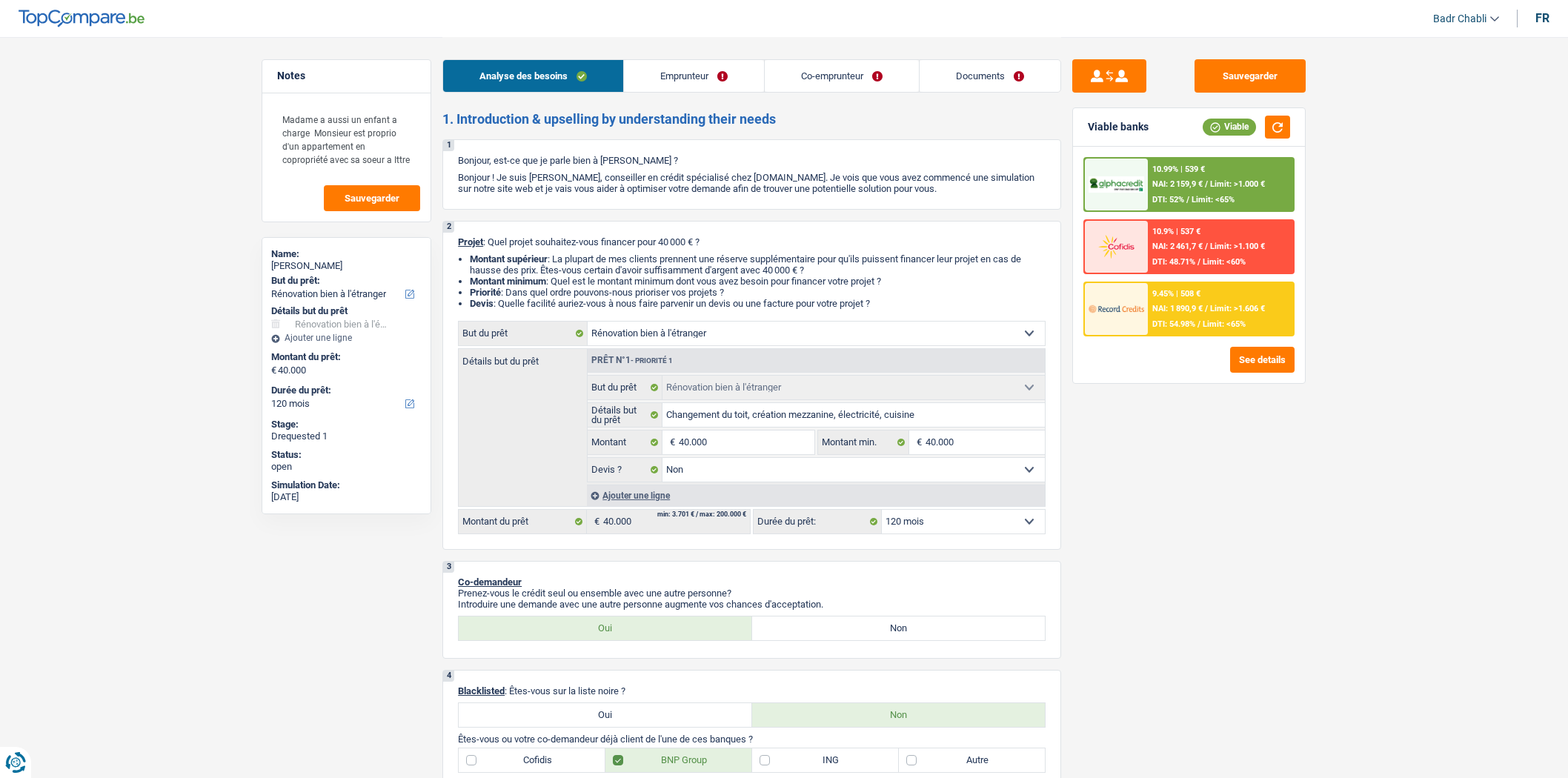
drag, startPoint x: 0, startPoint y: 0, endPoint x: 734, endPoint y: 78, distance: 738.1
click at [734, 78] on link "Emprunteur" at bounding box center [694, 76] width 140 height 32
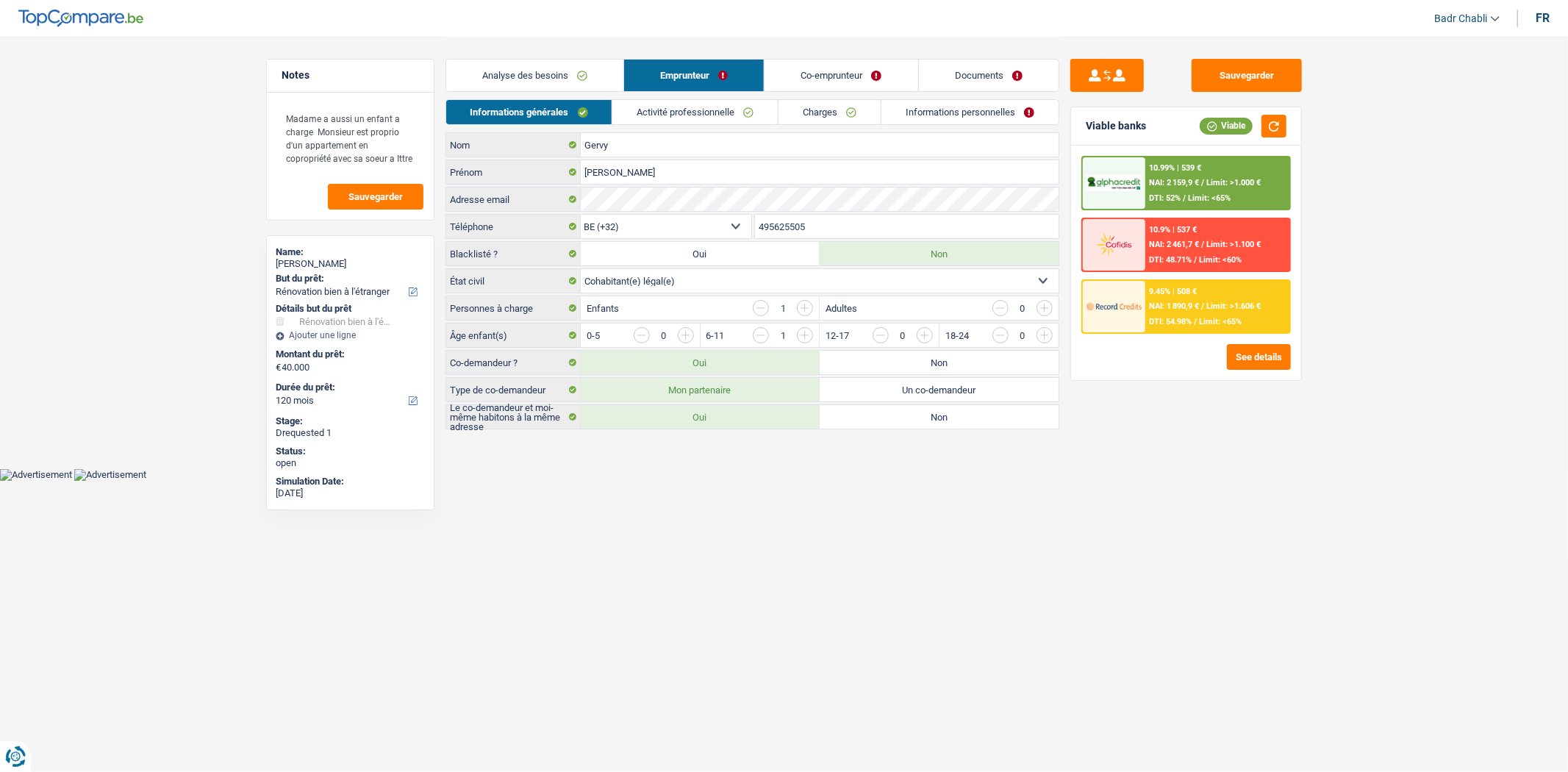
click at [702, 108] on link "Activité professionnelle" at bounding box center [694, 112] width 165 height 24
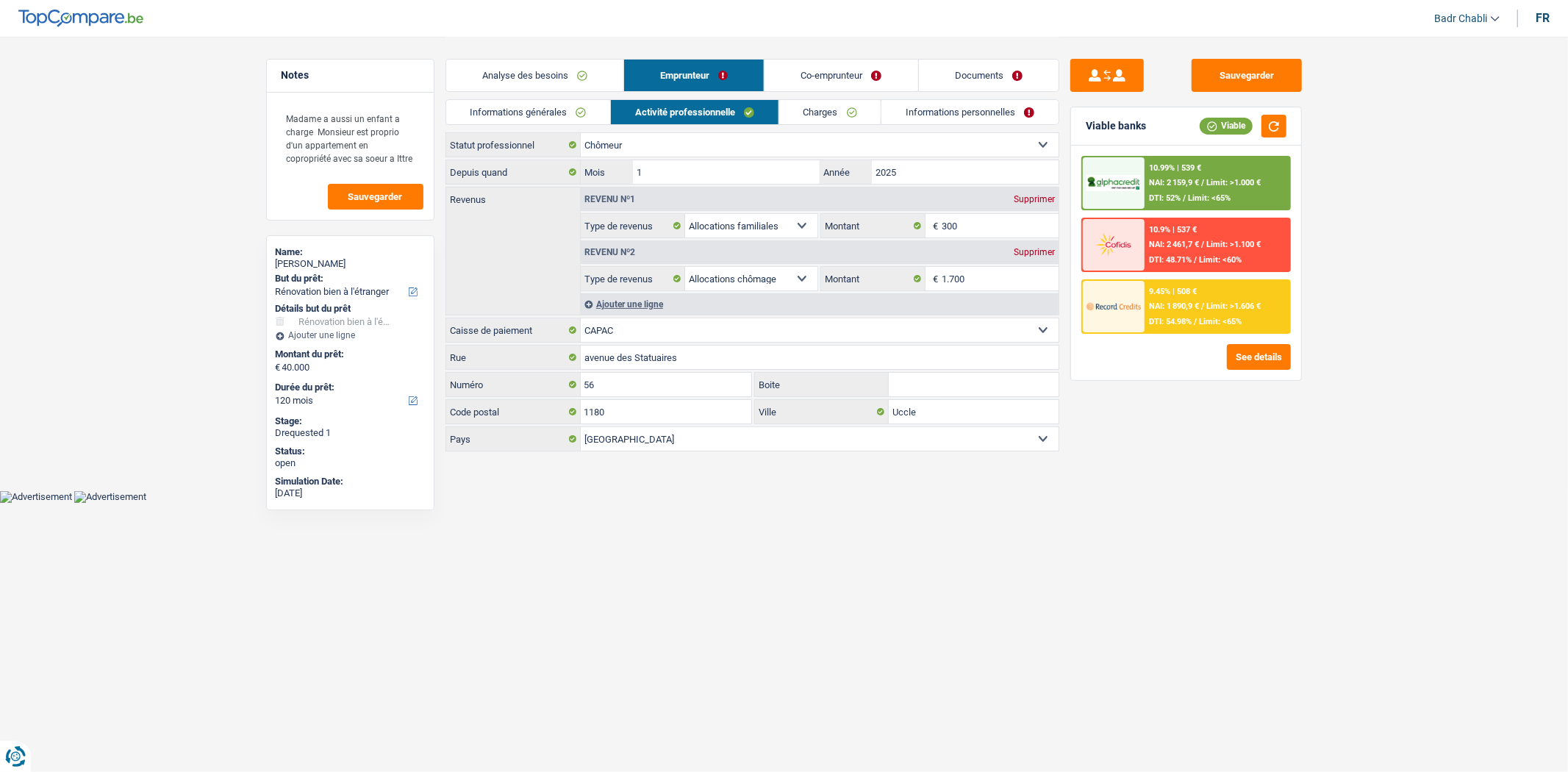
click at [818, 67] on link "Co-emprunteur" at bounding box center [841, 75] width 153 height 31
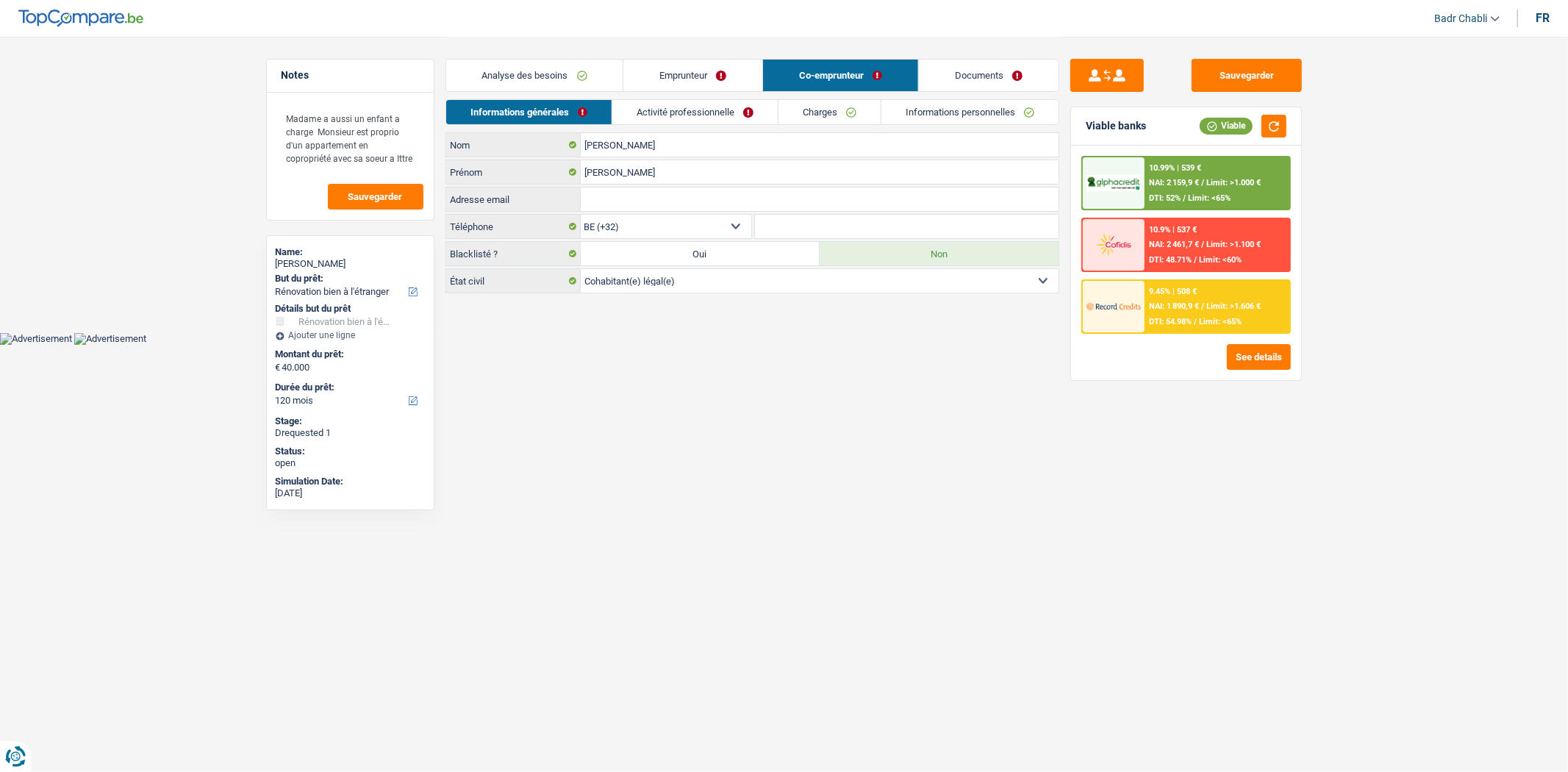
click at [709, 125] on div "Informations générales Activité professionnelle Charges Informations personnell…" at bounding box center [752, 116] width 614 height 33
click at [717, 114] on link "Activité professionnelle" at bounding box center [694, 112] width 165 height 24
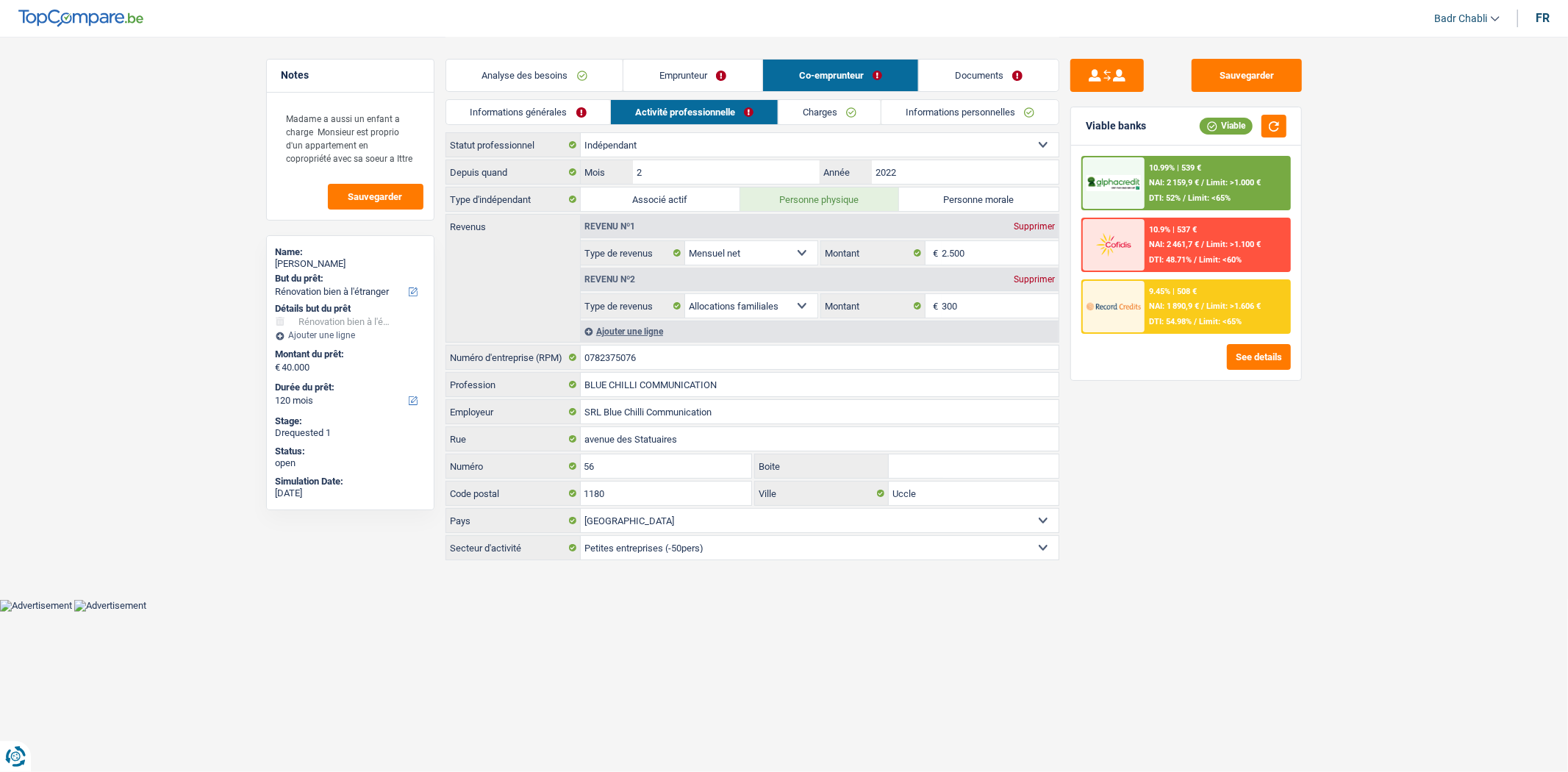
click at [696, 69] on link "Emprunteur" at bounding box center [693, 75] width 139 height 31
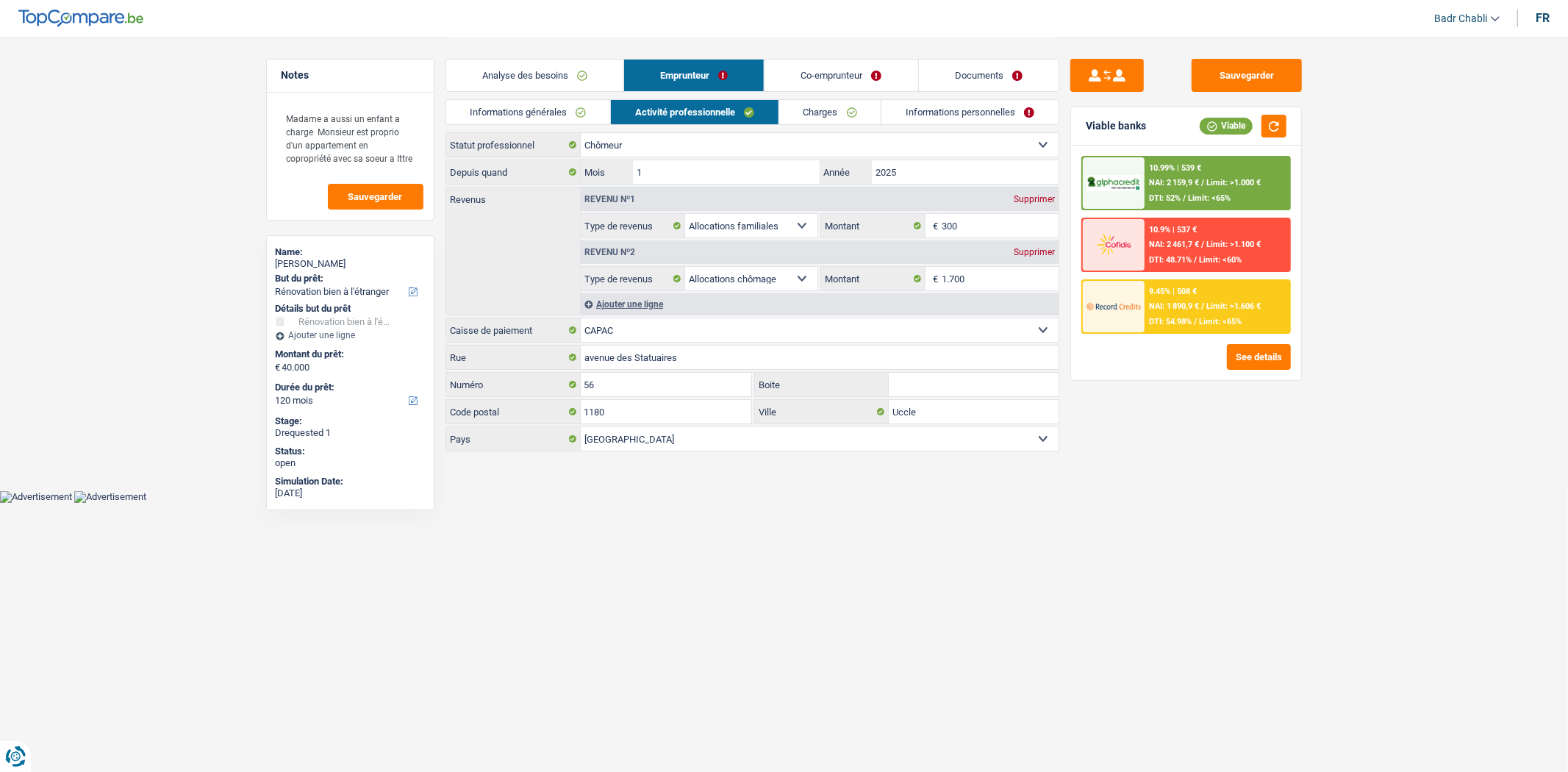
click at [838, 76] on link "Co-emprunteur" at bounding box center [841, 75] width 153 height 31
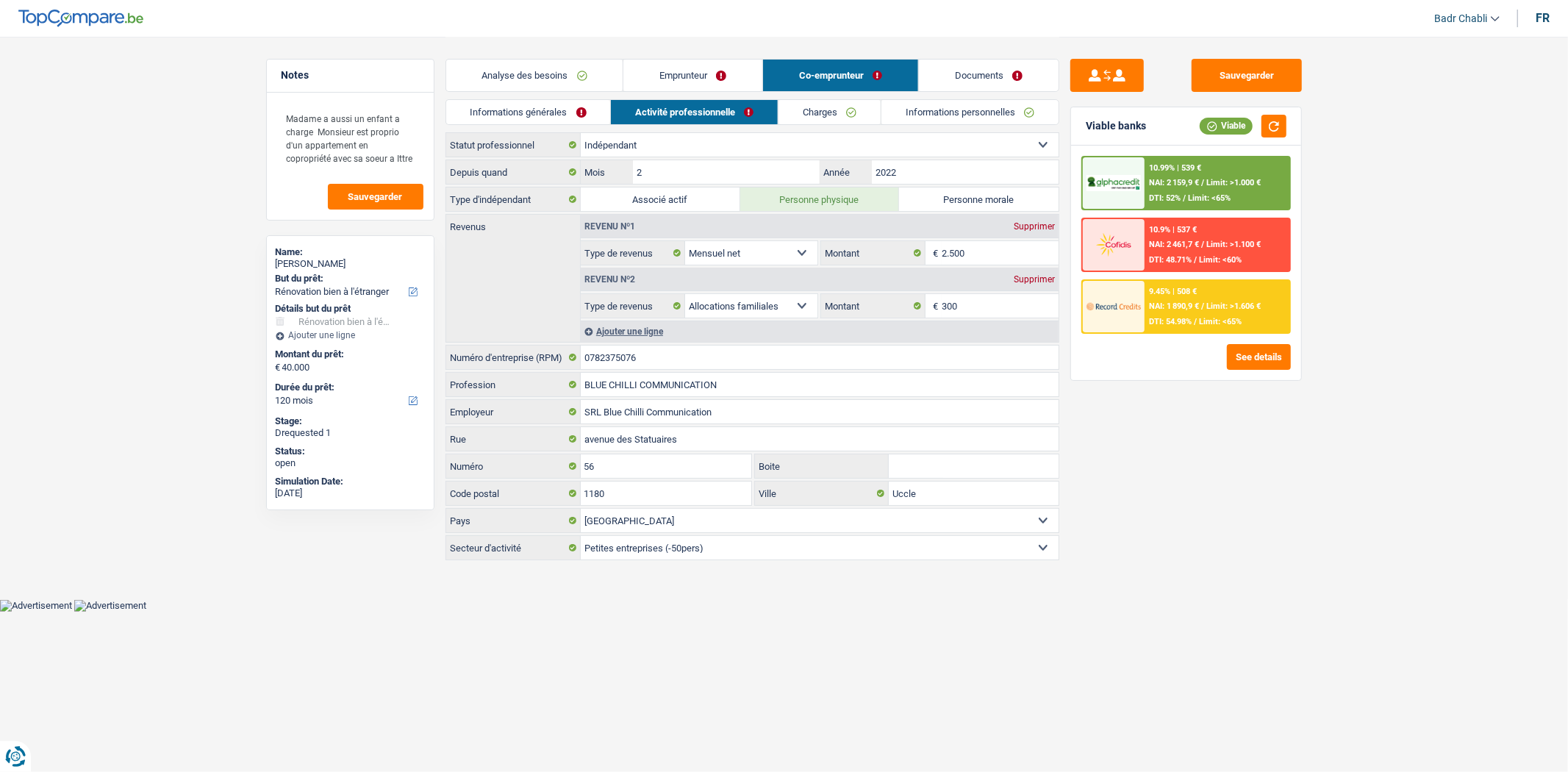
click at [1040, 280] on div "Supprimer" at bounding box center [1034, 280] width 49 height 9
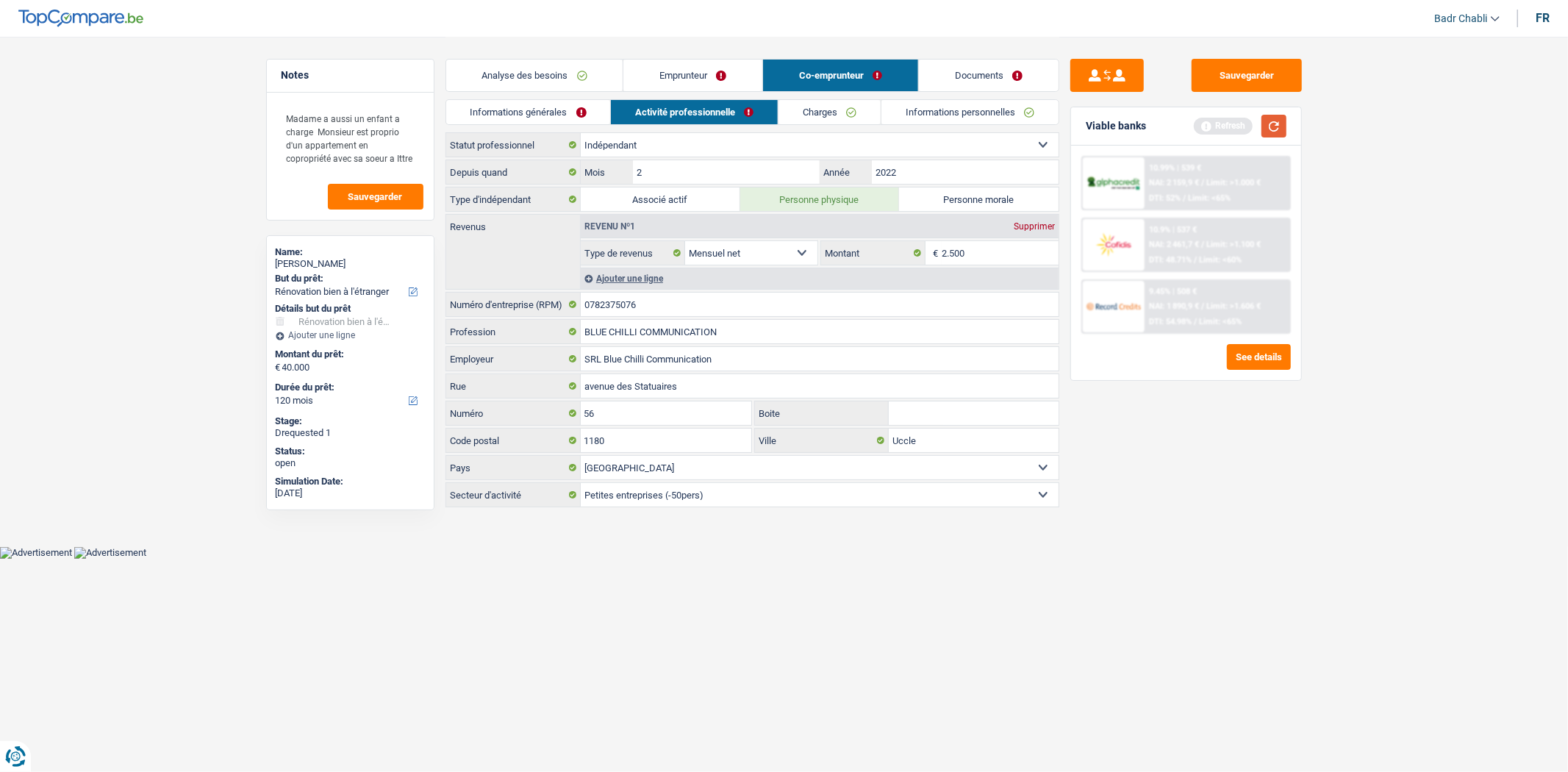
click at [1280, 122] on button "button" at bounding box center [1274, 126] width 25 height 22
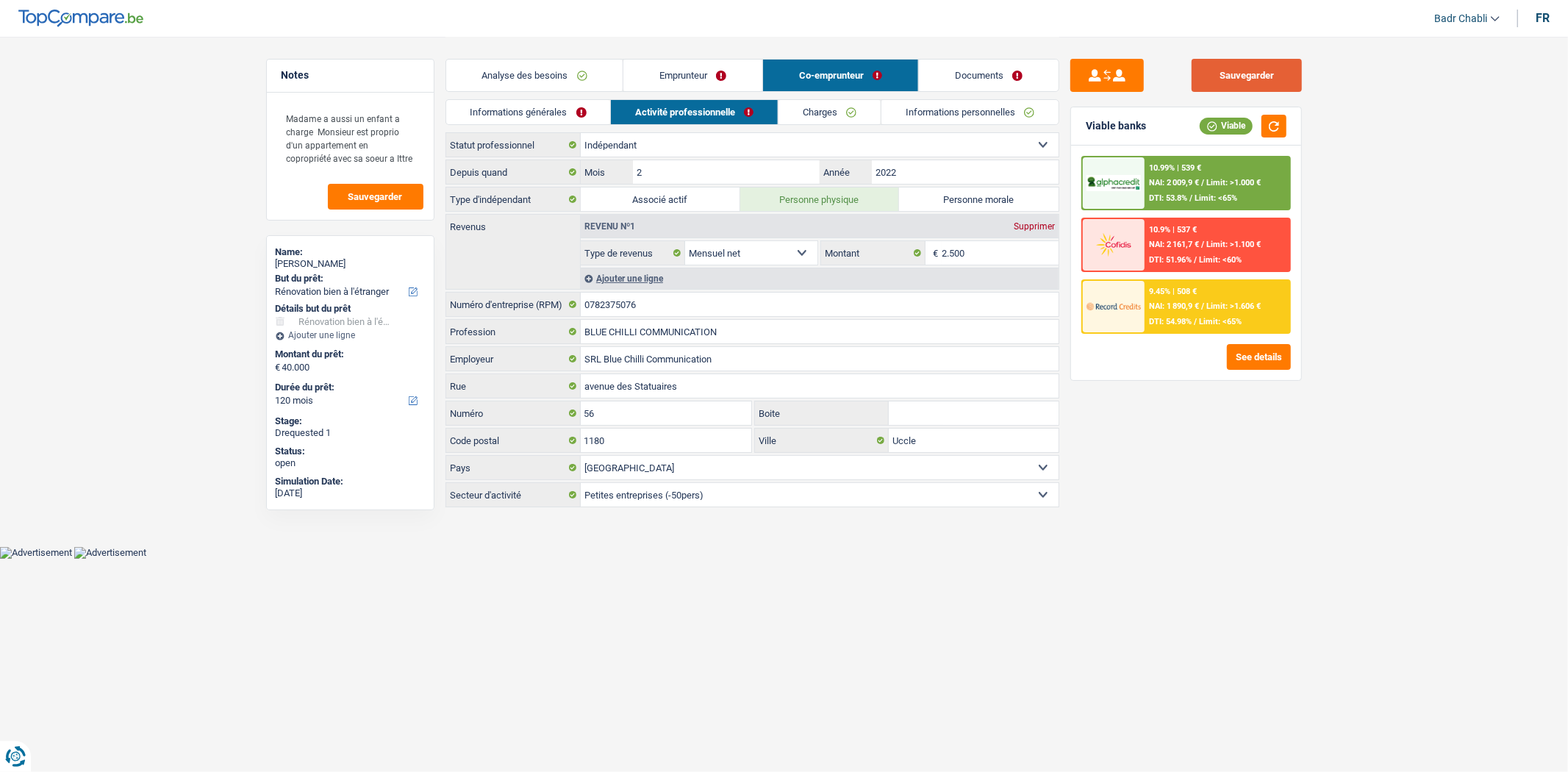
click at [1231, 72] on button "Sauvegarder" at bounding box center [1247, 75] width 111 height 33
click at [710, 77] on link "Emprunteur" at bounding box center [693, 75] width 139 height 31
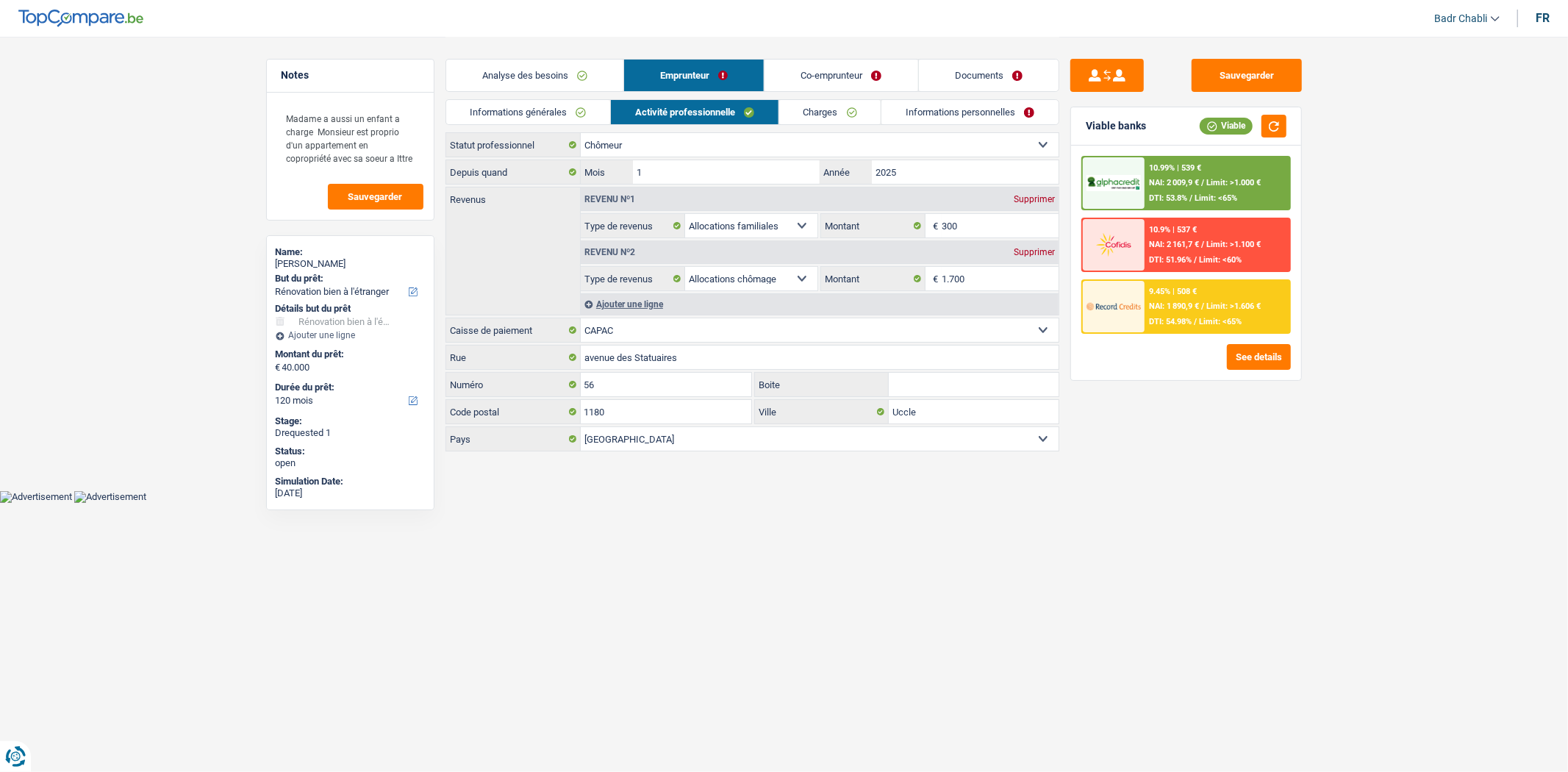
click at [636, 302] on div "Ajouter une ligne" at bounding box center [819, 303] width 478 height 22
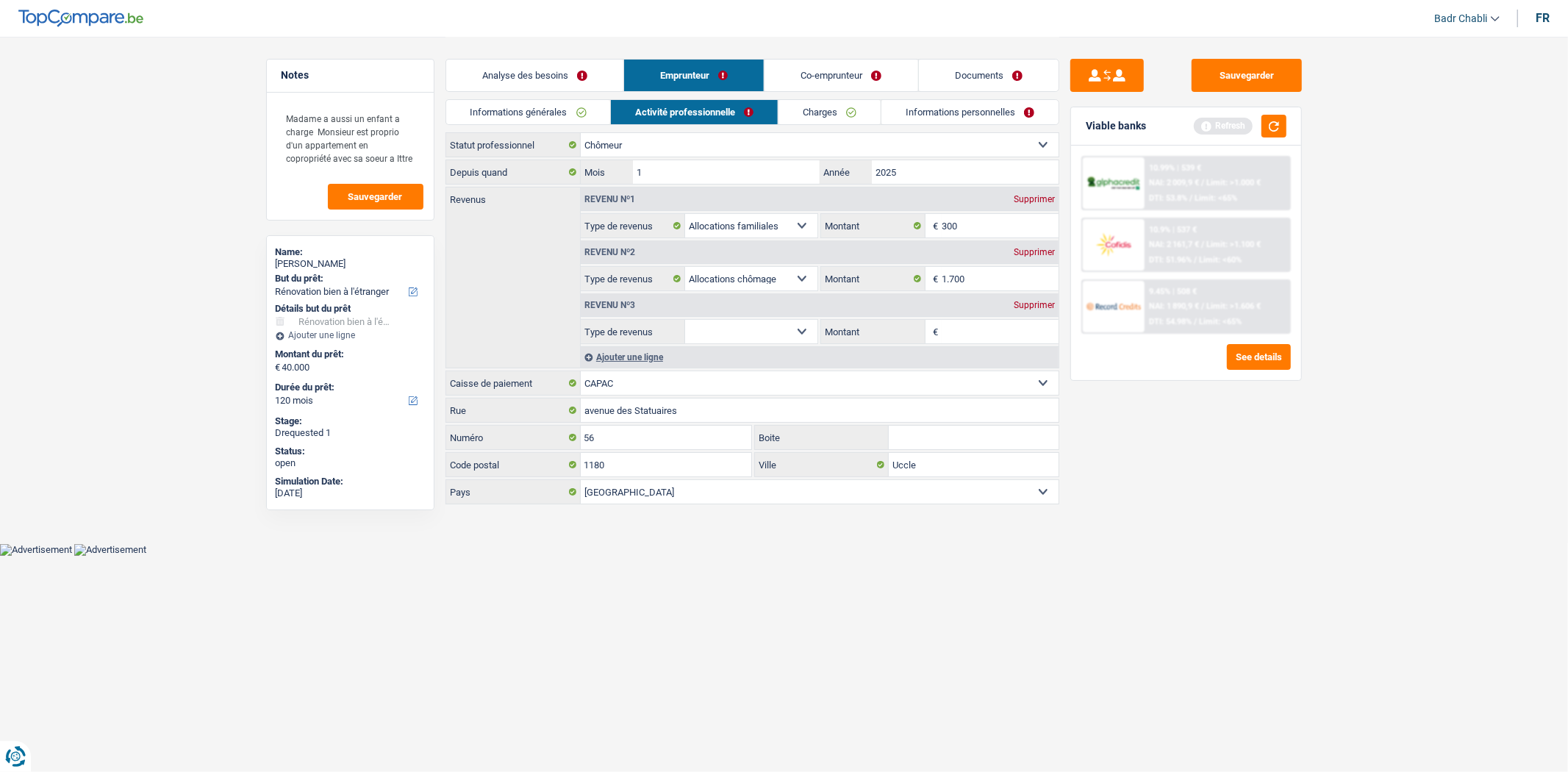
click at [813, 331] on select "Allocation d'handicap Allocations chômage Allocations familiales Chèques repas …" at bounding box center [752, 331] width 133 height 23
select select "rentalIncome"
click at [685, 320] on select "Allocation d'handicap Allocations chômage Allocations familiales Chèques repas …" at bounding box center [752, 331] width 133 height 23
click at [964, 335] on input "Montant" at bounding box center [1000, 331] width 117 height 23
type input "600"
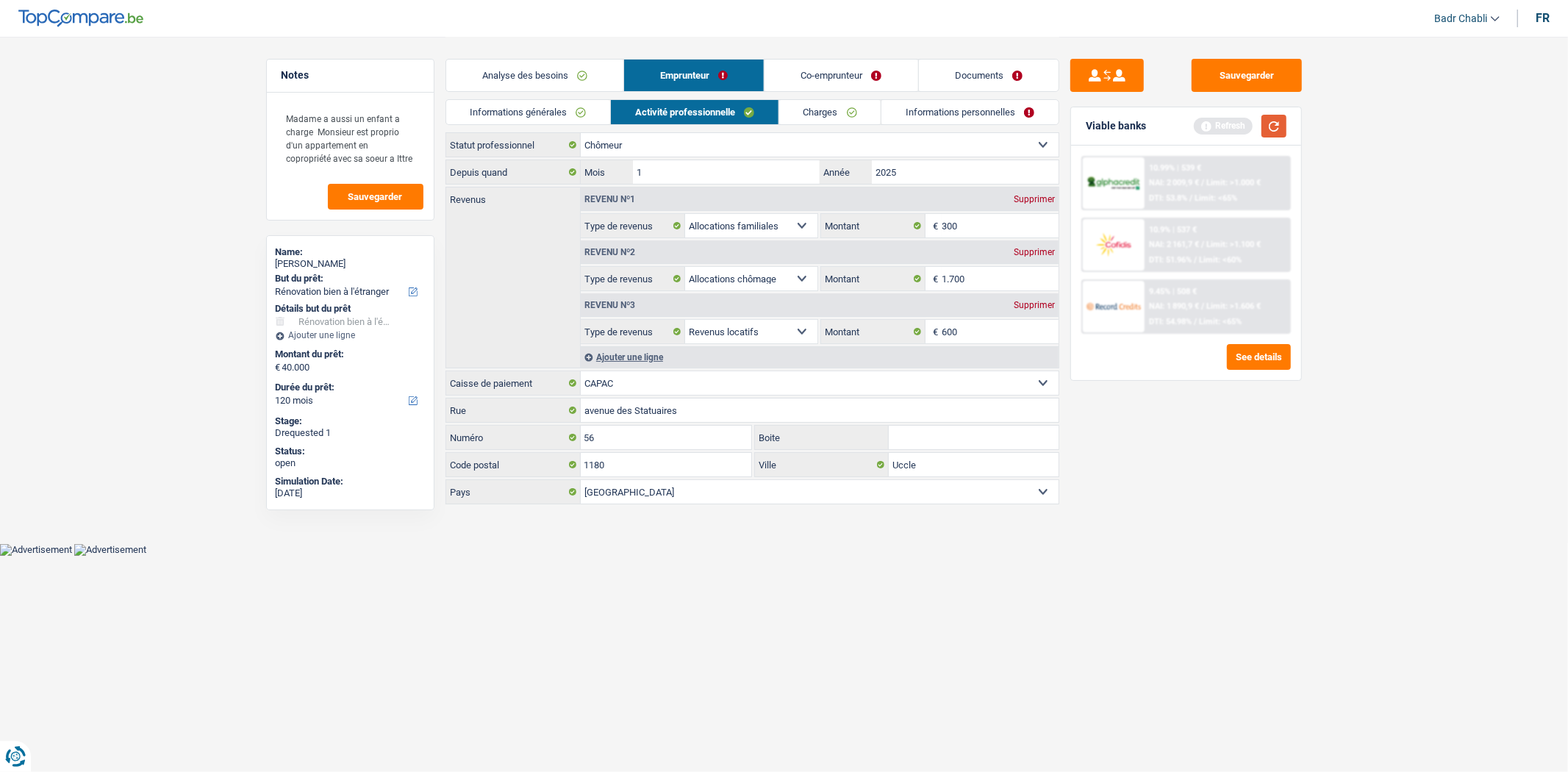
click at [1272, 125] on button "button" at bounding box center [1274, 126] width 25 height 22
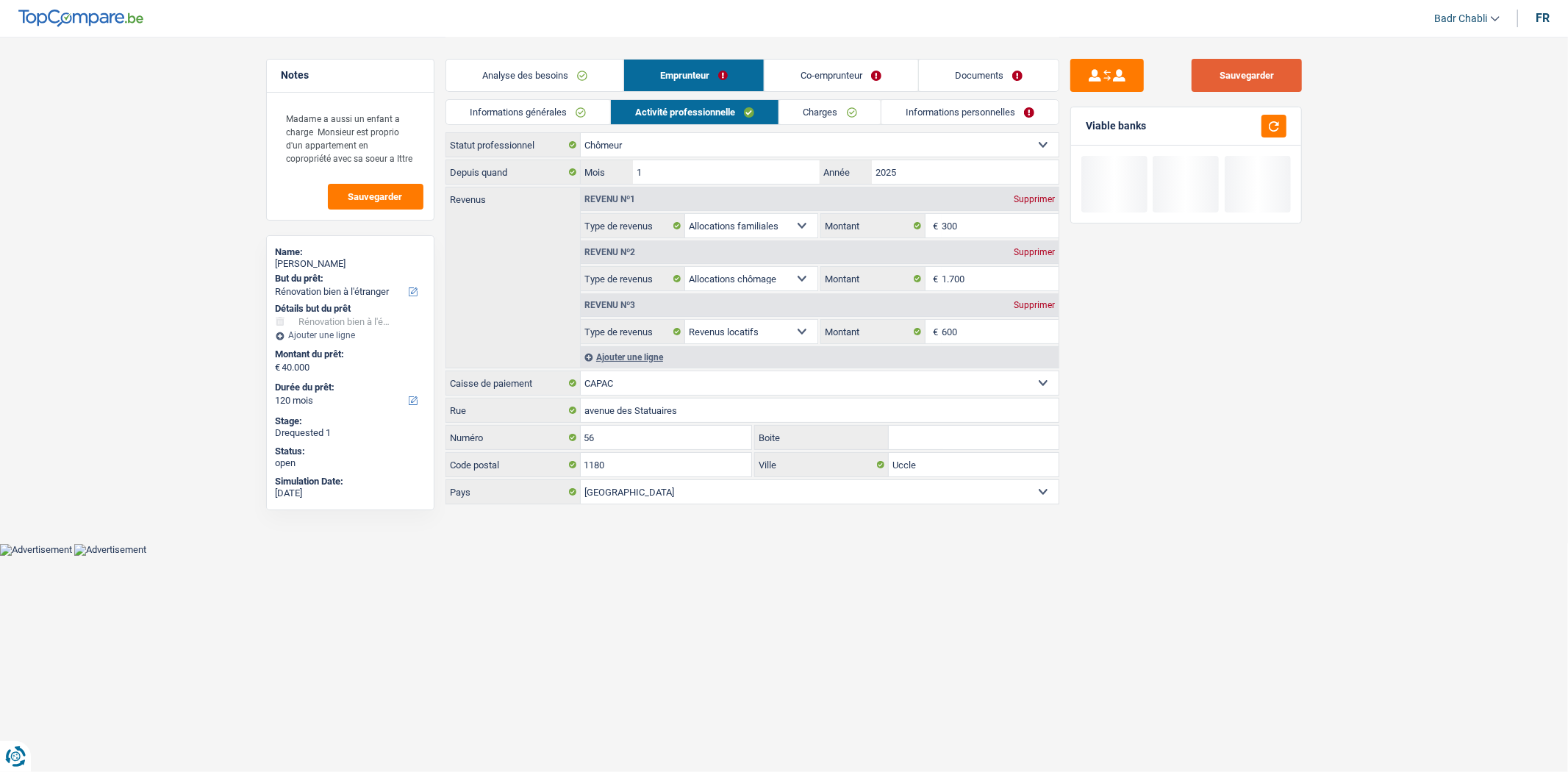
click at [1257, 70] on button "Sauvegarder" at bounding box center [1247, 75] width 111 height 33
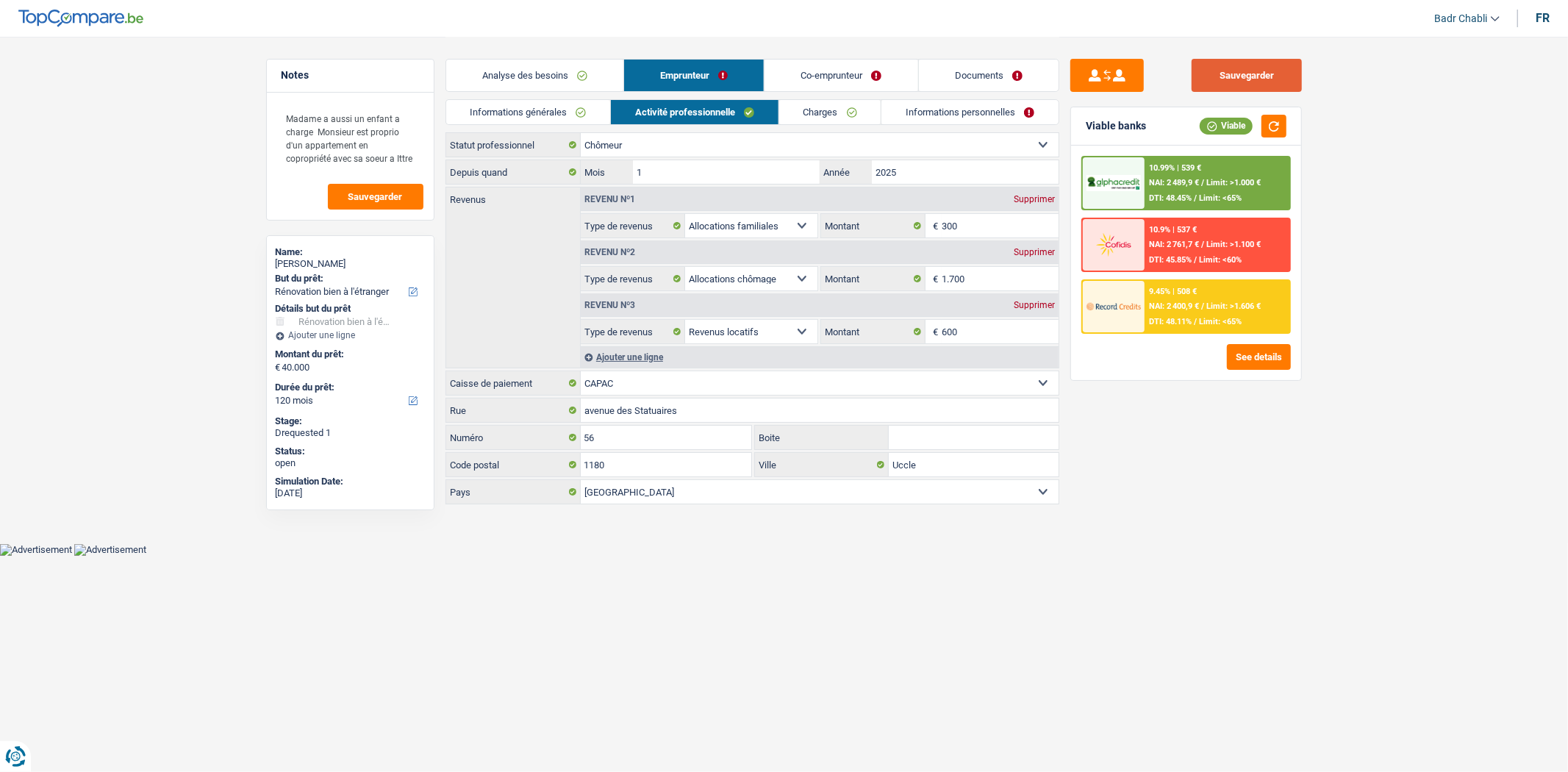
click at [1253, 68] on button "Sauvegarder" at bounding box center [1247, 75] width 111 height 33
click at [1074, 129] on div "Viable banks Viable" at bounding box center [1186, 126] width 230 height 38
click at [510, 87] on link "Analyse des besoins" at bounding box center [534, 75] width 177 height 31
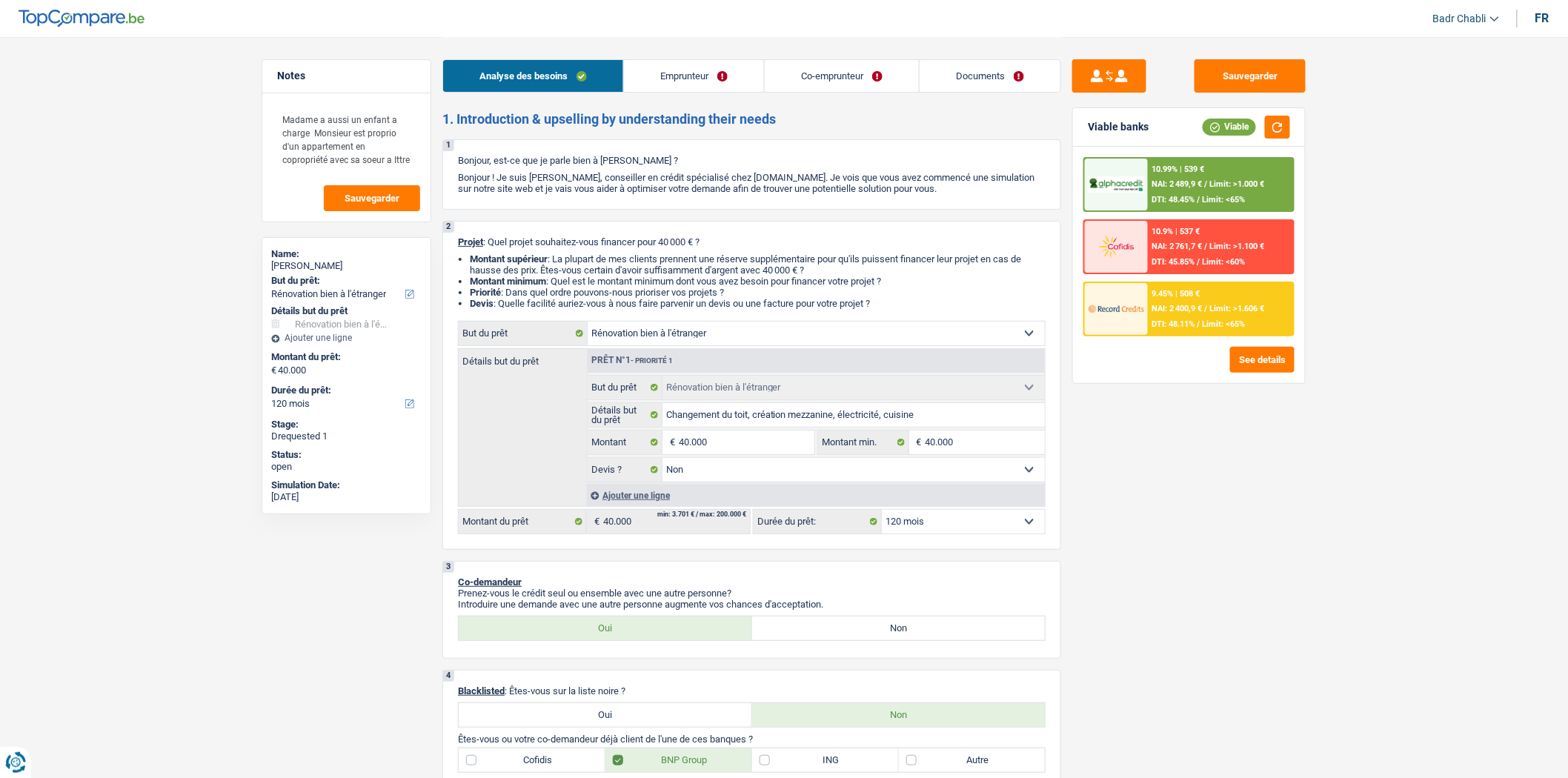
click at [709, 85] on link "Emprunteur" at bounding box center [694, 76] width 140 height 32
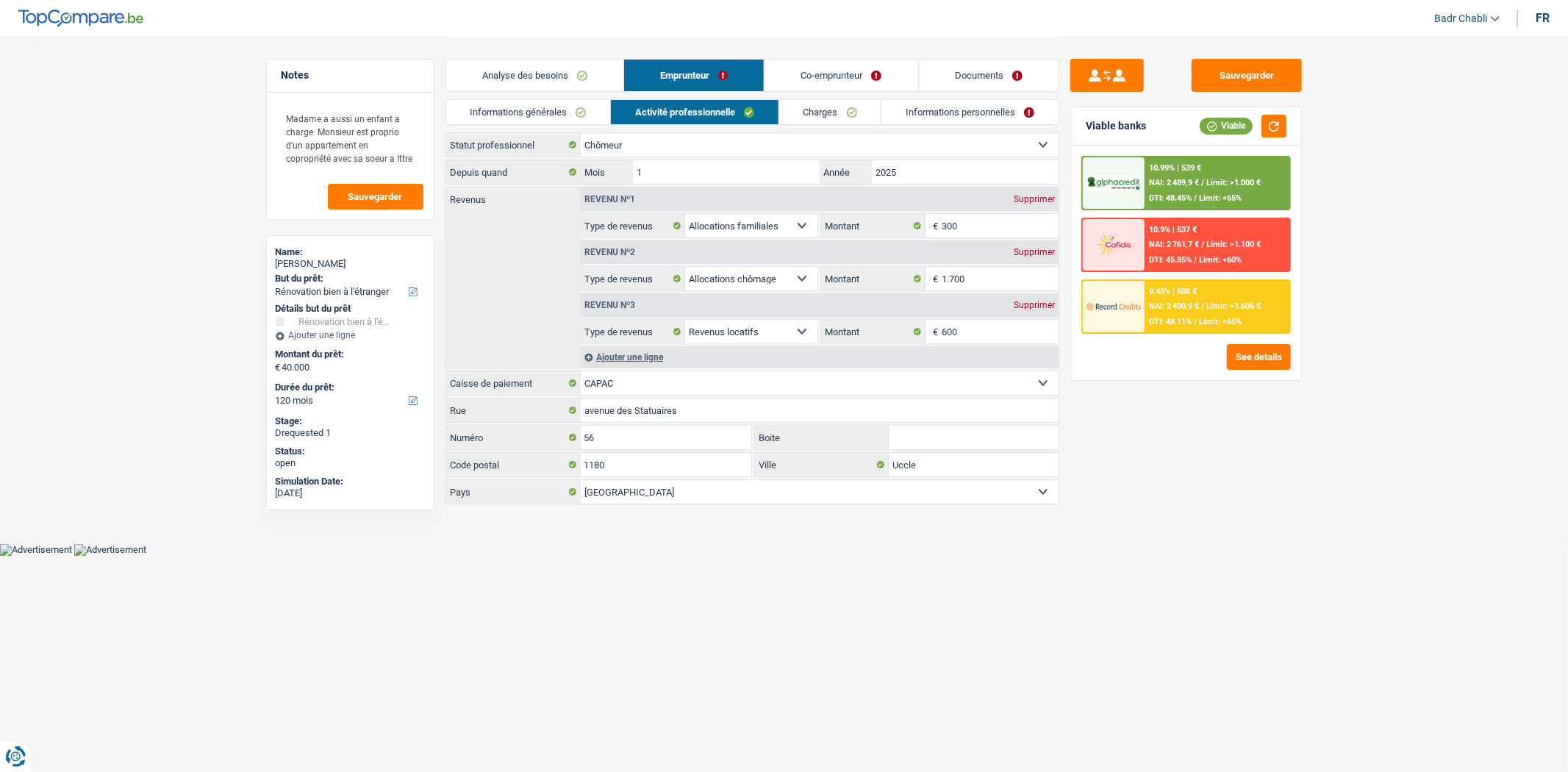
click at [553, 84] on link "Analyse des besoins" at bounding box center [534, 75] width 177 height 31
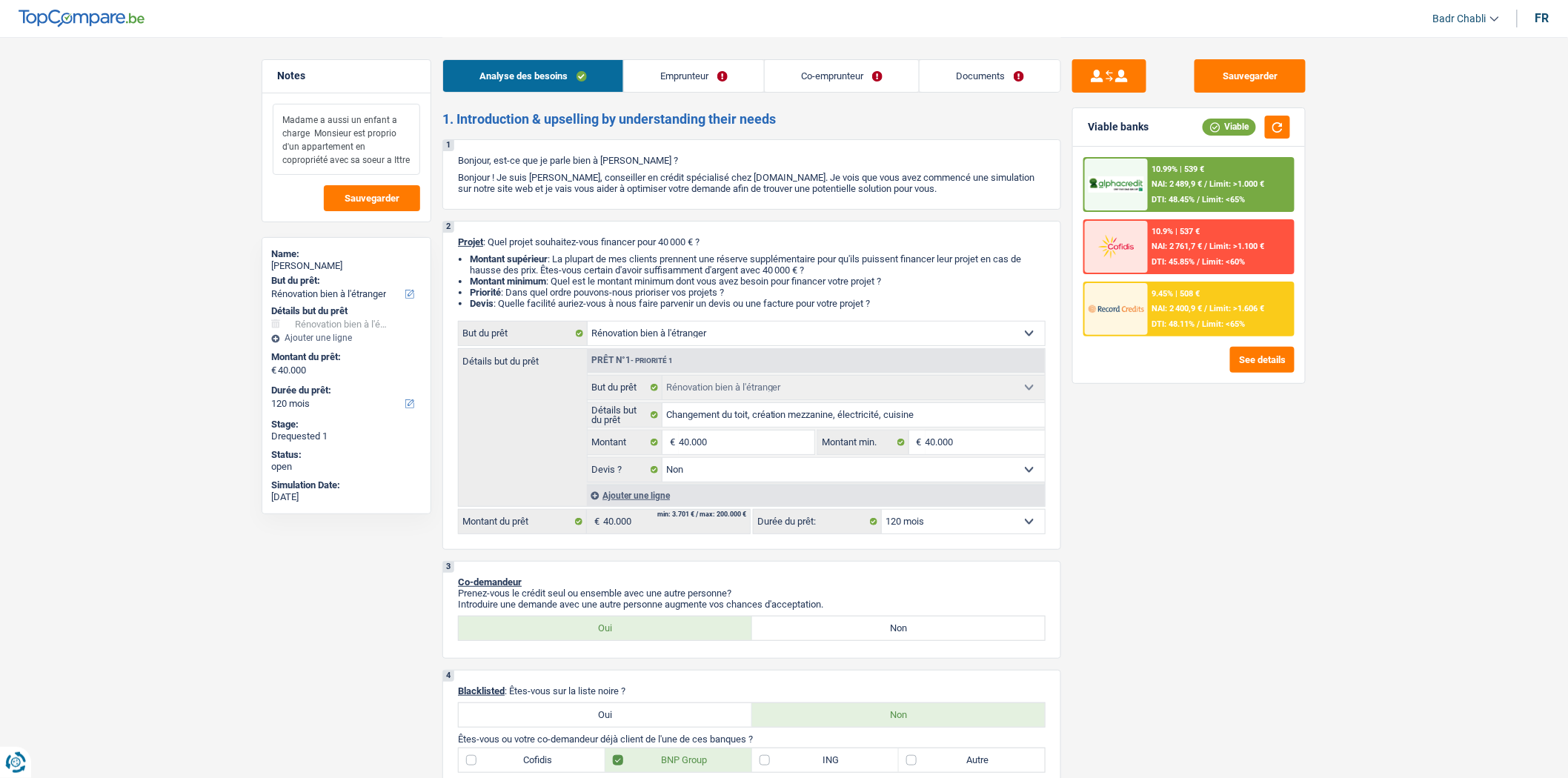
click at [413, 154] on textarea "Madame a aussi un enfant a charge Monsieur est proprio d'un appartement en copr…" at bounding box center [347, 139] width 148 height 71
click at [1272, 71] on button "Sauvegarder" at bounding box center [1251, 76] width 112 height 33
